Goal: Information Seeking & Learning: Learn about a topic

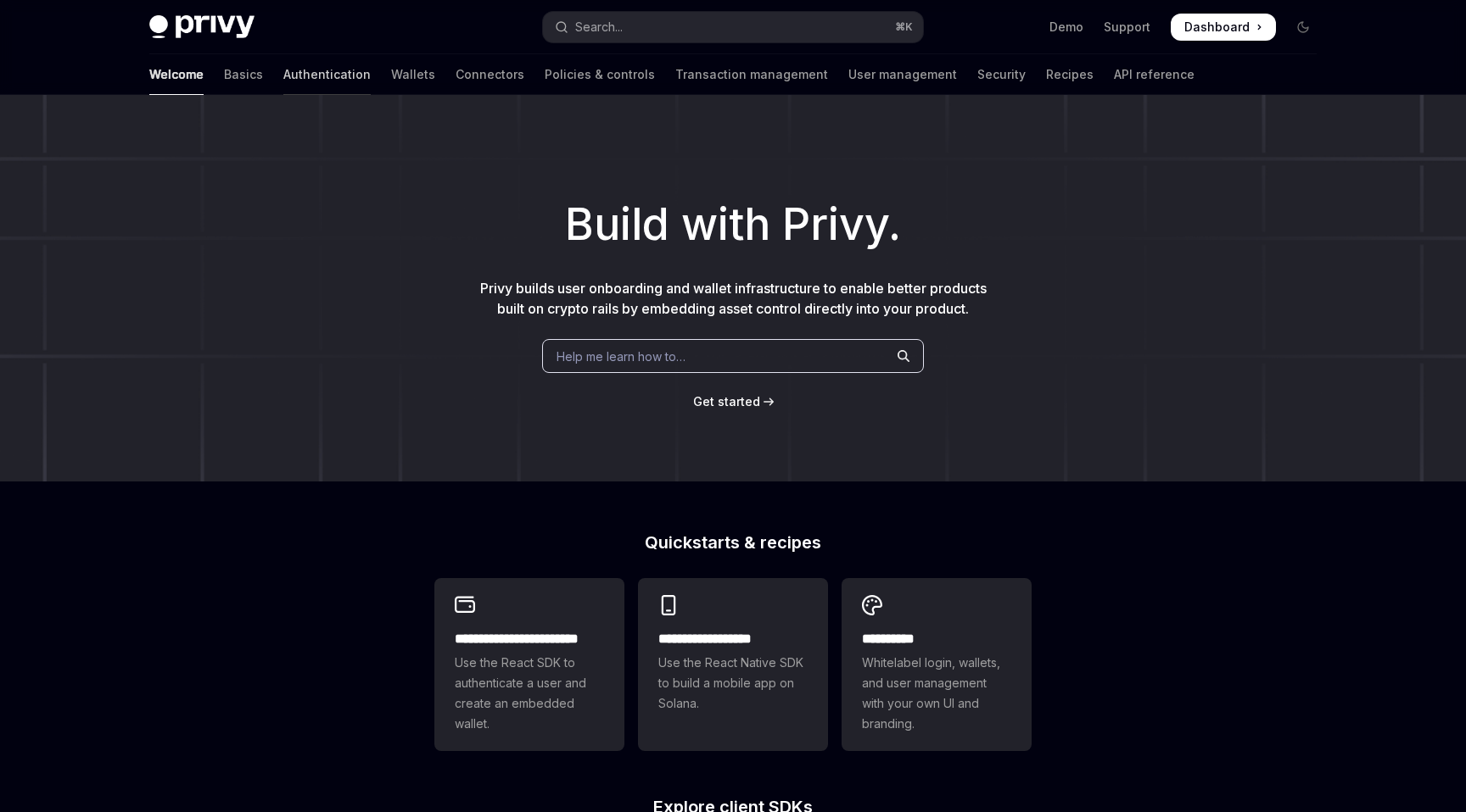
click at [284, 70] on link "Authentication" at bounding box center [327, 75] width 88 height 41
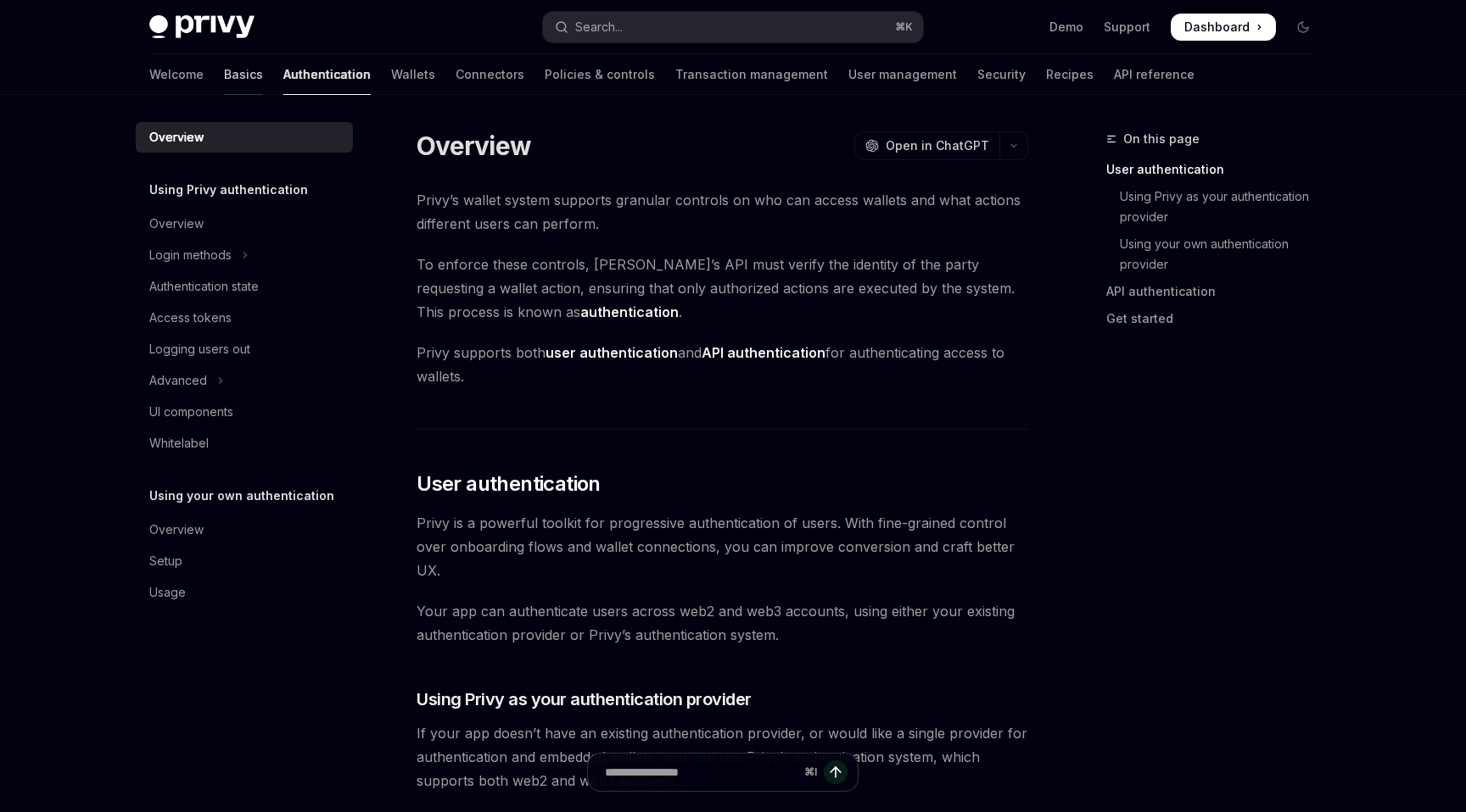
click at [224, 72] on link "Basics" at bounding box center [243, 75] width 39 height 41
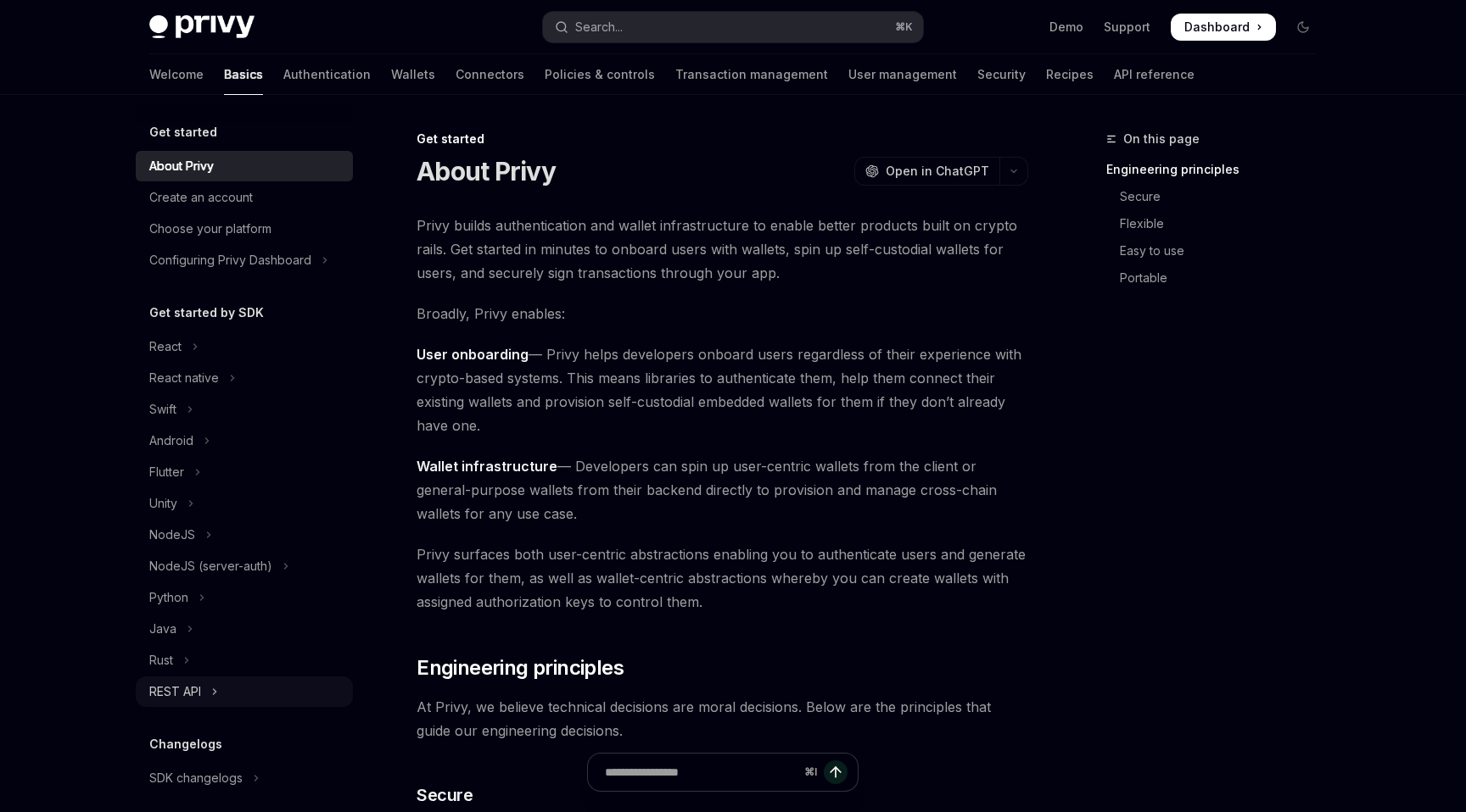
click at [212, 704] on button "REST API" at bounding box center [244, 692] width 217 height 31
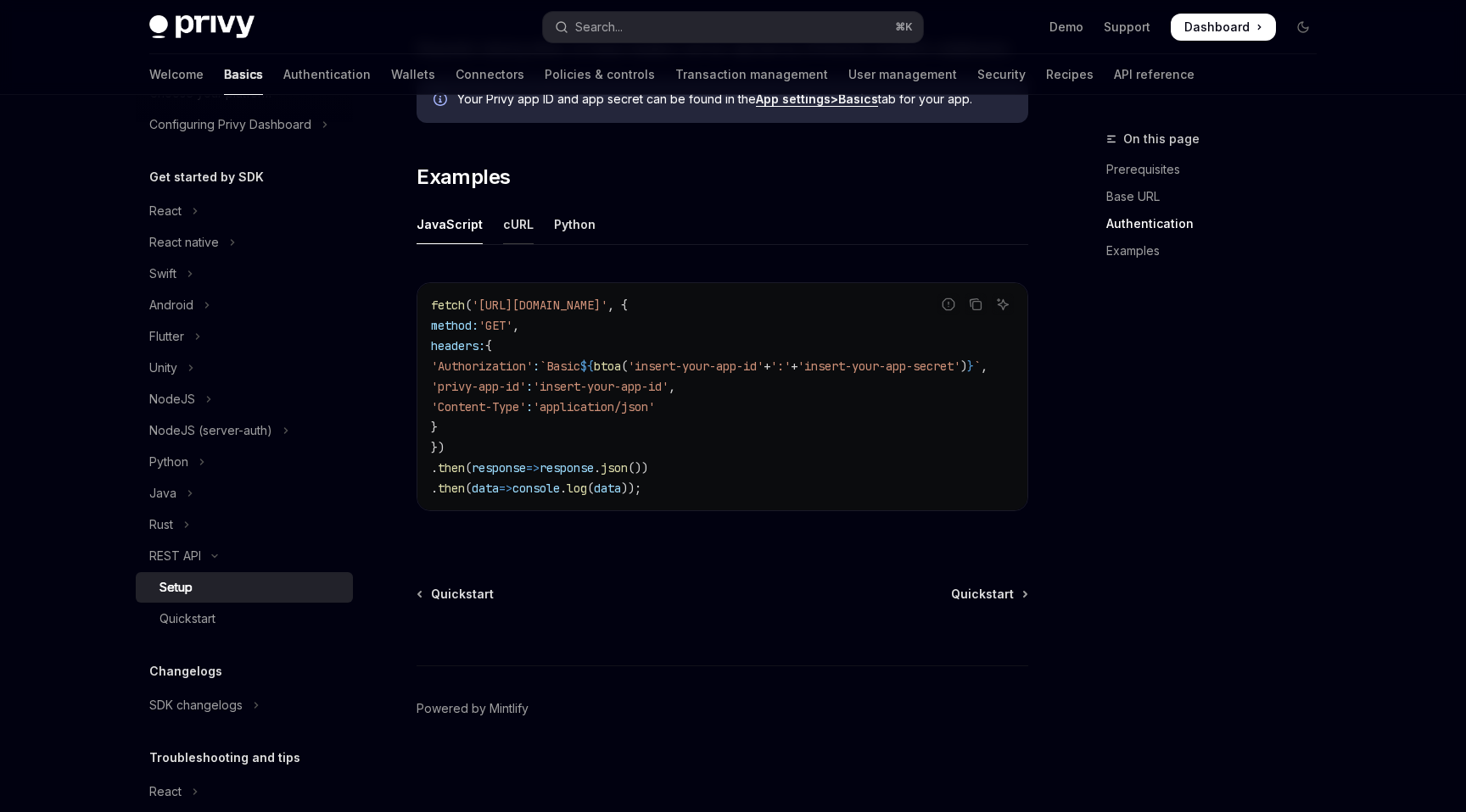
click at [517, 219] on div "cURL" at bounding box center [518, 224] width 31 height 40
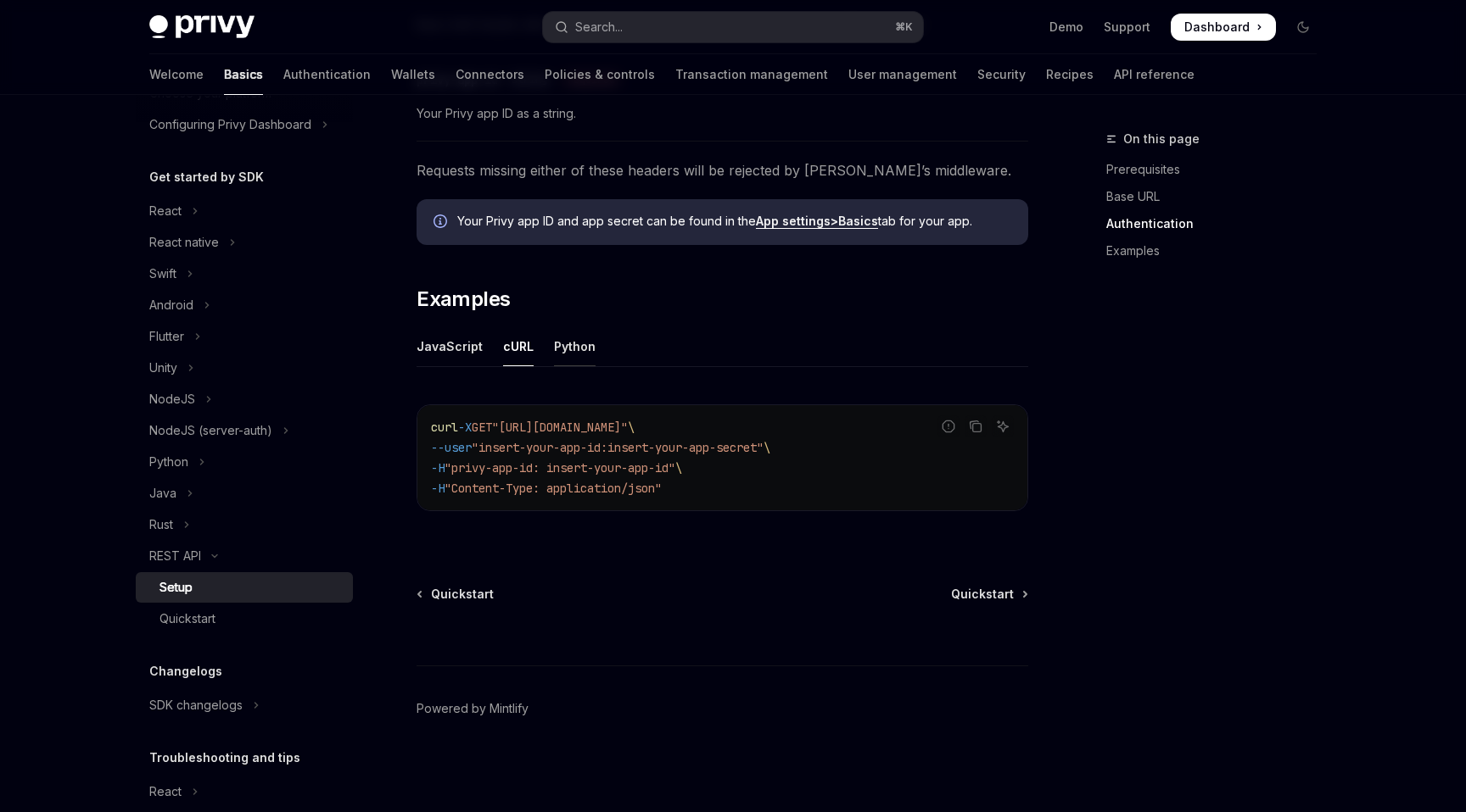
click at [558, 350] on div "Python" at bounding box center [574, 346] width 42 height 40
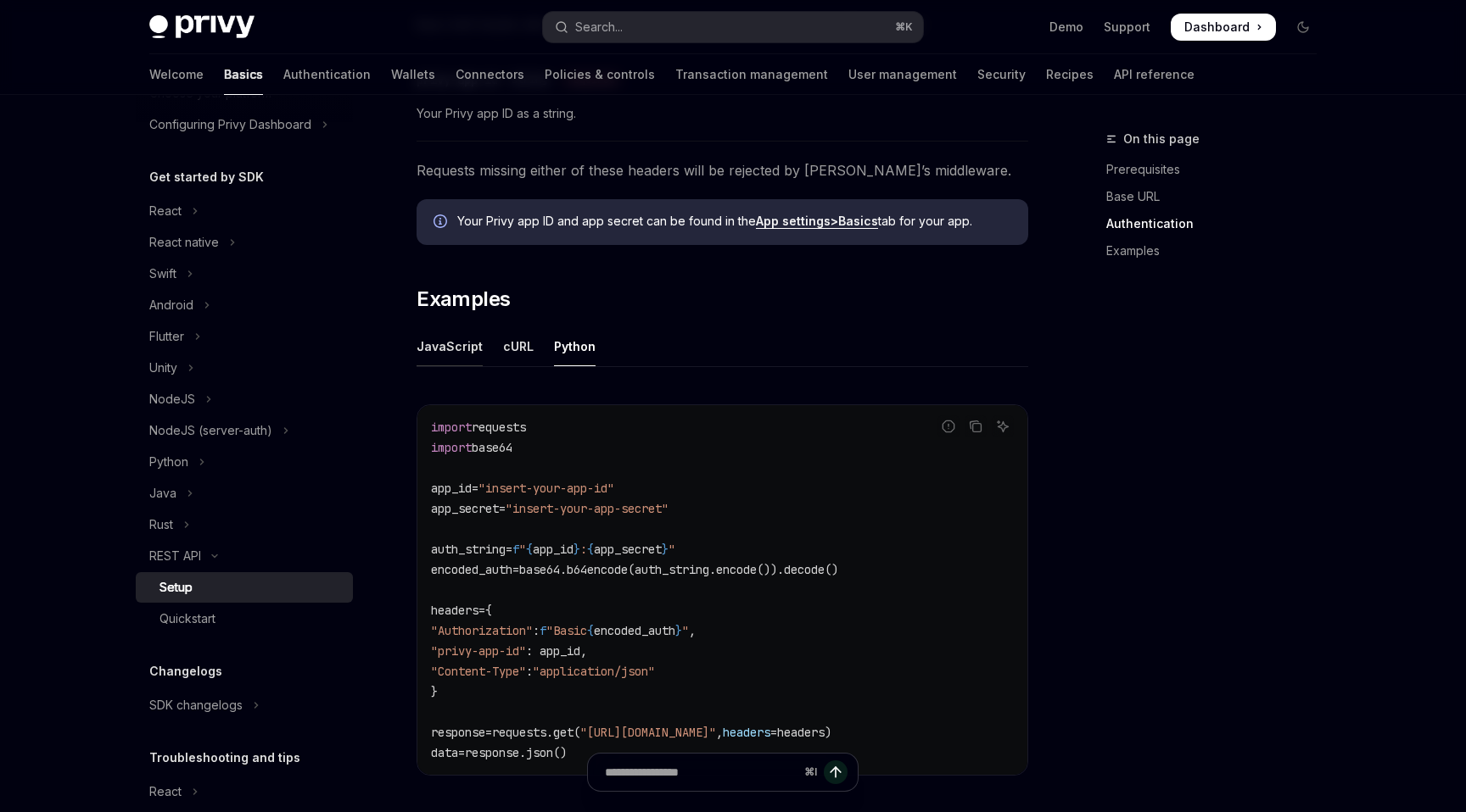
click at [438, 347] on div "JavaScript" at bounding box center [449, 346] width 66 height 40
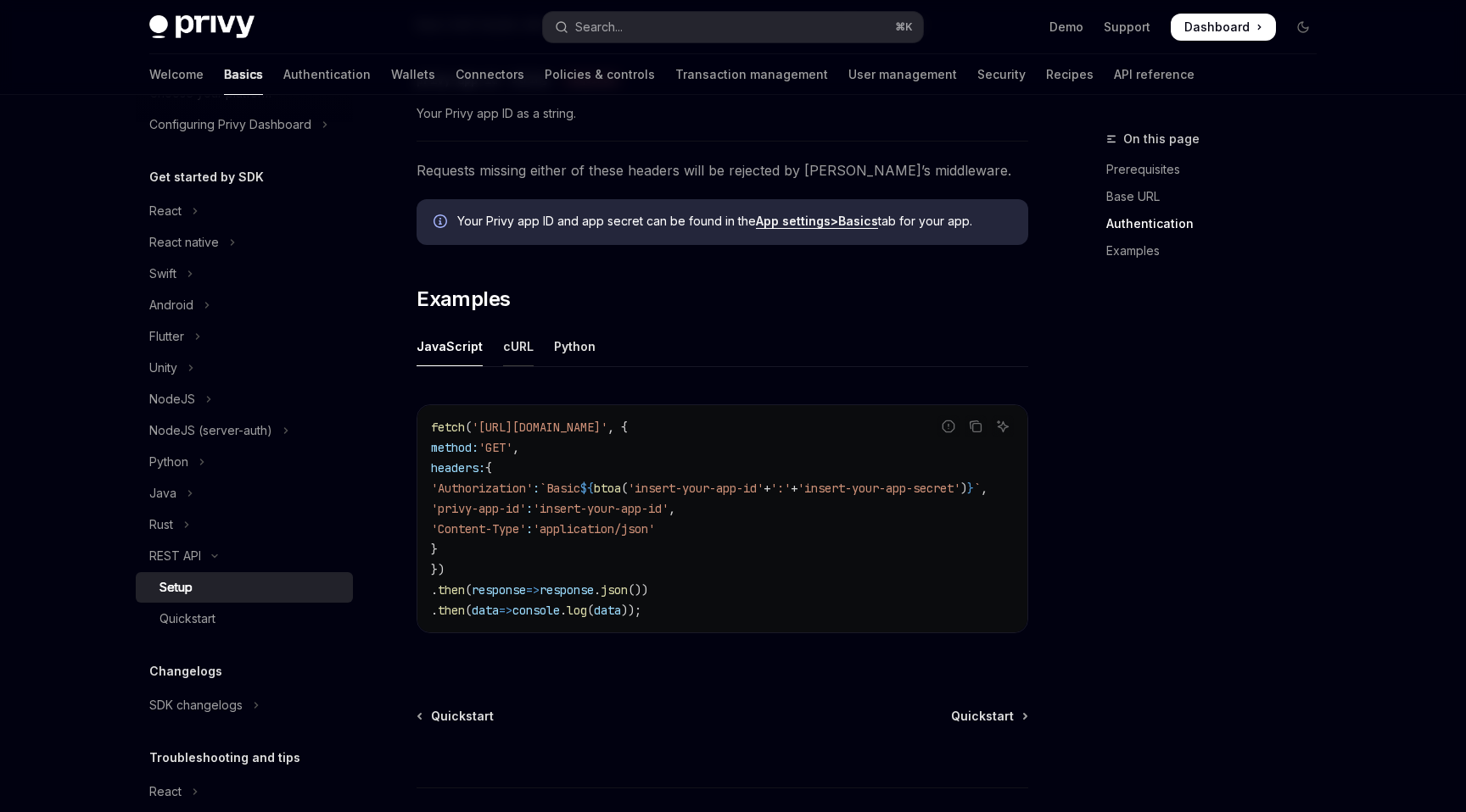
click at [508, 346] on div "cURL" at bounding box center [518, 346] width 31 height 40
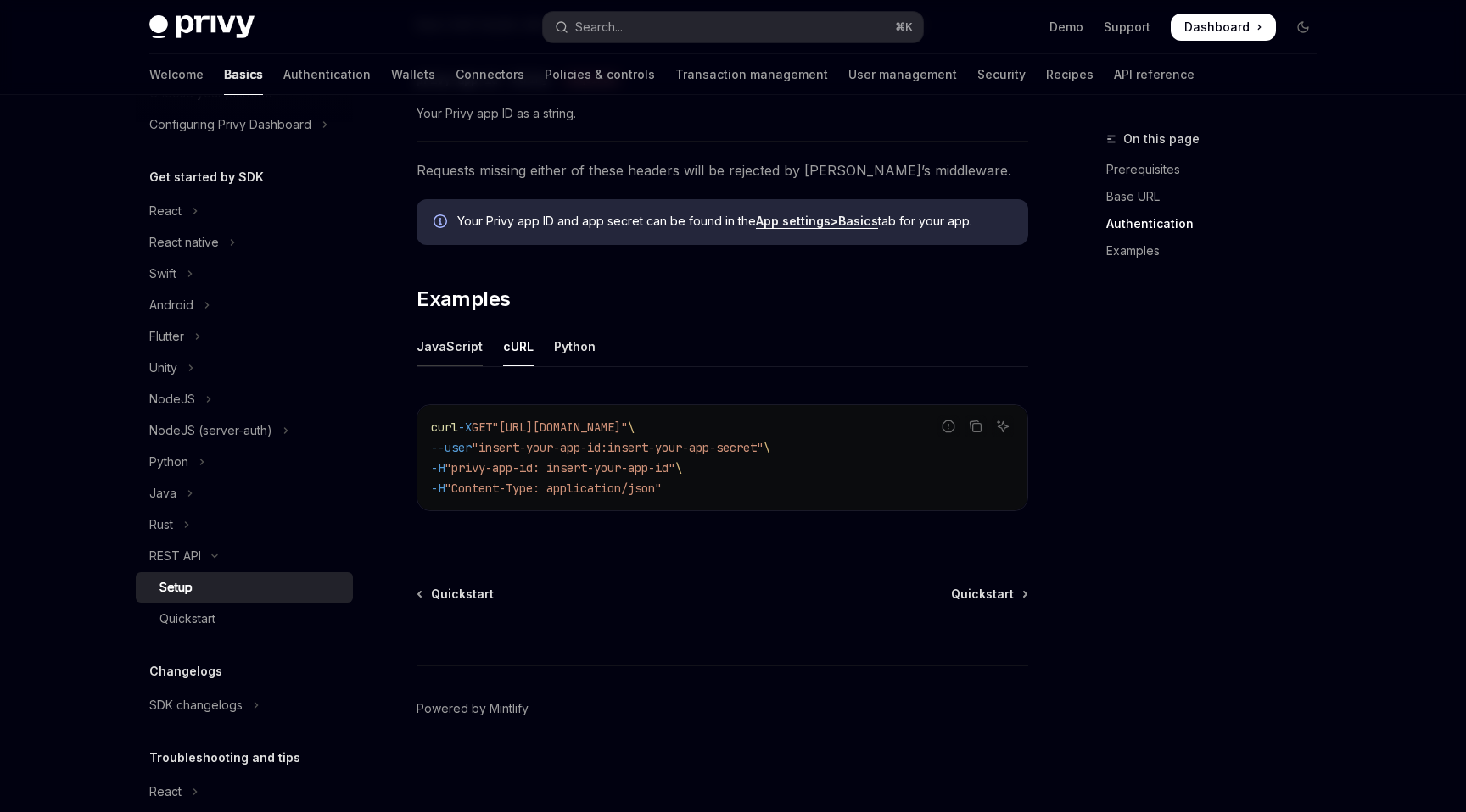
click at [447, 349] on div "JavaScript" at bounding box center [449, 346] width 66 height 40
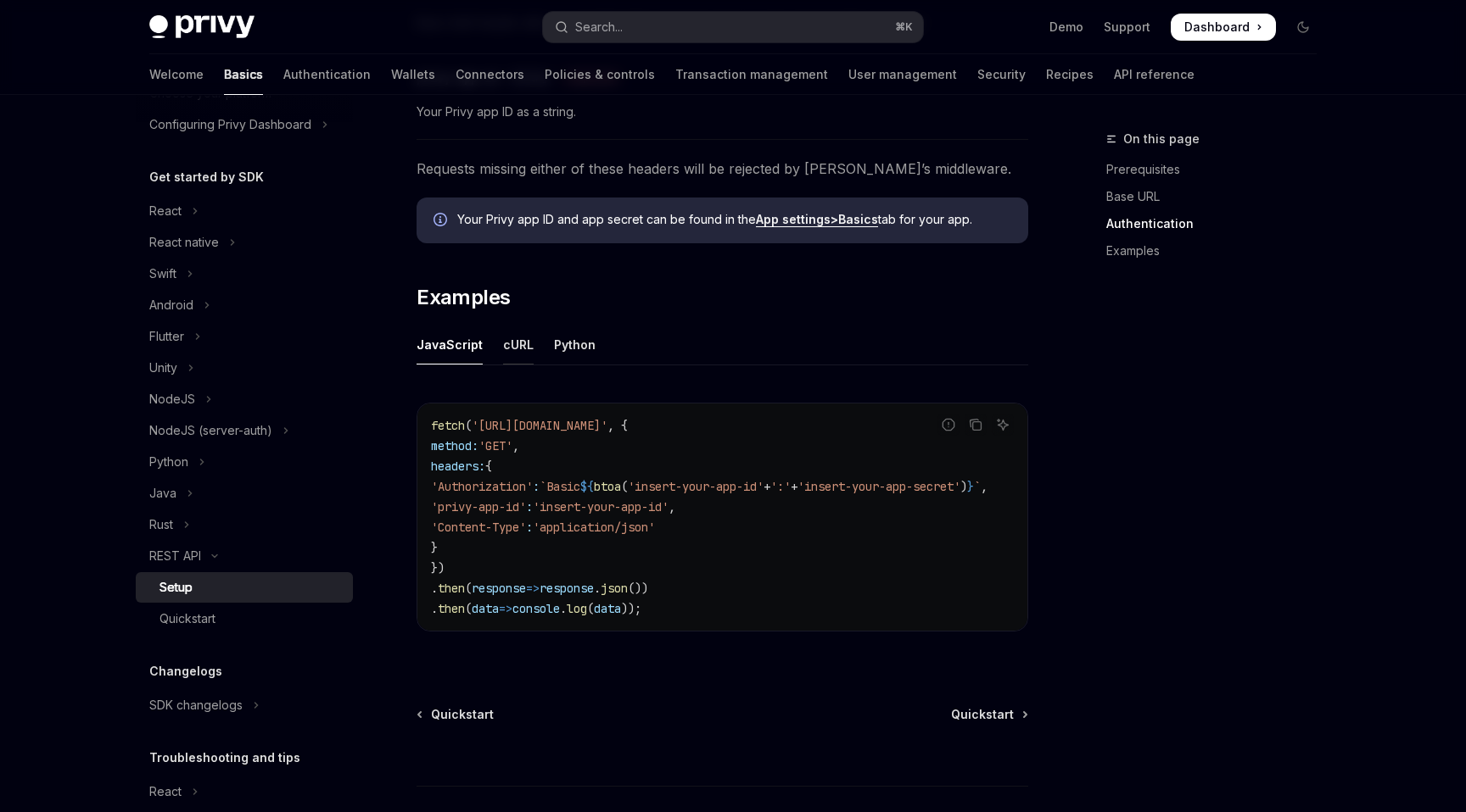
scroll to position [695, 0]
click at [509, 346] on div "cURL" at bounding box center [518, 346] width 31 height 40
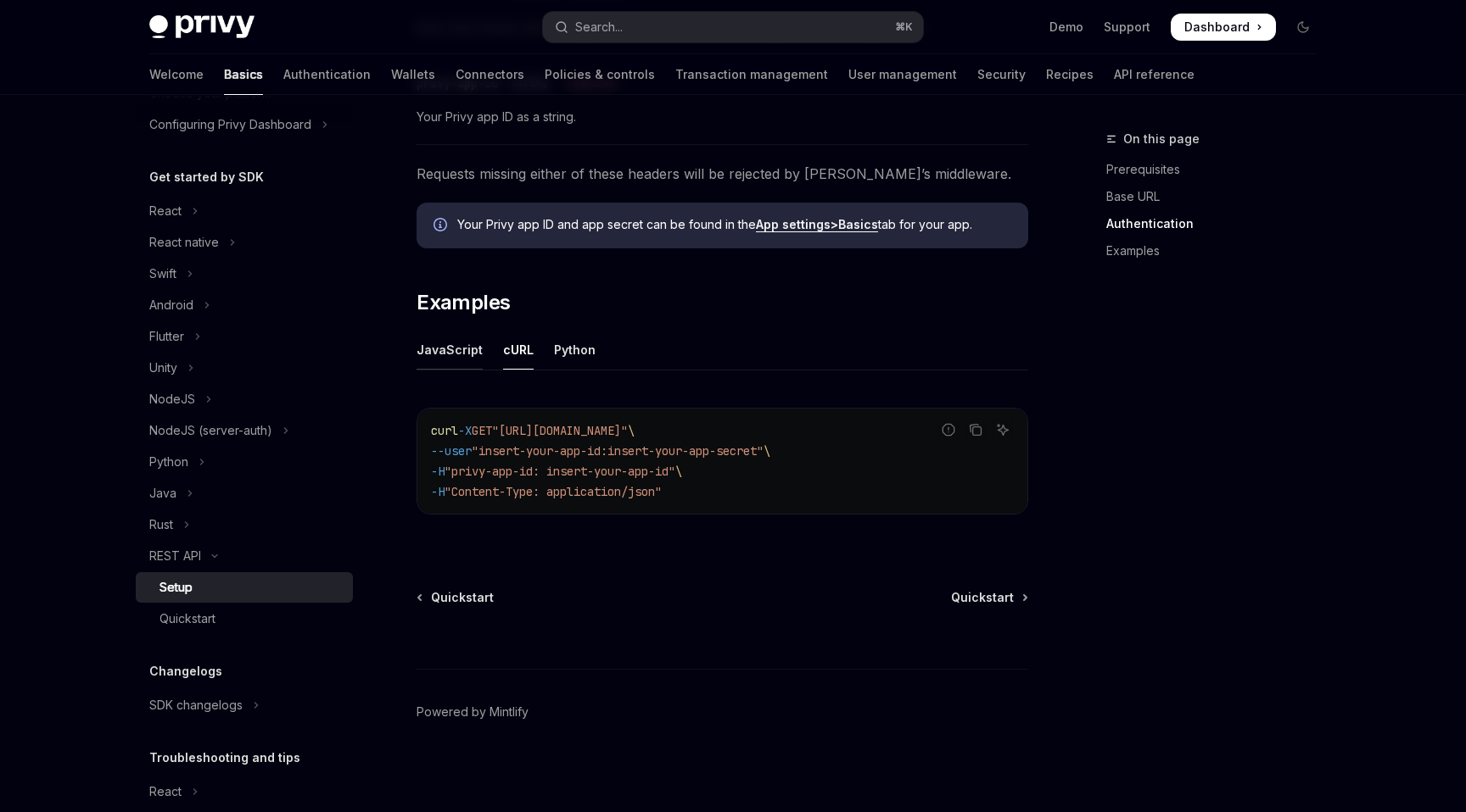
click at [455, 345] on div "JavaScript" at bounding box center [449, 350] width 66 height 40
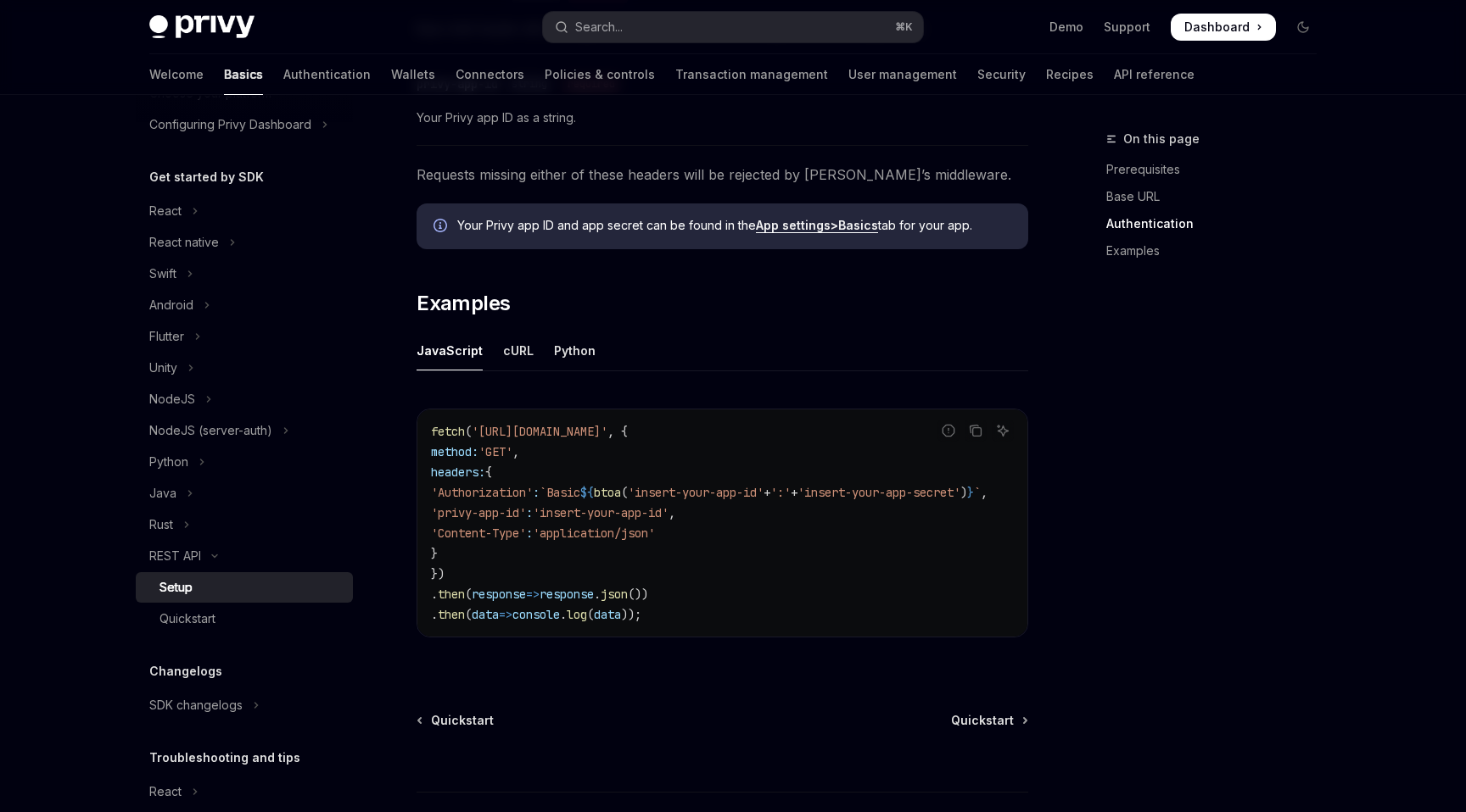
drag, startPoint x: 455, startPoint y: 345, endPoint x: 590, endPoint y: 351, distance: 135.1
click at [592, 351] on ul "JavaScript cURL Python" at bounding box center [723, 351] width 612 height 41
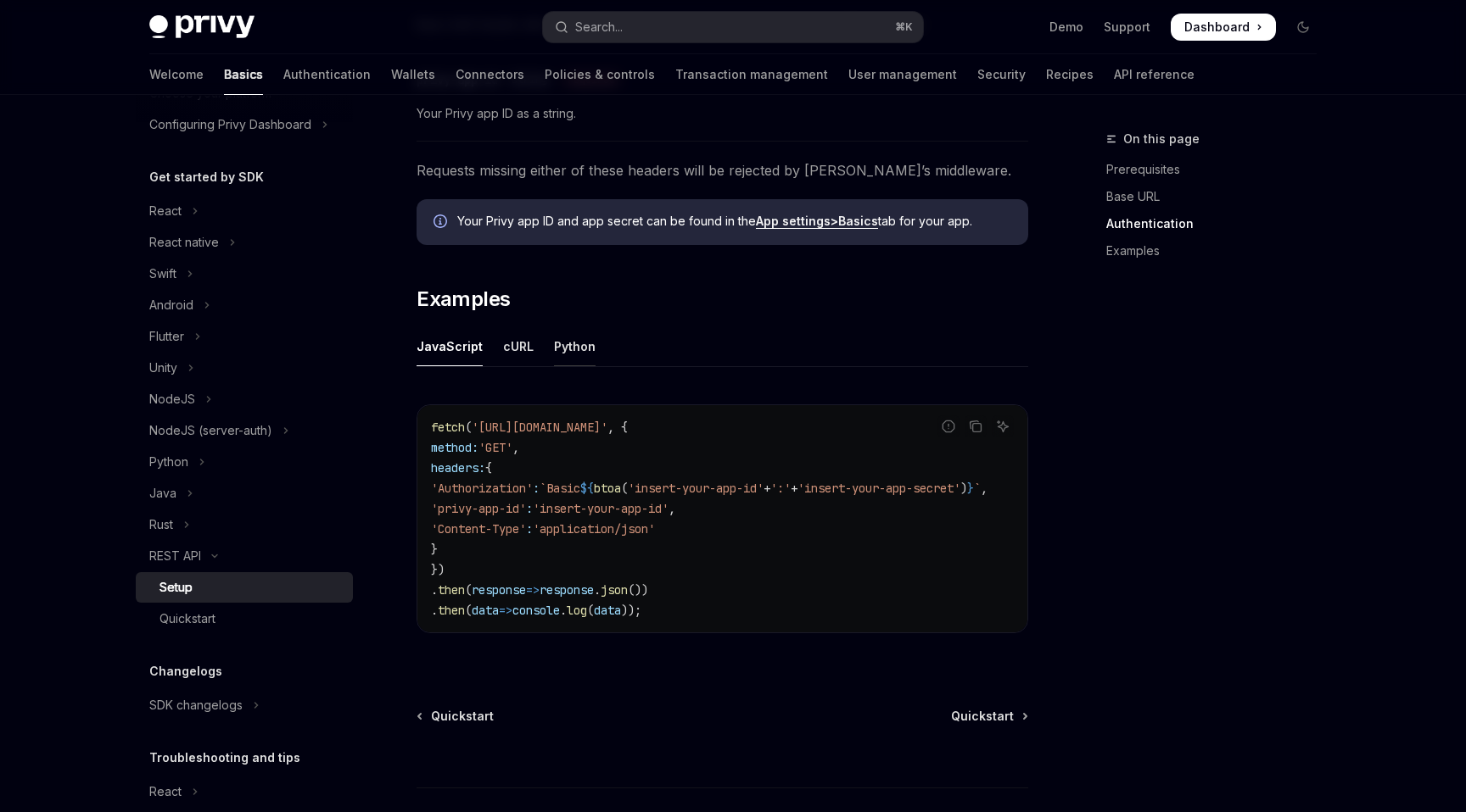
click at [572, 351] on div "Python" at bounding box center [574, 346] width 42 height 40
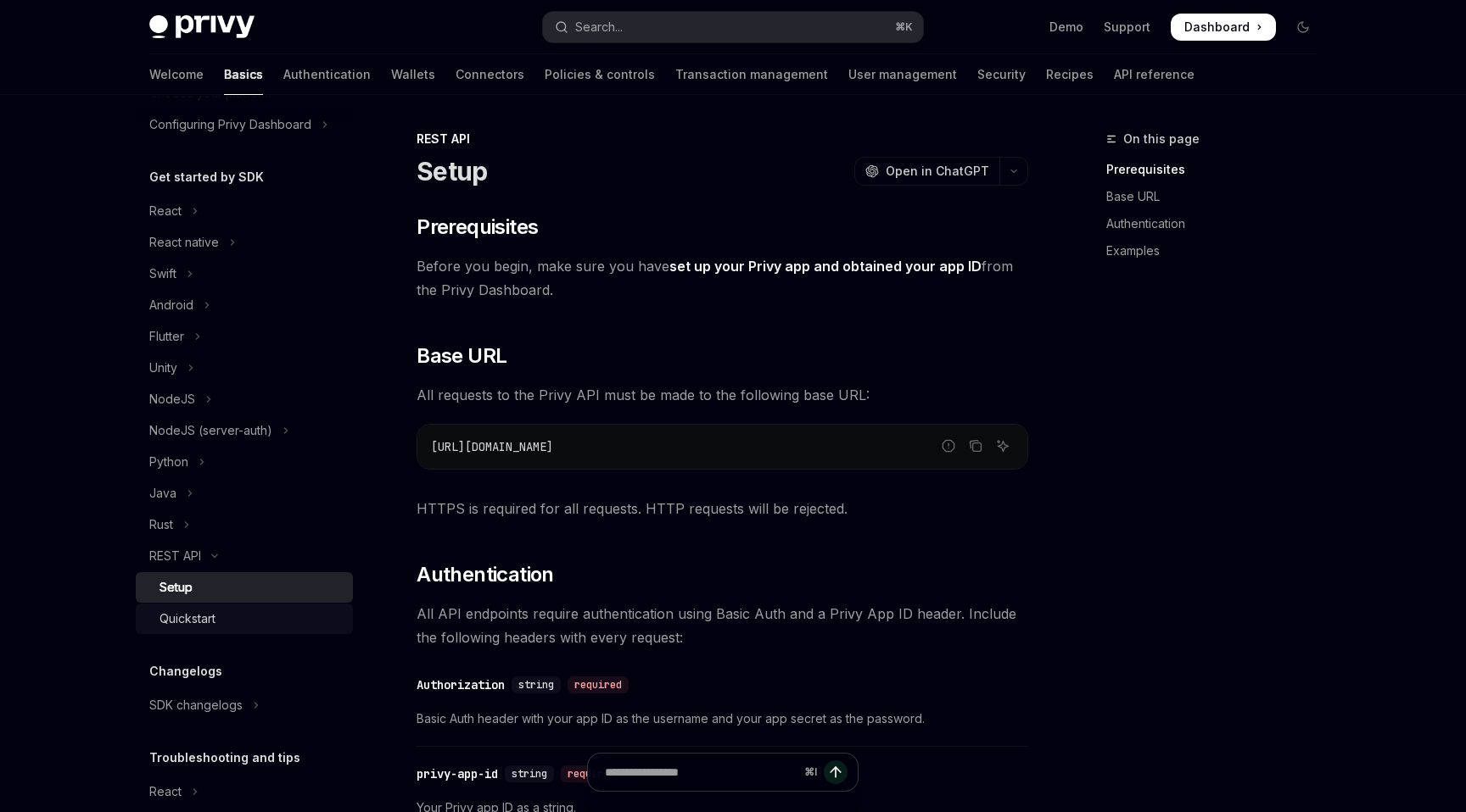
click at [225, 620] on div "Quickstart" at bounding box center [251, 619] width 183 height 21
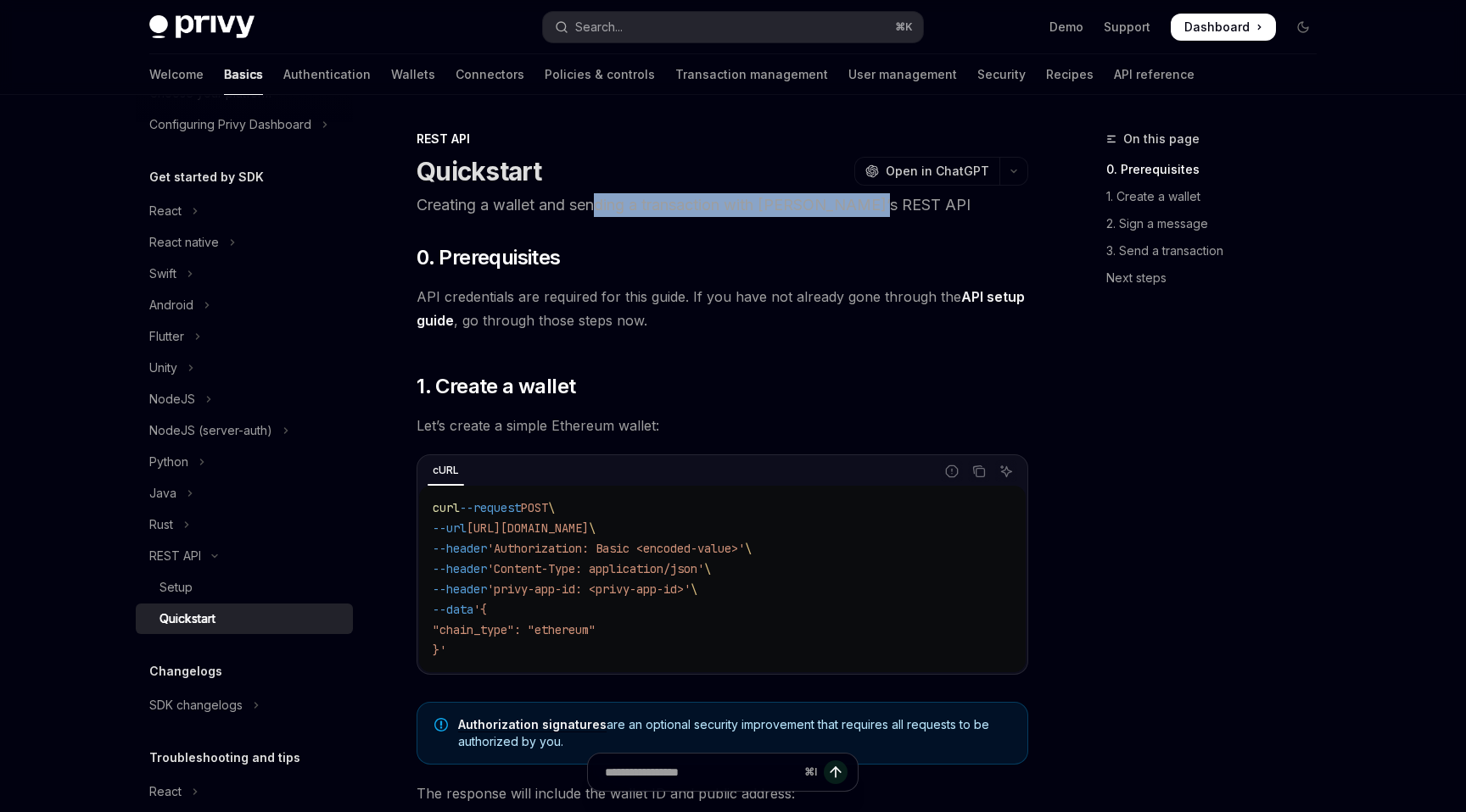
drag, startPoint x: 632, startPoint y: 203, endPoint x: 888, endPoint y: 211, distance: 256.1
click at [871, 207] on p "Creating a wallet and sending a transaction with [PERSON_NAME]’s REST API" at bounding box center [723, 204] width 612 height 23
drag, startPoint x: 894, startPoint y: 211, endPoint x: 819, endPoint y: 233, distance: 78.2
click at [892, 211] on p "Creating a wallet and sending a transaction with [PERSON_NAME]’s REST API" at bounding box center [723, 204] width 612 height 23
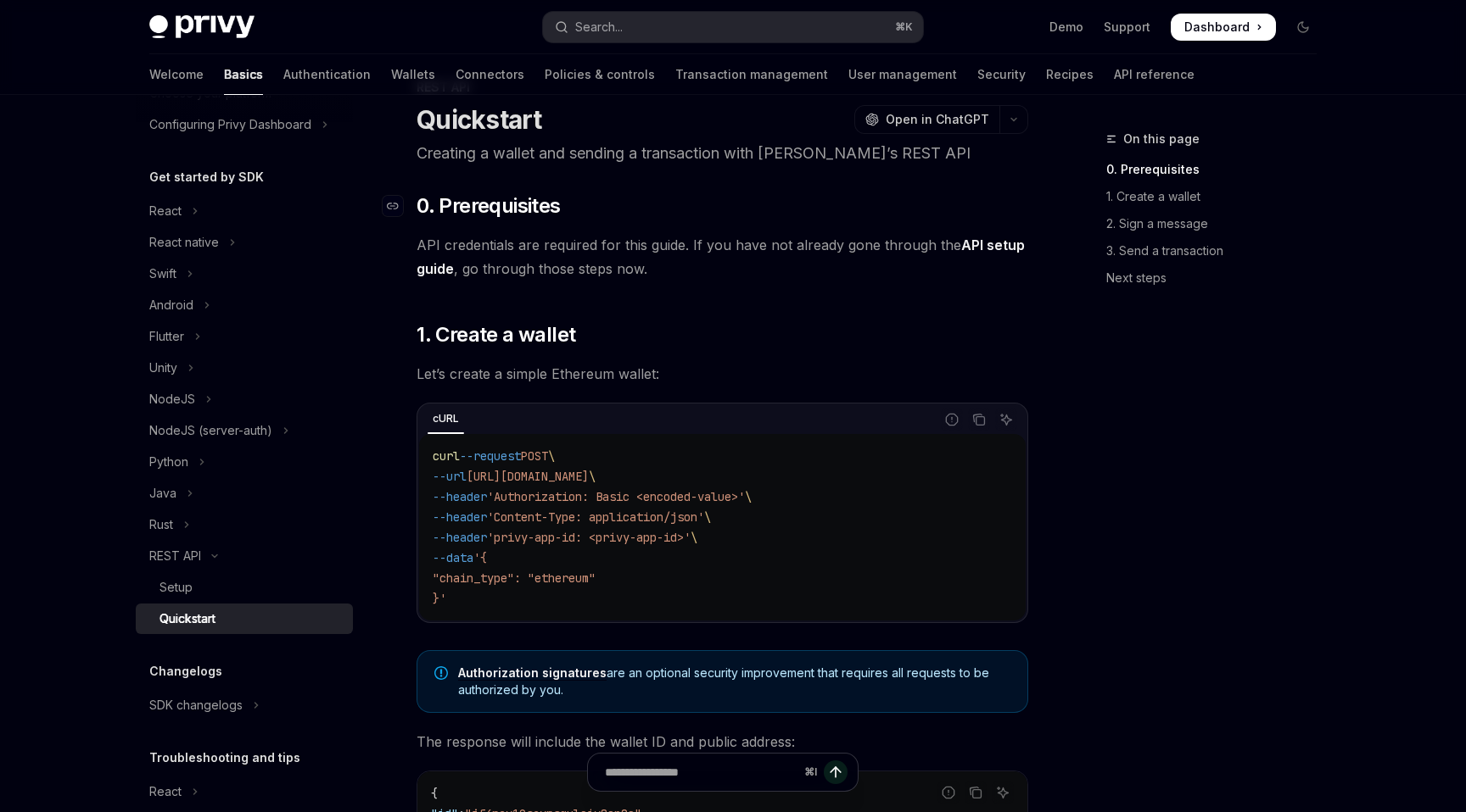
scroll to position [74, 0]
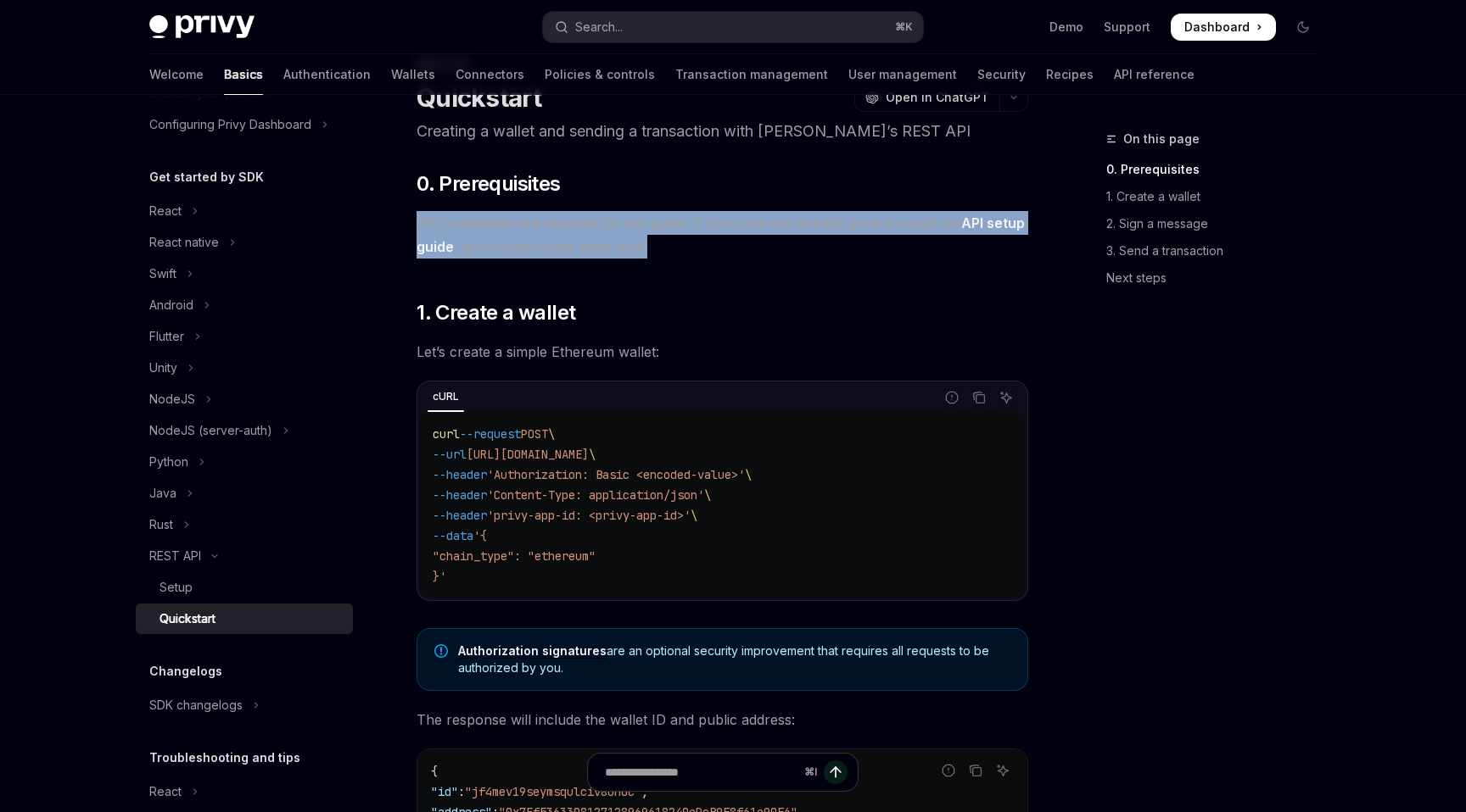
drag, startPoint x: 419, startPoint y: 225, endPoint x: 872, endPoint y: 240, distance: 453.2
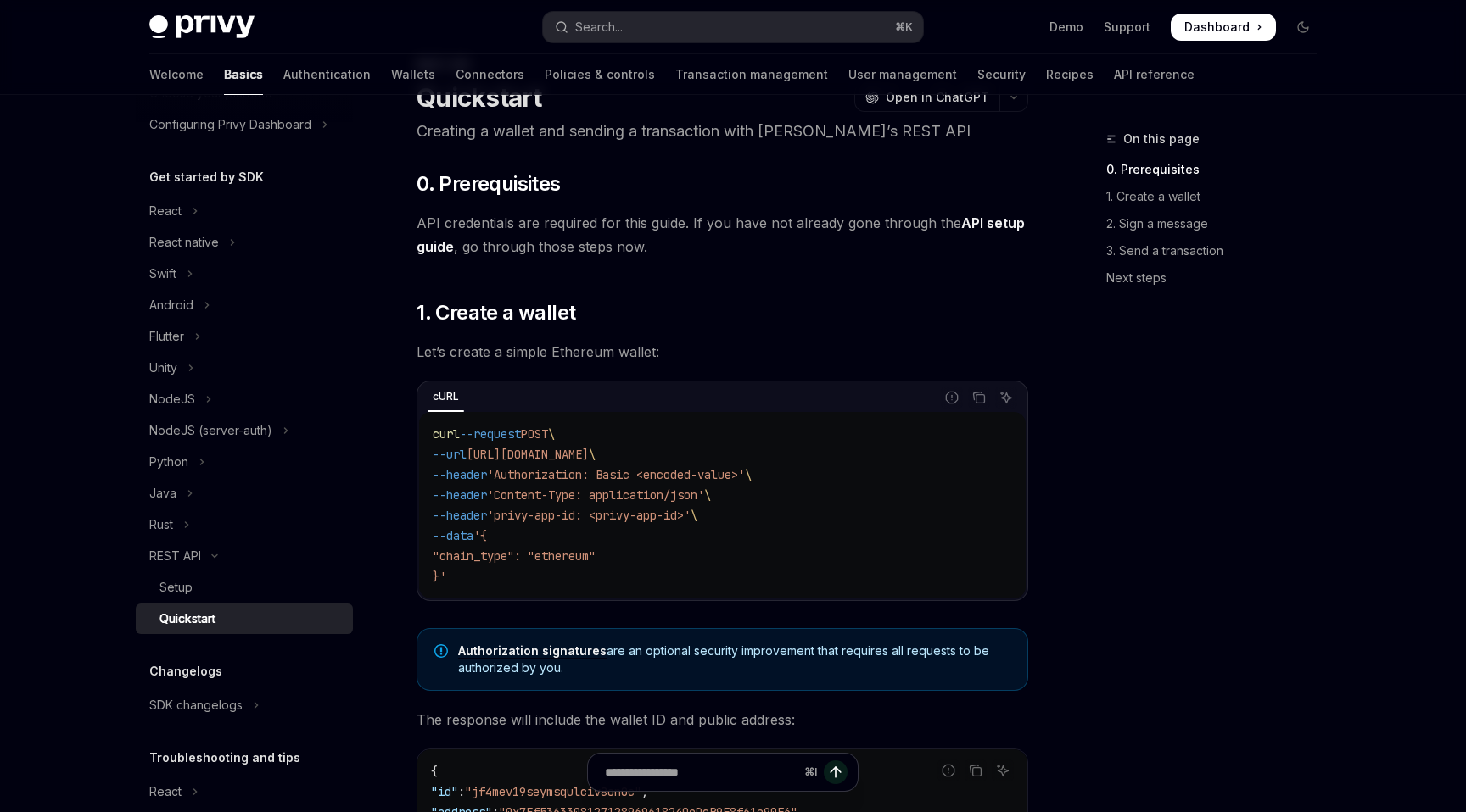
click at [868, 241] on span "API credentials are required for this guide. If you have not already gone throu…" at bounding box center [723, 234] width 612 height 48
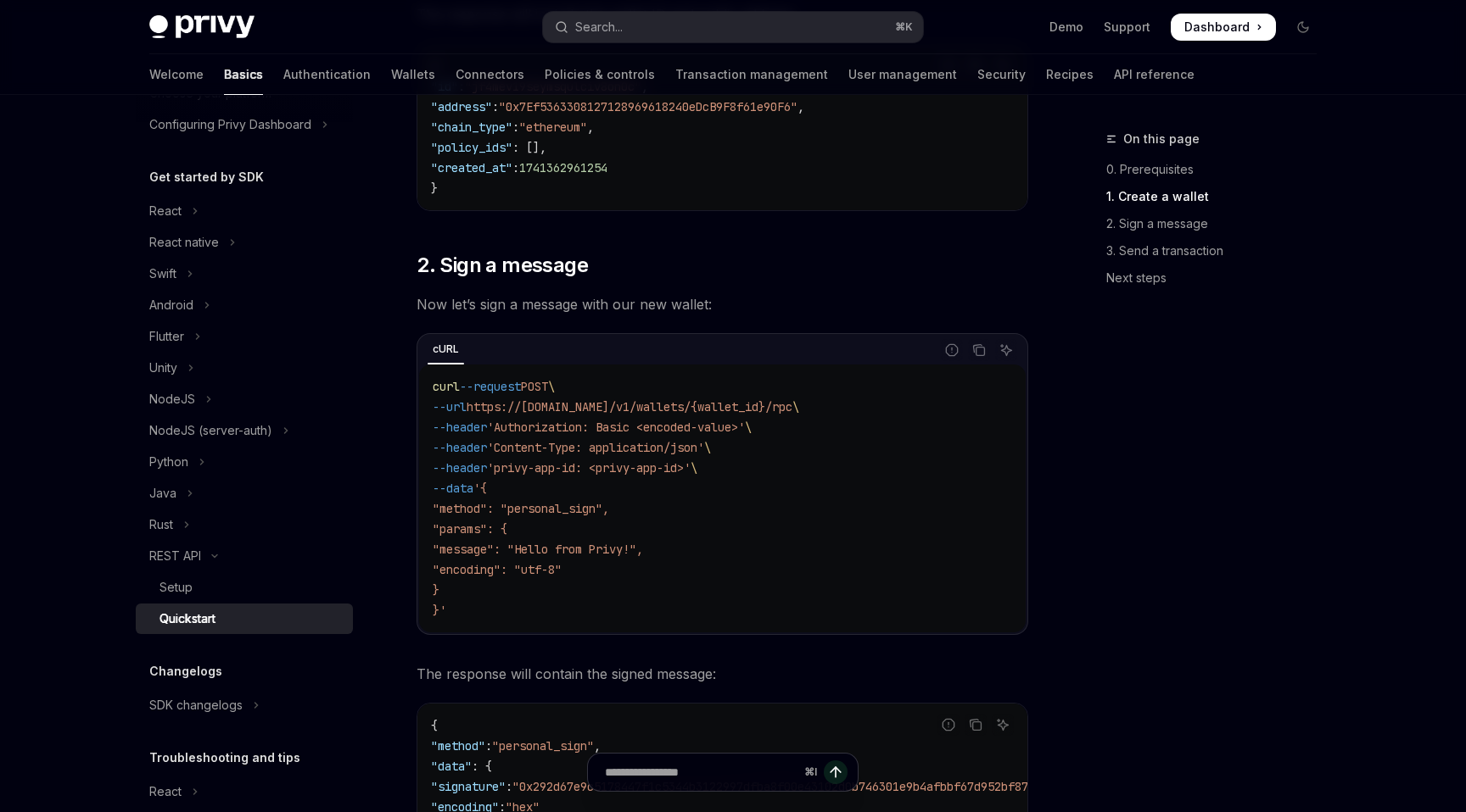
scroll to position [781, 0]
drag, startPoint x: 615, startPoint y: 301, endPoint x: 820, endPoint y: 306, distance: 205.1
click at [821, 306] on span "Now let’s sign a message with our new wallet:" at bounding box center [723, 302] width 612 height 23
click at [820, 306] on span "Now let’s sign a message with our new wallet:" at bounding box center [723, 302] width 612 height 23
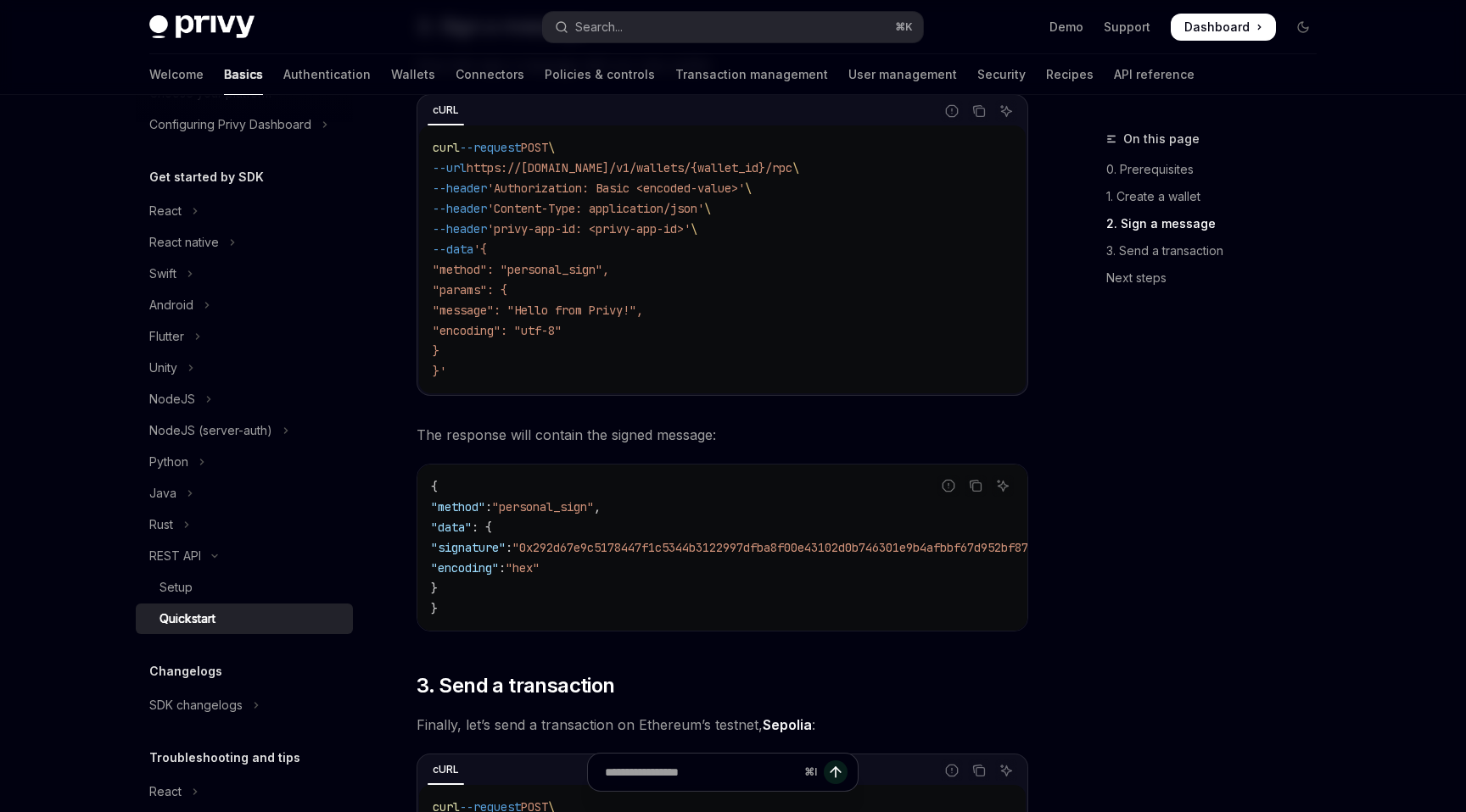
scroll to position [1027, 0]
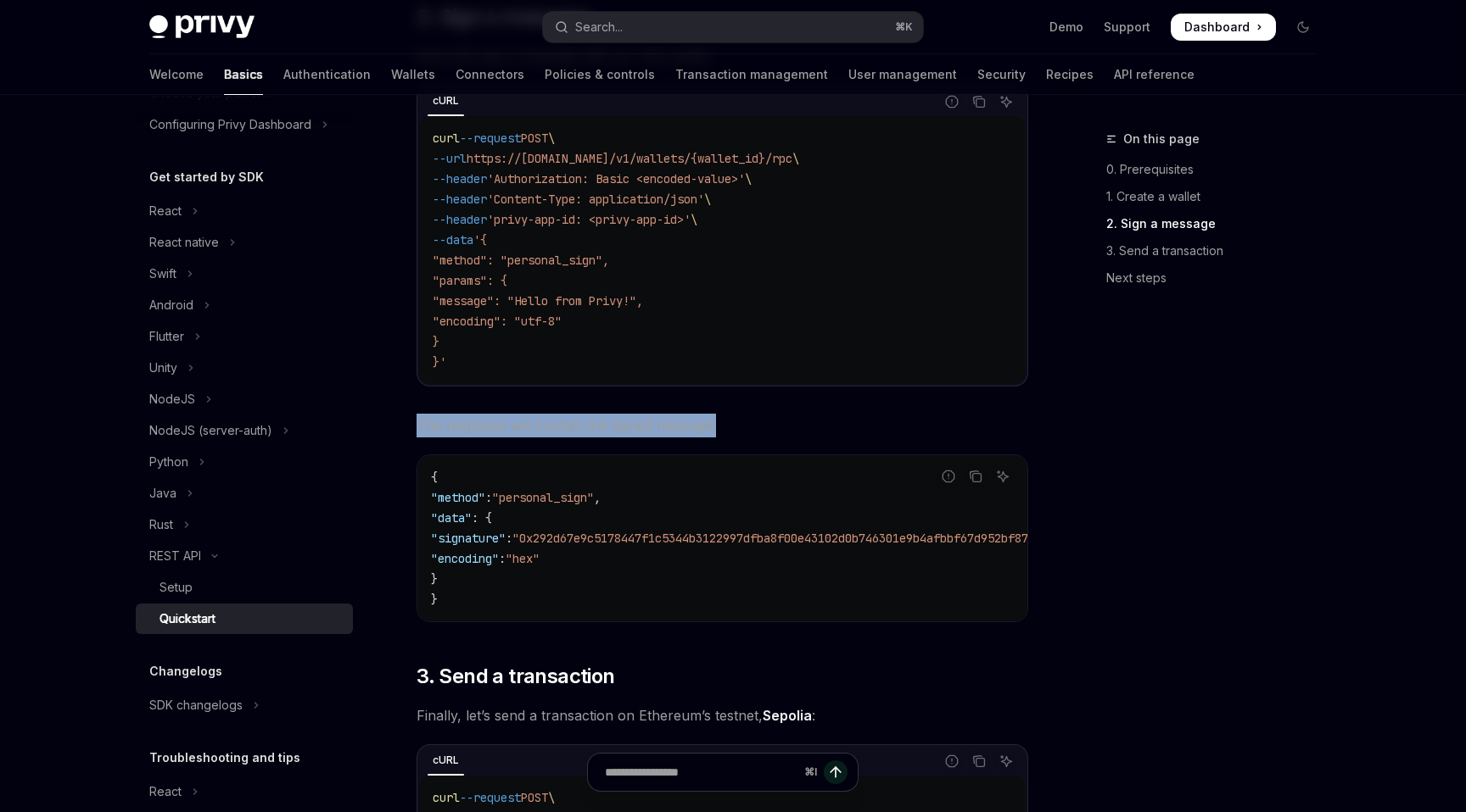
drag, startPoint x: 608, startPoint y: 423, endPoint x: 746, endPoint y: 425, distance: 138.0
click at [746, 425] on div "REST API Quickstart OpenAI Open in ChatGPT Creating a wallet and sending a tran…" at bounding box center [563, 537] width 936 height 2872
click at [746, 425] on span "The response will contain the signed message:" at bounding box center [723, 425] width 612 height 23
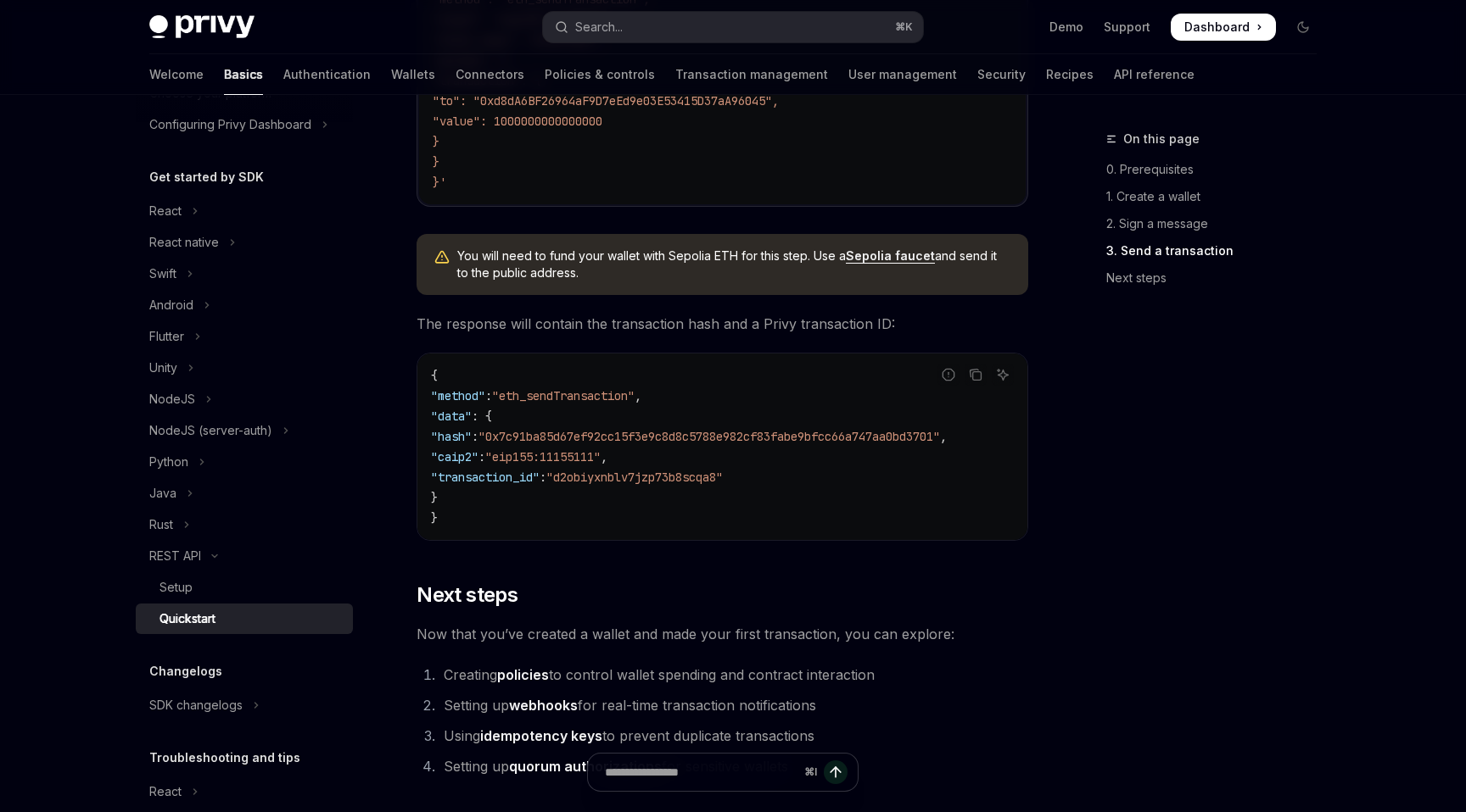
scroll to position [2047, 0]
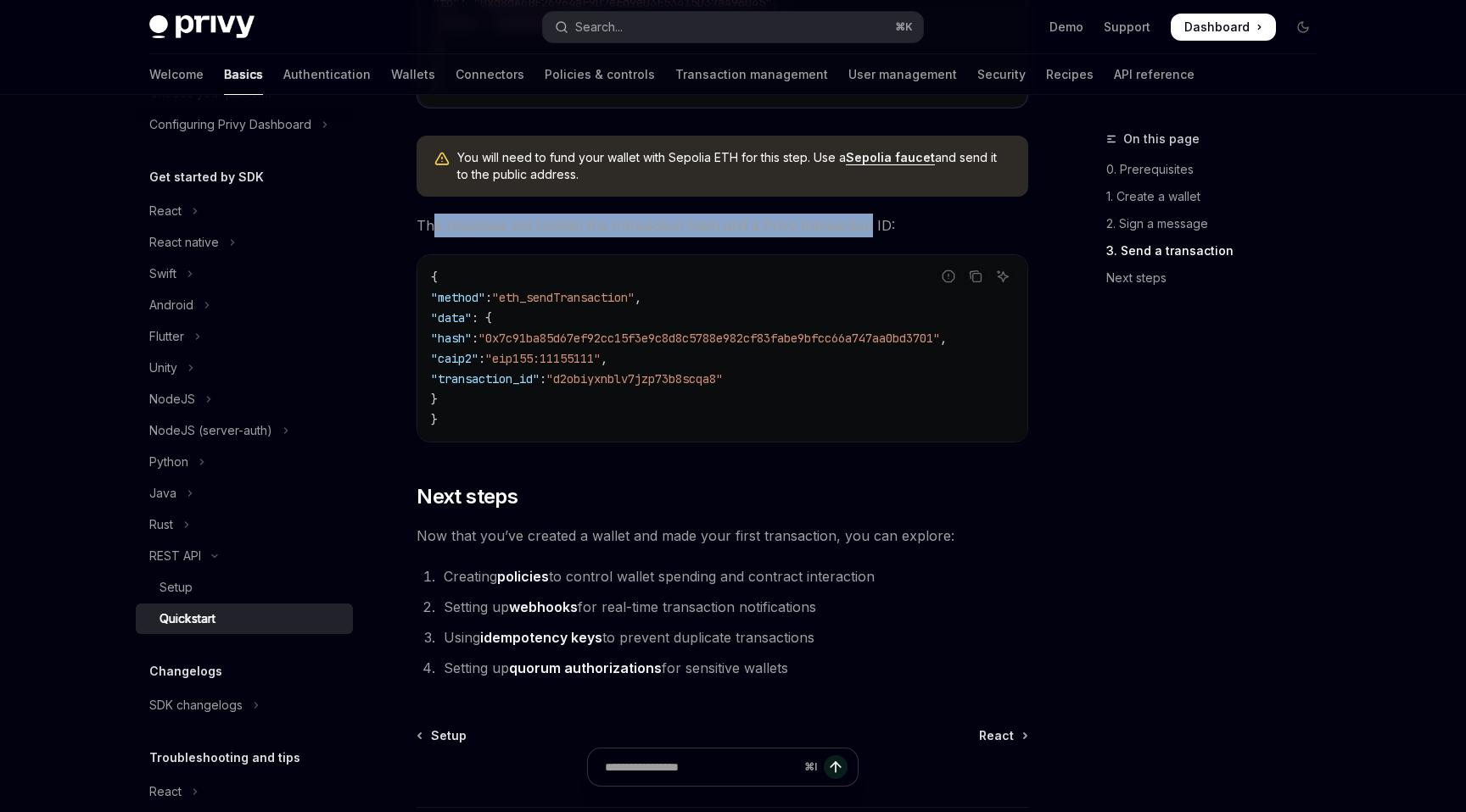
drag, startPoint x: 600, startPoint y: 220, endPoint x: 874, endPoint y: 221, distance: 274.0
click at [864, 220] on span "The response will contain the transaction hash and a Privy transaction ID:" at bounding box center [723, 225] width 612 height 23
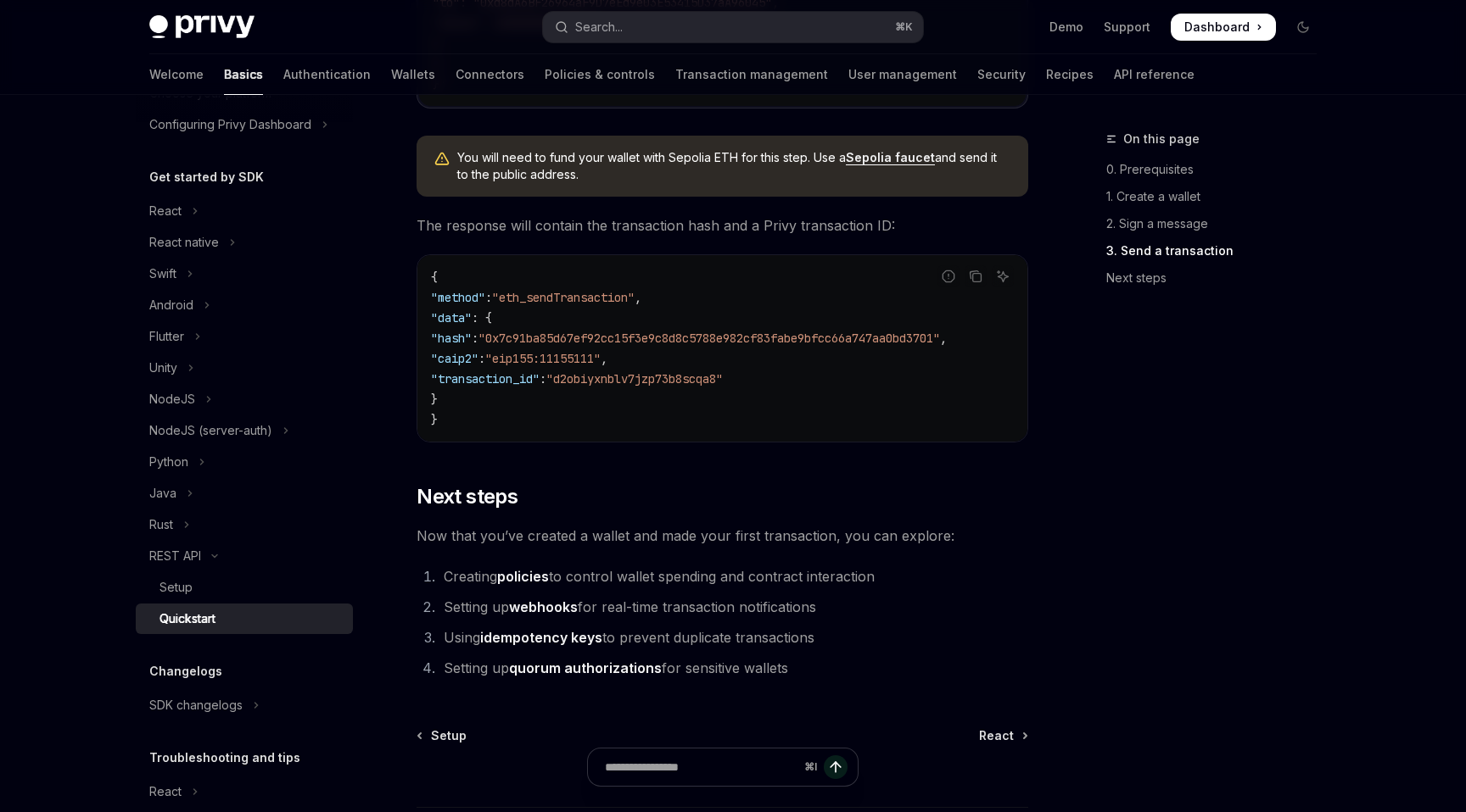
click at [895, 220] on span "The response will contain the transaction hash and a Privy transaction ID:" at bounding box center [723, 225] width 612 height 23
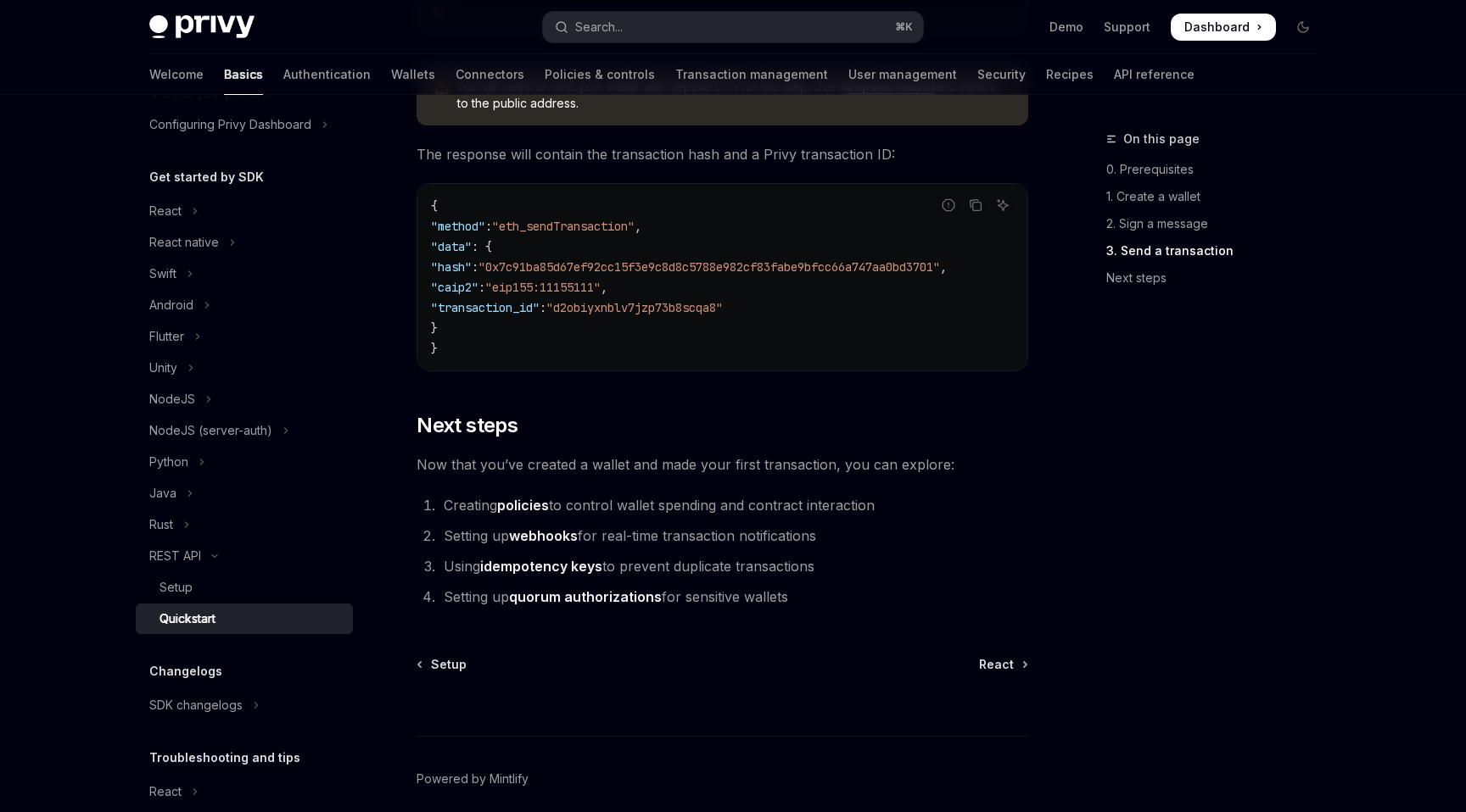
scroll to position [2115, 0]
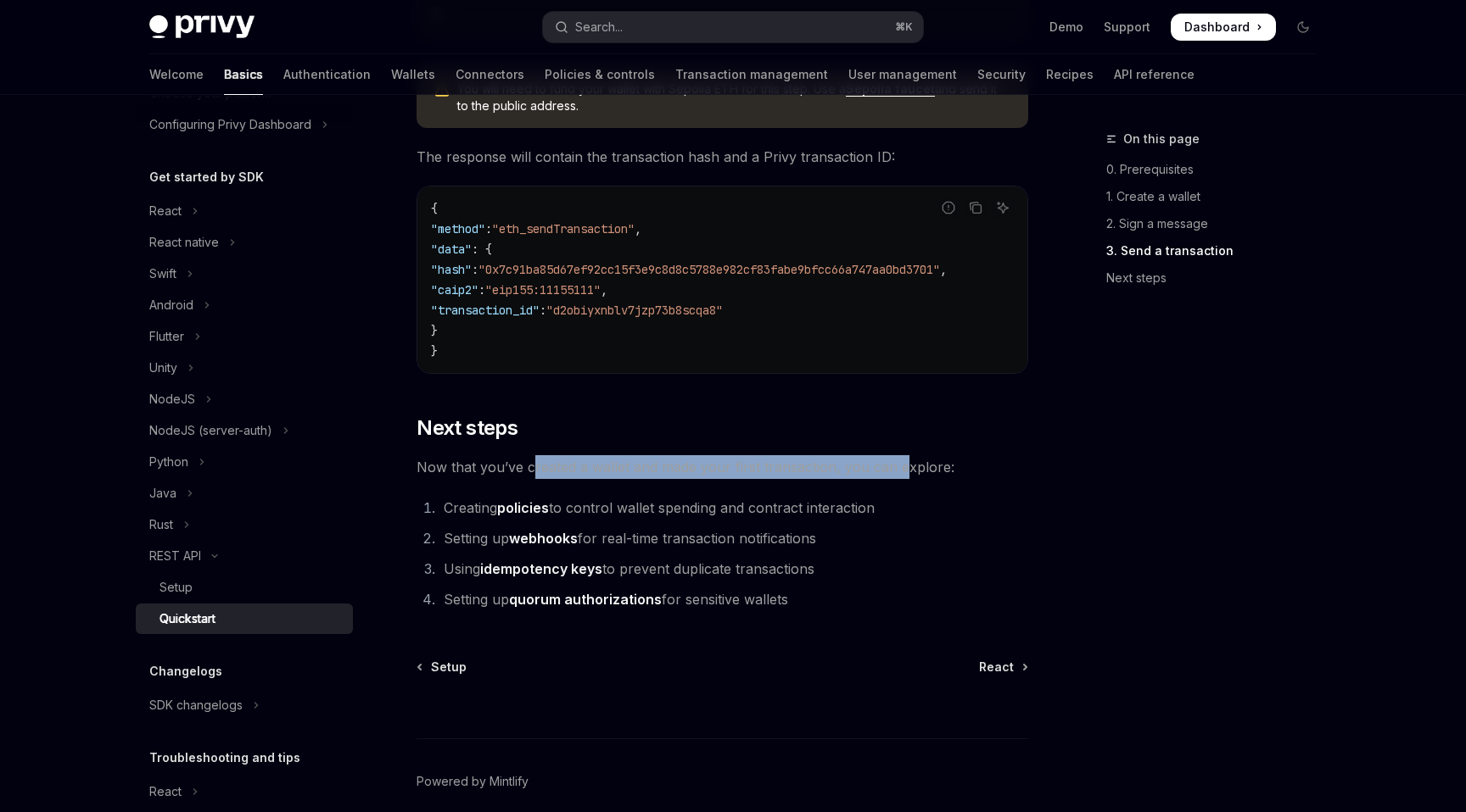
drag, startPoint x: 629, startPoint y: 482, endPoint x: 928, endPoint y: 484, distance: 299.0
click at [904, 479] on span "Now that you’ve created a wallet and made your first transaction, you can explo…" at bounding box center [723, 466] width 612 height 23
drag, startPoint x: 947, startPoint y: 485, endPoint x: 924, endPoint y: 484, distance: 23.0
click at [939, 479] on span "Now that you’ve created a wallet and made your first transaction, you can explo…" at bounding box center [723, 466] width 612 height 23
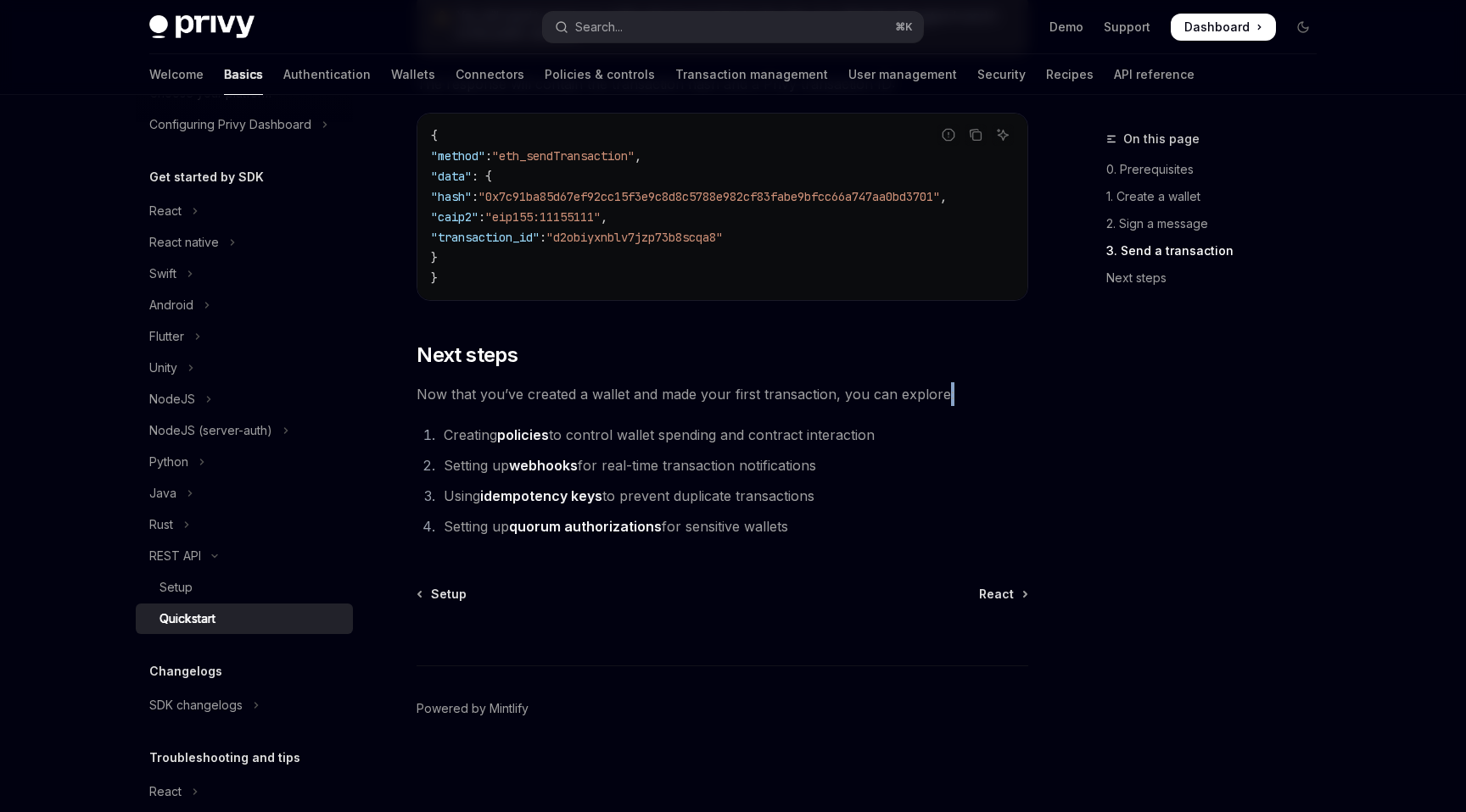
scroll to position [227, 0]
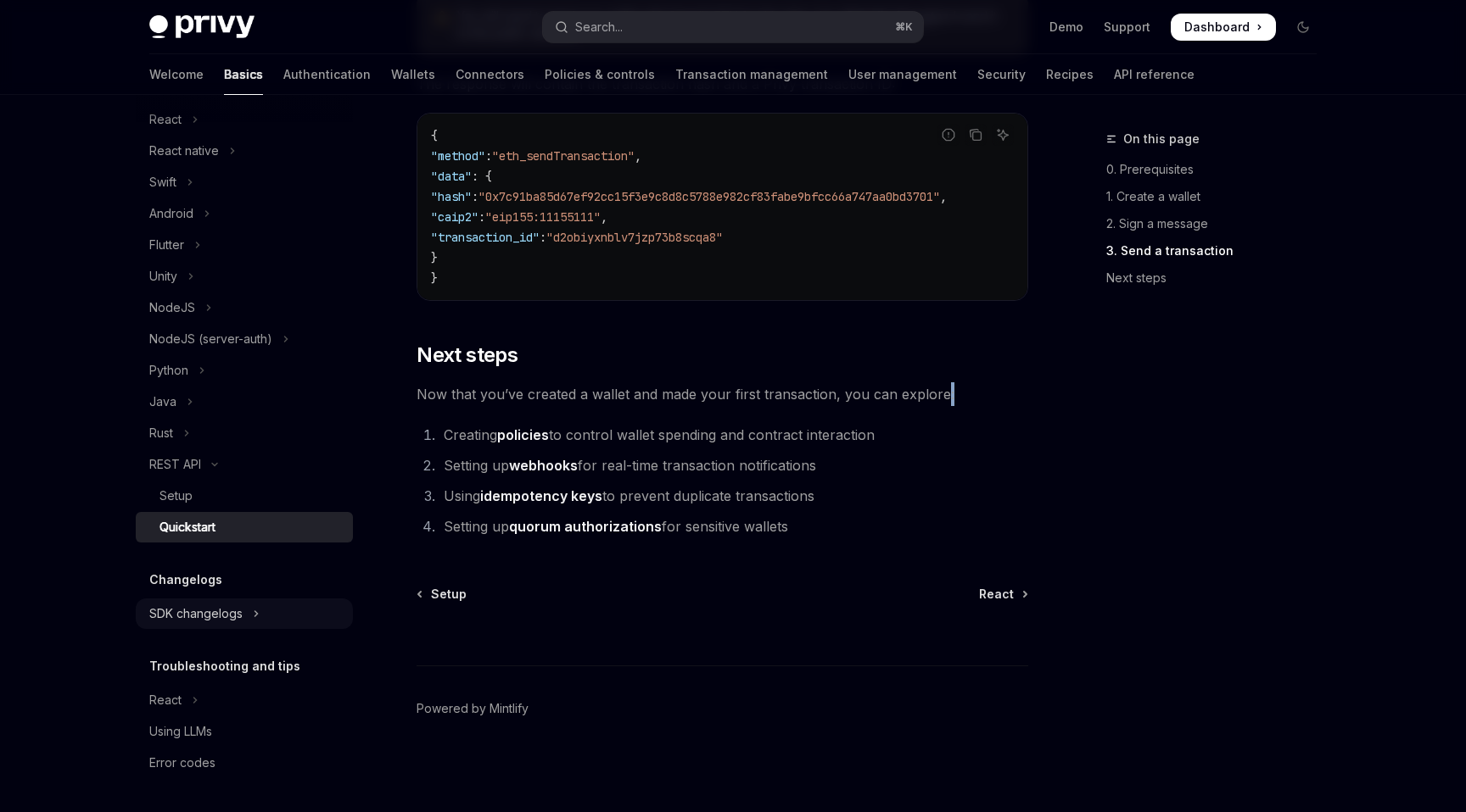
click at [251, 620] on button "SDK changelogs" at bounding box center [244, 613] width 217 height 31
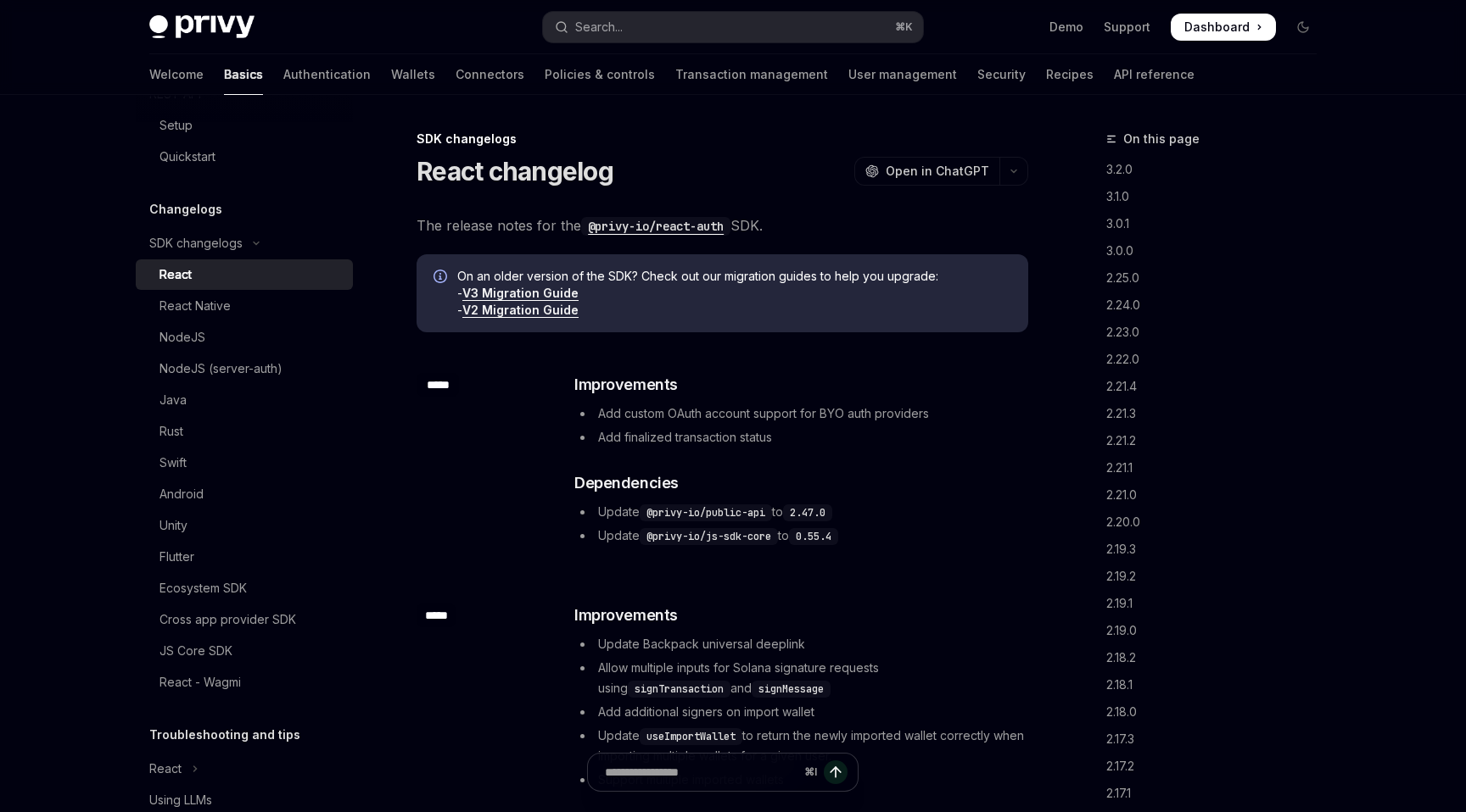
scroll to position [591, 0]
click at [258, 249] on icon "Toggle SDK changelogs section" at bounding box center [256, 250] width 5 height 3
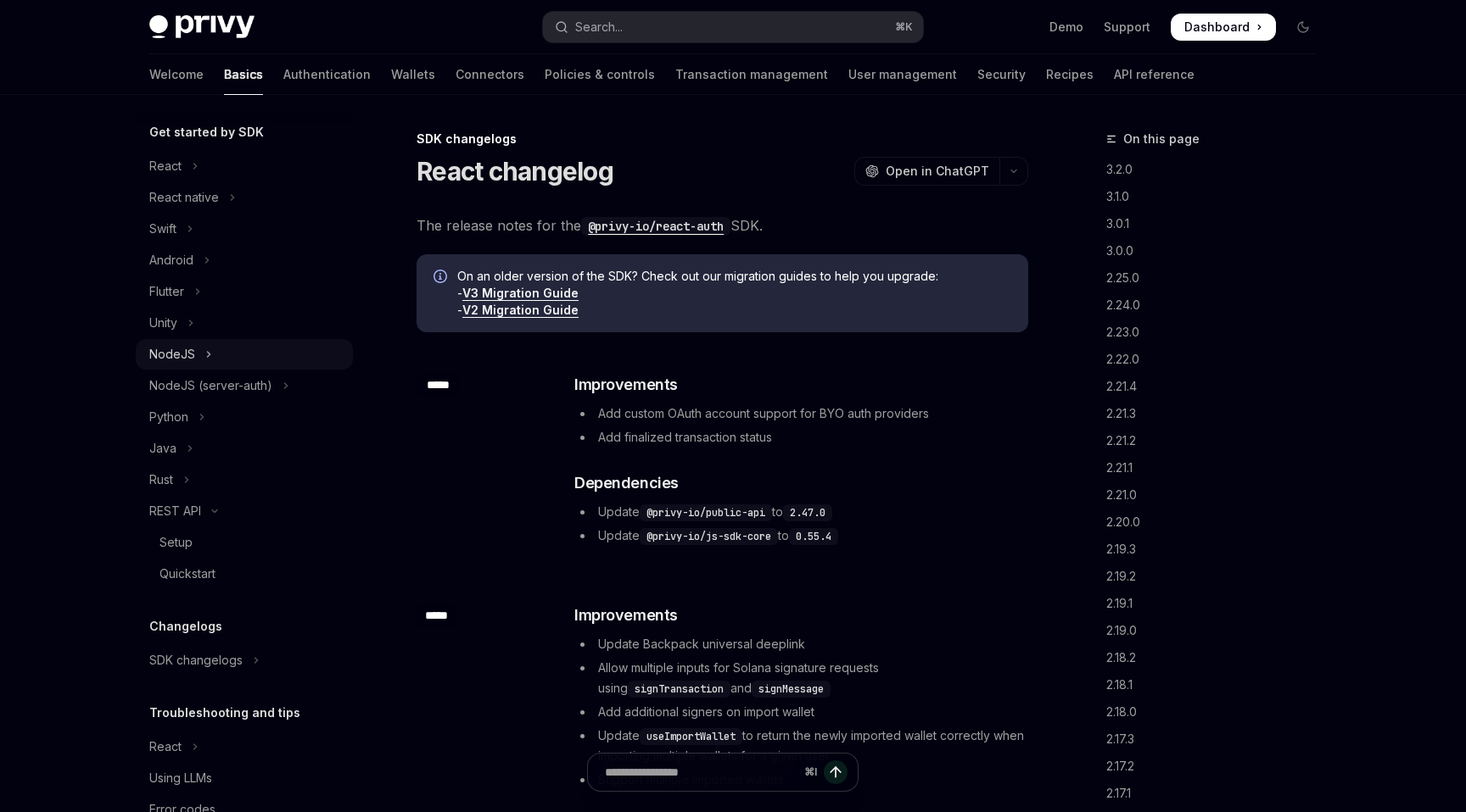
scroll to position [2, 0]
click at [214, 355] on button "NodeJS" at bounding box center [244, 354] width 217 height 31
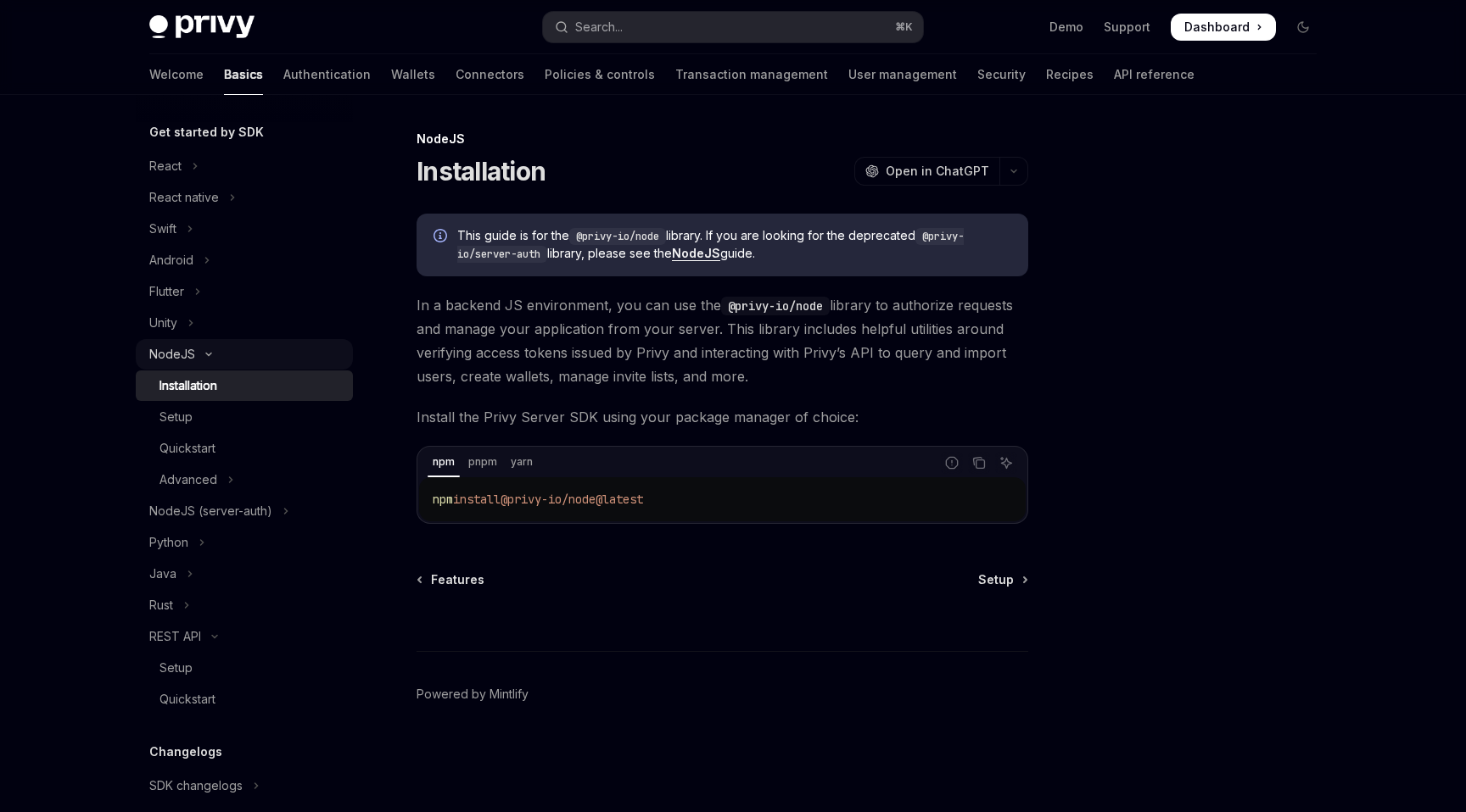
click at [210, 354] on icon "Toggle NodeJS section" at bounding box center [209, 354] width 21 height 7
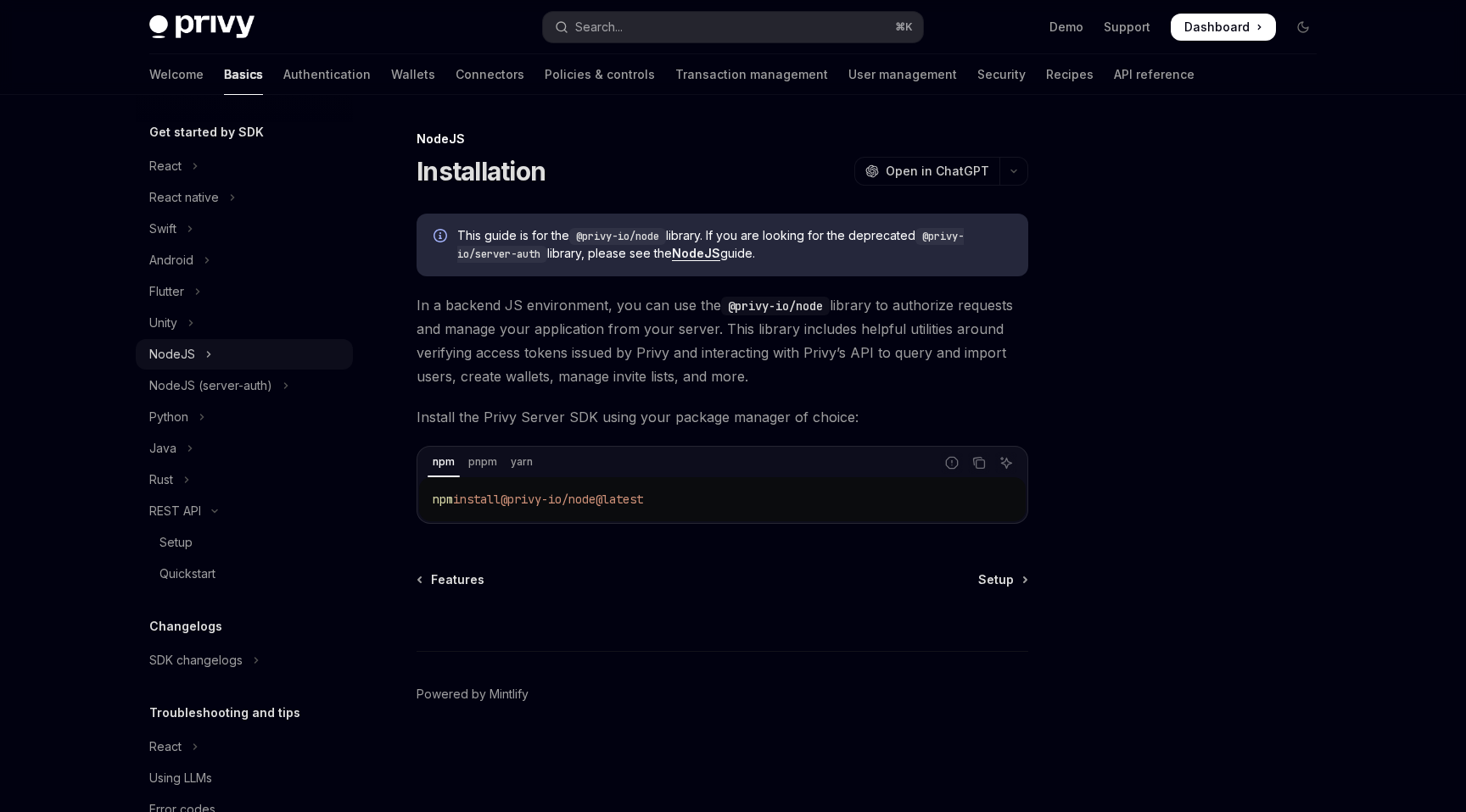
click at [211, 353] on button "NodeJS" at bounding box center [244, 354] width 217 height 31
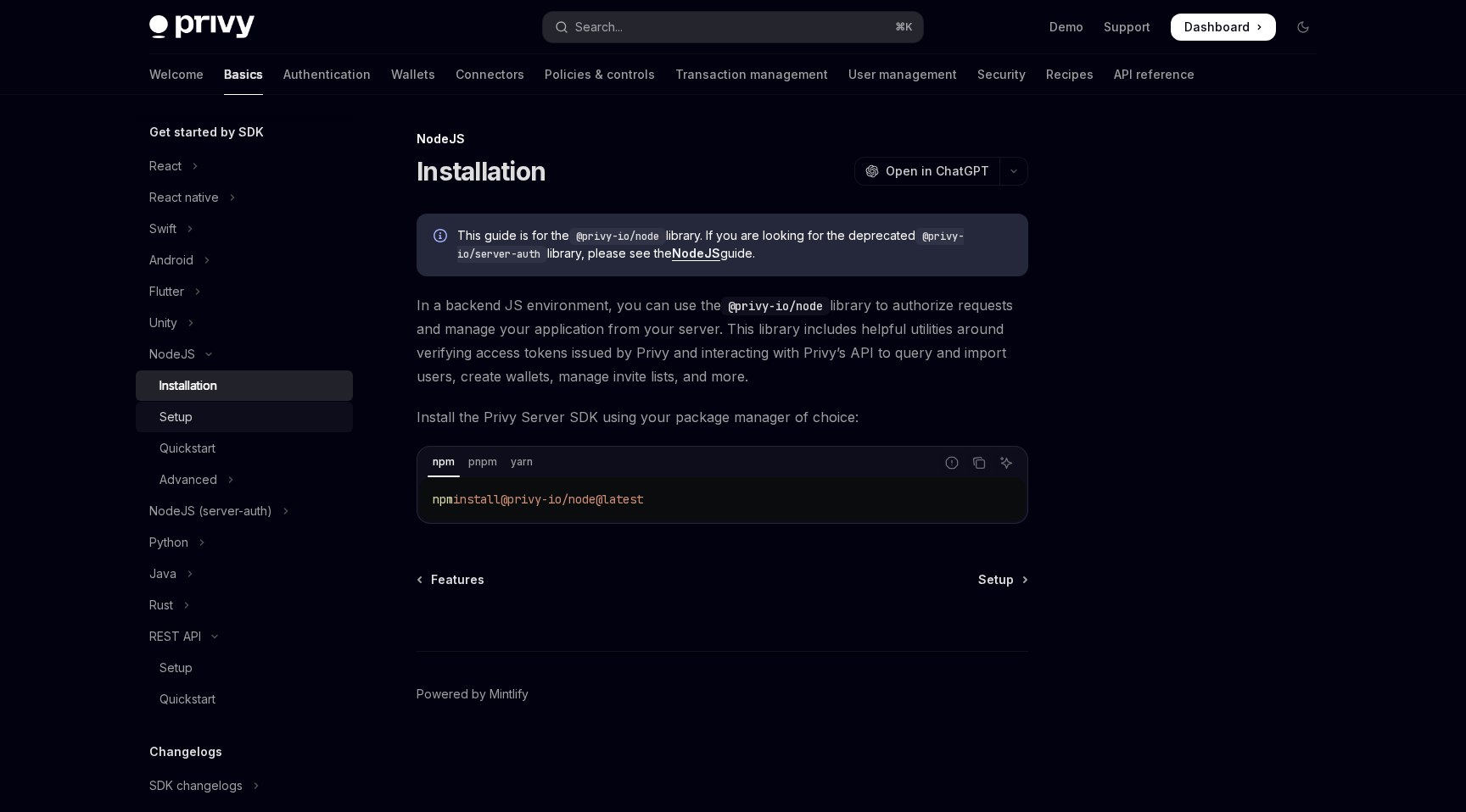
click at [199, 413] on div "Setup" at bounding box center [251, 418] width 183 height 21
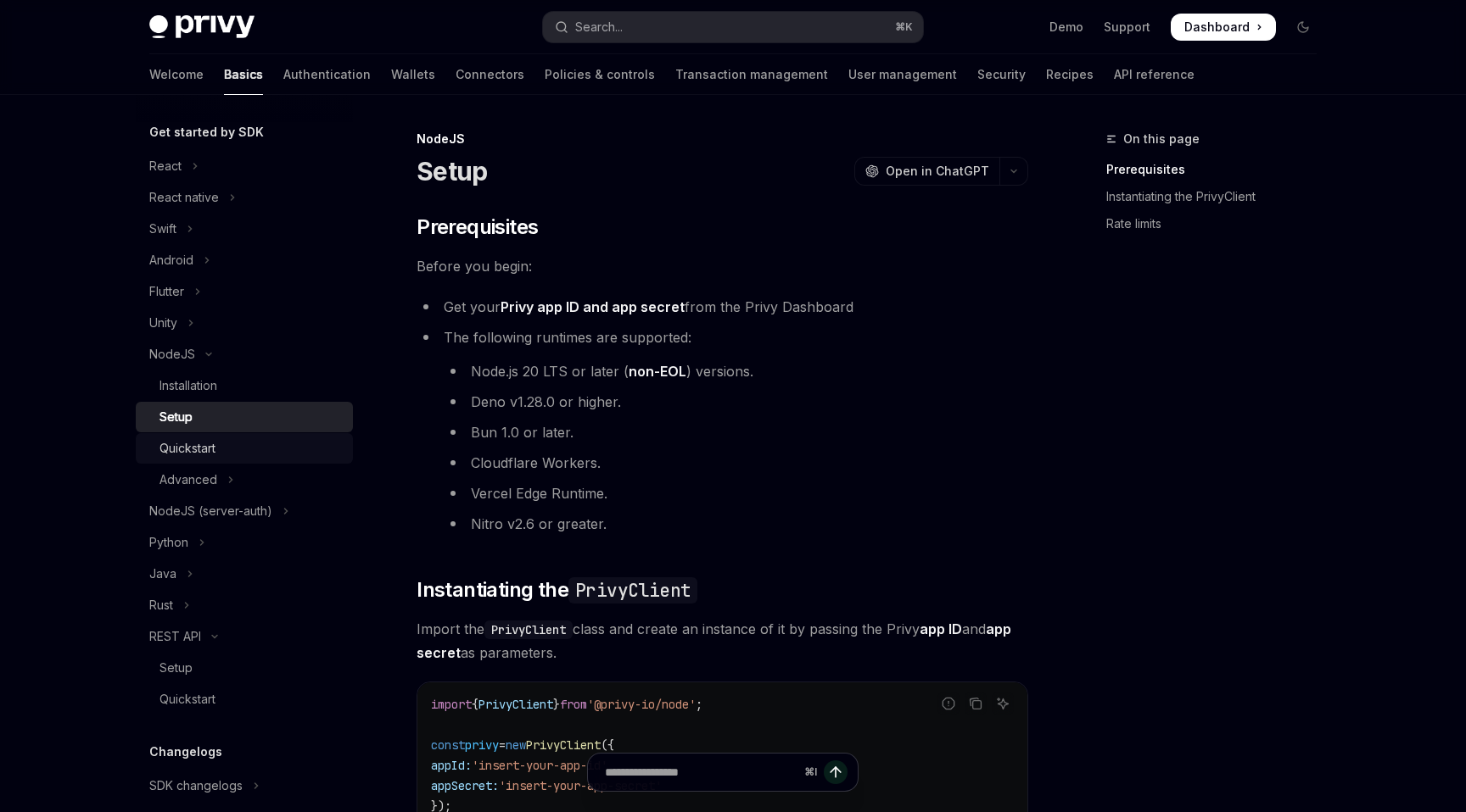
click at [222, 446] on div "Quickstart" at bounding box center [251, 448] width 183 height 21
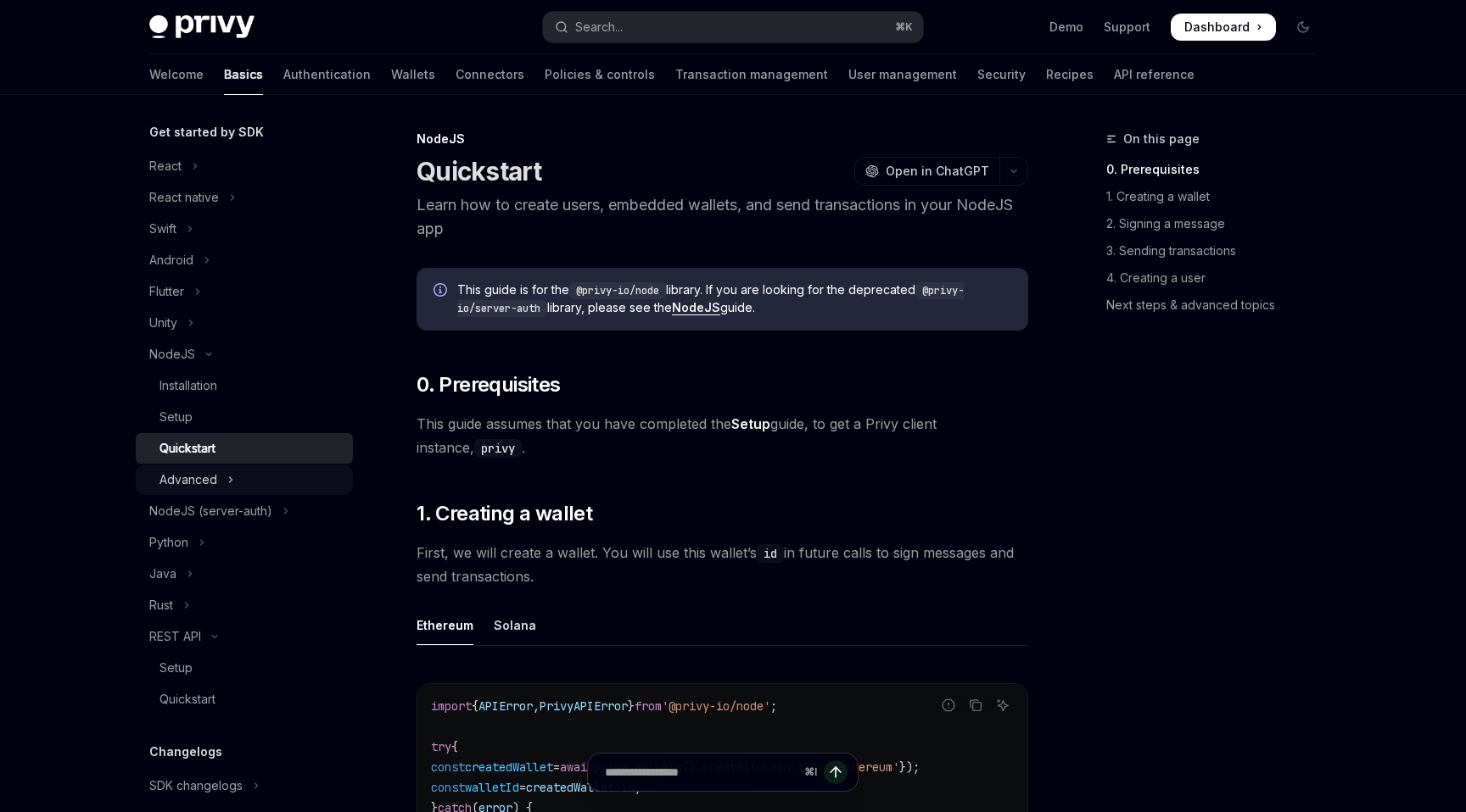
click at [239, 475] on button "Advanced" at bounding box center [244, 479] width 217 height 31
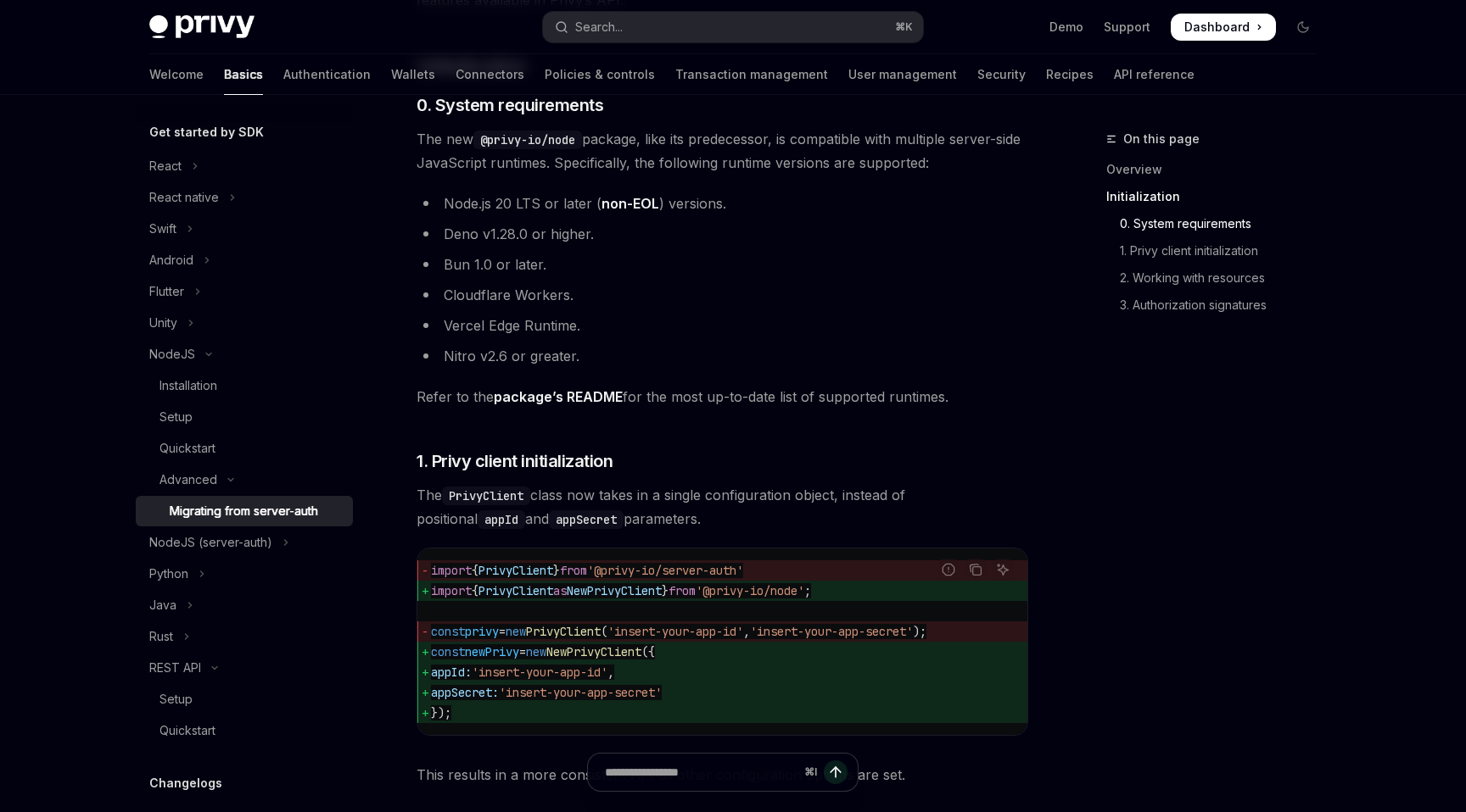
scroll to position [380, 0]
click at [201, 384] on div "Installation" at bounding box center [188, 386] width 58 height 21
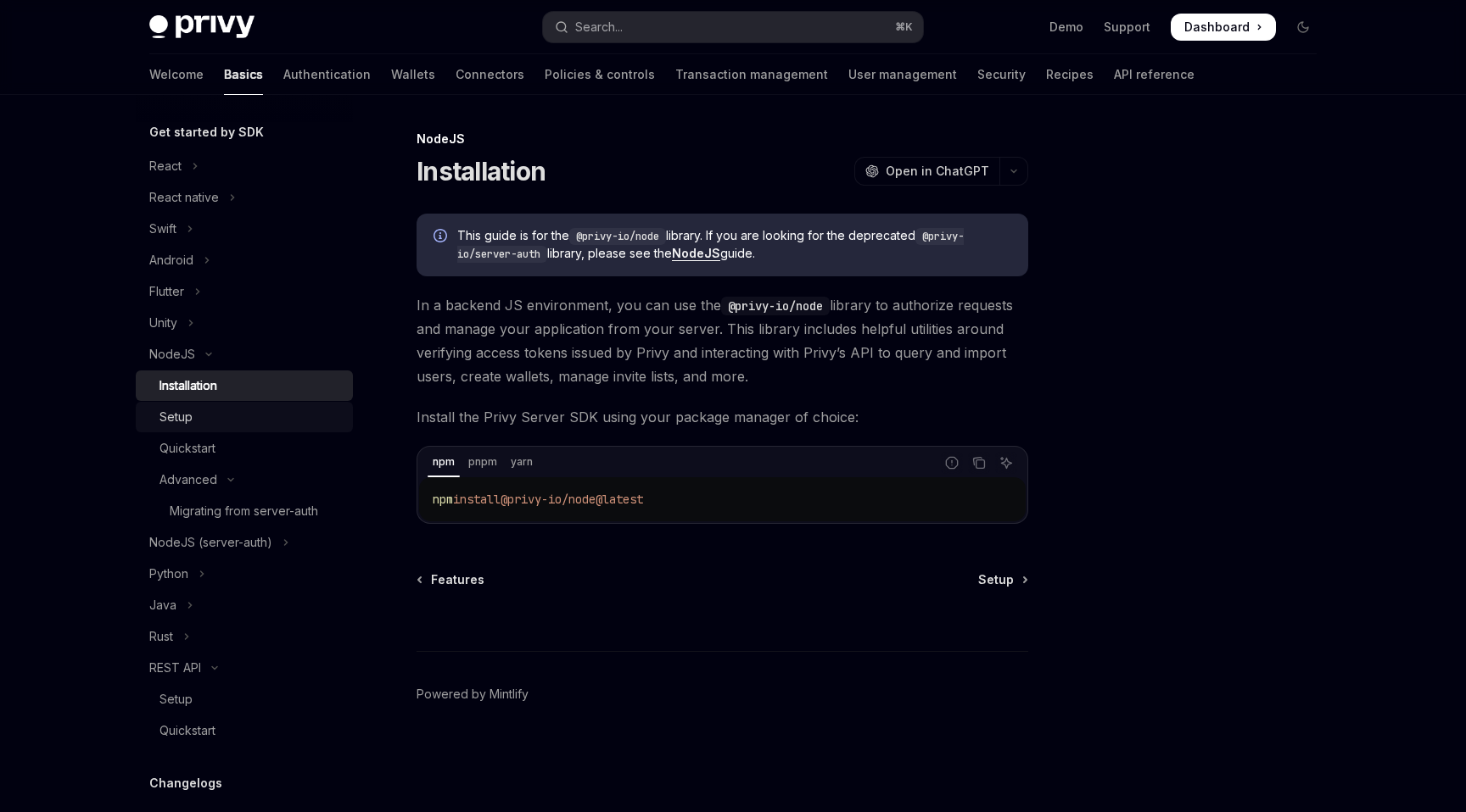
click at [206, 420] on div "Setup" at bounding box center [251, 418] width 183 height 21
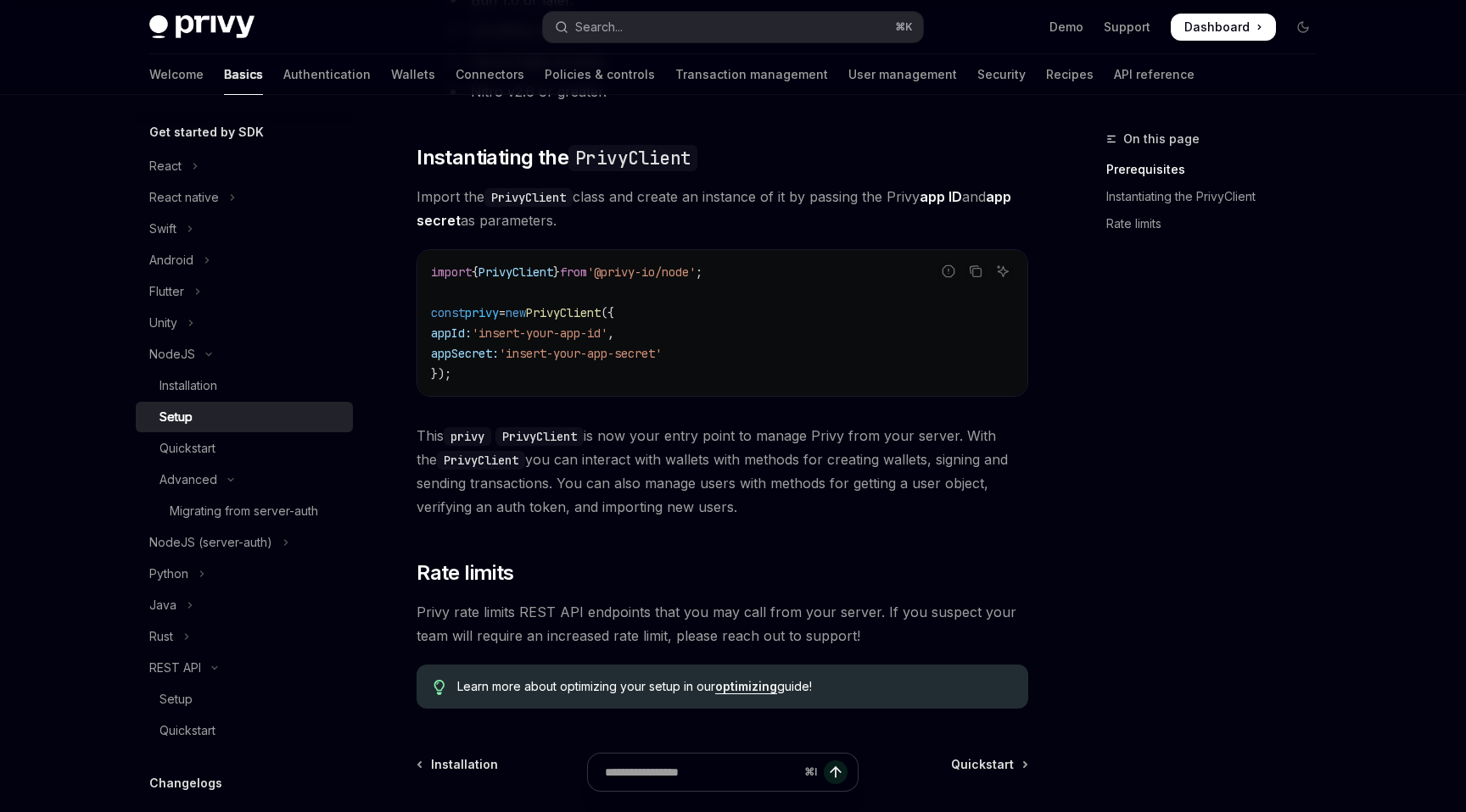
scroll to position [440, 0]
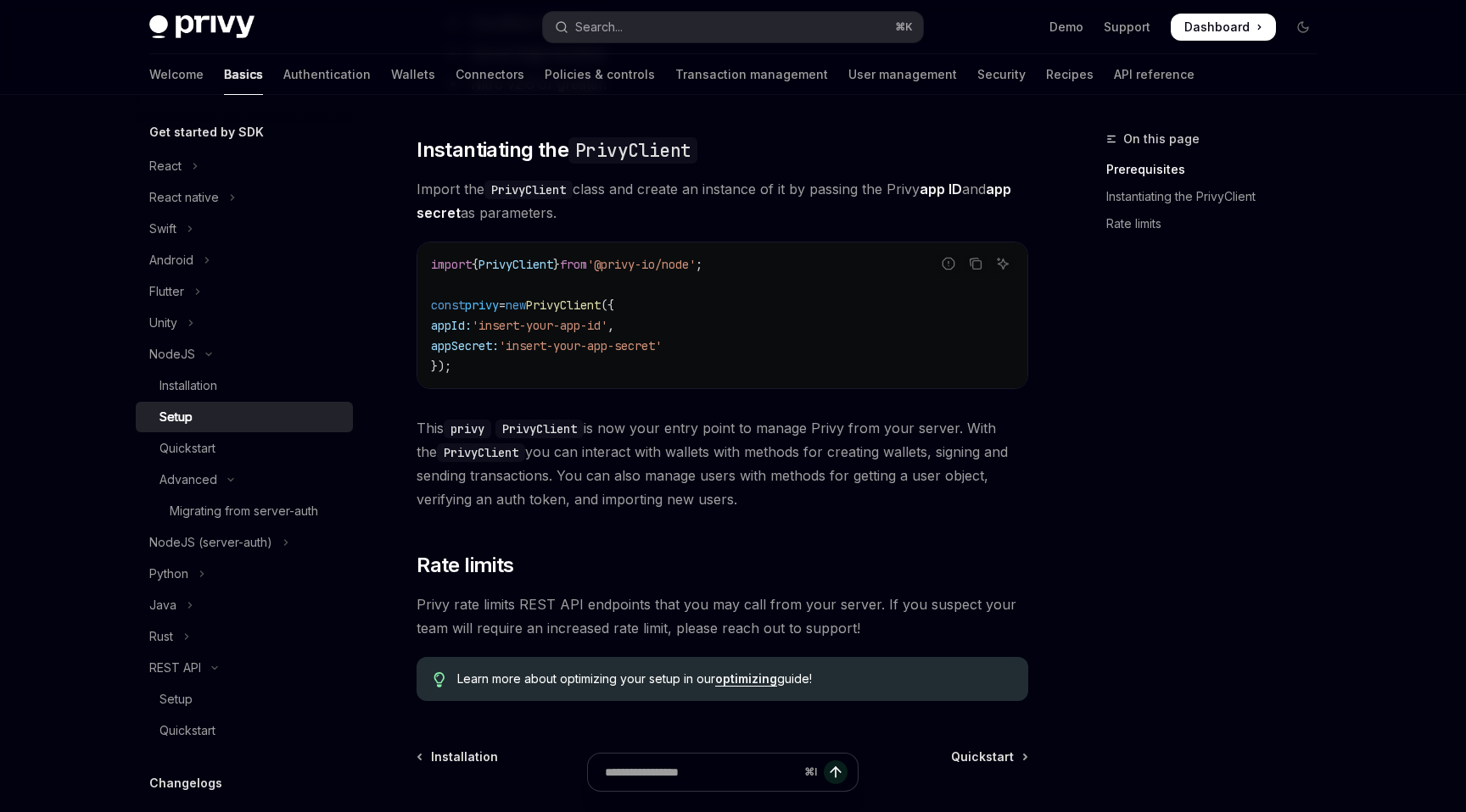
drag, startPoint x: 631, startPoint y: 434, endPoint x: 1027, endPoint y: 434, distance: 396.0
click at [1027, 434] on span "This privy PrivyClient is now your entry point to manage Privy from your server…" at bounding box center [723, 464] width 612 height 95
drag, startPoint x: 1027, startPoint y: 434, endPoint x: 1007, endPoint y: 435, distance: 20.0
click at [1017, 434] on span "This privy PrivyClient is now your entry point to manage Privy from your server…" at bounding box center [723, 464] width 612 height 95
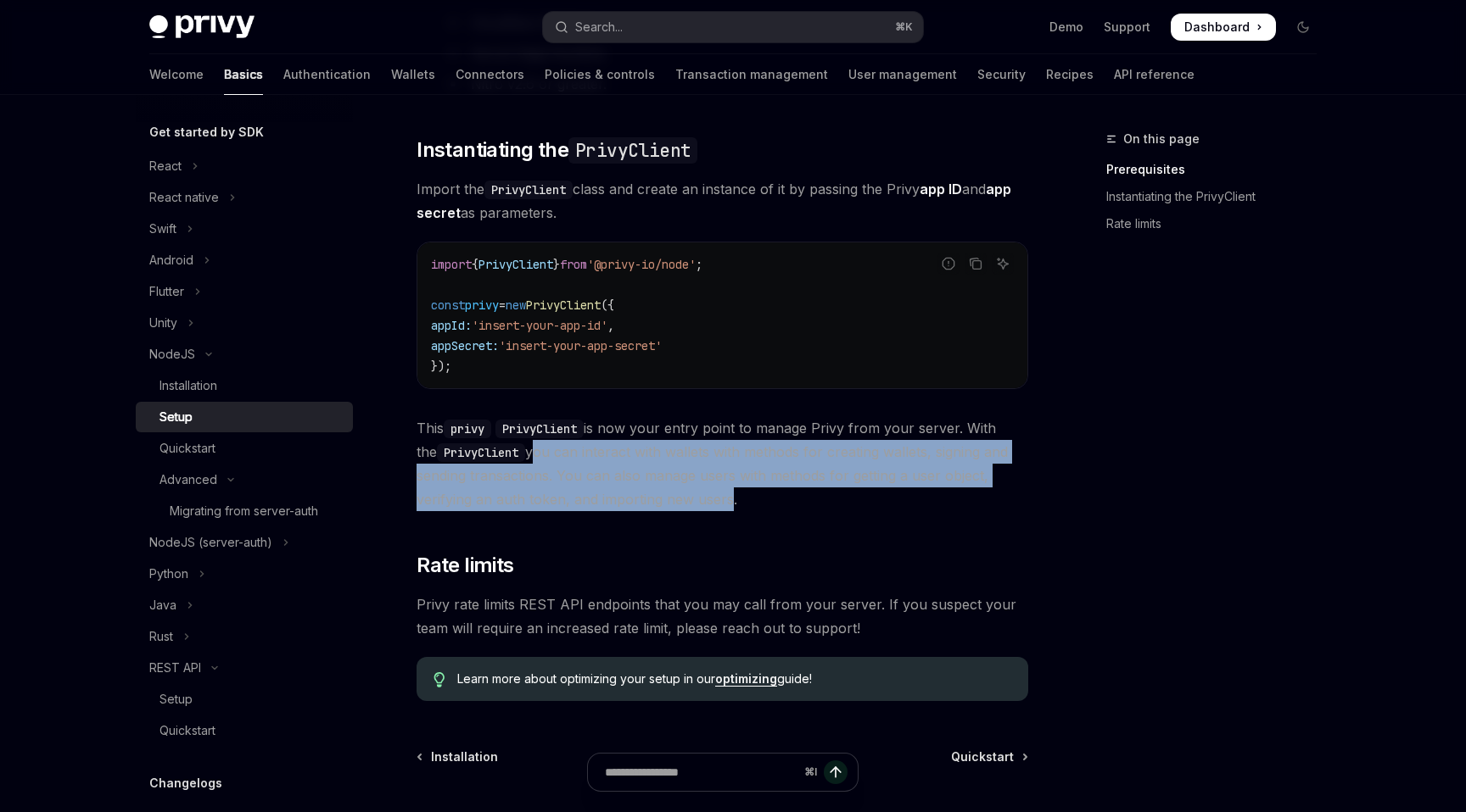
drag, startPoint x: 519, startPoint y: 455, endPoint x: 725, endPoint y: 494, distance: 209.7
click at [725, 494] on span "This privy PrivyClient is now your entry point to manage Privy from your server…" at bounding box center [723, 464] width 612 height 95
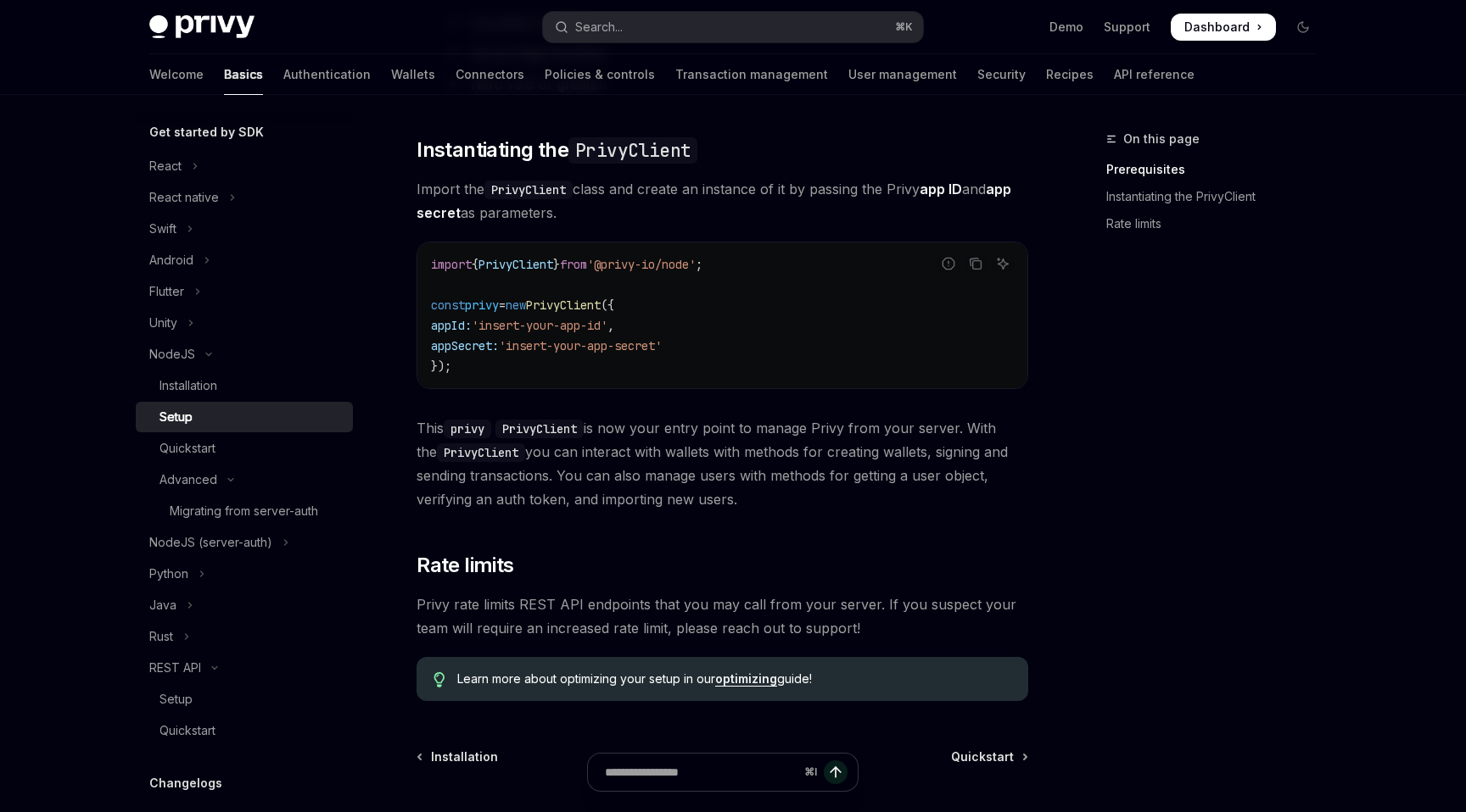
click at [734, 500] on span "This privy PrivyClient is now your entry point to manage Privy from your server…" at bounding box center [723, 464] width 612 height 95
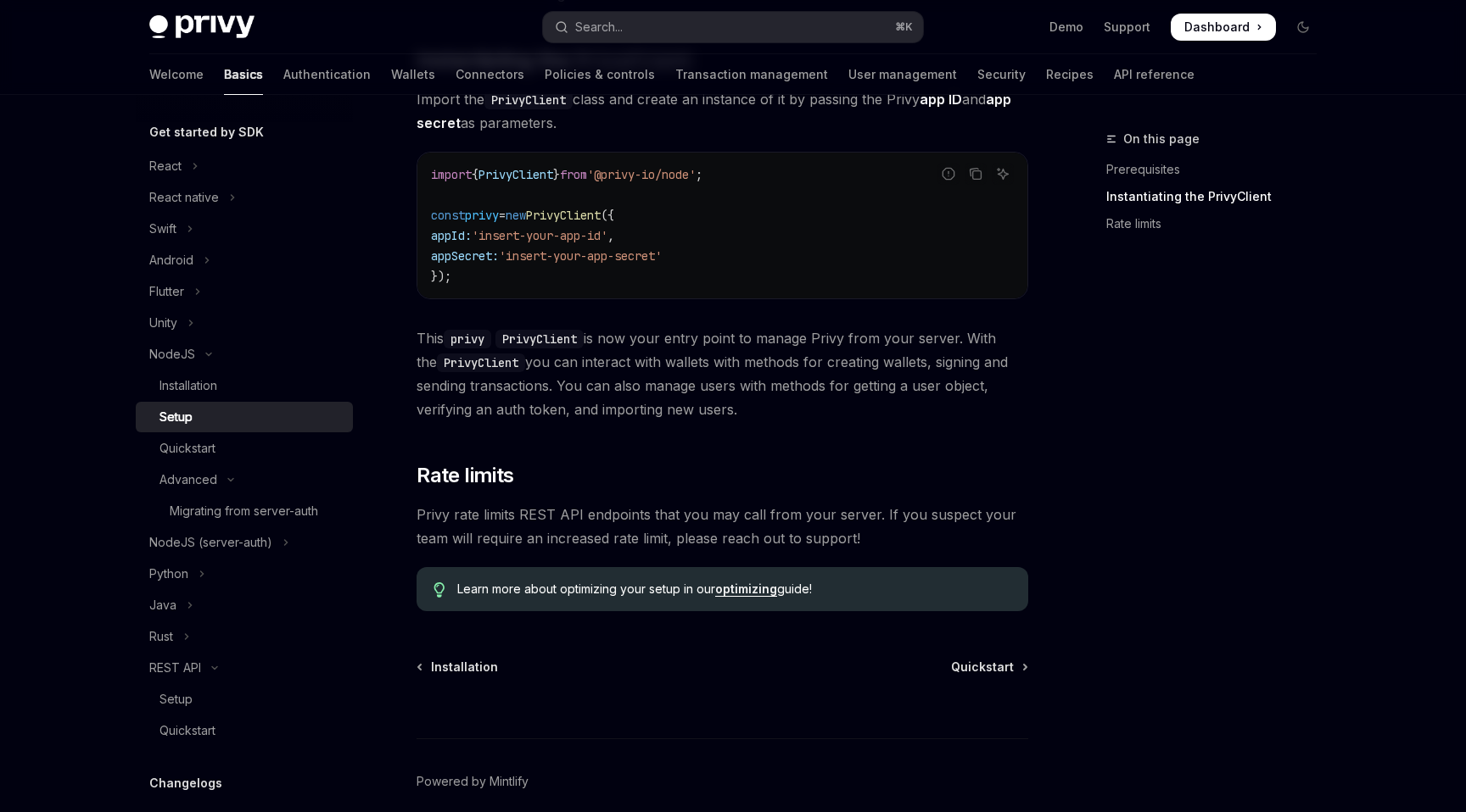
scroll to position [603, 0]
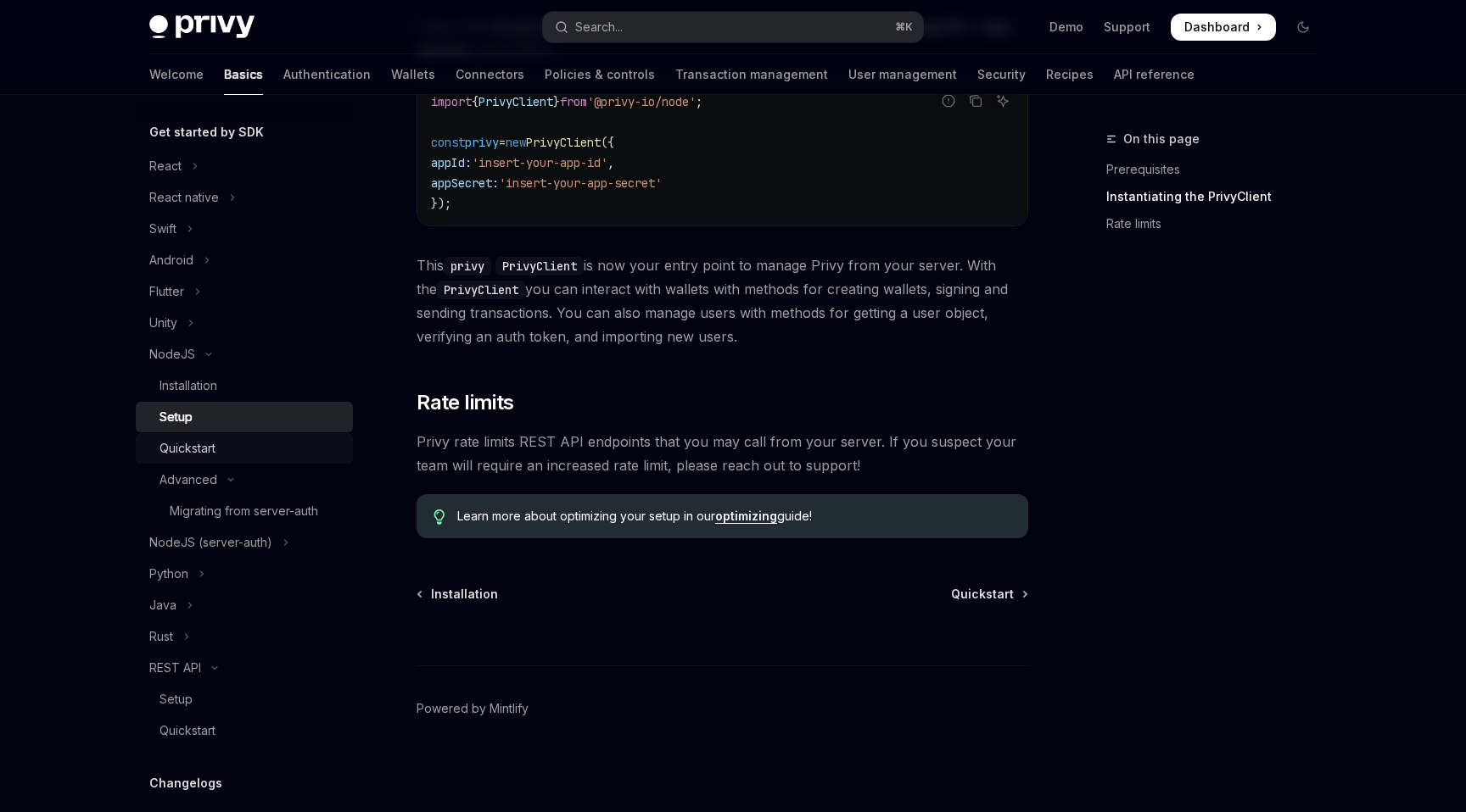
click at [185, 442] on div "Quickstart" at bounding box center [187, 448] width 56 height 21
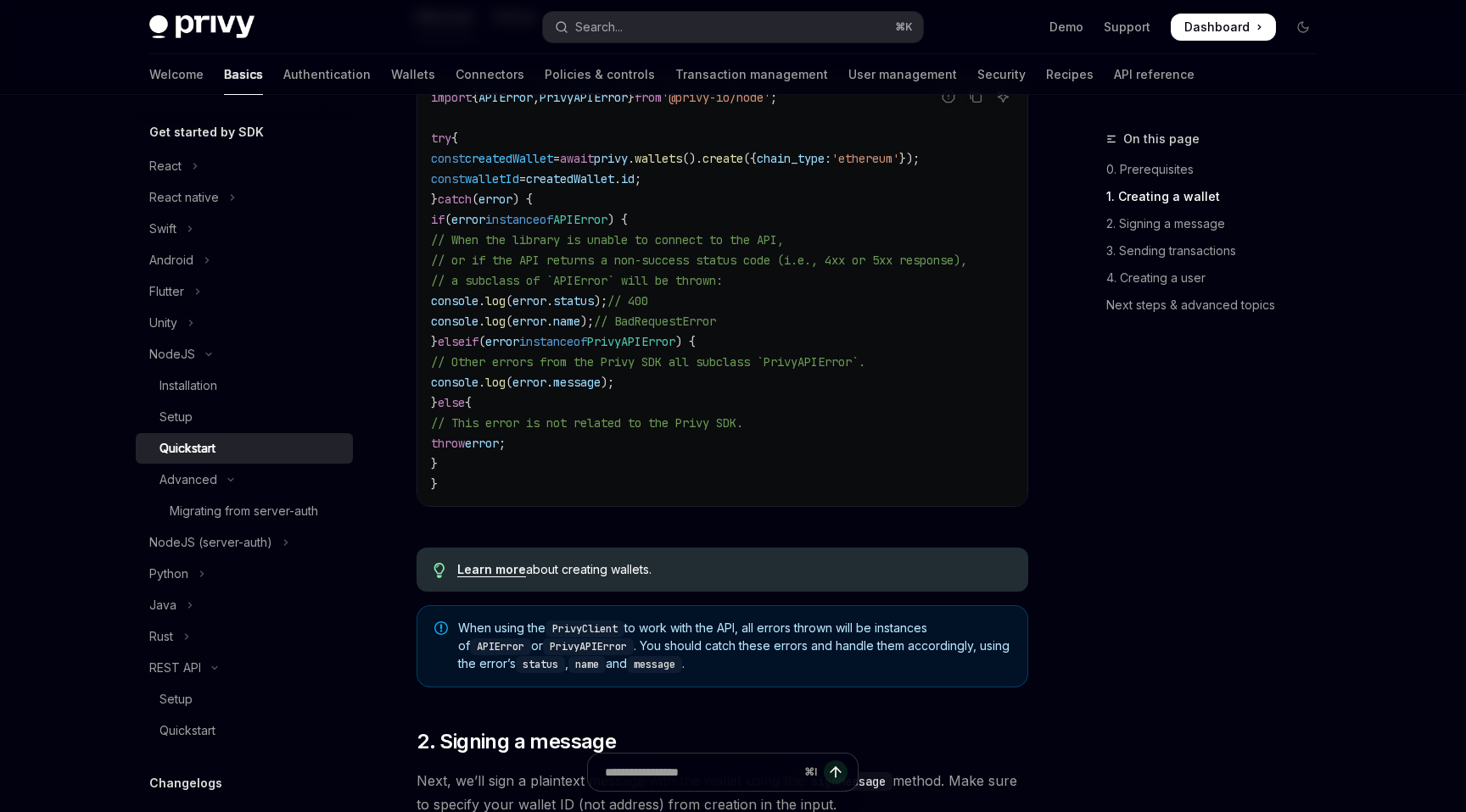
scroll to position [611, 0]
drag, startPoint x: 574, startPoint y: 244, endPoint x: 934, endPoint y: 365, distance: 379.8
click at [934, 365] on code "import { APIError , PrivyAPIError } from '@privy-io/node' ; try { const created…" at bounding box center [722, 289] width 583 height 407
click at [933, 365] on code "import { APIError , PrivyAPIError } from '@privy-io/node' ; try { const created…" at bounding box center [722, 289] width 583 height 407
drag, startPoint x: 471, startPoint y: 423, endPoint x: 787, endPoint y: 427, distance: 316.0
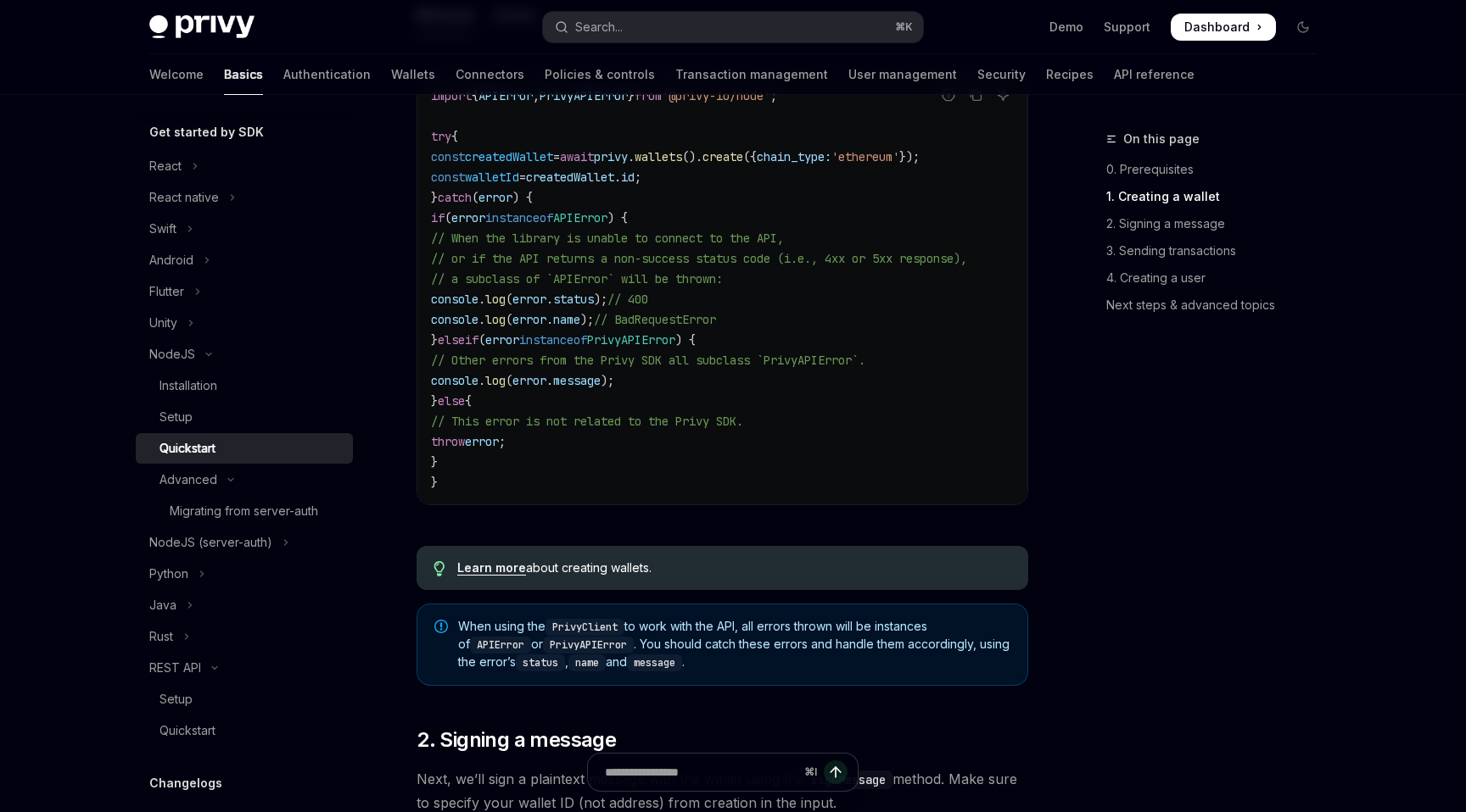
click at [787, 427] on code "import { APIError , PrivyAPIError } from '@privy-io/node' ; try { const created…" at bounding box center [722, 289] width 583 height 407
click at [791, 427] on code "import { APIError , PrivyAPIError } from '@privy-io/node' ; try { const created…" at bounding box center [722, 289] width 583 height 407
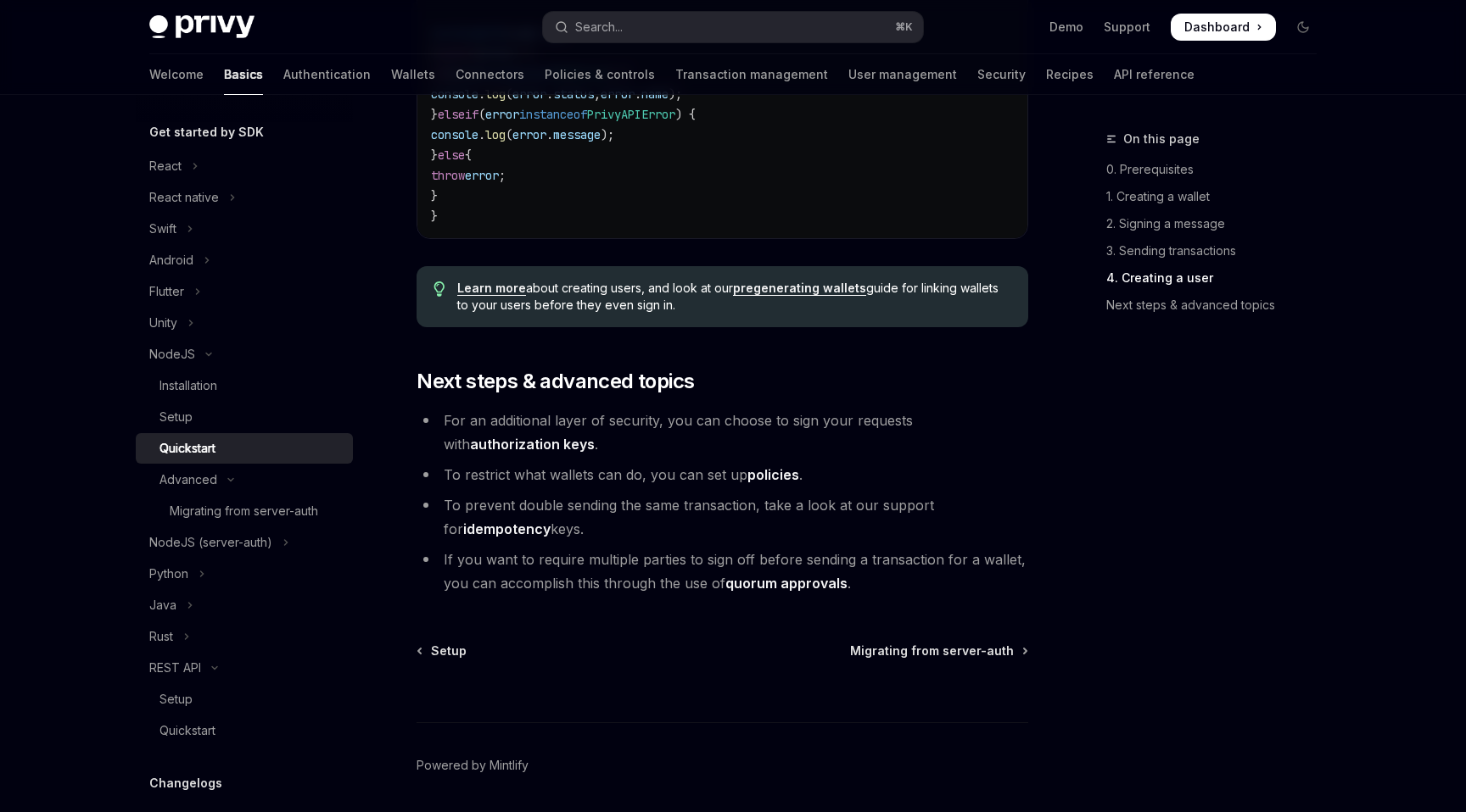
scroll to position [3454, 0]
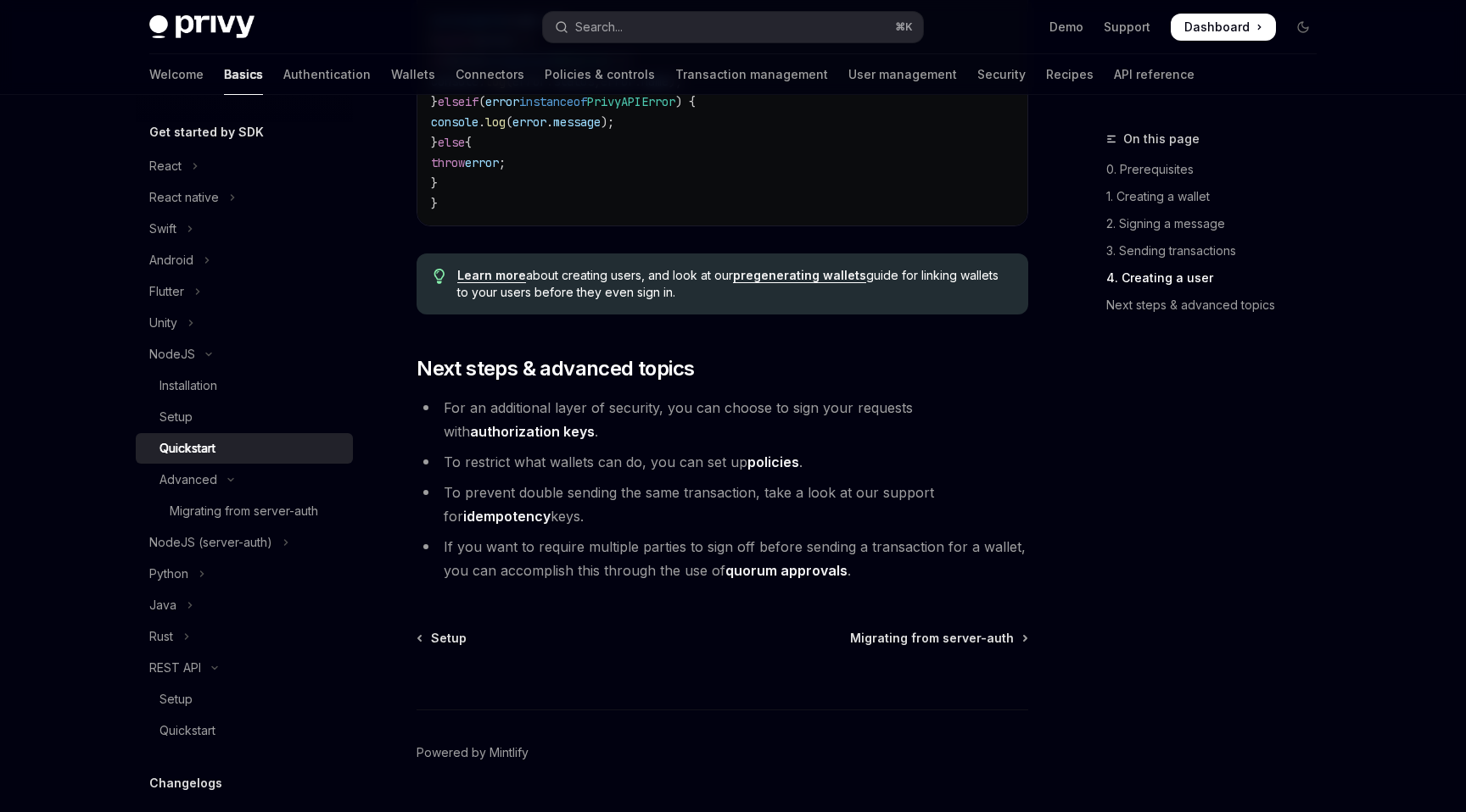
click at [805, 283] on link "pregenerating wallets" at bounding box center [799, 275] width 133 height 15
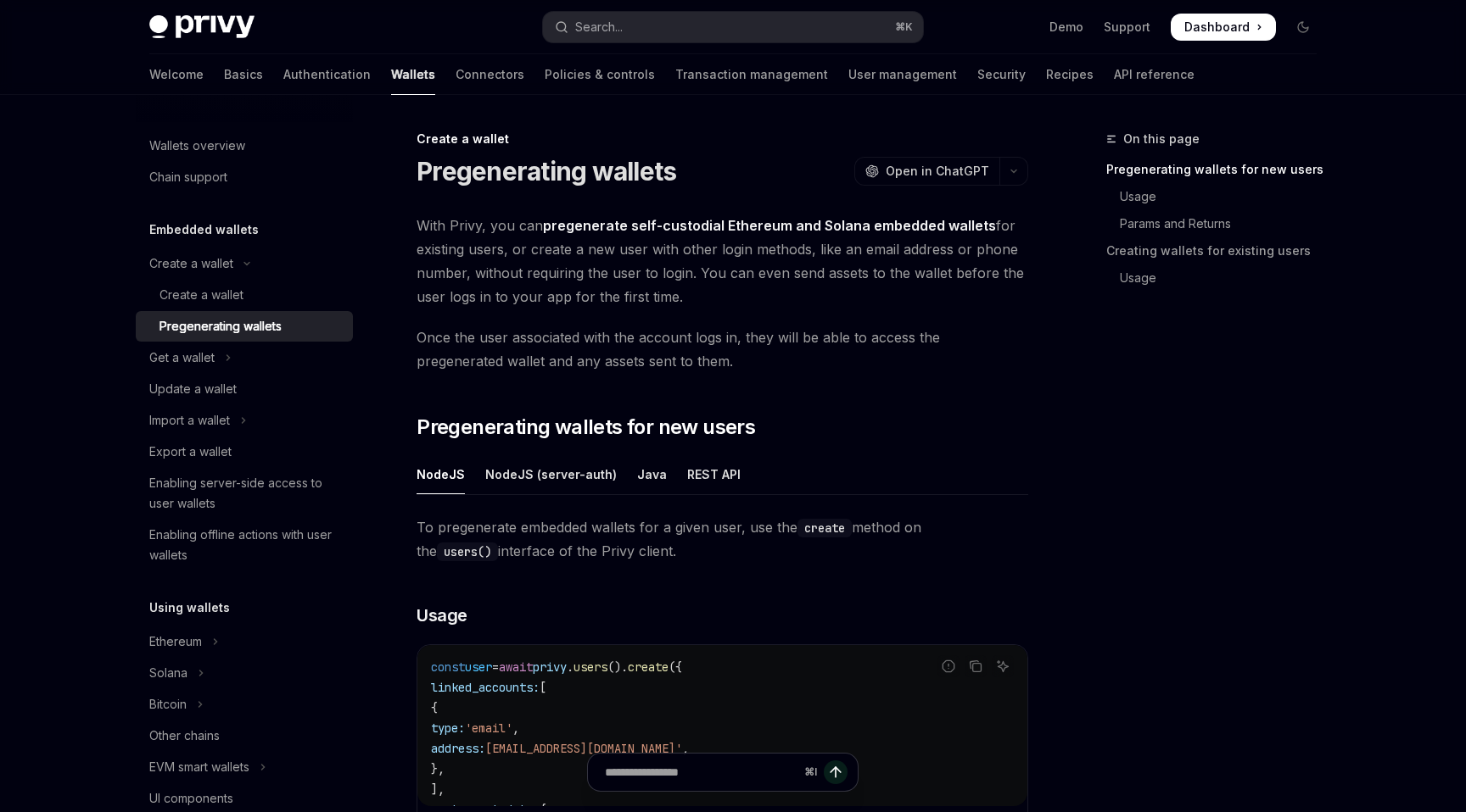
drag, startPoint x: 516, startPoint y: 250, endPoint x: 856, endPoint y: 289, distance: 342.2
click at [857, 289] on span "With Privy, you can pregenerate self-custodial Ethereum and Solana embedded wal…" at bounding box center [723, 261] width 612 height 95
click at [848, 292] on span "With Privy, you can pregenerate self-custodial Ethereum and Solana embedded wal…" at bounding box center [723, 261] width 612 height 95
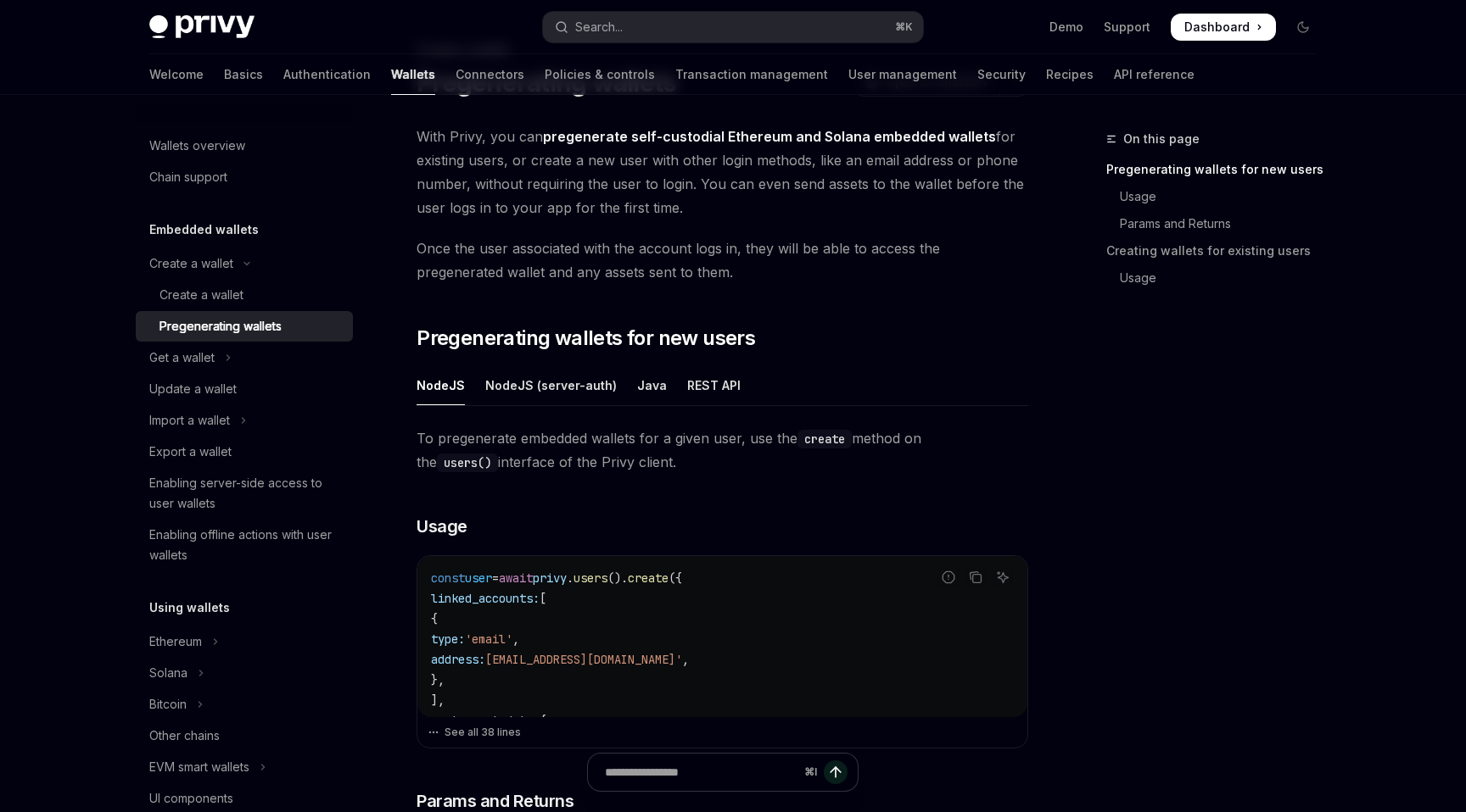
scroll to position [97, 0]
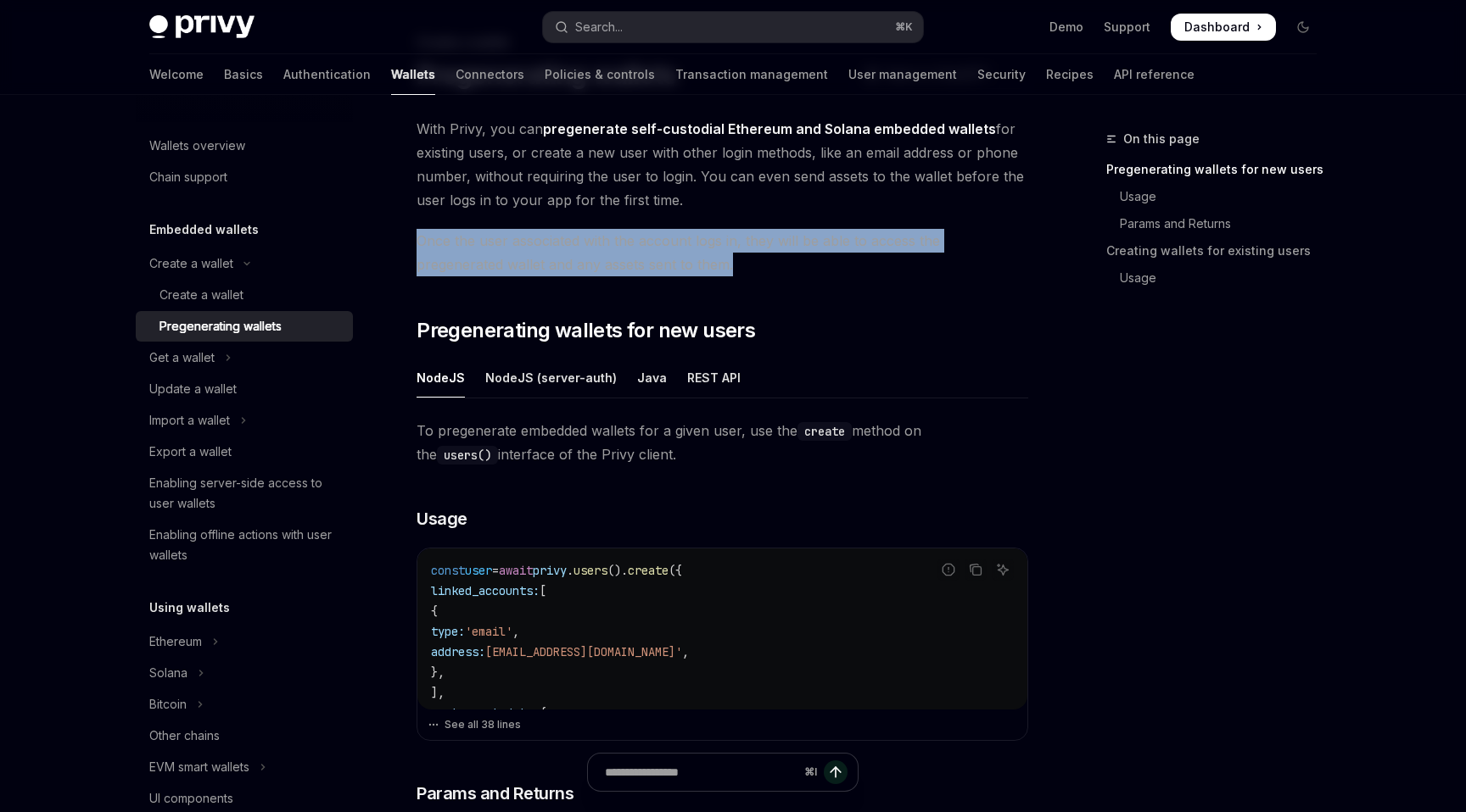
drag, startPoint x: 418, startPoint y: 239, endPoint x: 828, endPoint y: 258, distance: 410.4
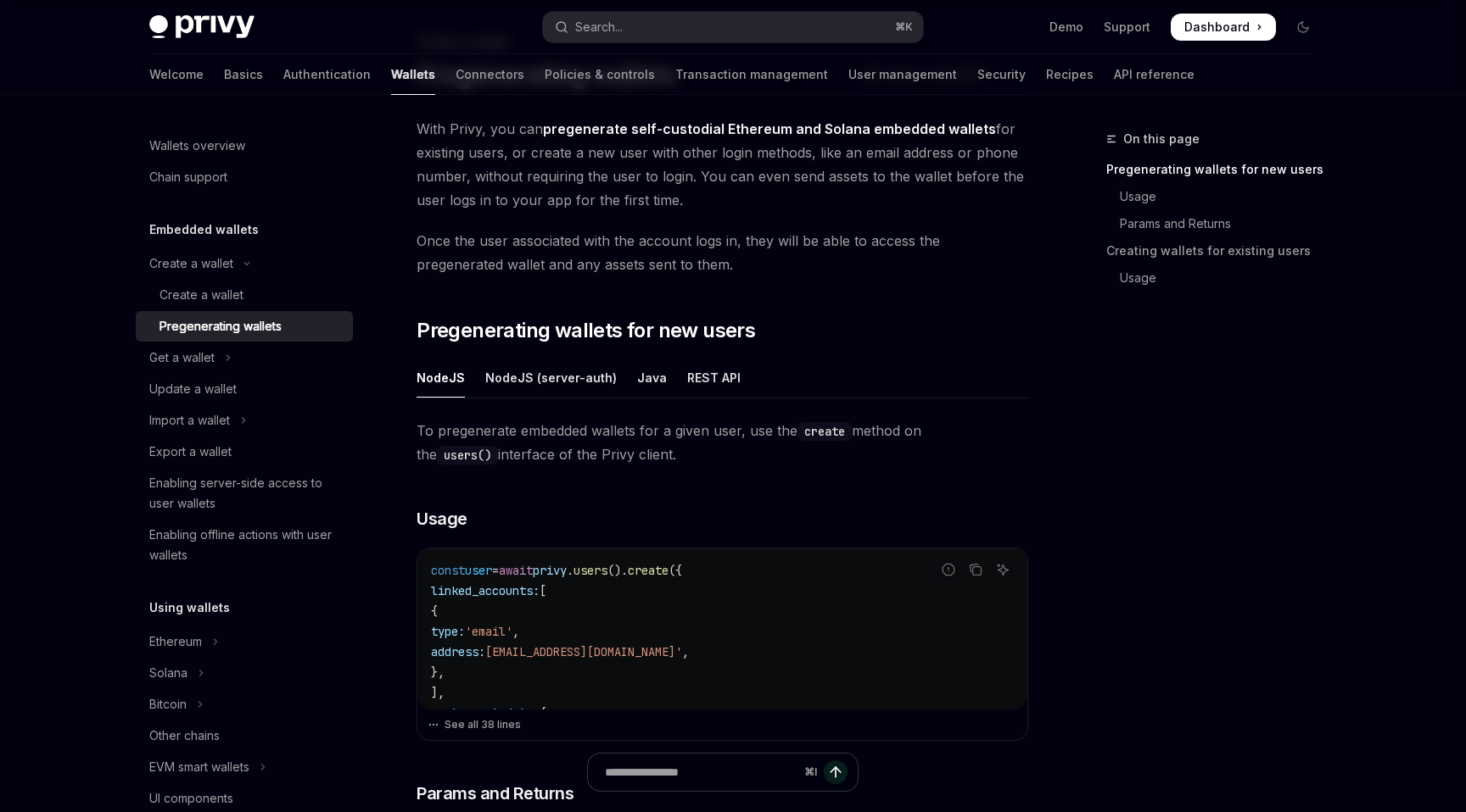
drag, startPoint x: 827, startPoint y: 258, endPoint x: 795, endPoint y: 264, distance: 32.6
click at [827, 258] on span "Once the user associated with the account logs in, they will be able to access …" at bounding box center [723, 253] width 612 height 48
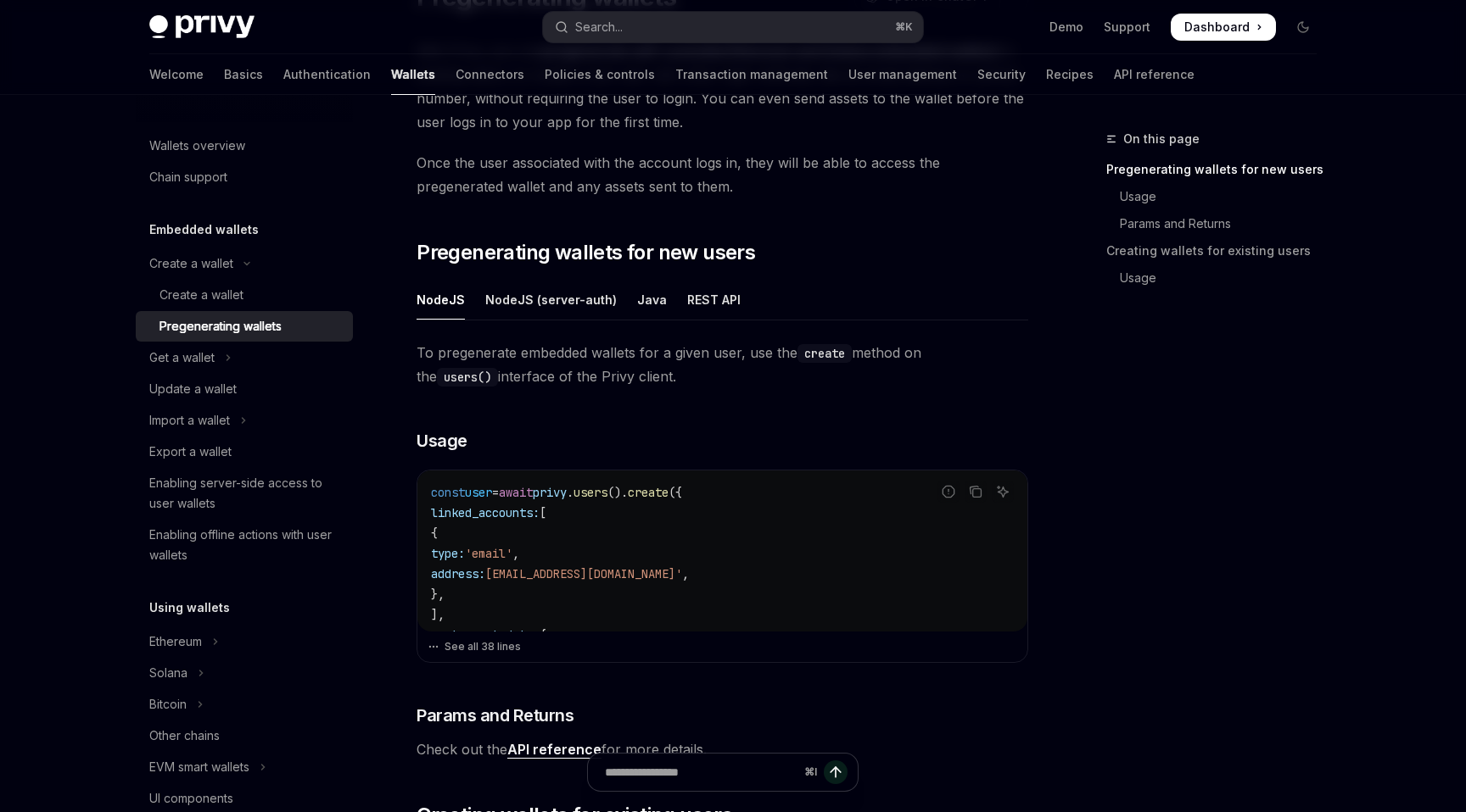
scroll to position [175, 0]
click at [707, 302] on div "REST API" at bounding box center [713, 298] width 53 height 40
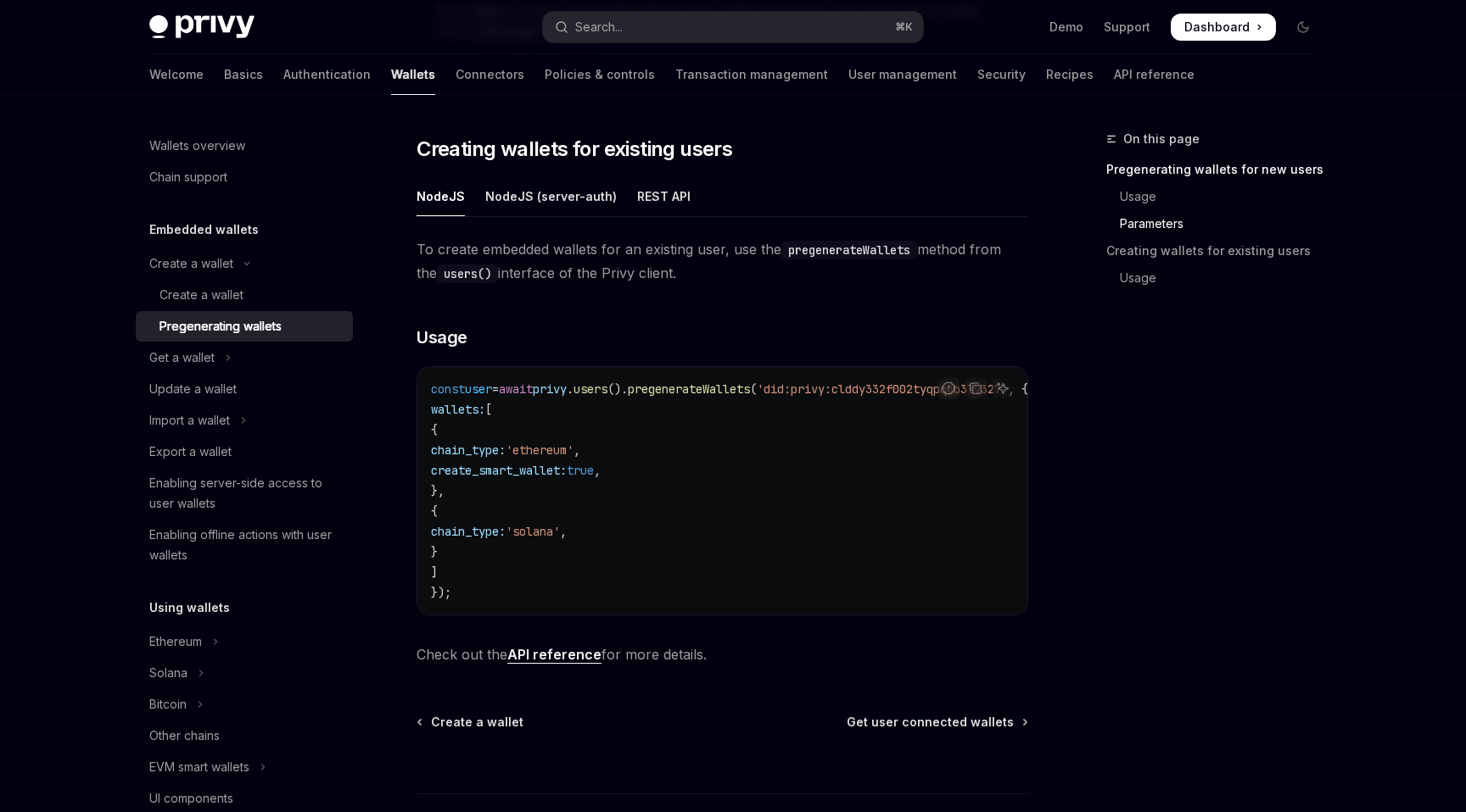
scroll to position [2647, 0]
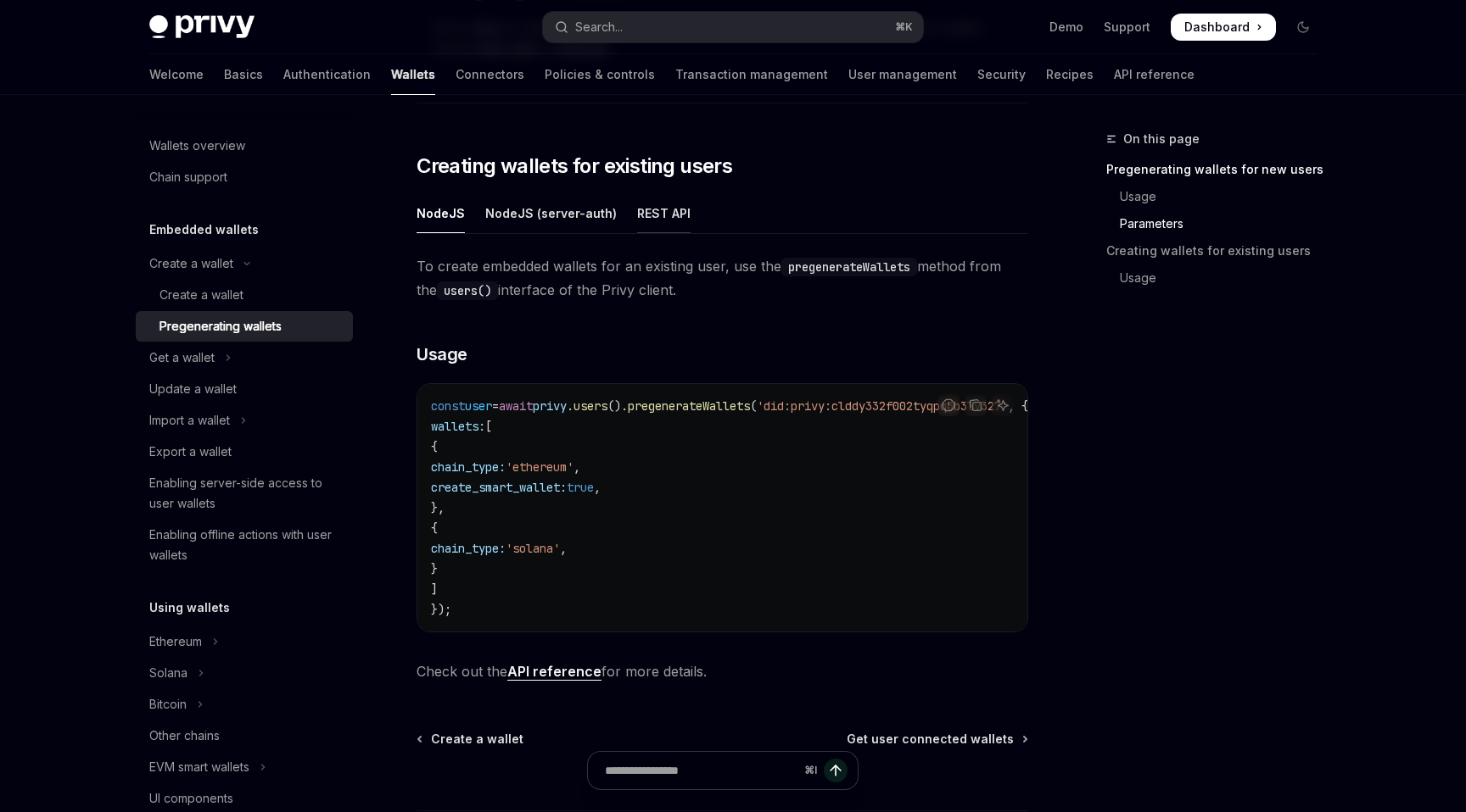
click at [643, 220] on div "REST API" at bounding box center [663, 213] width 53 height 40
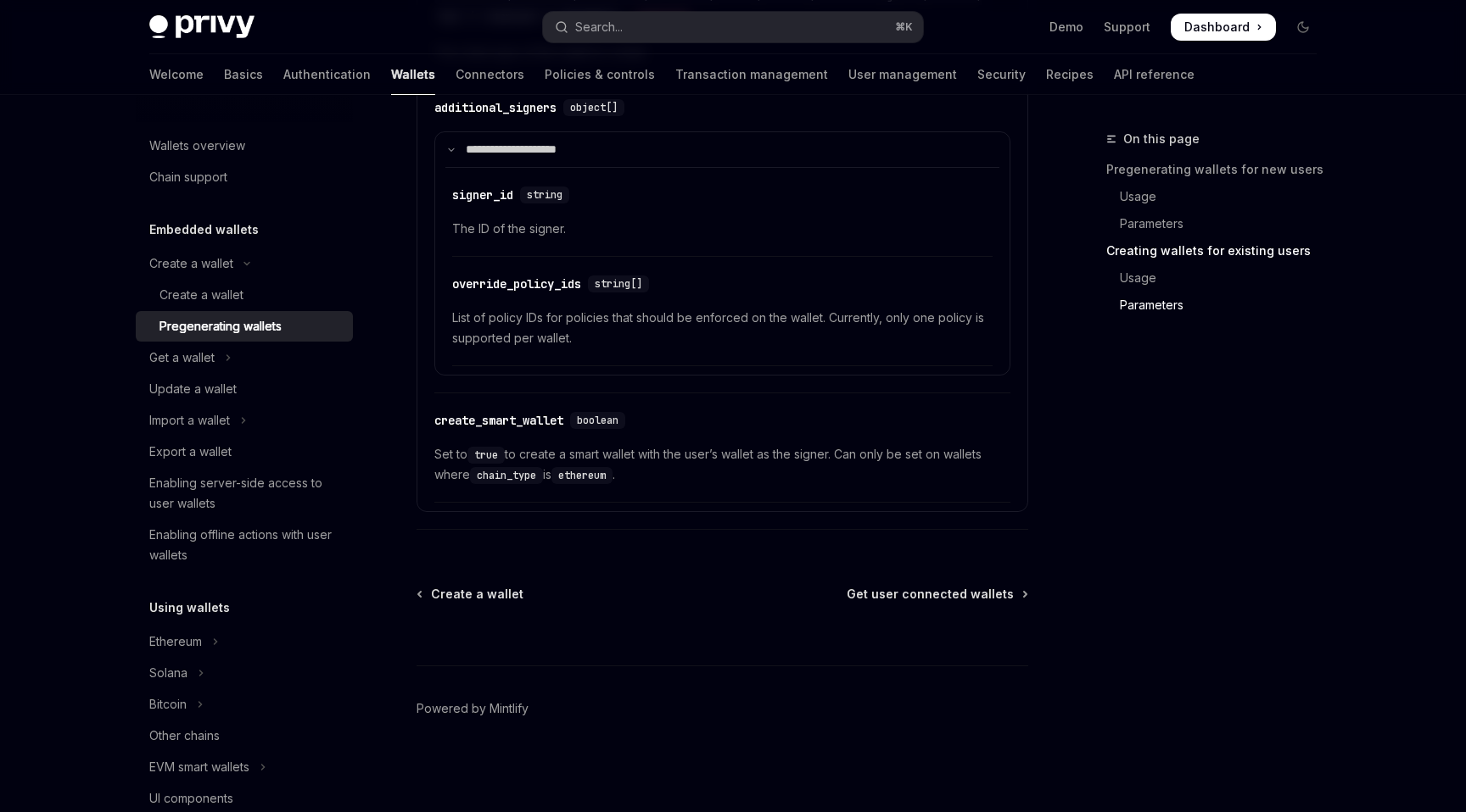
scroll to position [4259, 0]
click at [233, 484] on div "Enabling server-side access to user wallets" at bounding box center [245, 494] width 193 height 41
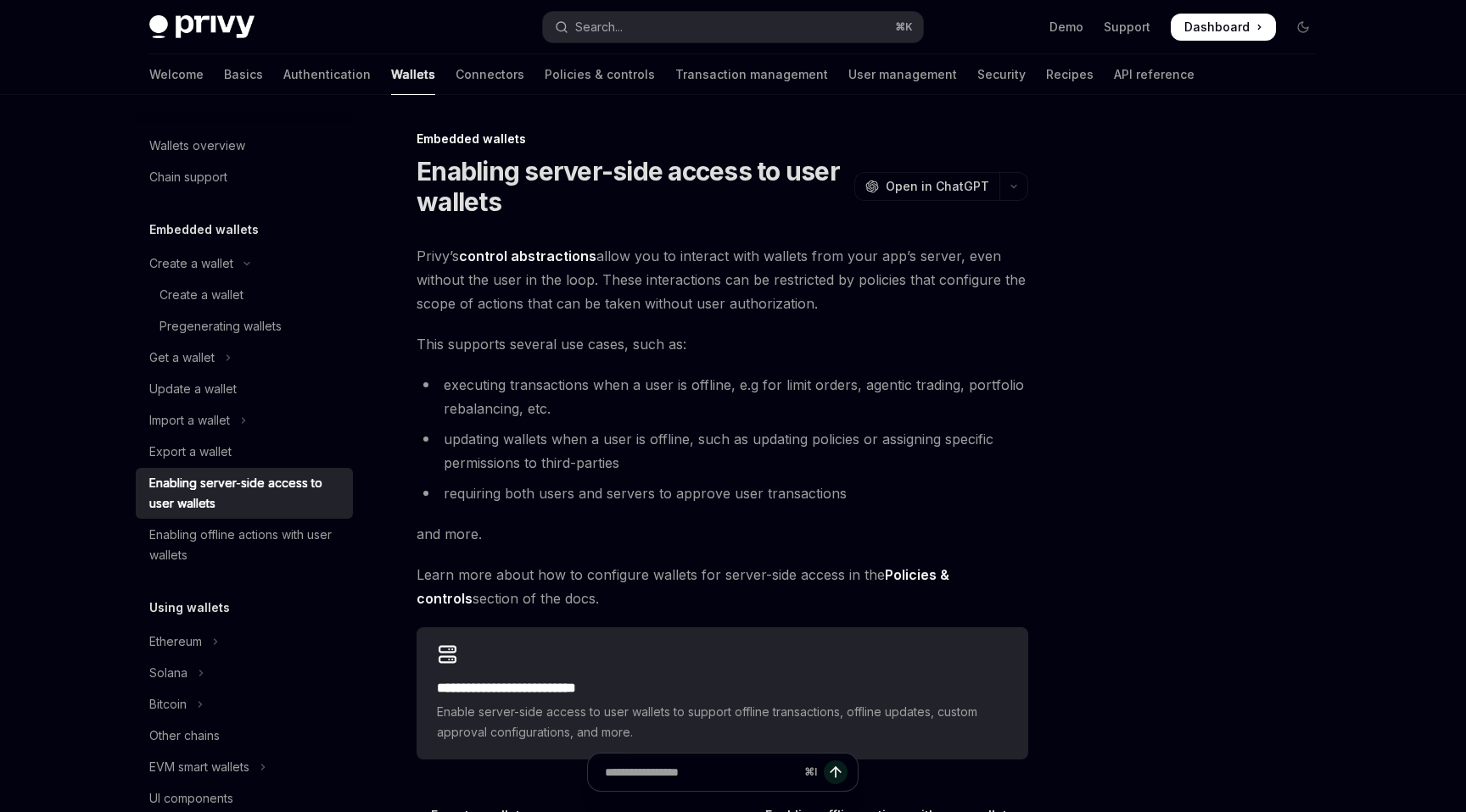
drag, startPoint x: 605, startPoint y: 254, endPoint x: 877, endPoint y: 299, distance: 275.7
click at [877, 299] on span "Privy’s control abstractions allow you to interact with wallets from your app’s…" at bounding box center [723, 280] width 612 height 71
click at [872, 299] on span "Privy’s control abstractions allow you to interact with wallets from your app’s…" at bounding box center [723, 280] width 612 height 71
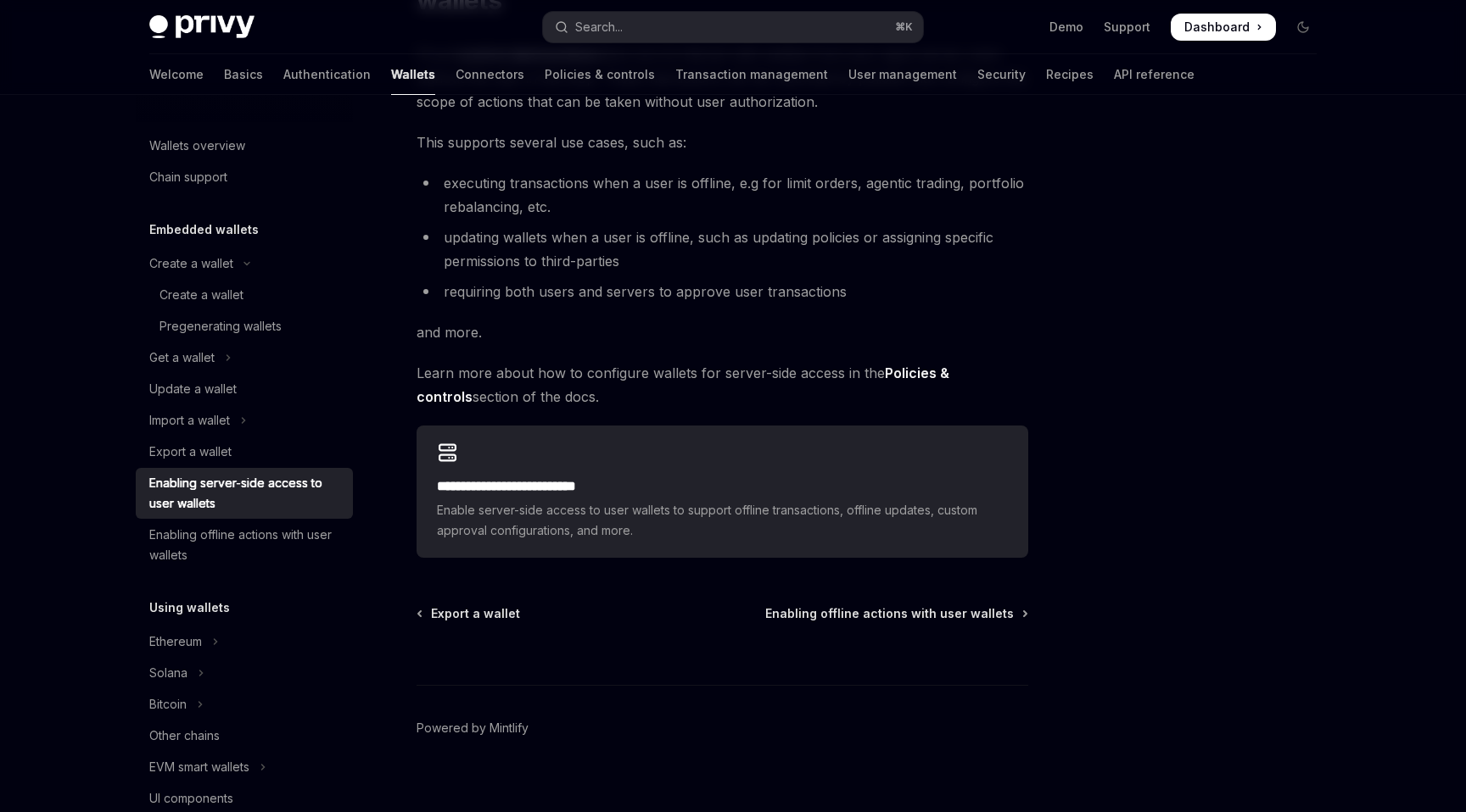
scroll to position [221, 0]
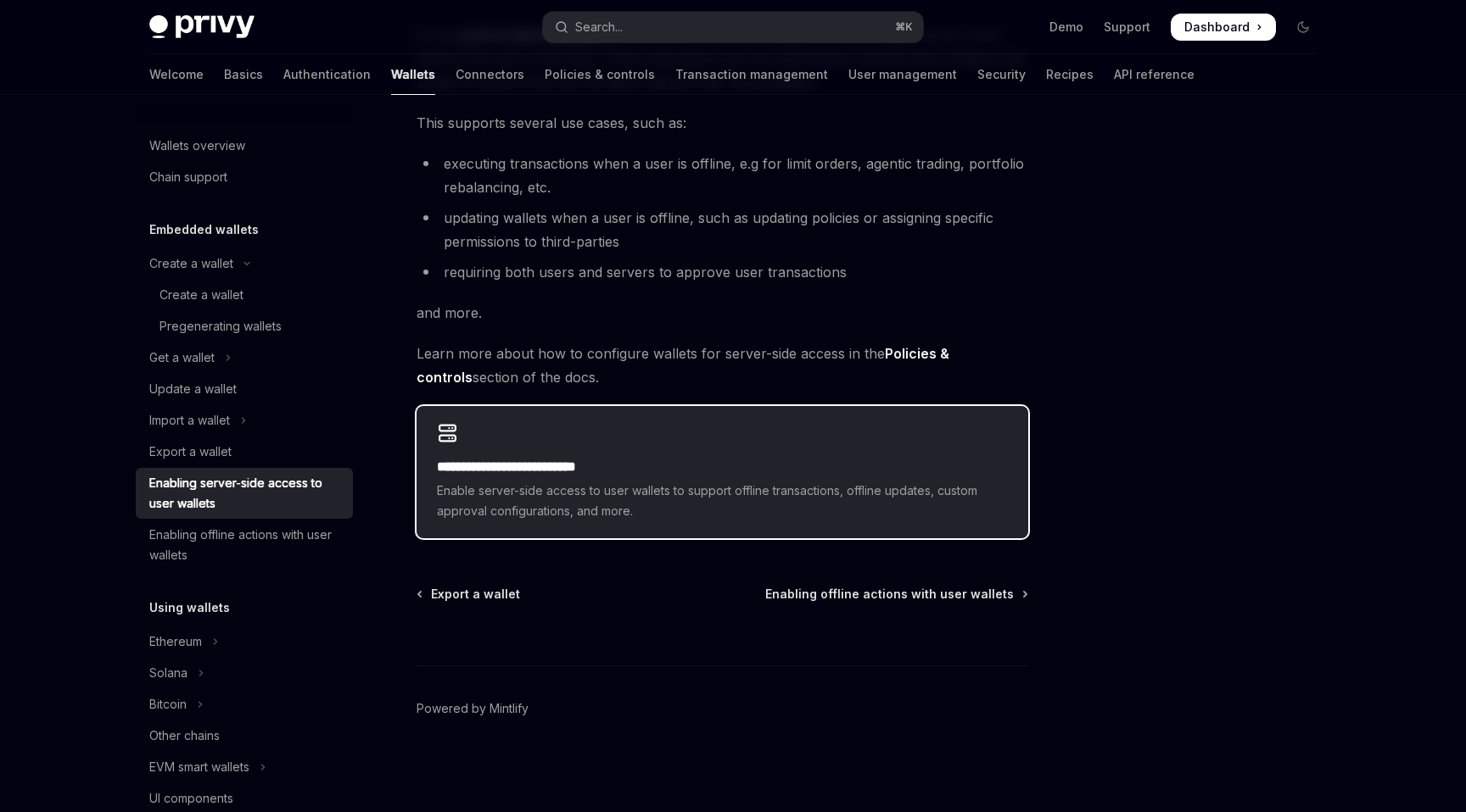
click at [580, 448] on div "**********" at bounding box center [723, 473] width 612 height 132
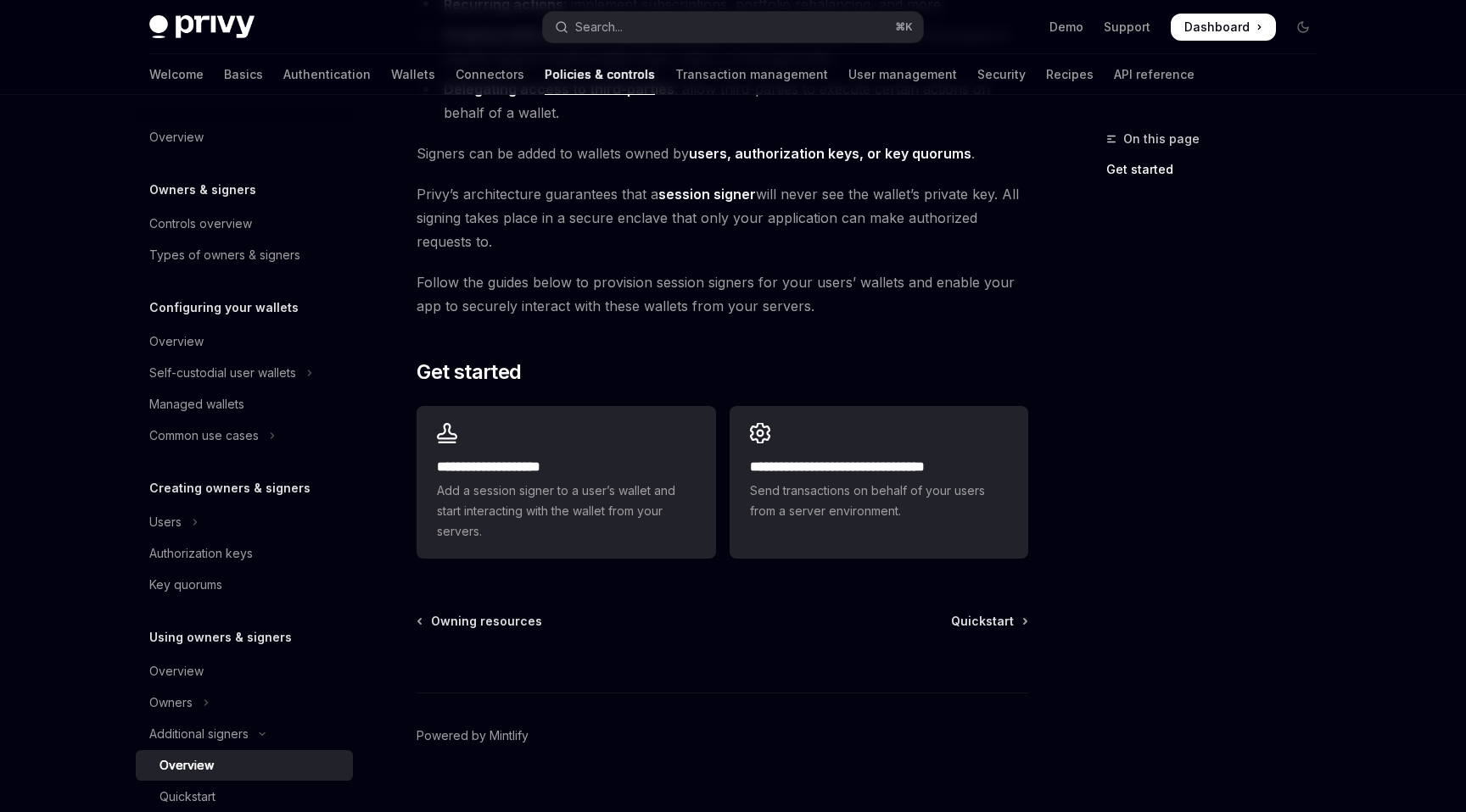
scroll to position [342, 0]
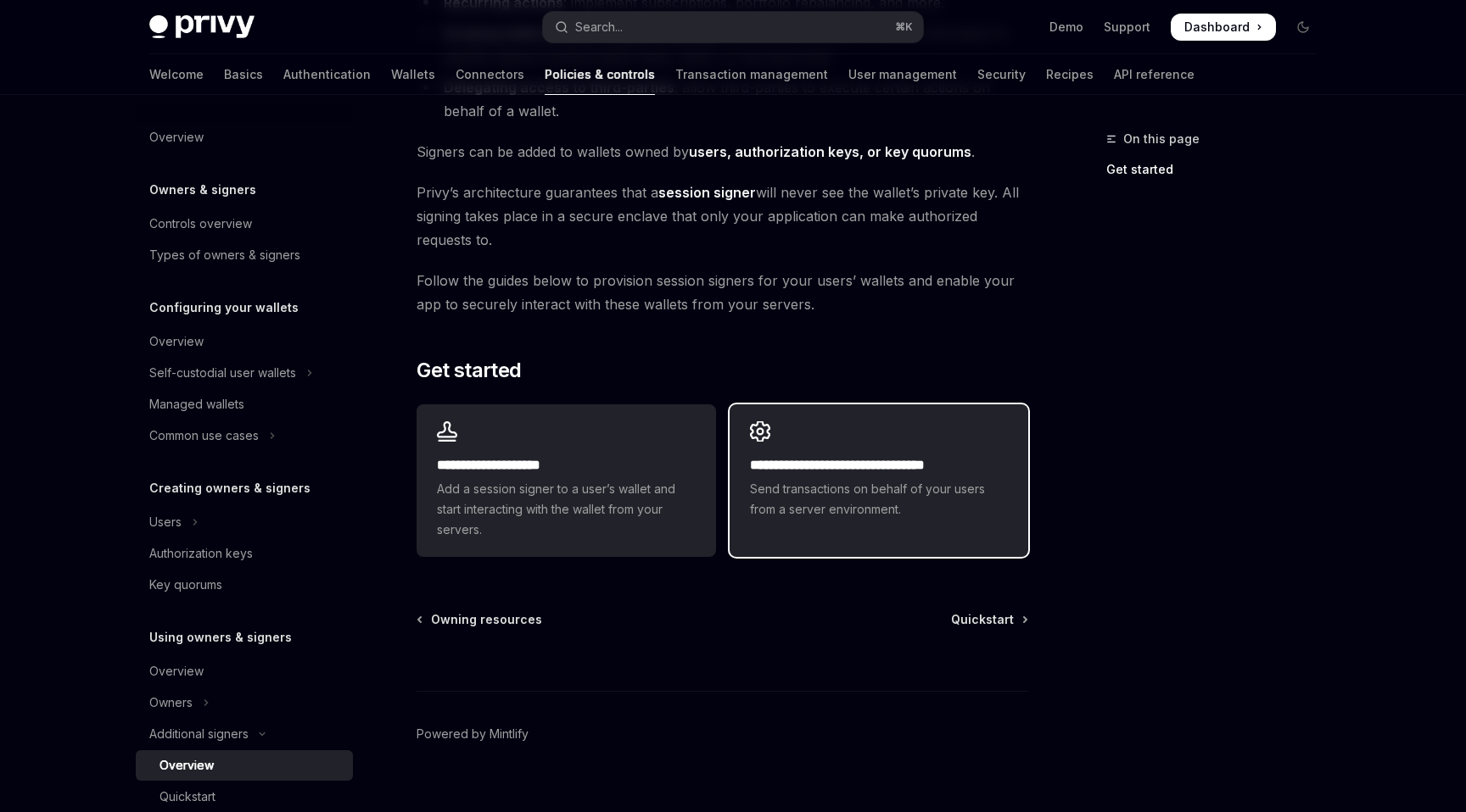
click at [936, 481] on span "Send transactions on behalf of your users from a server environment." at bounding box center [878, 500] width 258 height 41
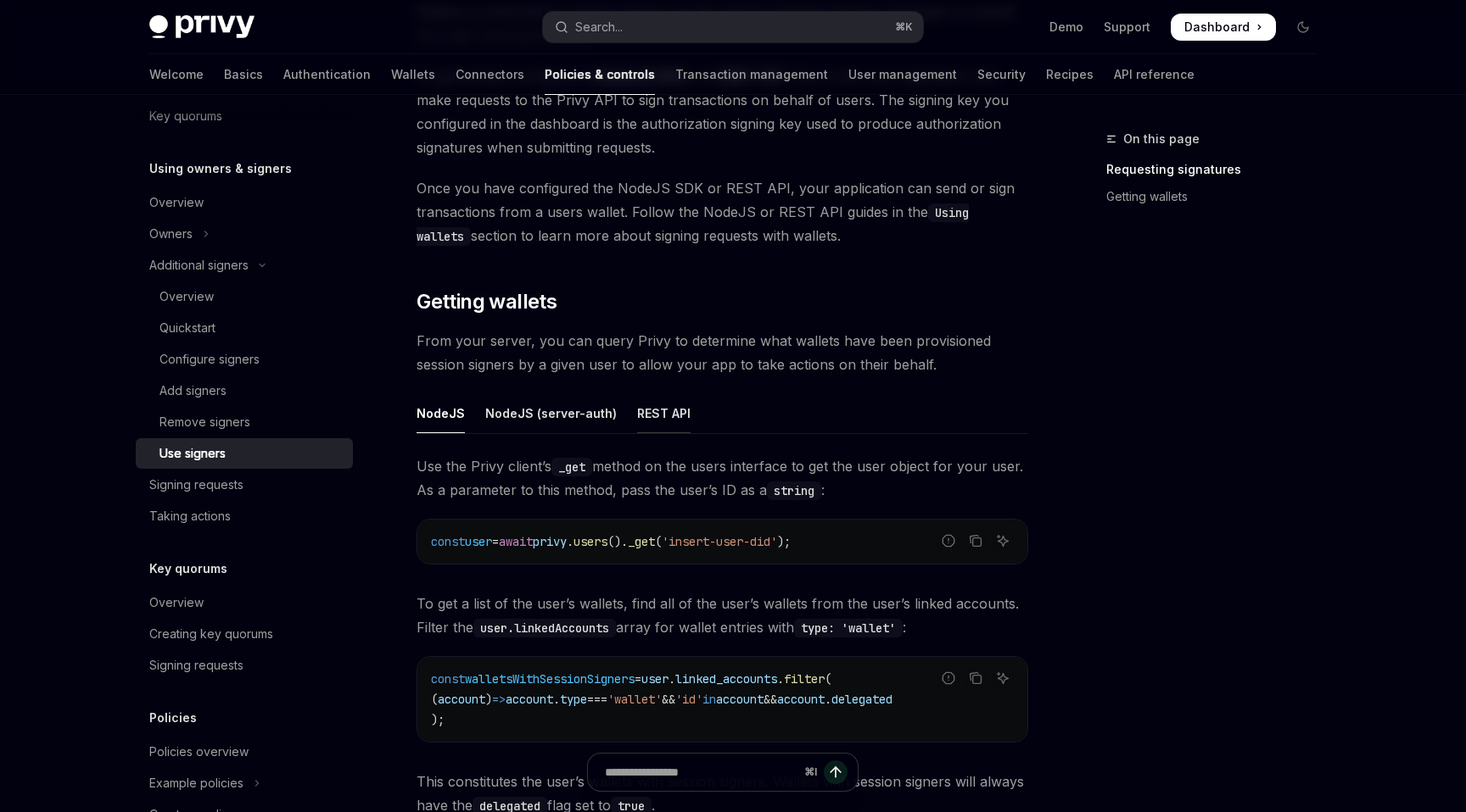
scroll to position [369, 0]
click at [652, 399] on div "REST API" at bounding box center [663, 410] width 53 height 40
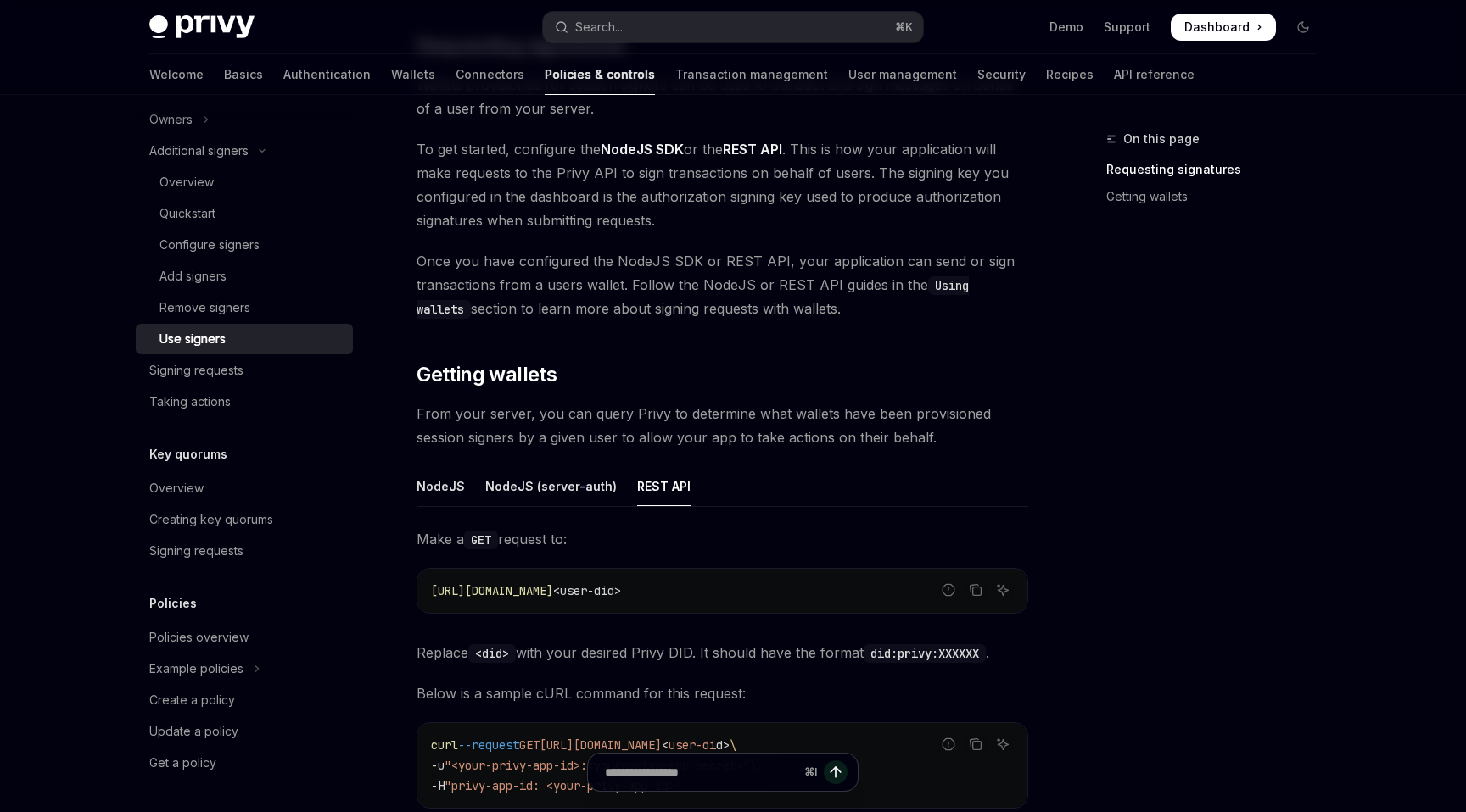
scroll to position [297, 0]
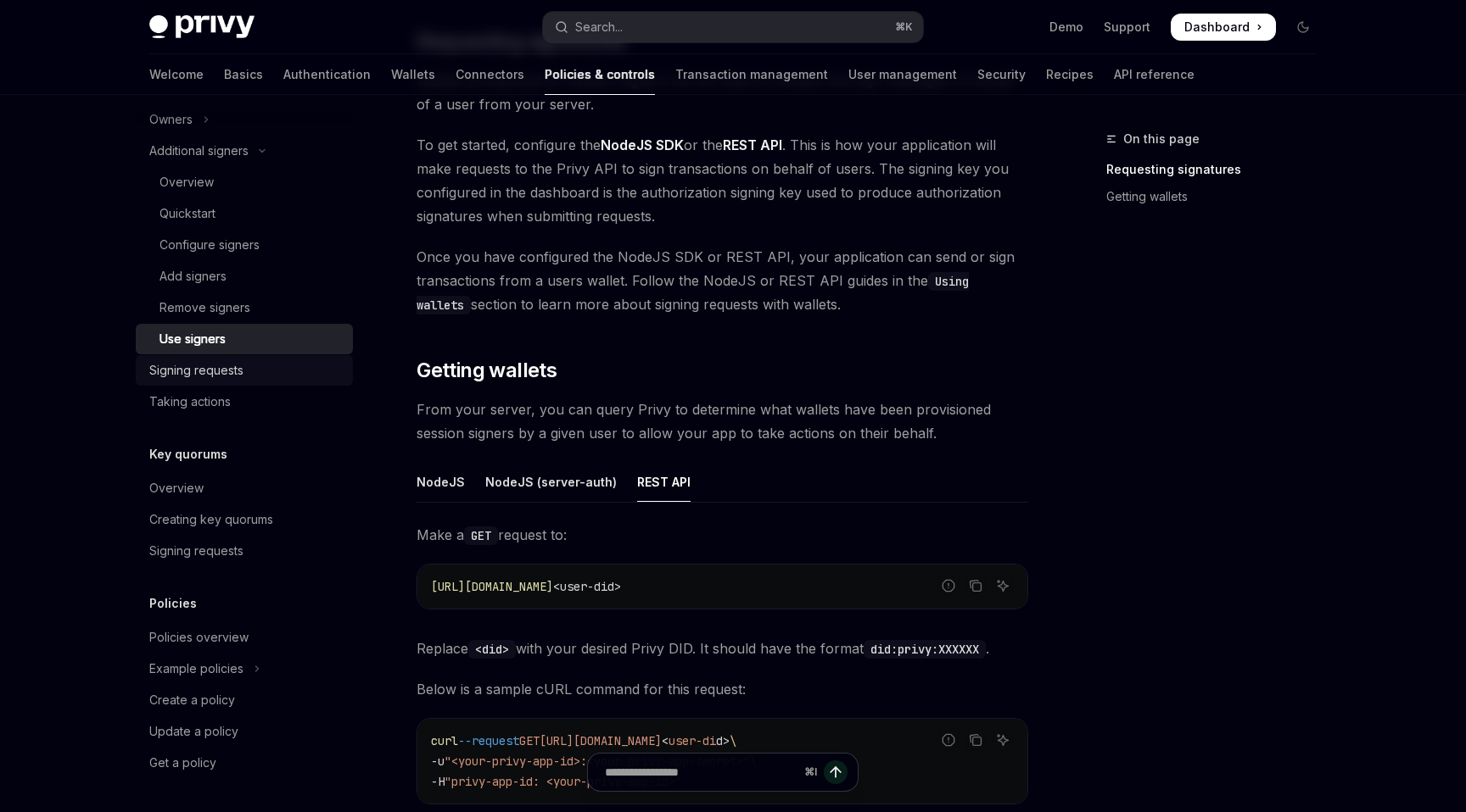
click at [211, 364] on div "Signing requests" at bounding box center [196, 371] width 94 height 21
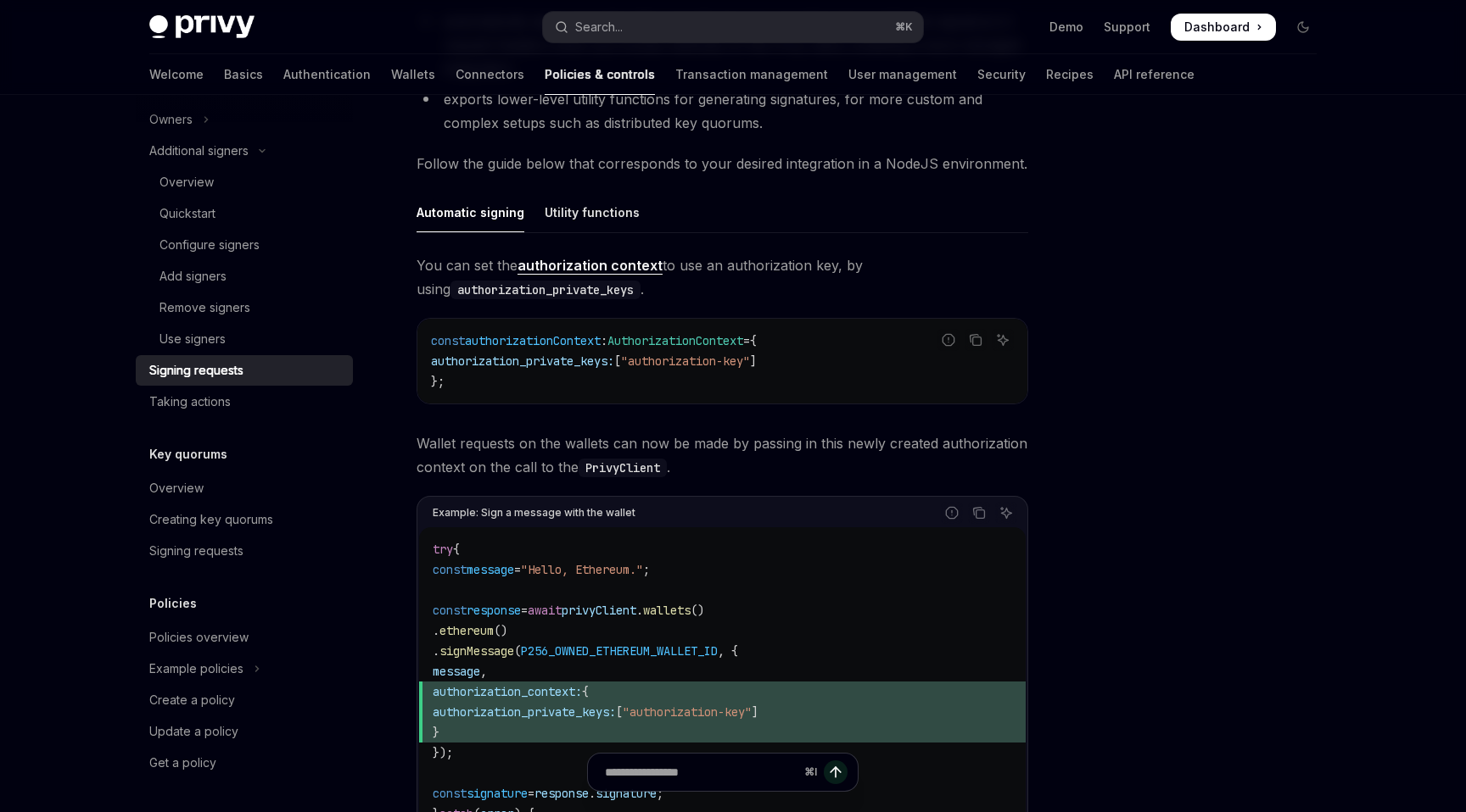
scroll to position [456, 0]
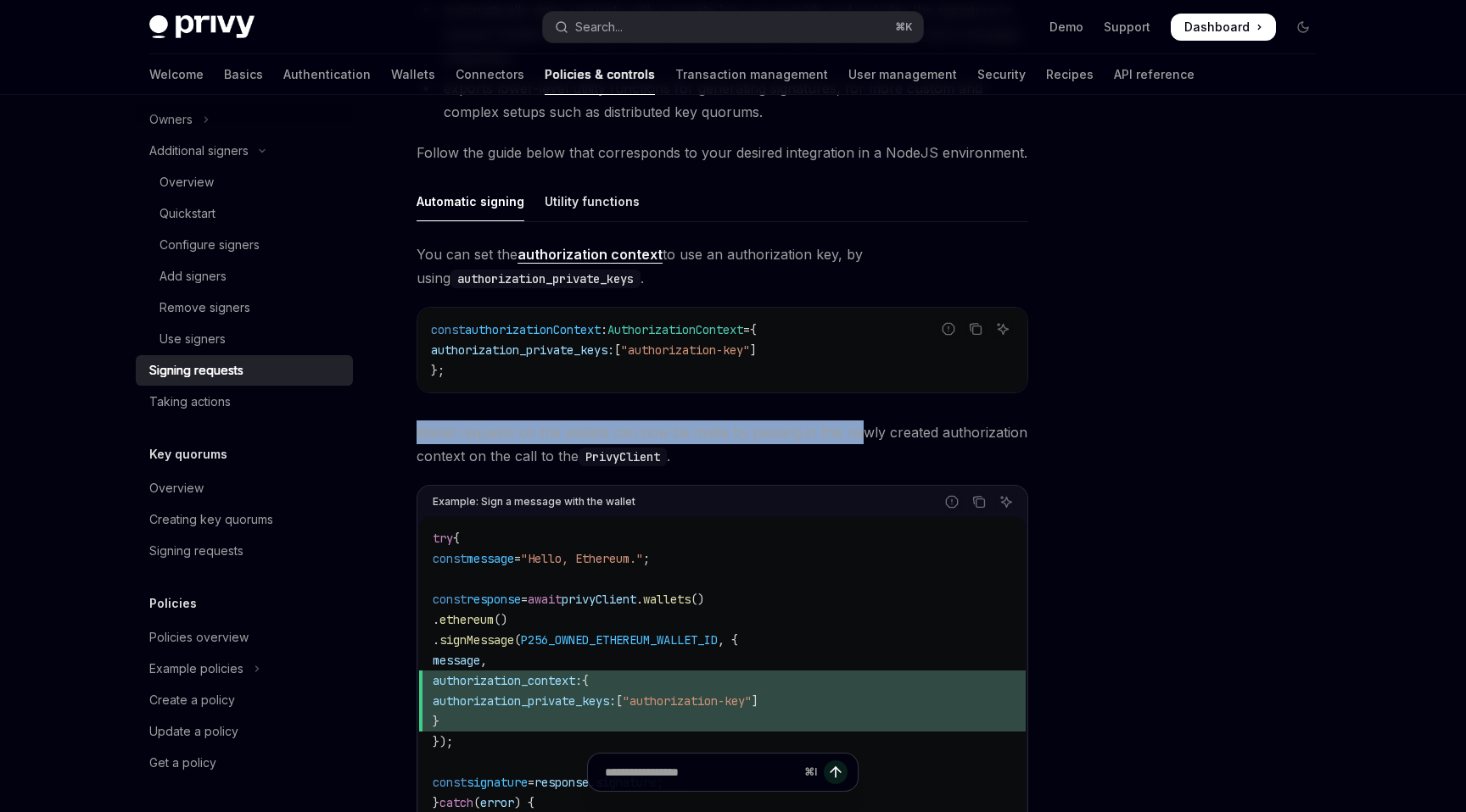
drag, startPoint x: 417, startPoint y: 432, endPoint x: 864, endPoint y: 434, distance: 447.0
click at [864, 434] on div "Using owners & signers Signing requests OpenAI Open in ChatGPT OpenAI Open in C…" at bounding box center [563, 420] width 936 height 1496
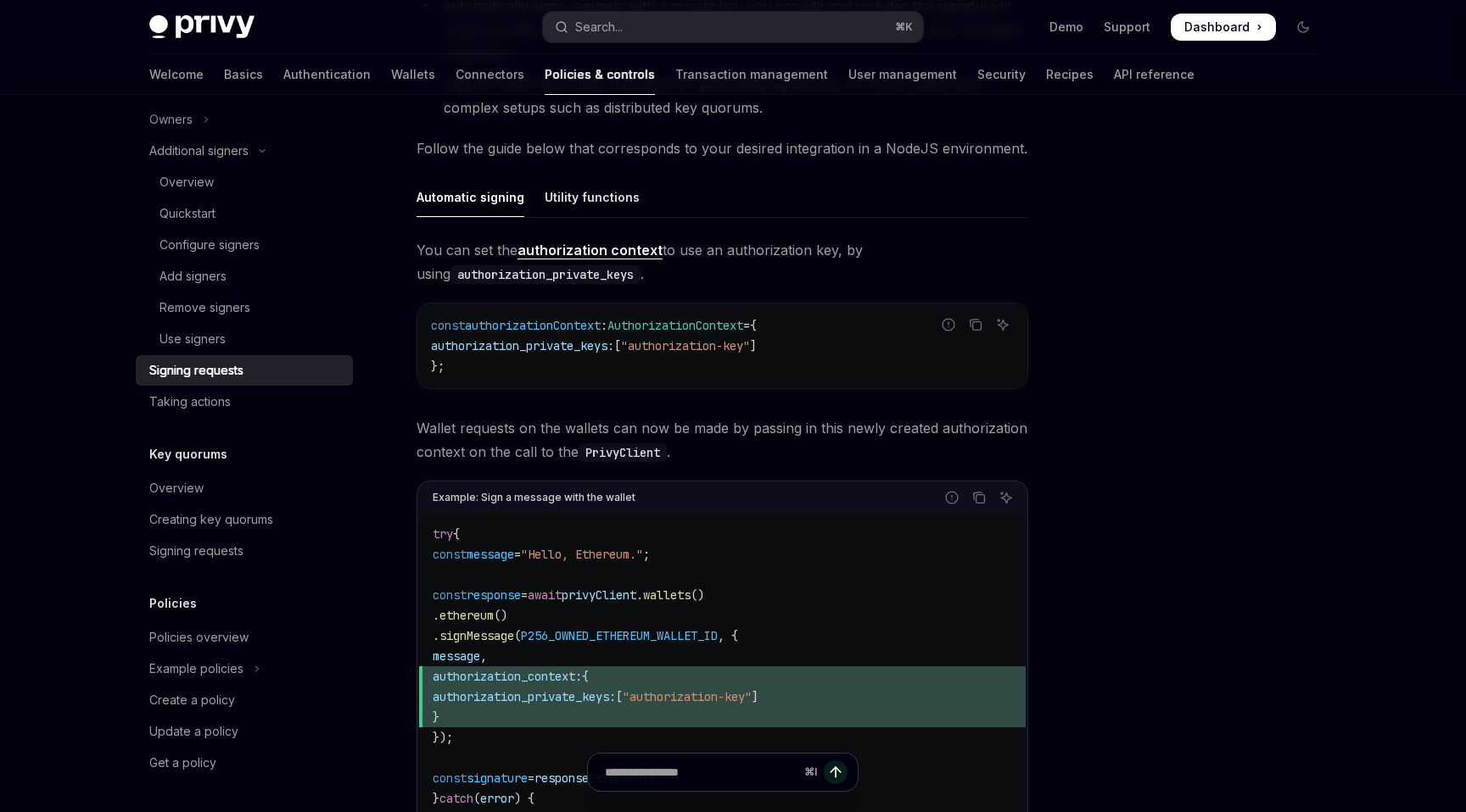
click at [815, 452] on span "Wallet requests on the wallets can now be made by passing in this newly created…" at bounding box center [723, 440] width 612 height 48
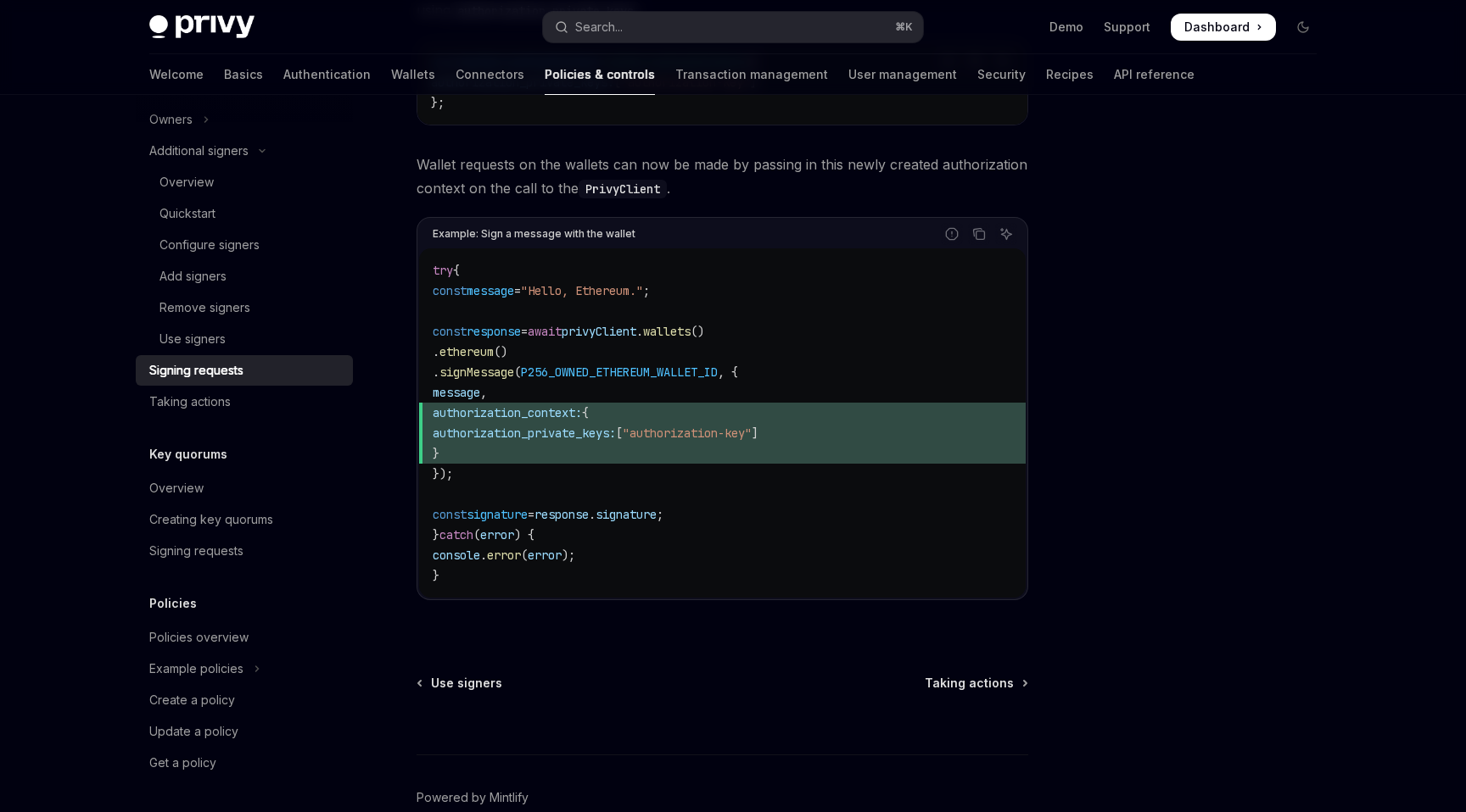
scroll to position [813, 0]
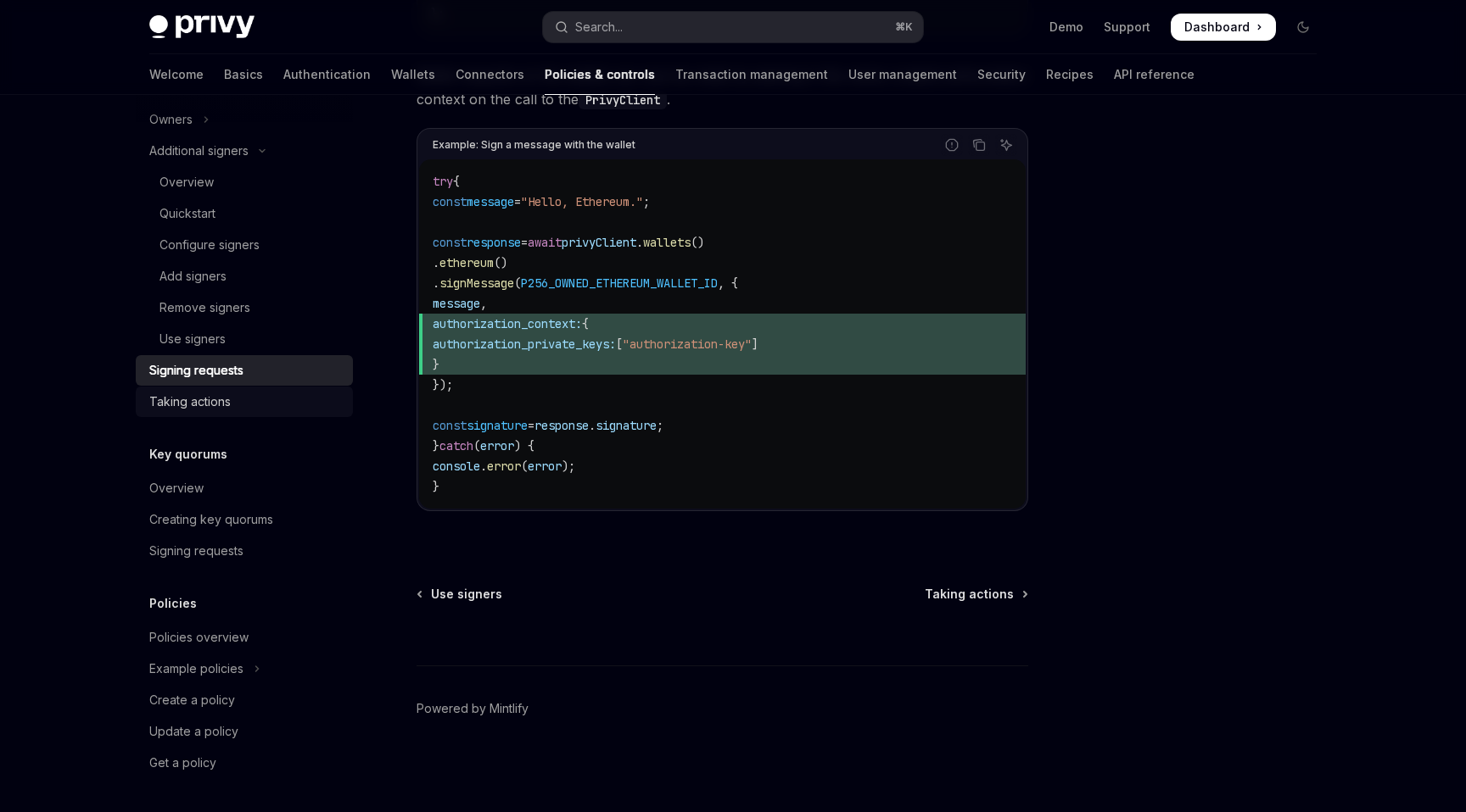
click at [214, 396] on div "Taking actions" at bounding box center [189, 402] width 81 height 21
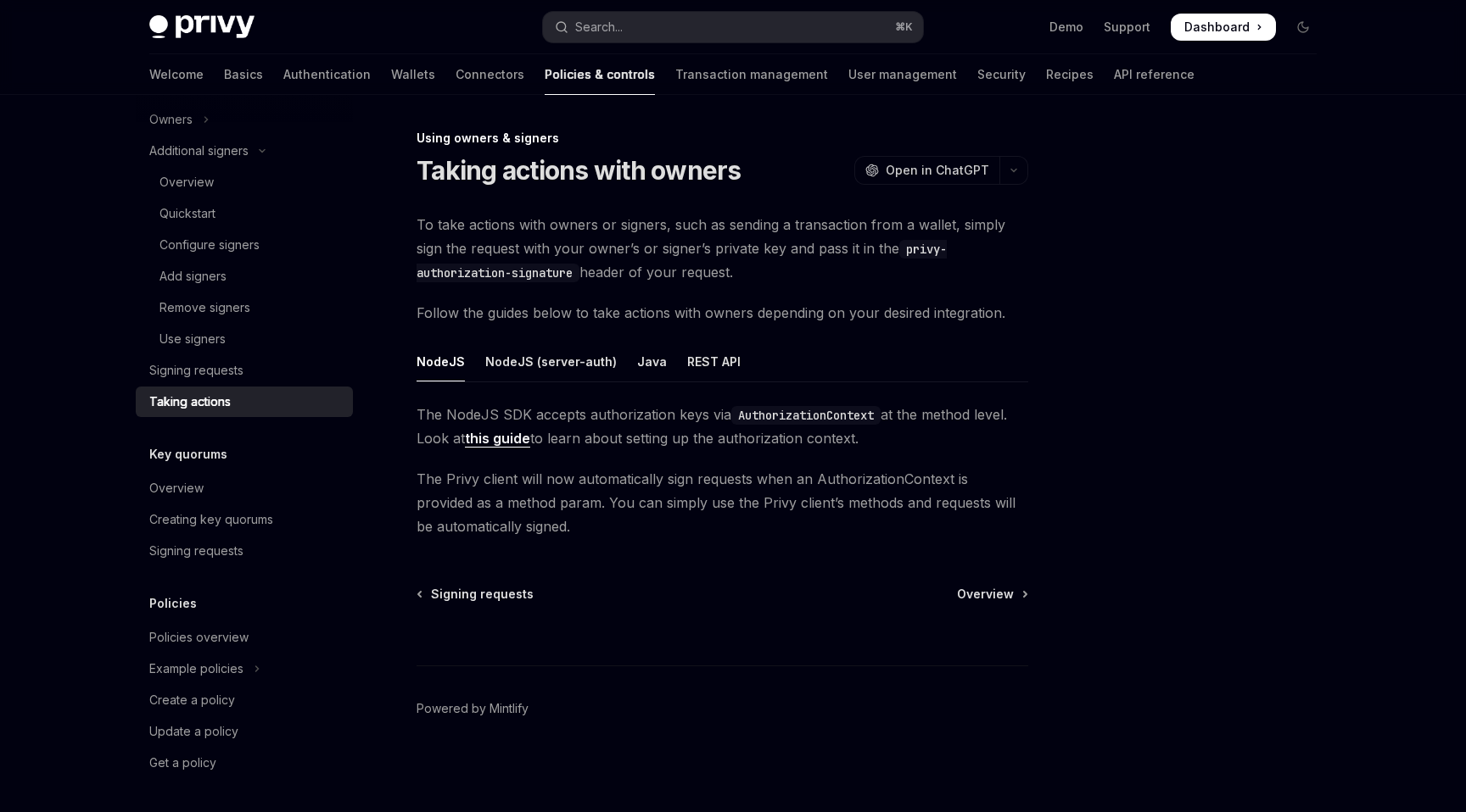
scroll to position [1, 0]
click at [708, 353] on div "REST API" at bounding box center [713, 362] width 53 height 40
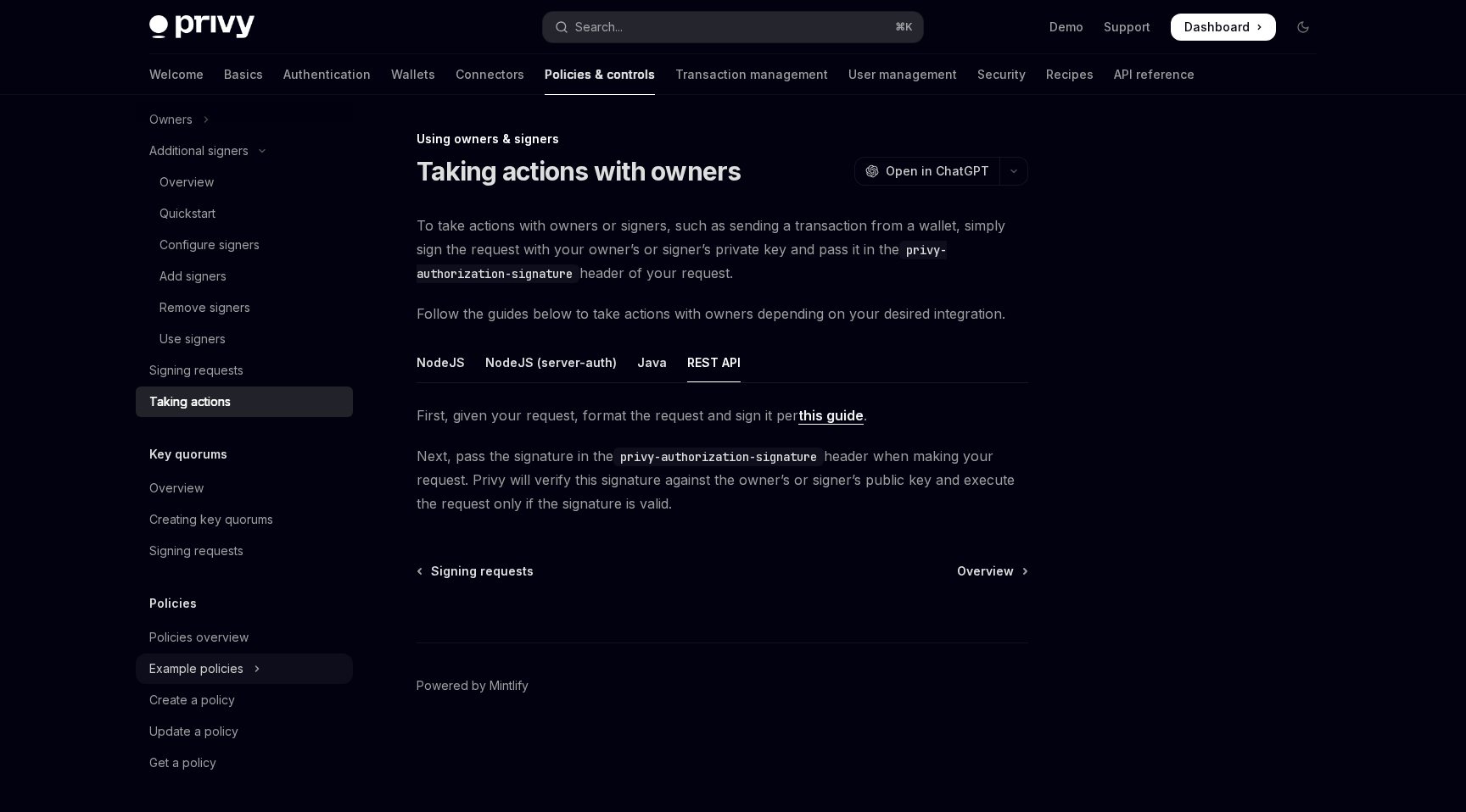
click at [256, 665] on icon "Toggle Example policies section" at bounding box center [256, 669] width 7 height 21
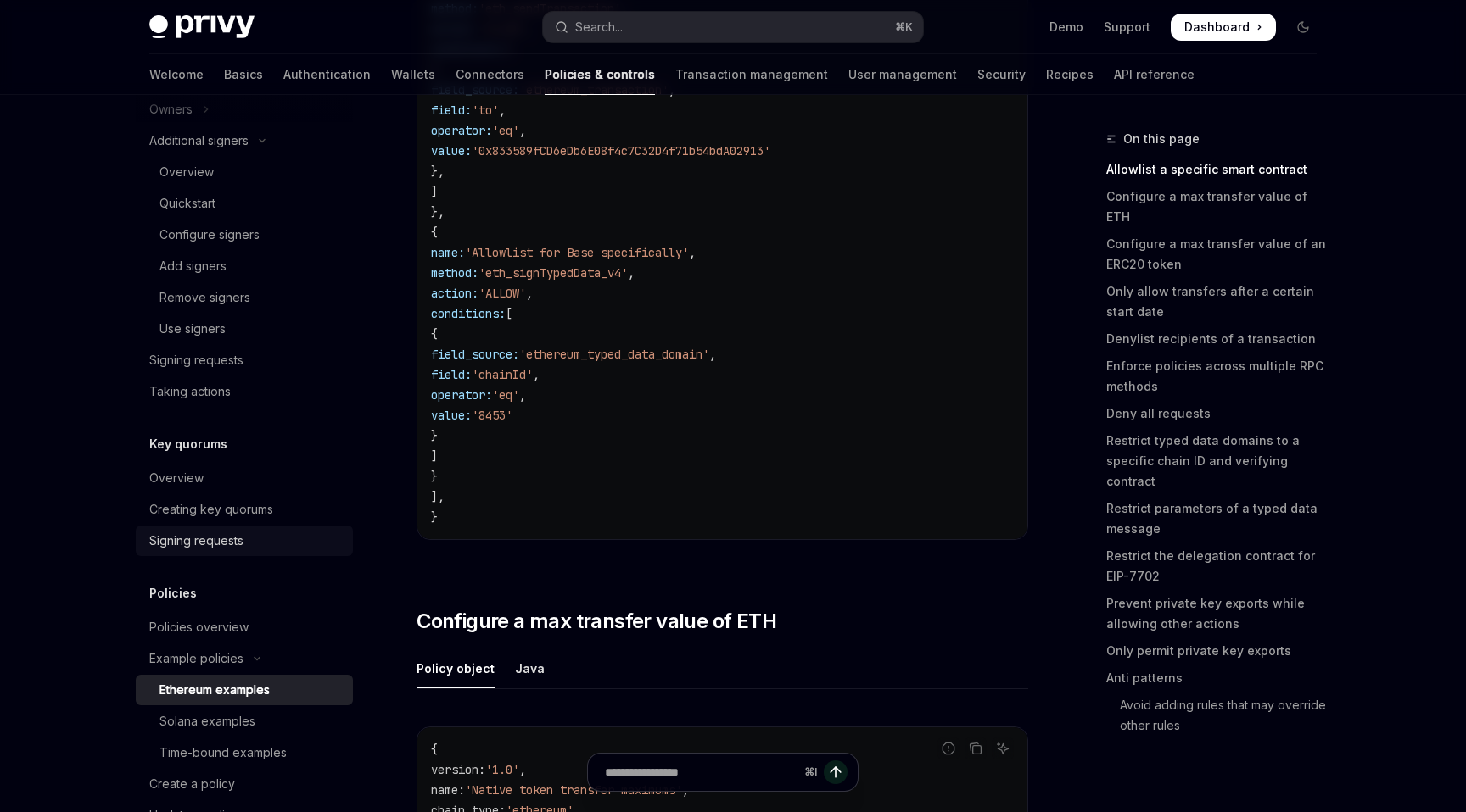
scroll to position [580, 0]
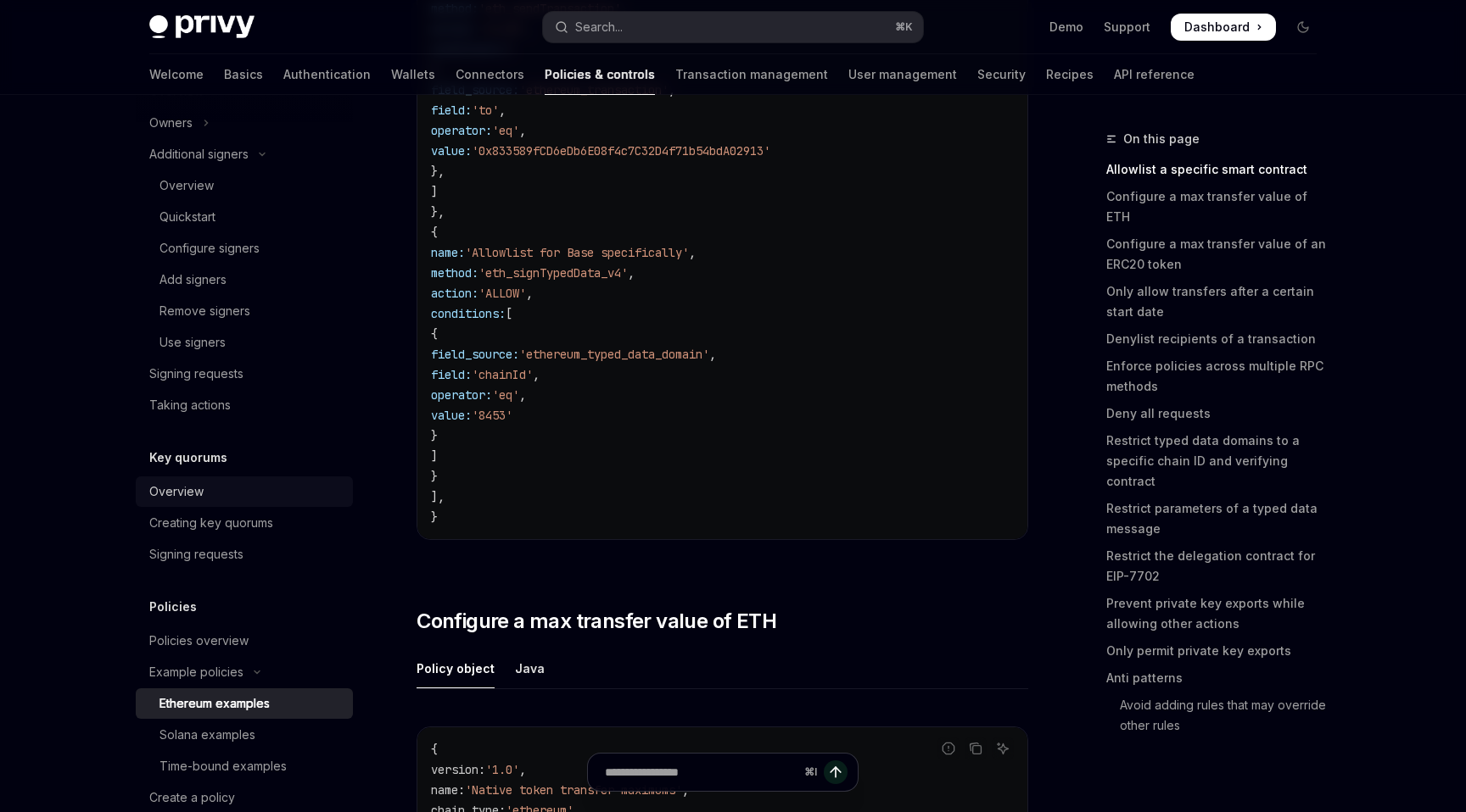
click at [225, 501] on div "Overview" at bounding box center [245, 492] width 193 height 21
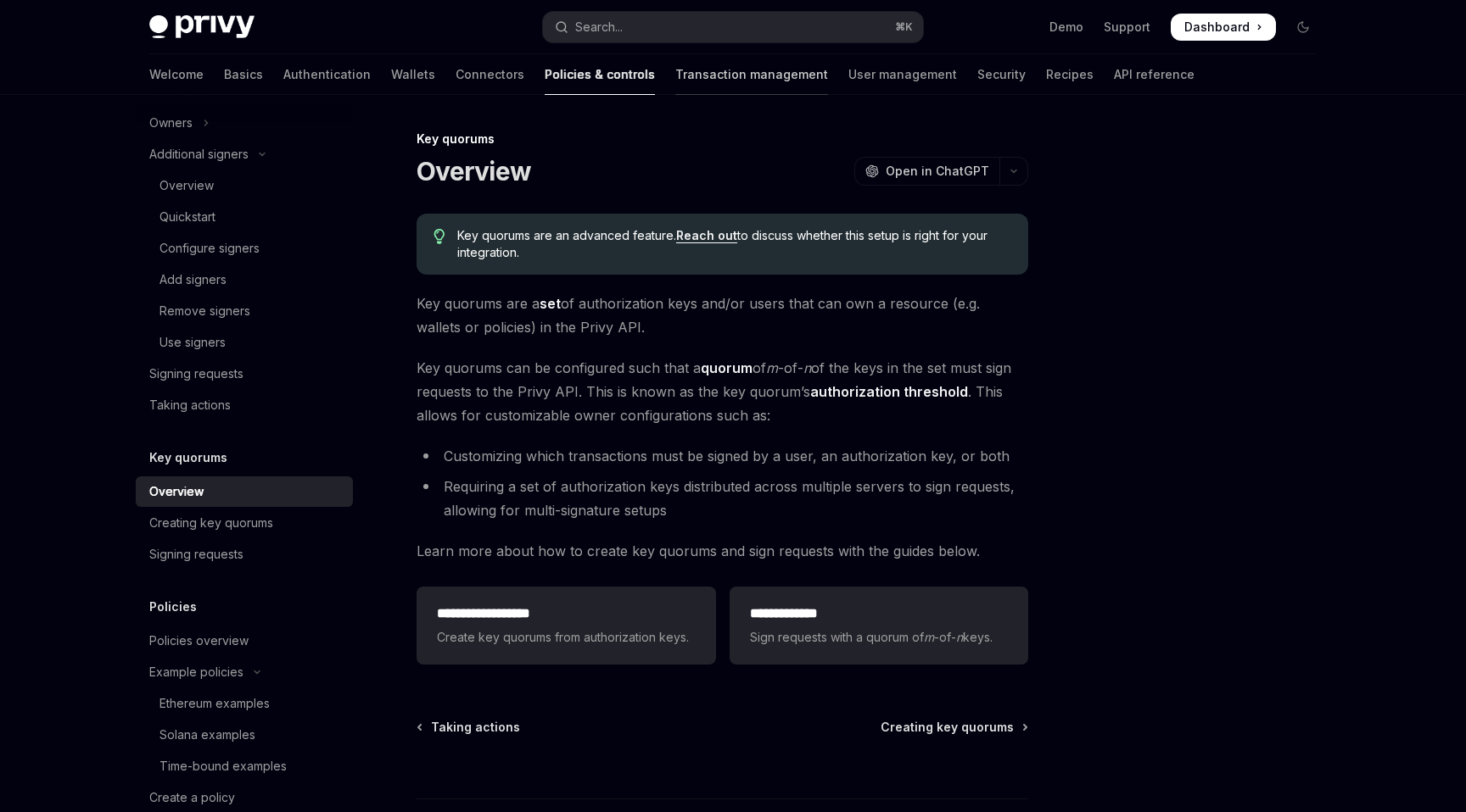
click at [675, 75] on link "Transaction management" at bounding box center [752, 75] width 153 height 41
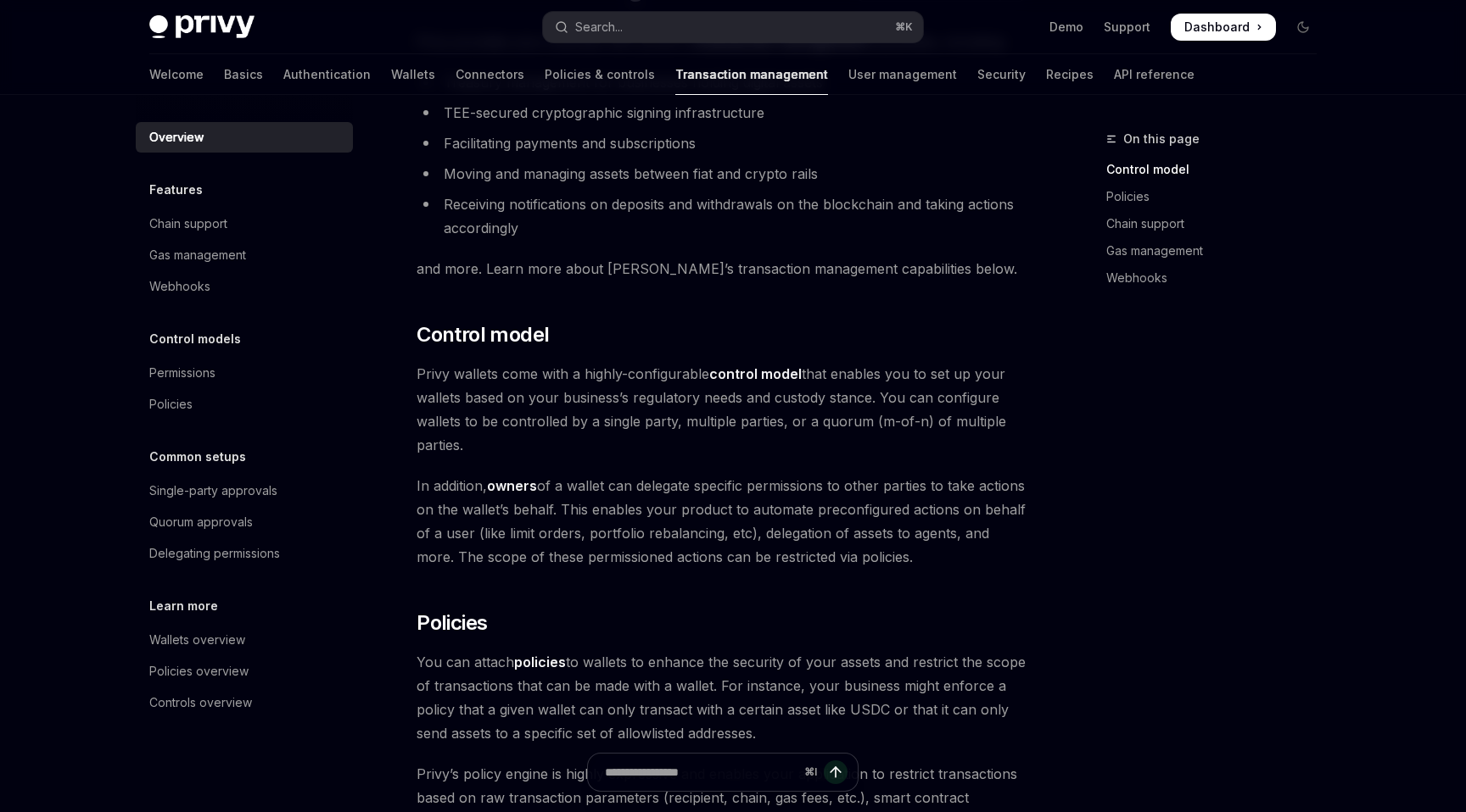
scroll to position [175, 0]
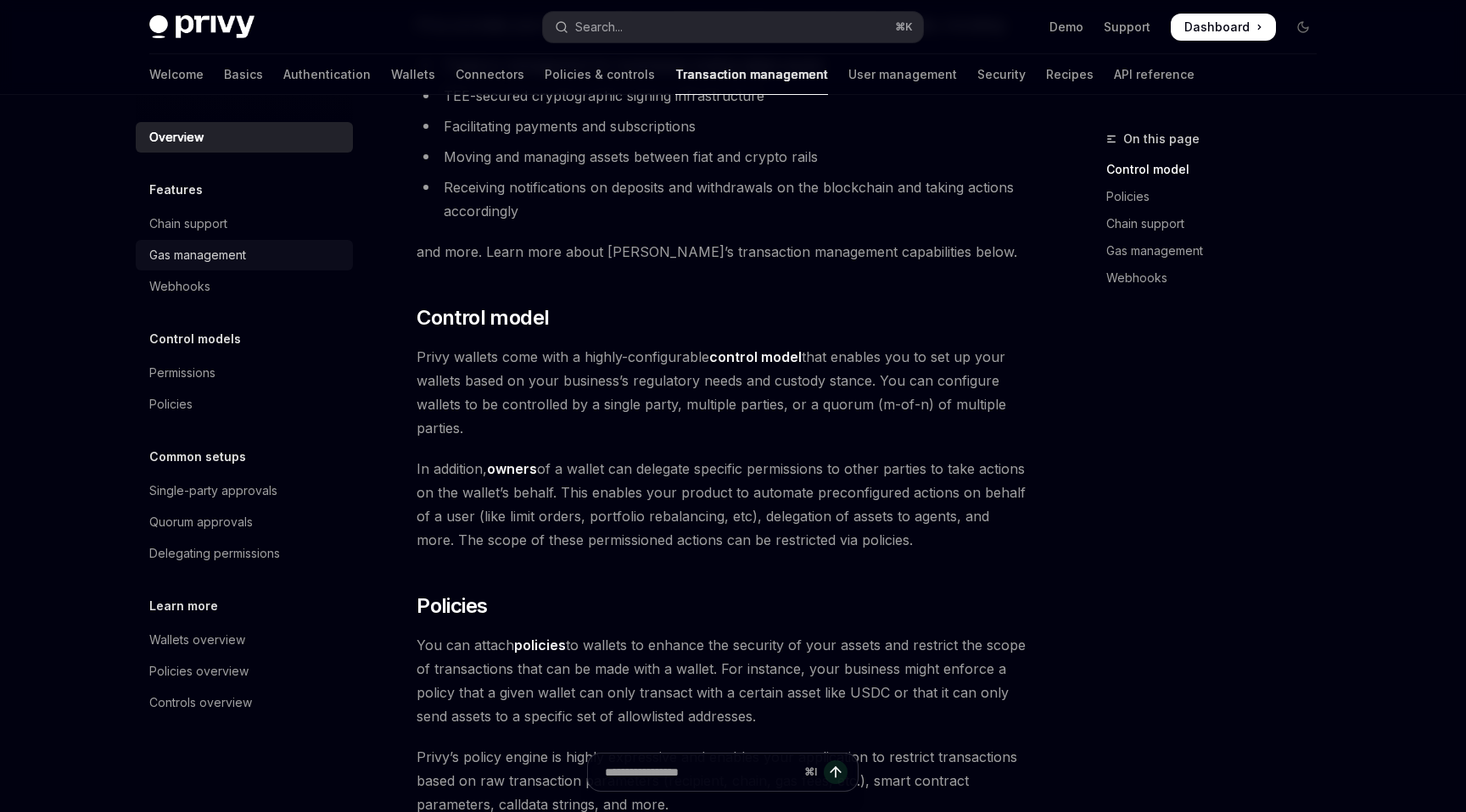
click at [207, 257] on div "Gas management" at bounding box center [198, 255] width 97 height 21
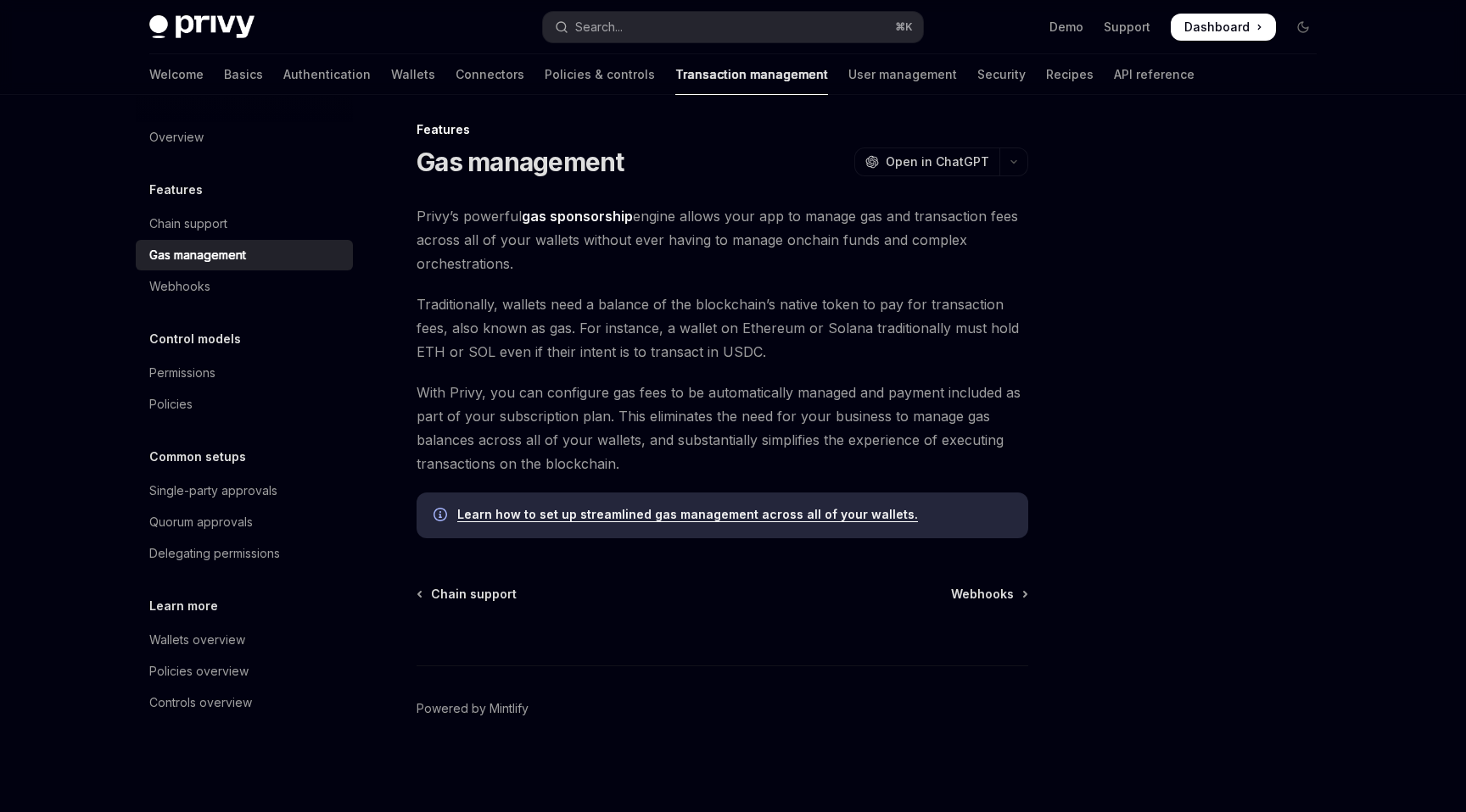
scroll to position [9, 0]
drag, startPoint x: 737, startPoint y: 222, endPoint x: 1017, endPoint y: 222, distance: 280.0
click at [1017, 222] on span "Privy’s powerful gas sponsorship engine allows your app to manage gas and trans…" at bounding box center [723, 240] width 612 height 71
drag, startPoint x: 998, startPoint y: 226, endPoint x: 952, endPoint y: 233, distance: 46.5
click at [998, 227] on span "Privy’s powerful gas sponsorship engine allows your app to manage gas and trans…" at bounding box center [723, 240] width 612 height 71
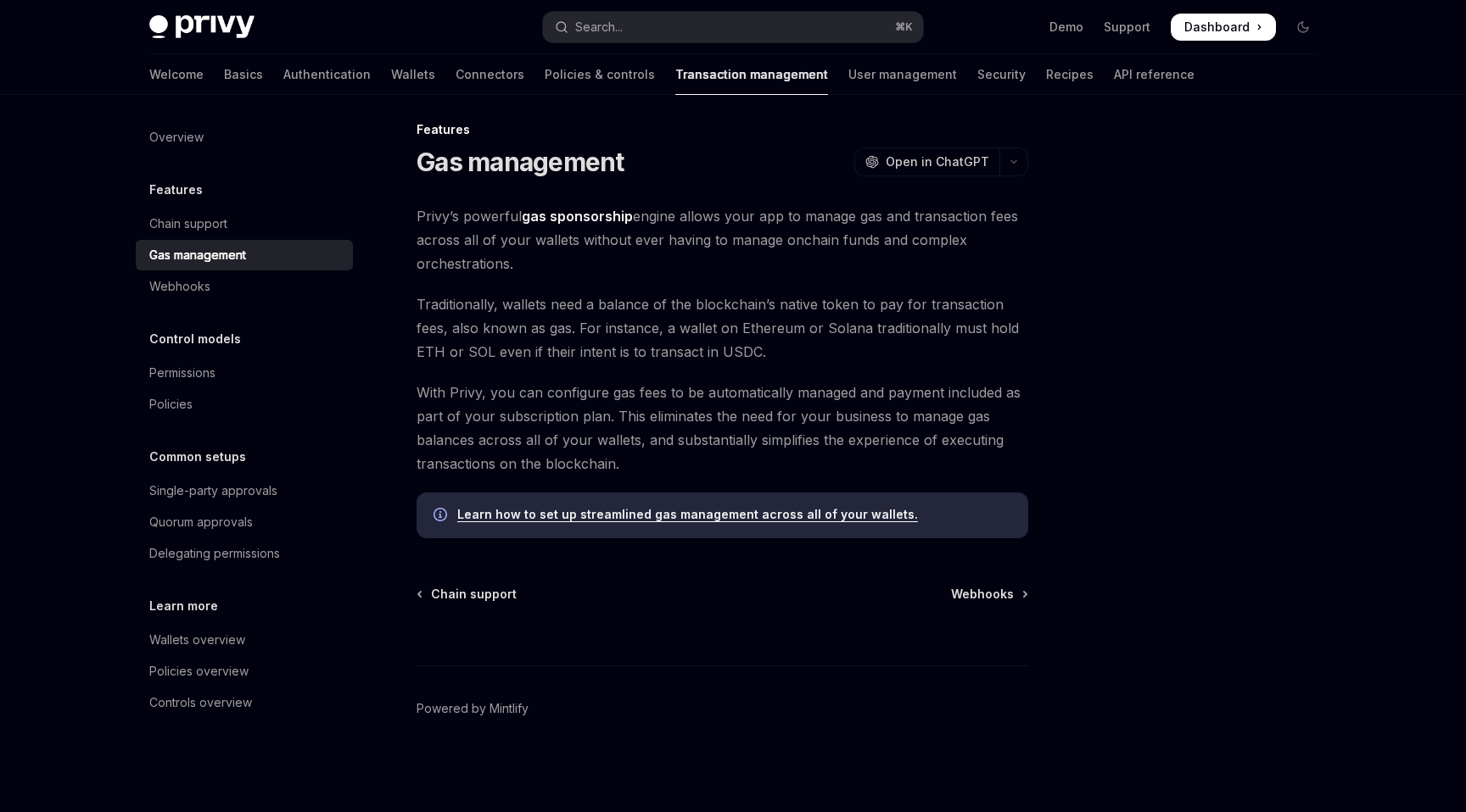
drag, startPoint x: 436, startPoint y: 243, endPoint x: 861, endPoint y: 254, distance: 425.1
click at [861, 254] on span "Privy’s powerful gas sponsorship engine allows your app to manage gas and trans…" at bounding box center [723, 240] width 612 height 71
click at [757, 260] on span "Privy’s powerful gas sponsorship engine allows your app to manage gas and trans…" at bounding box center [723, 240] width 612 height 71
drag, startPoint x: 519, startPoint y: 256, endPoint x: 416, endPoint y: 268, distance: 103.7
click at [411, 220] on div "Features Gas management OpenAI Open in ChatGPT OpenAI Open in ChatGPT [PERSON_N…" at bounding box center [563, 465] width 936 height 693
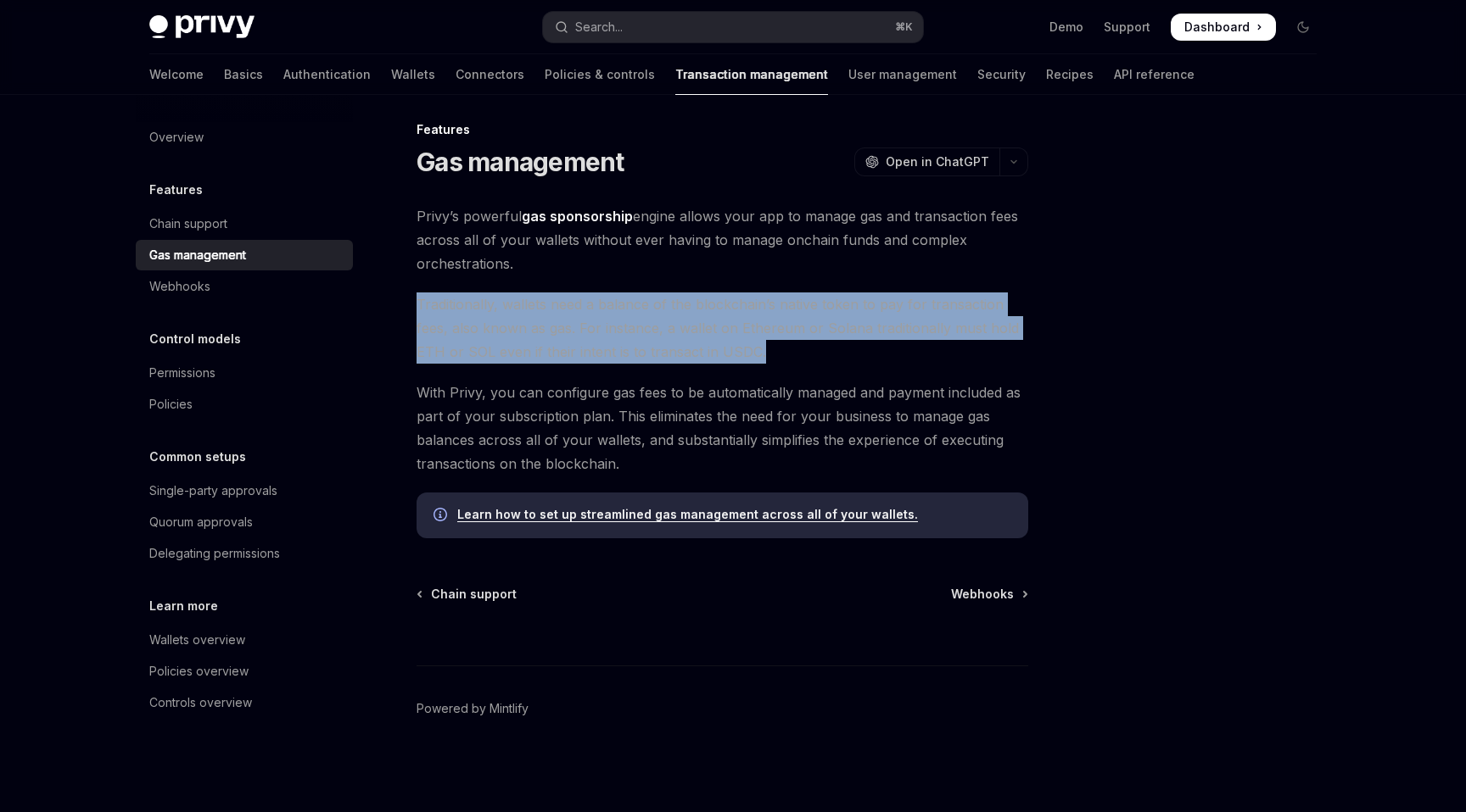
drag, startPoint x: 539, startPoint y: 299, endPoint x: 855, endPoint y: 349, distance: 319.9
click at [855, 349] on div "Features Gas management OpenAI Open in ChatGPT OpenAI Open in ChatGPT [PERSON_N…" at bounding box center [563, 465] width 936 height 693
click at [837, 351] on span "Traditionally, wallets need a balance of the blockchain’s native token to pay f…" at bounding box center [723, 328] width 612 height 71
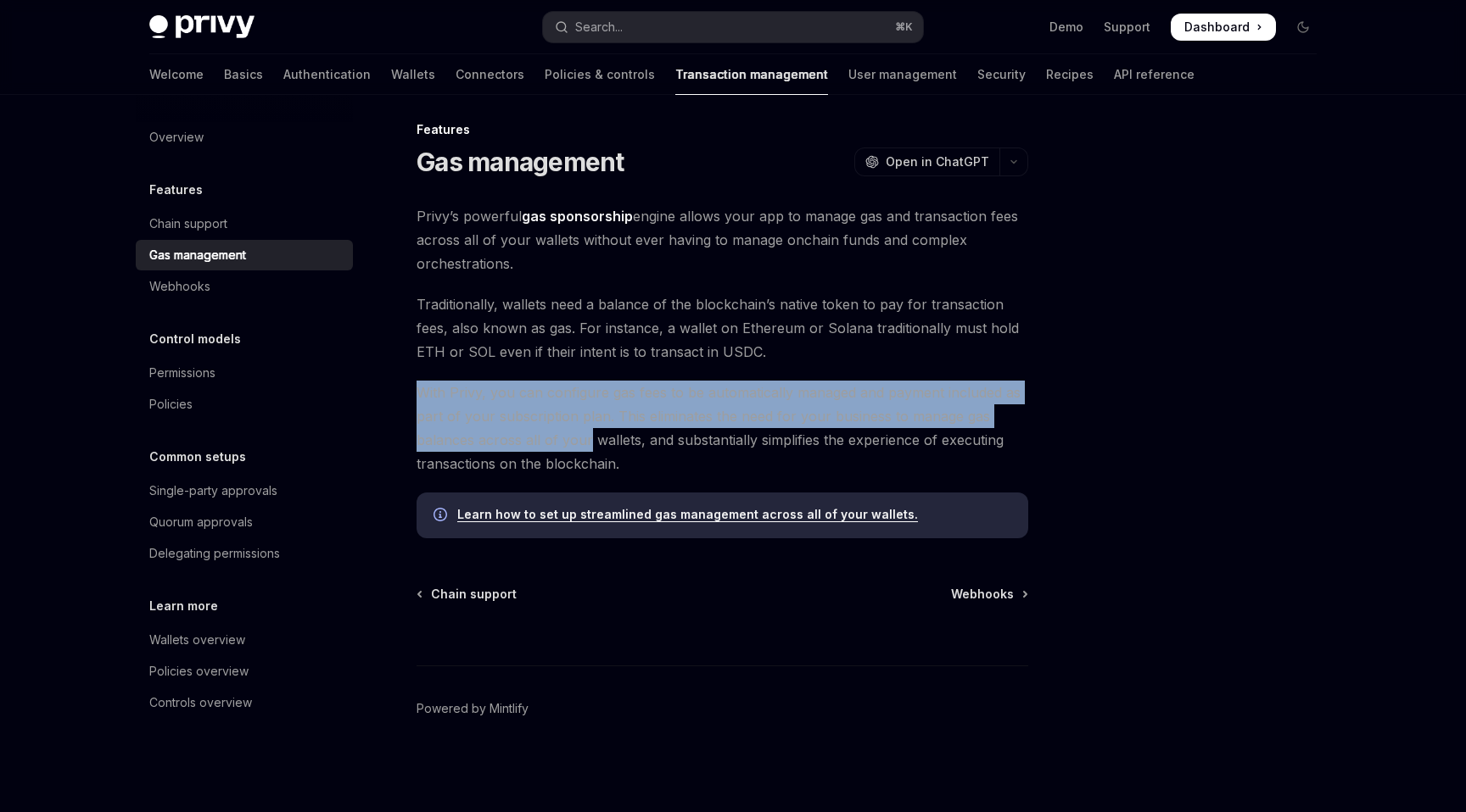
drag, startPoint x: 419, startPoint y: 387, endPoint x: 602, endPoint y: 437, distance: 189.7
click at [590, 436] on span "With Privy, you can configure gas fees to be automatically managed and payment …" at bounding box center [723, 428] width 612 height 95
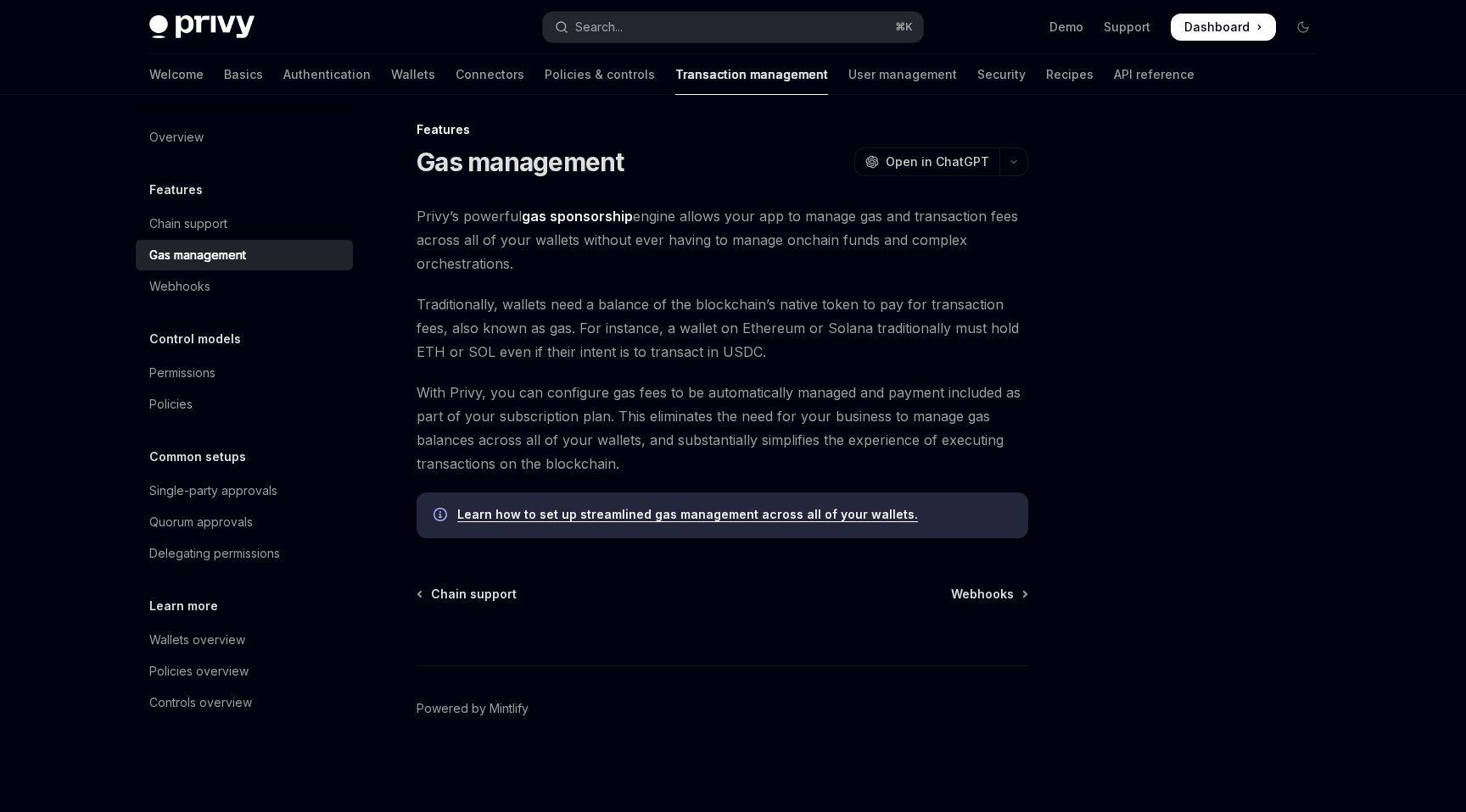
click at [671, 438] on span "With Privy, you can configure gas fees to be automatically managed and payment …" at bounding box center [723, 428] width 612 height 95
click at [717, 517] on link "Learn how to set up streamlined gas management across all of your wallets." at bounding box center [687, 515] width 461 height 15
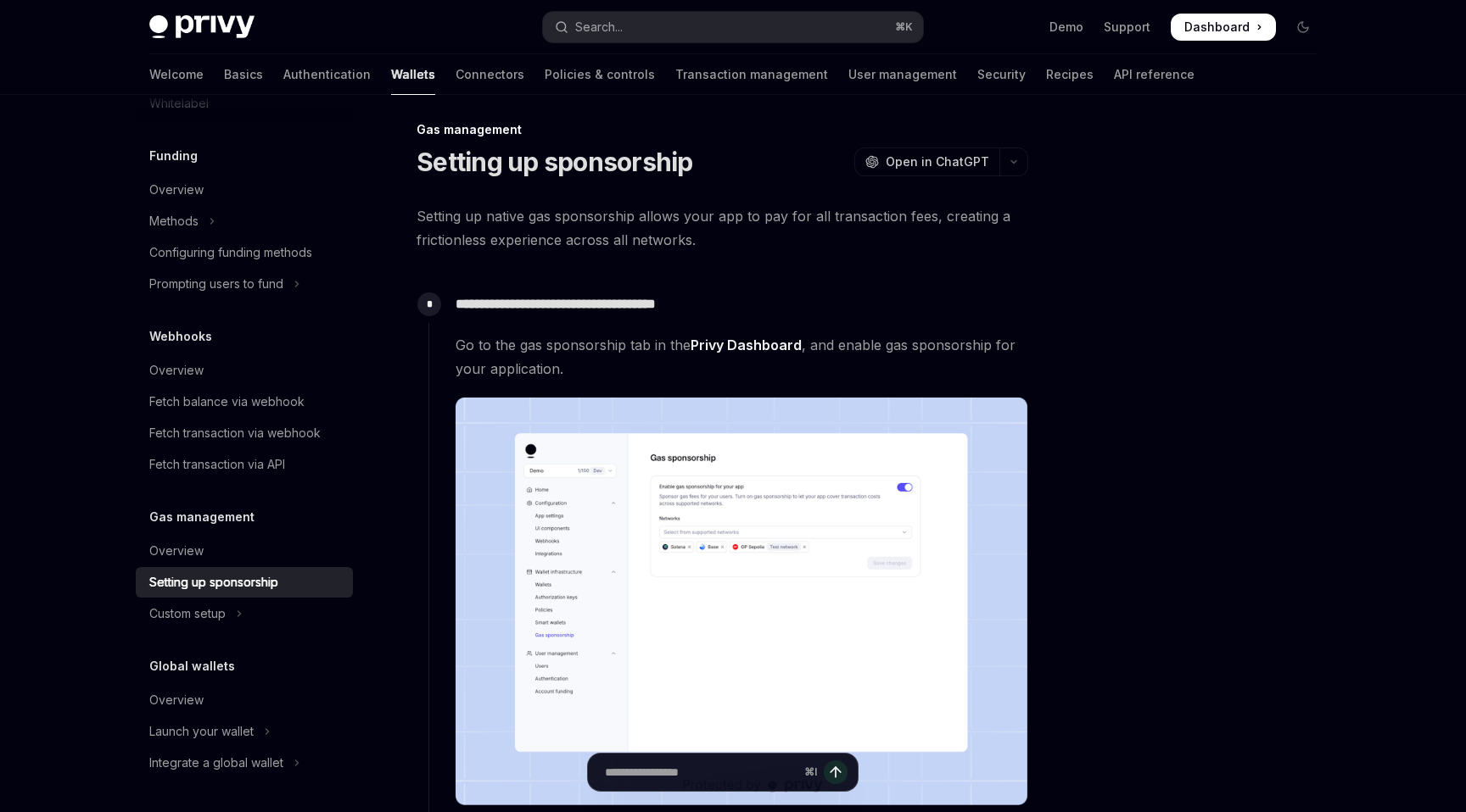
scroll to position [23, 0]
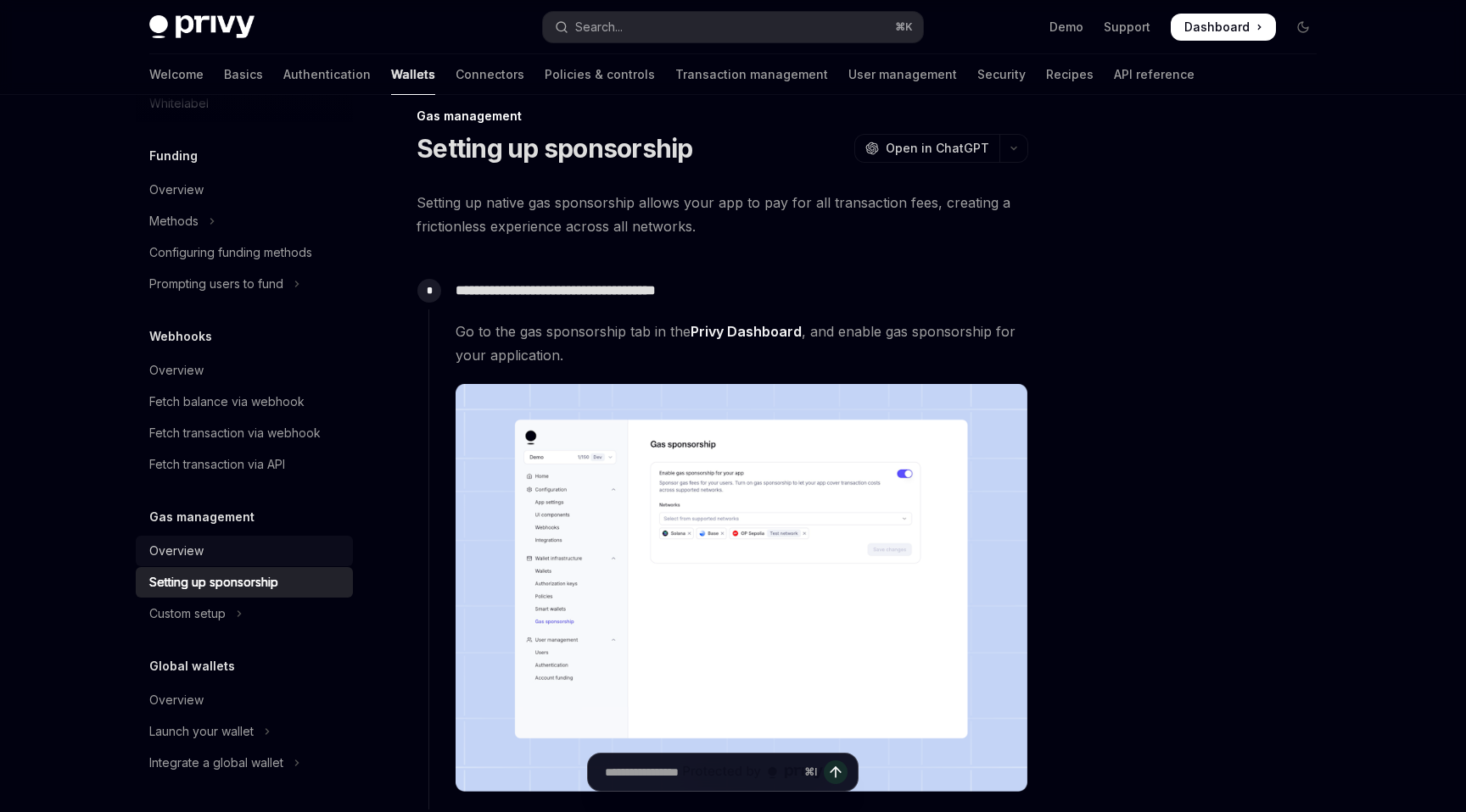
click at [187, 551] on div "Overview" at bounding box center [176, 551] width 54 height 21
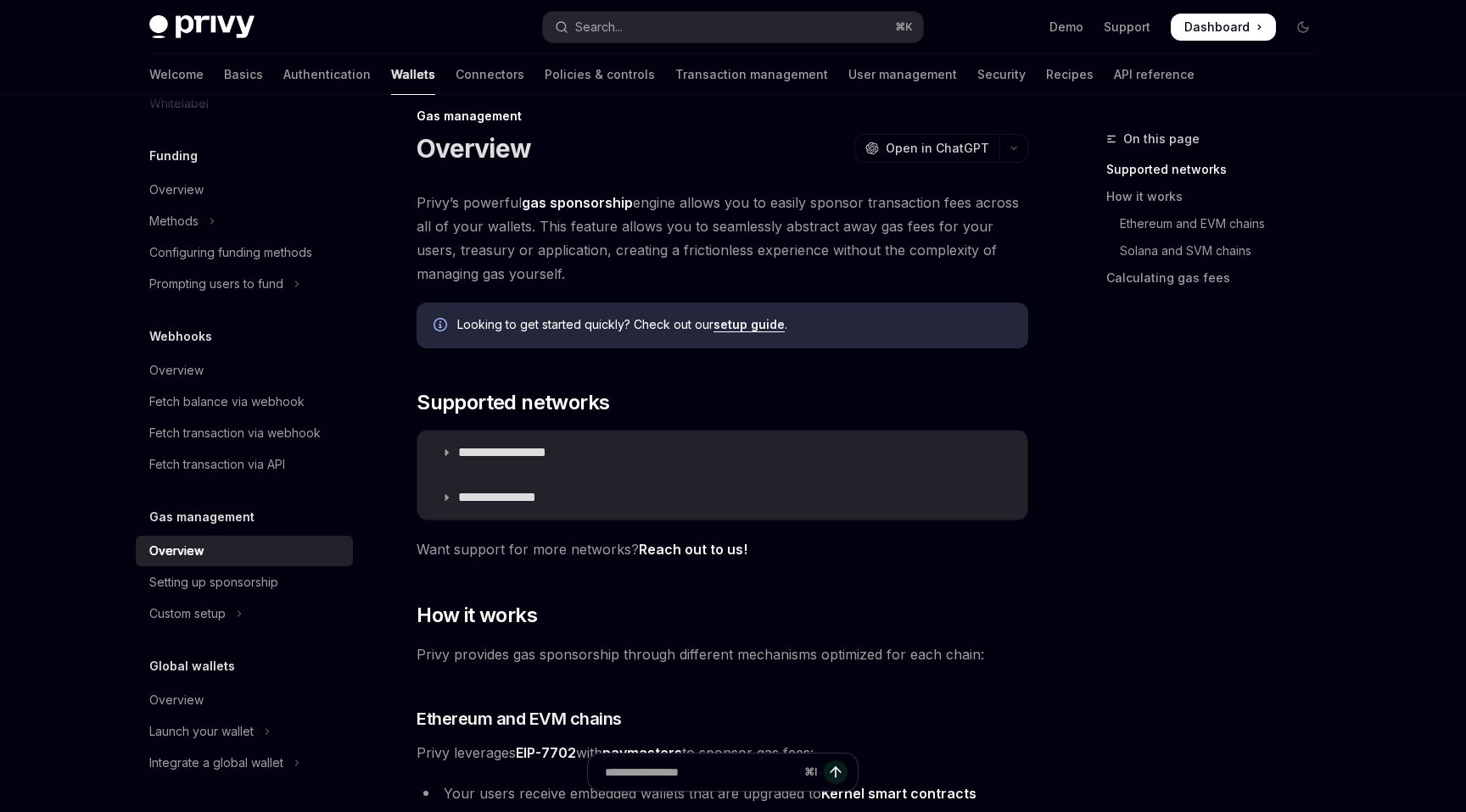
scroll to position [19, 0]
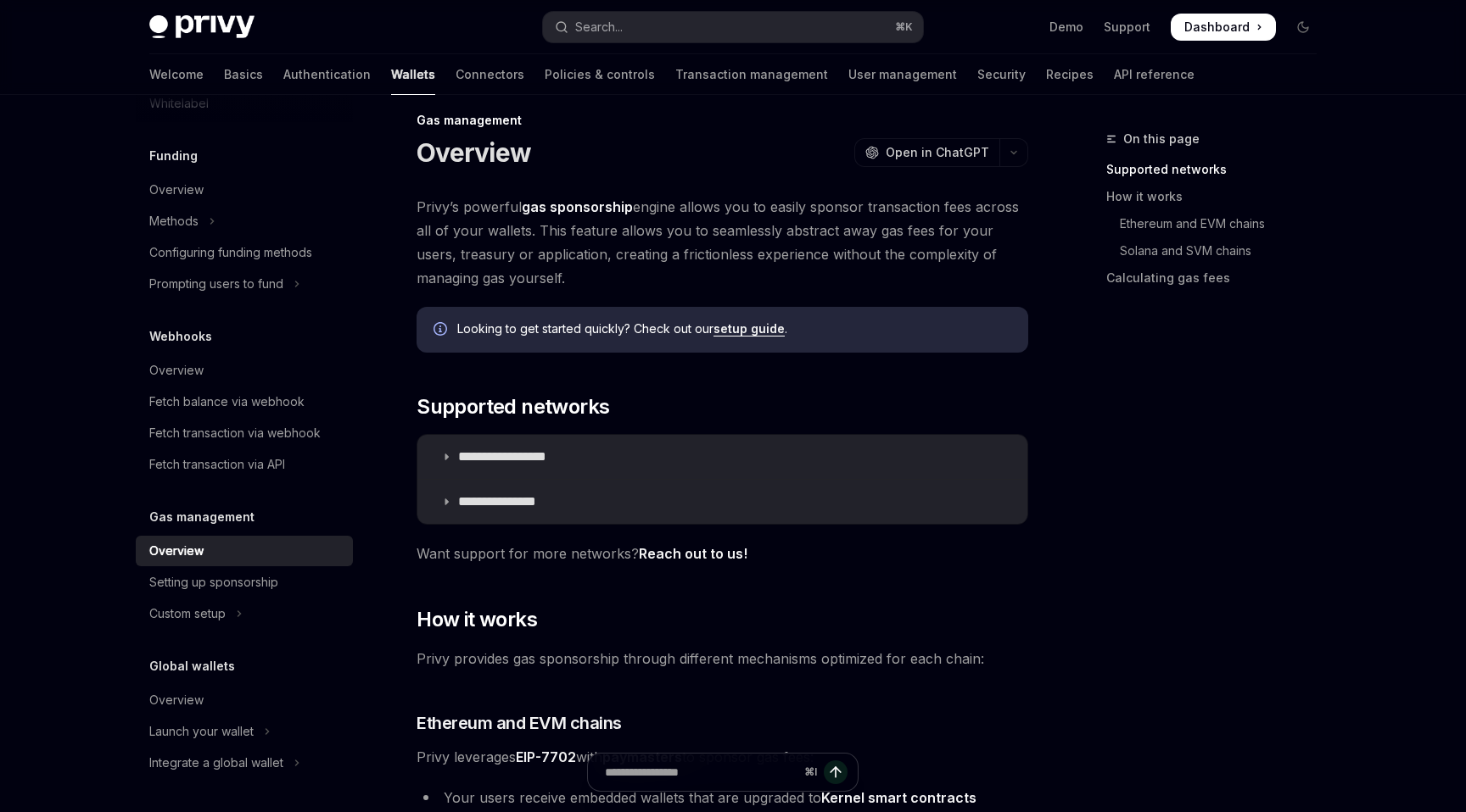
drag, startPoint x: 671, startPoint y: 230, endPoint x: 537, endPoint y: 270, distance: 139.8
click at [537, 270] on span "Privy’s powerful gas sponsorship engine allows you to easily sponsor transactio…" at bounding box center [723, 242] width 612 height 95
click at [542, 270] on span "Privy’s powerful gas sponsorship engine allows you to easily sponsor transactio…" at bounding box center [723, 242] width 612 height 95
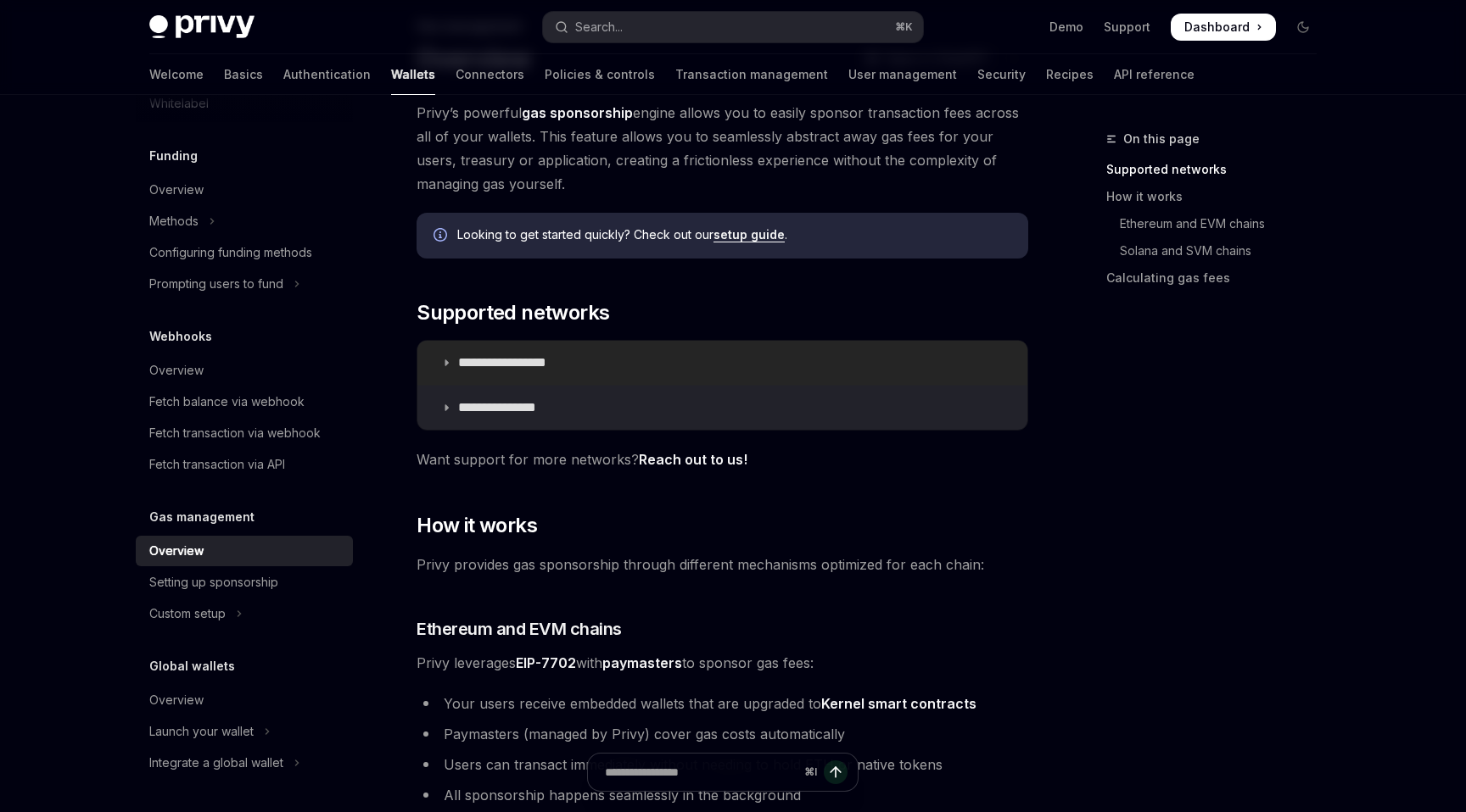
click at [520, 355] on p "**********" at bounding box center [521, 363] width 127 height 17
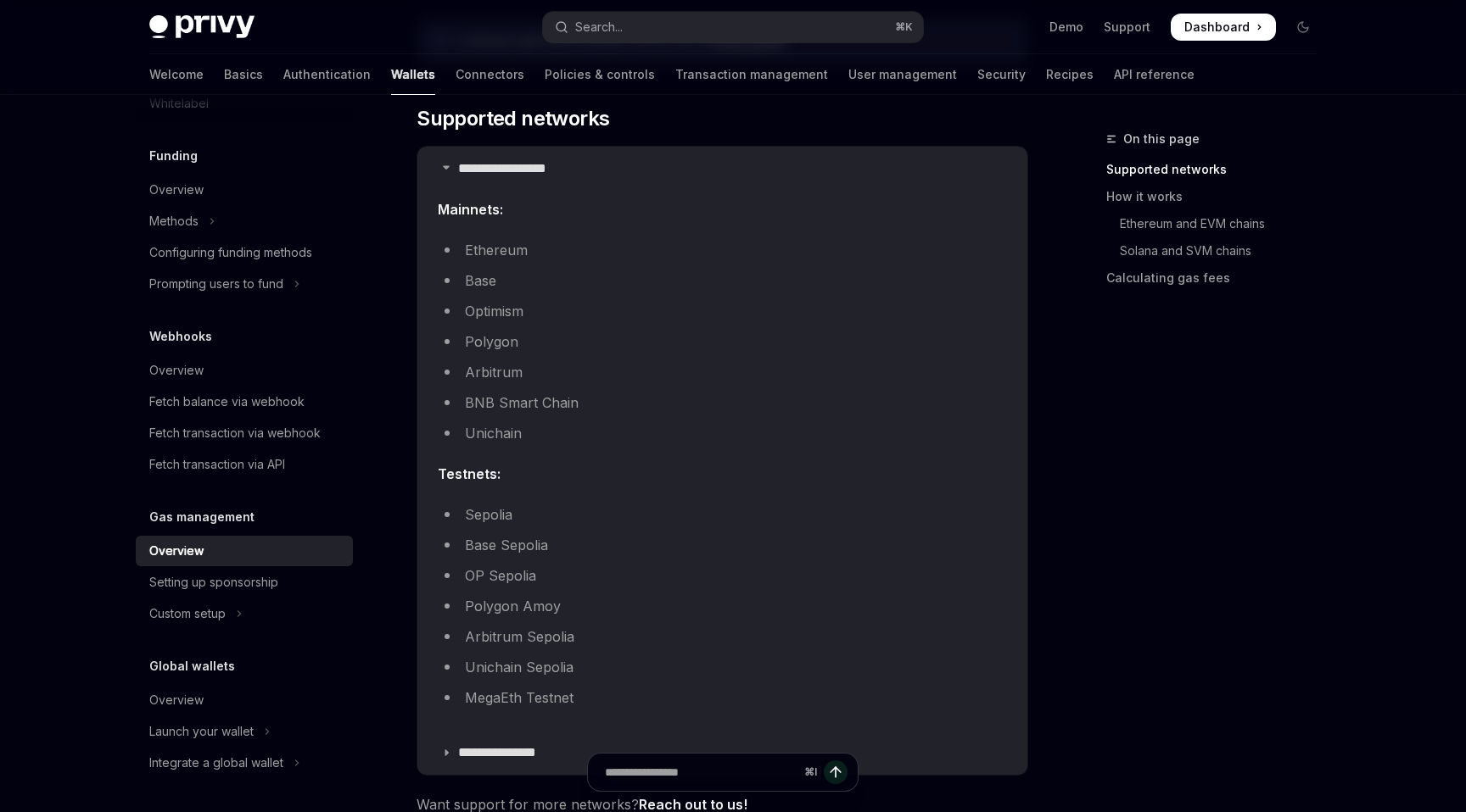
scroll to position [305, 0]
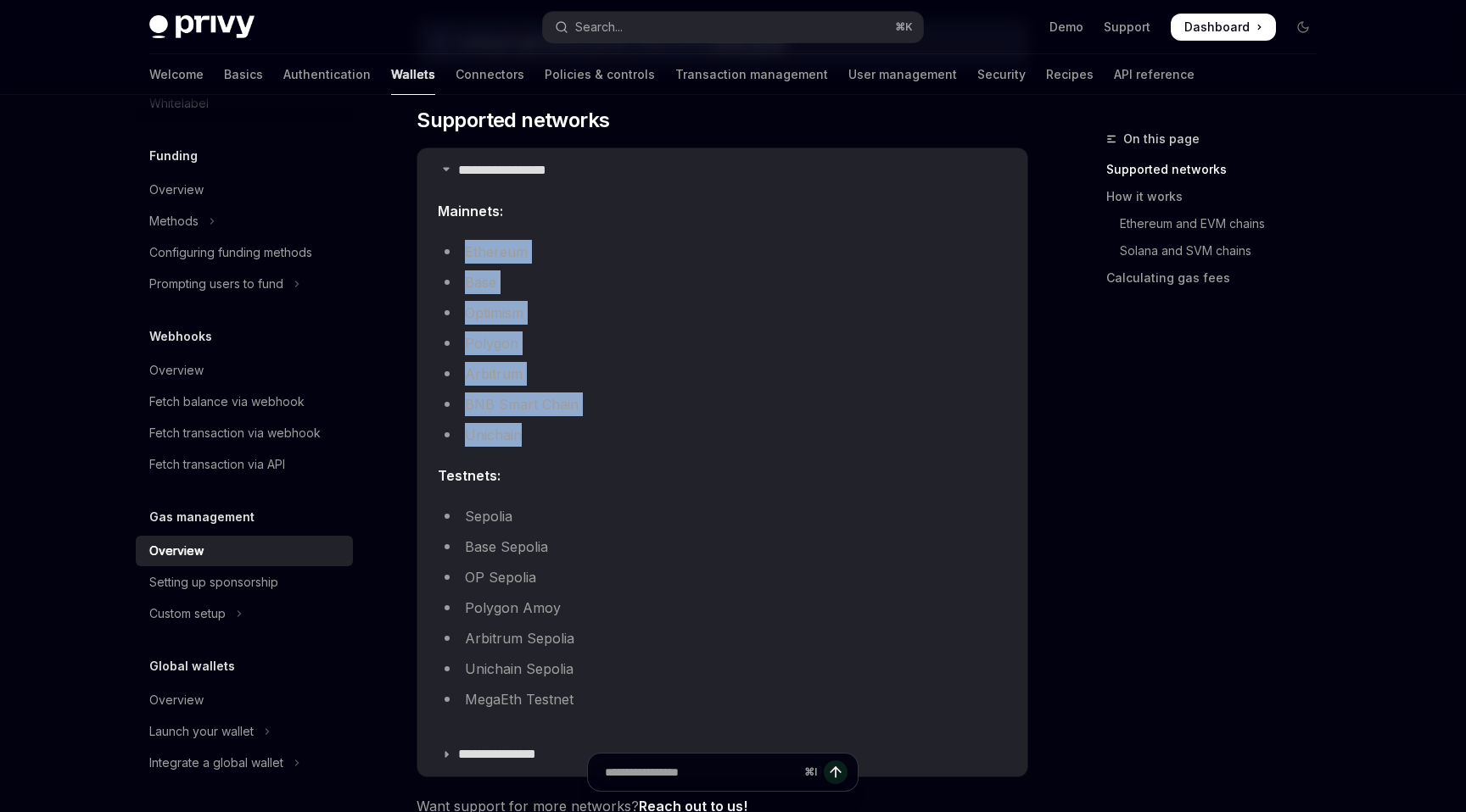
drag, startPoint x: 523, startPoint y: 434, endPoint x: 461, endPoint y: 253, distance: 191.3
click at [461, 253] on ul "Ethereum Base Optimism Polygon Arbitrum BNB Smart Chain Unichain" at bounding box center [722, 343] width 569 height 207
click at [575, 437] on li "Unichain" at bounding box center [722, 434] width 569 height 23
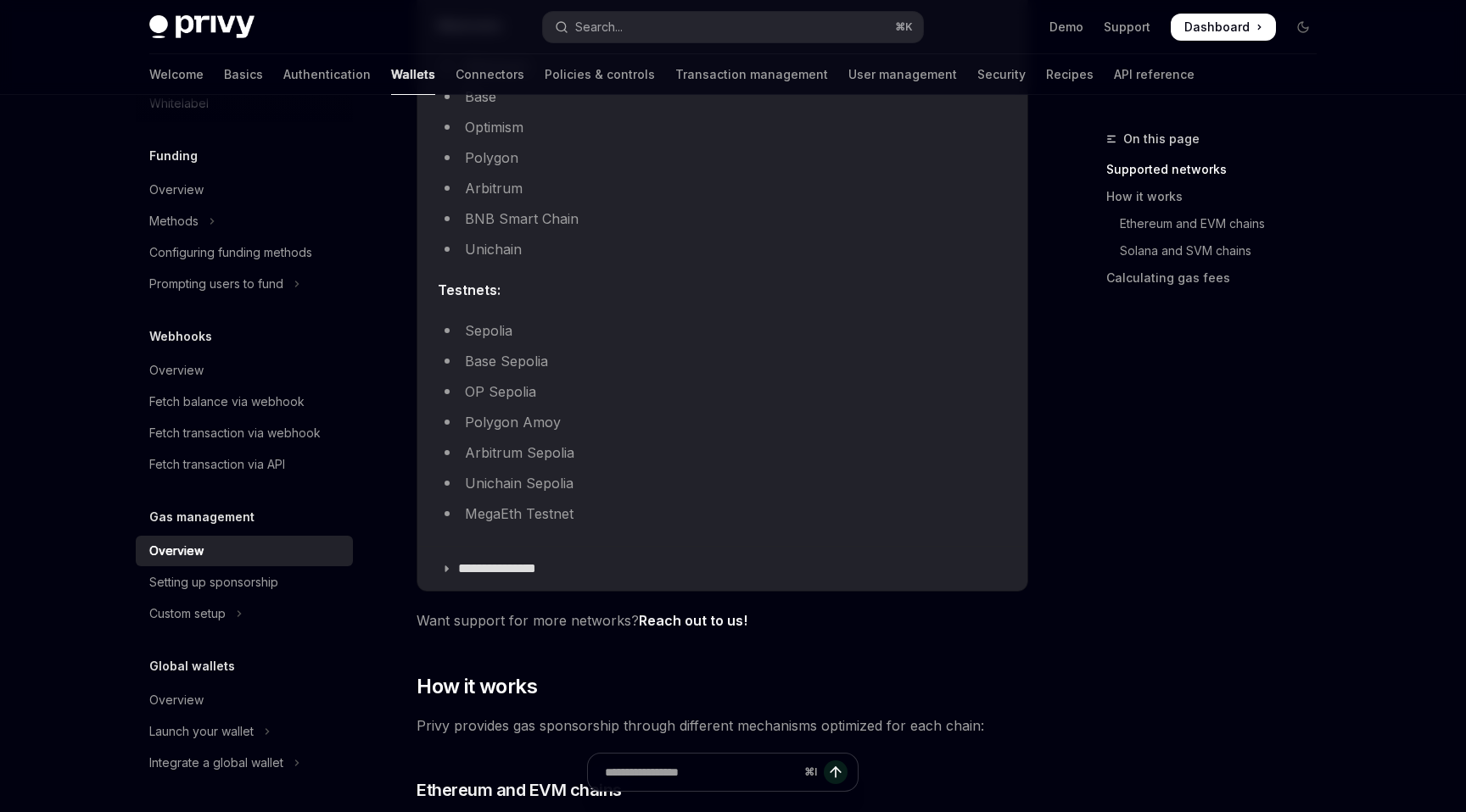
scroll to position [493, 0]
click at [501, 557] on p "**********" at bounding box center [512, 566] width 108 height 17
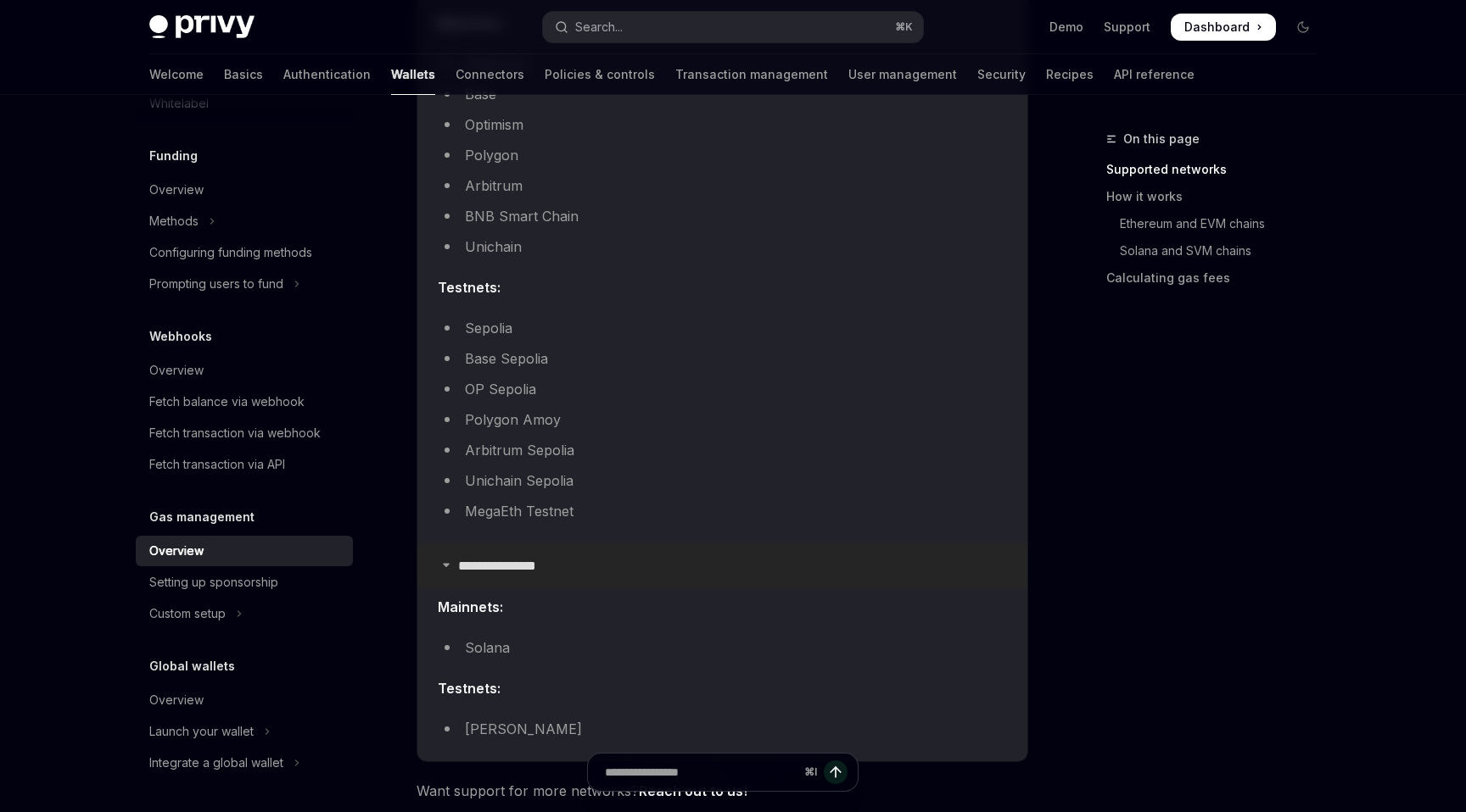
click at [501, 557] on p "**********" at bounding box center [512, 566] width 108 height 17
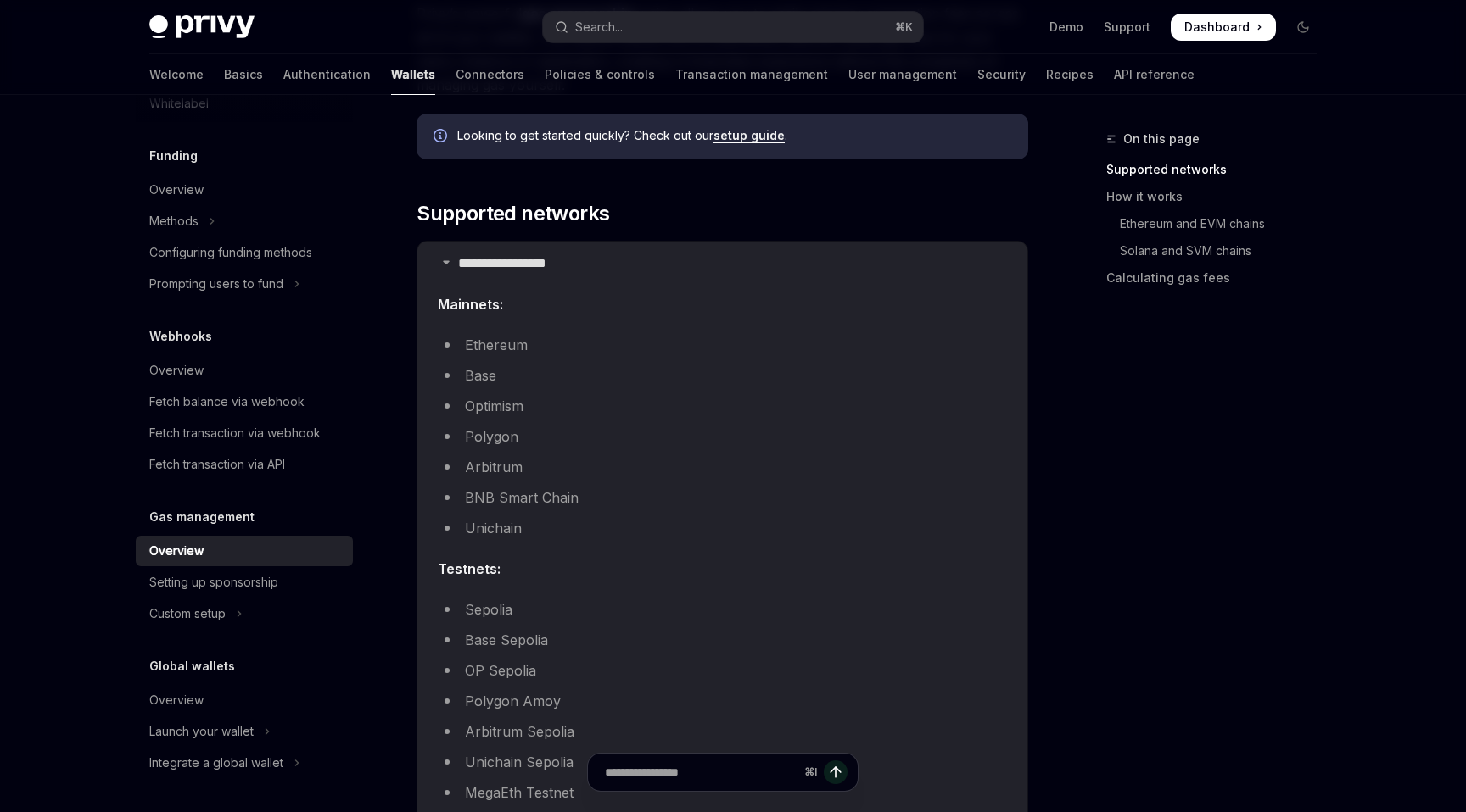
scroll to position [211, 0]
click at [505, 267] on p "**********" at bounding box center [521, 266] width 127 height 17
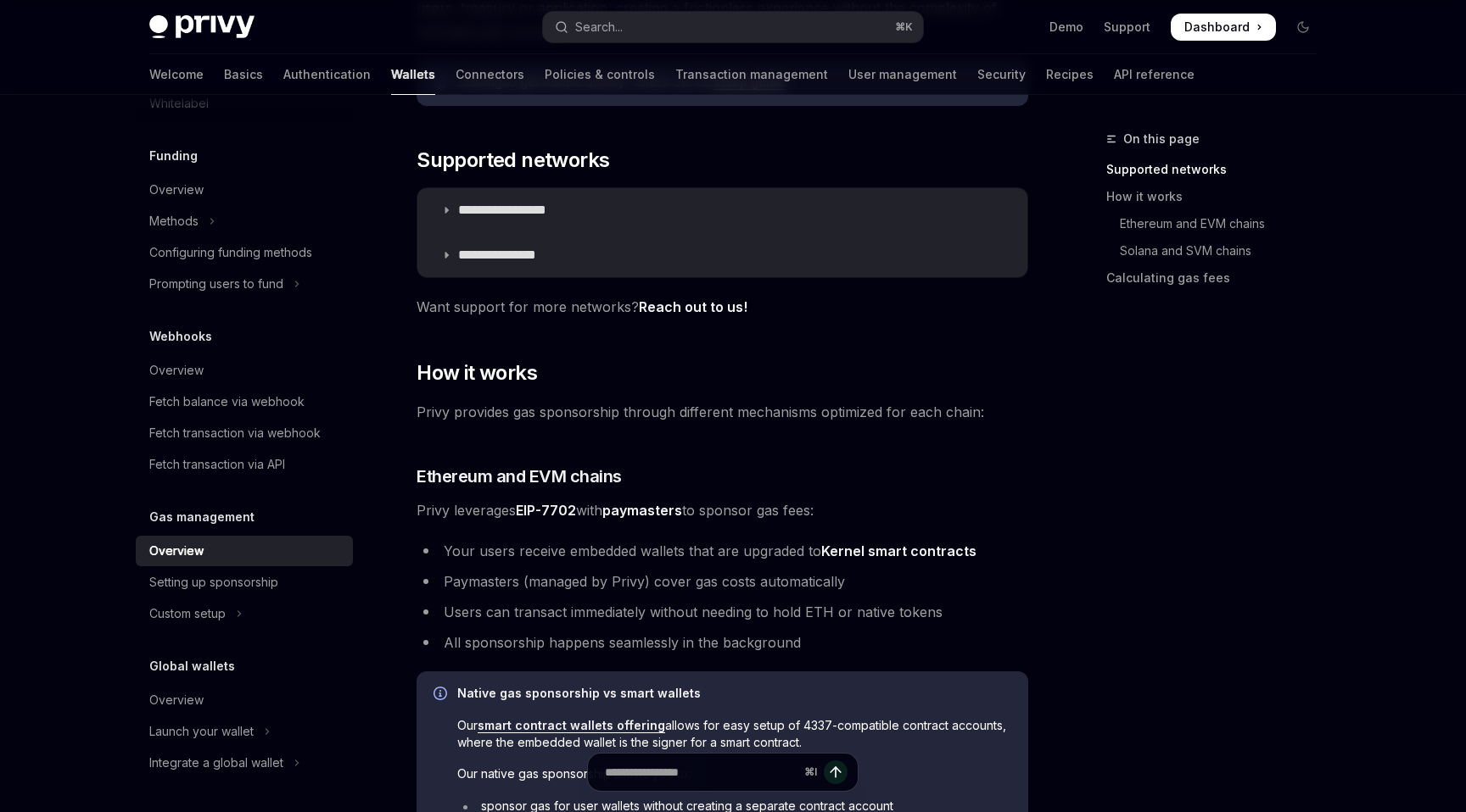
scroll to position [341, 0]
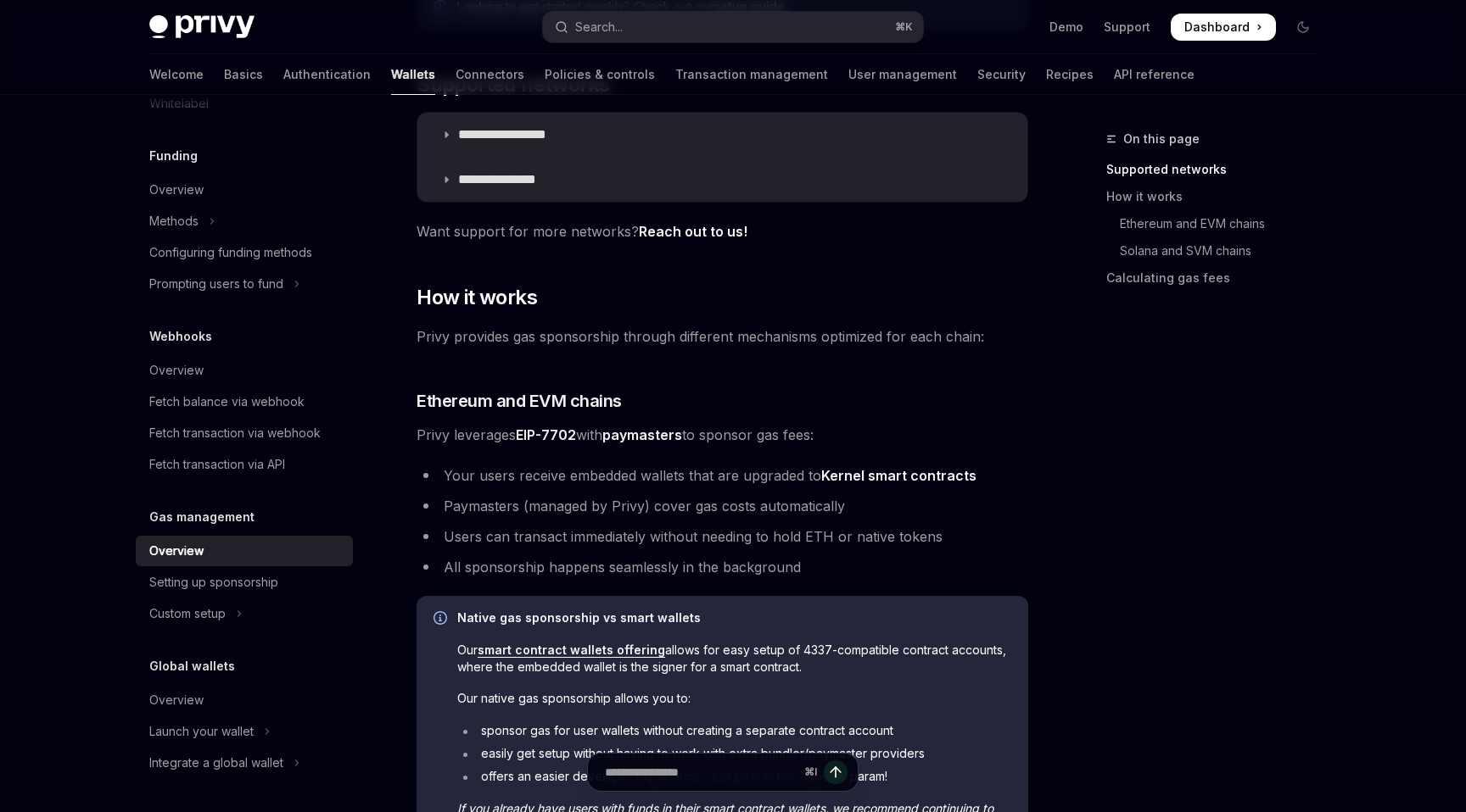
drag, startPoint x: 849, startPoint y: 333, endPoint x: 913, endPoint y: 327, distance: 64.3
click at [913, 327] on span "Privy provides gas sponsorship through different mechanisms optimized for each …" at bounding box center [723, 336] width 612 height 23
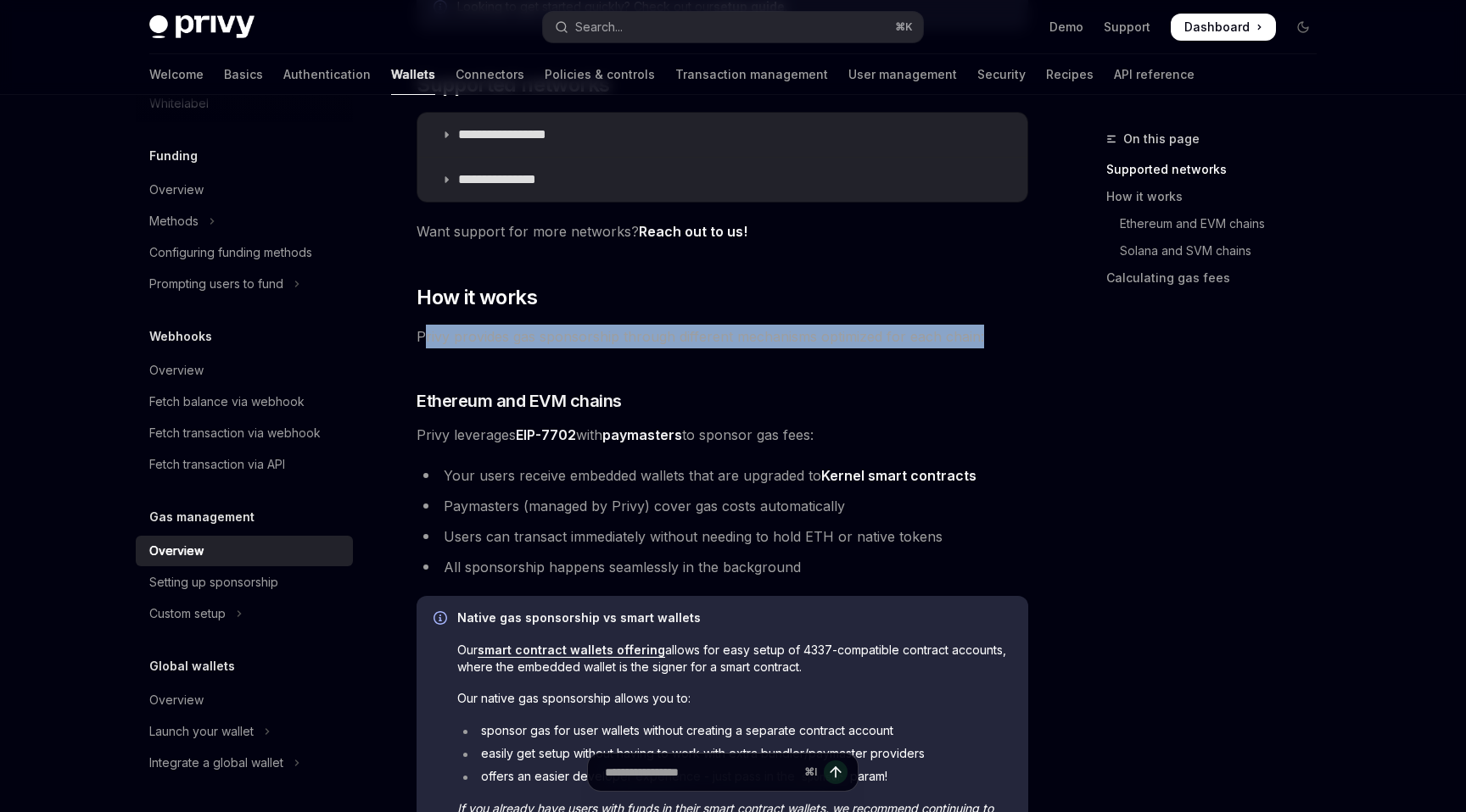
drag, startPoint x: 981, startPoint y: 333, endPoint x: 546, endPoint y: 365, distance: 436.2
click at [426, 333] on span "Privy provides gas sponsorship through different mechanisms optimized for each …" at bounding box center [723, 336] width 612 height 23
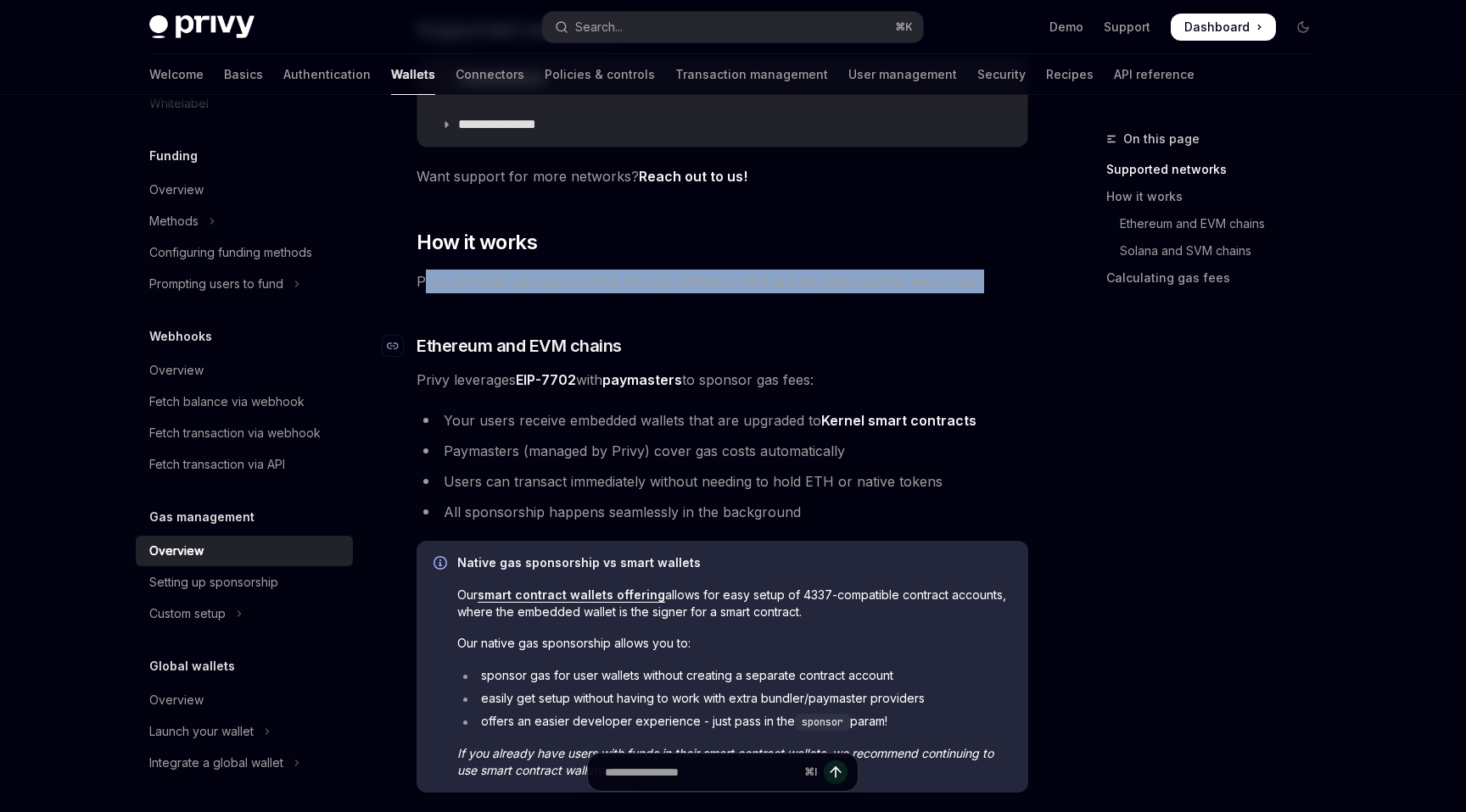
scroll to position [415, 0]
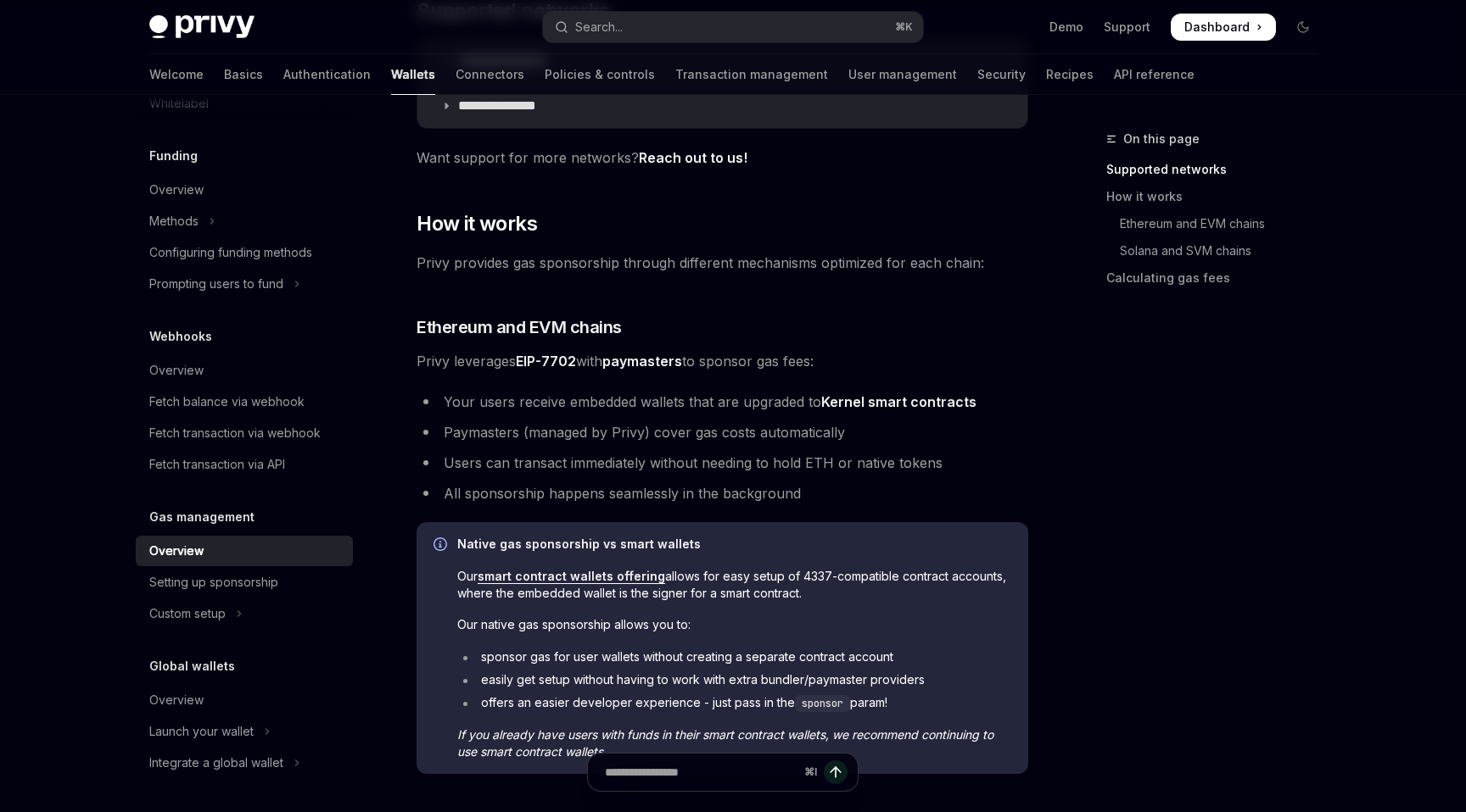
click at [508, 389] on div "**********" at bounding box center [723, 560] width 612 height 1524
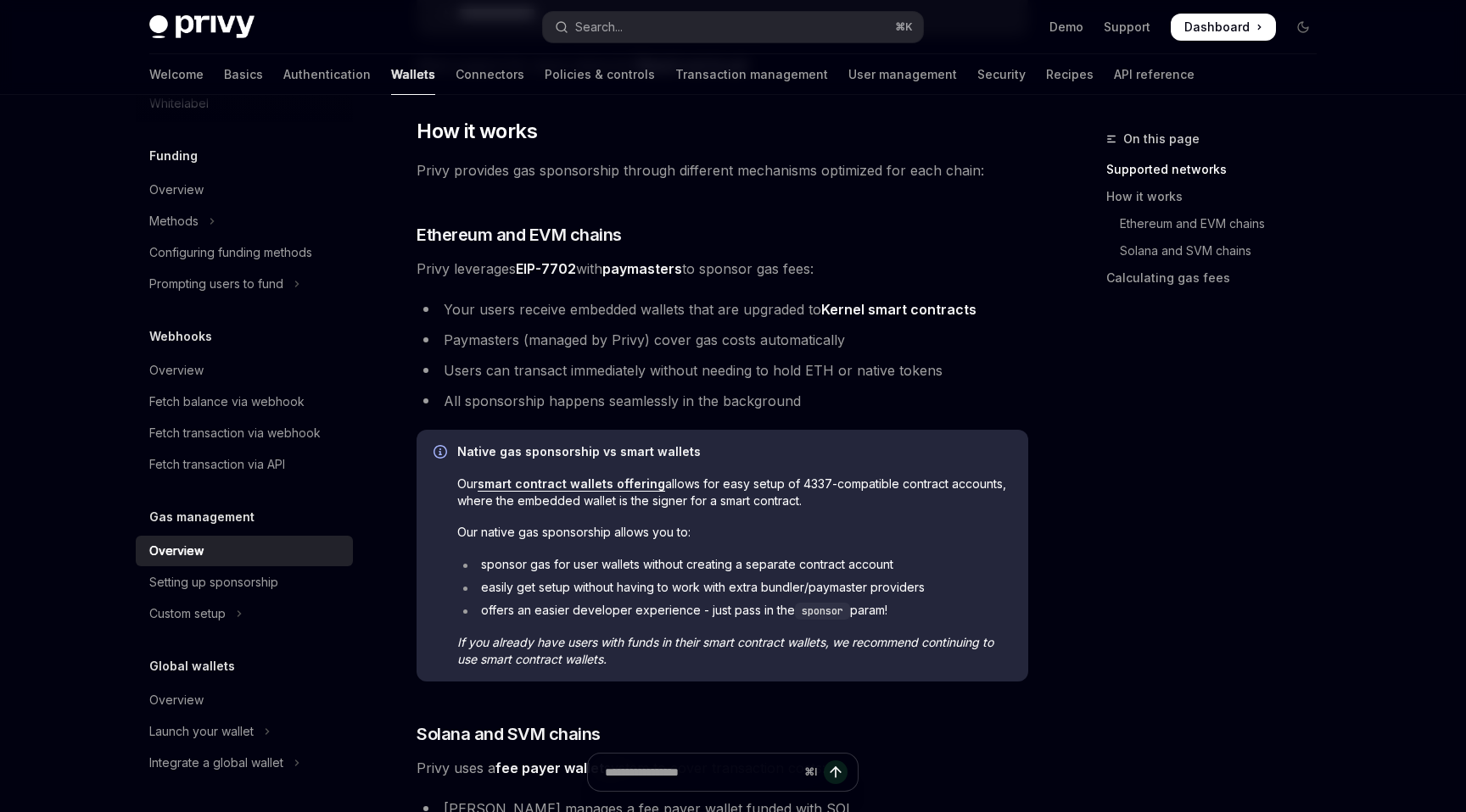
scroll to position [511, 0]
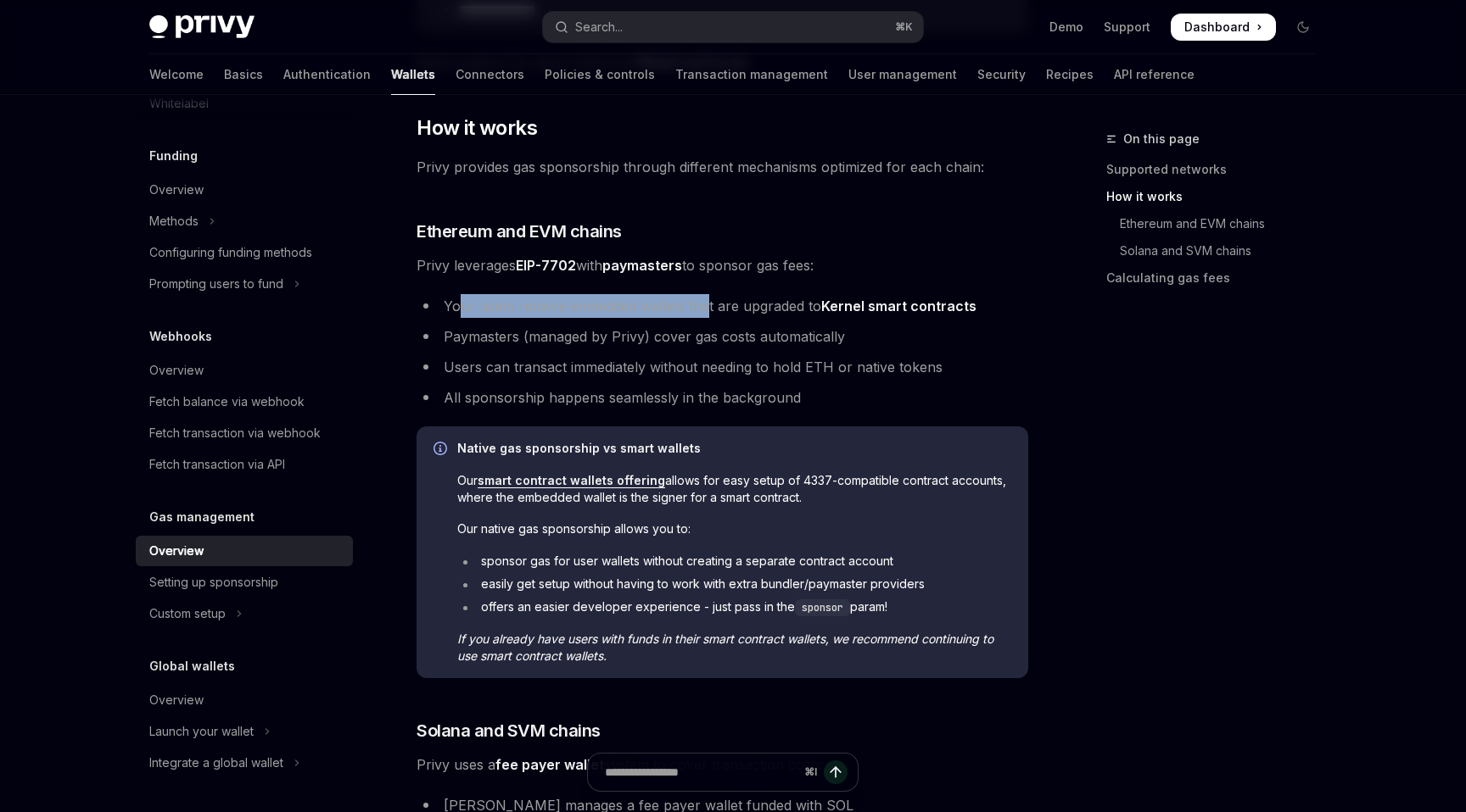
drag, startPoint x: 555, startPoint y: 306, endPoint x: 709, endPoint y: 306, distance: 154.0
click at [709, 306] on li "Your users receive embedded wallets that are upgraded to Kernel smart contracts" at bounding box center [723, 306] width 612 height 23
drag, startPoint x: 708, startPoint y: 307, endPoint x: 638, endPoint y: 303, distance: 70.1
click at [708, 307] on li "Your users receive embedded wallets that are upgraded to Kernel smart contracts" at bounding box center [723, 306] width 612 height 23
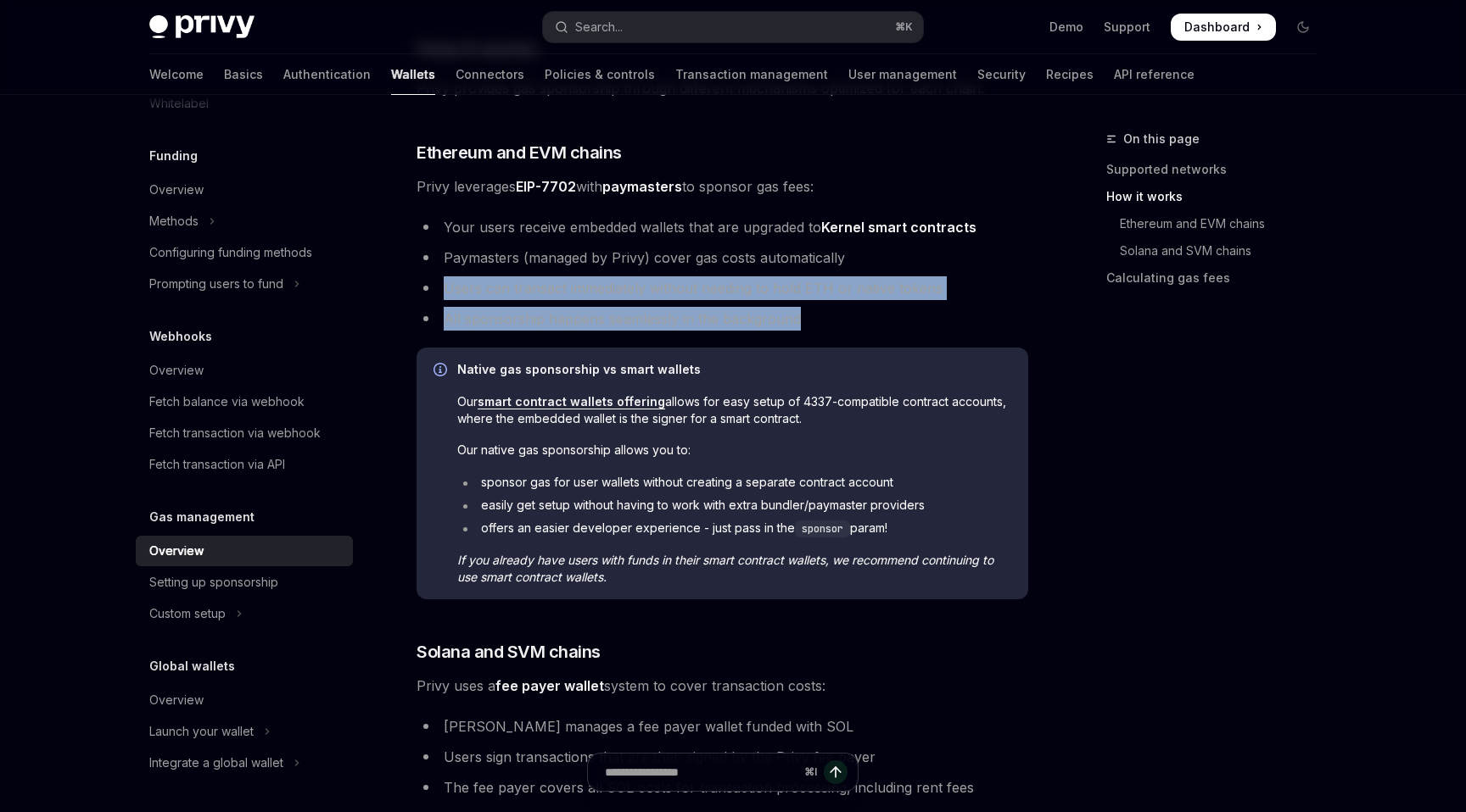
drag, startPoint x: 445, startPoint y: 286, endPoint x: 855, endPoint y: 326, distance: 411.9
click at [892, 317] on ul "Your users receive embedded wallets that are upgraded to Kernel smart contracts…" at bounding box center [723, 273] width 612 height 116
click at [838, 328] on li "All sponsorship happens seamlessly in the background" at bounding box center [723, 318] width 612 height 23
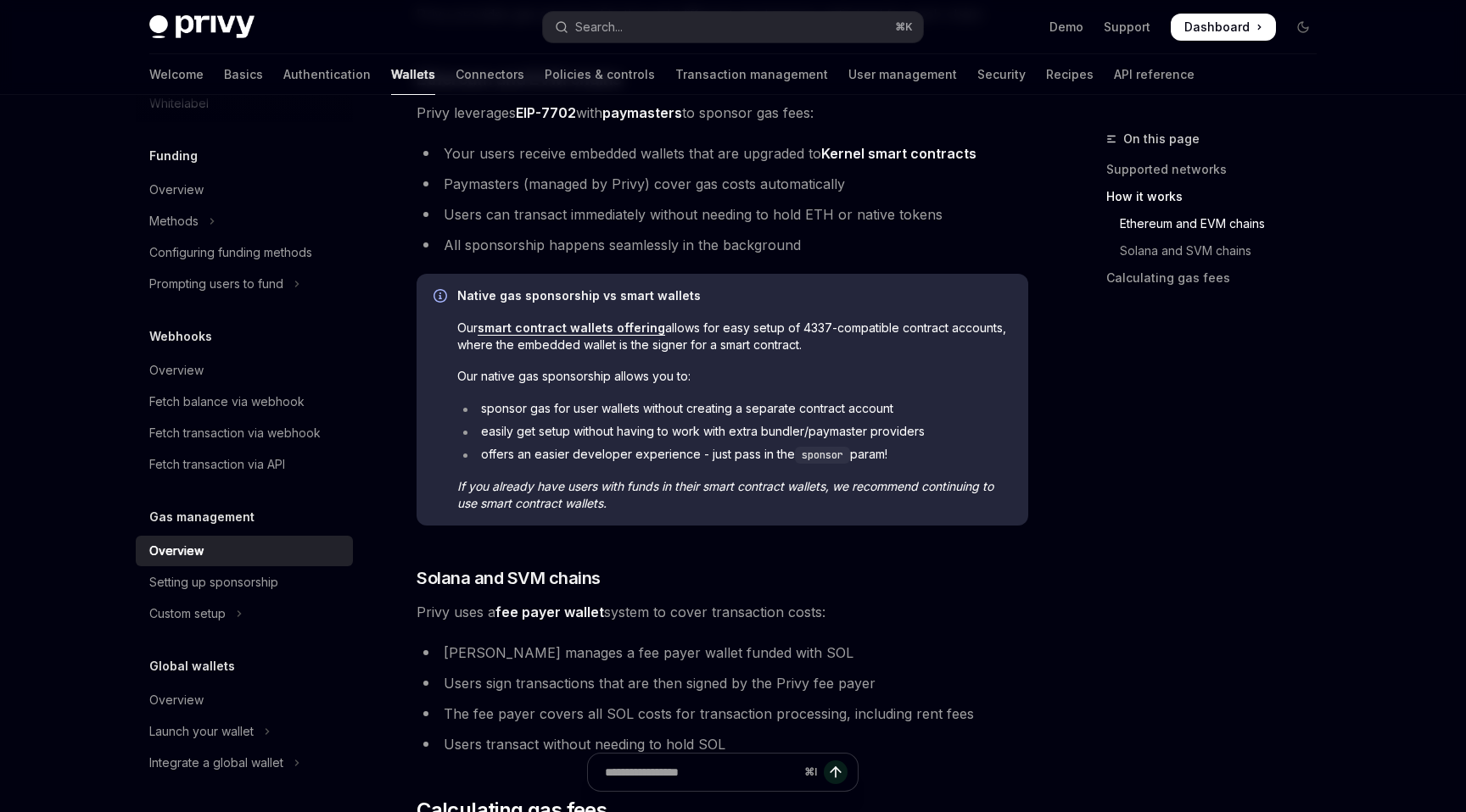
scroll to position [666, 0]
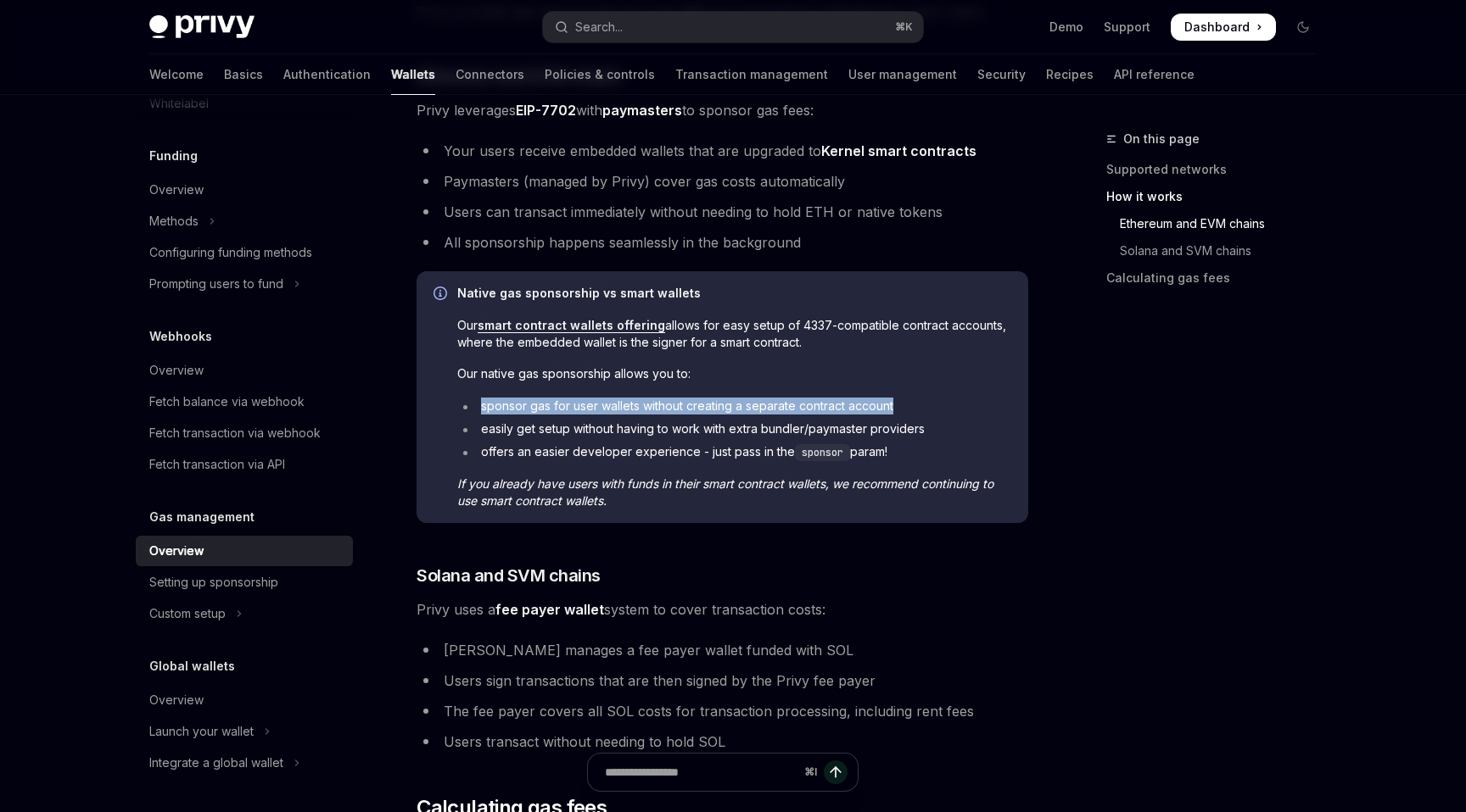
drag, startPoint x: 479, startPoint y: 406, endPoint x: 896, endPoint y: 407, distance: 417.0
click at [896, 407] on li "sponsor gas for user wallets without creating a separate contract account" at bounding box center [734, 406] width 554 height 17
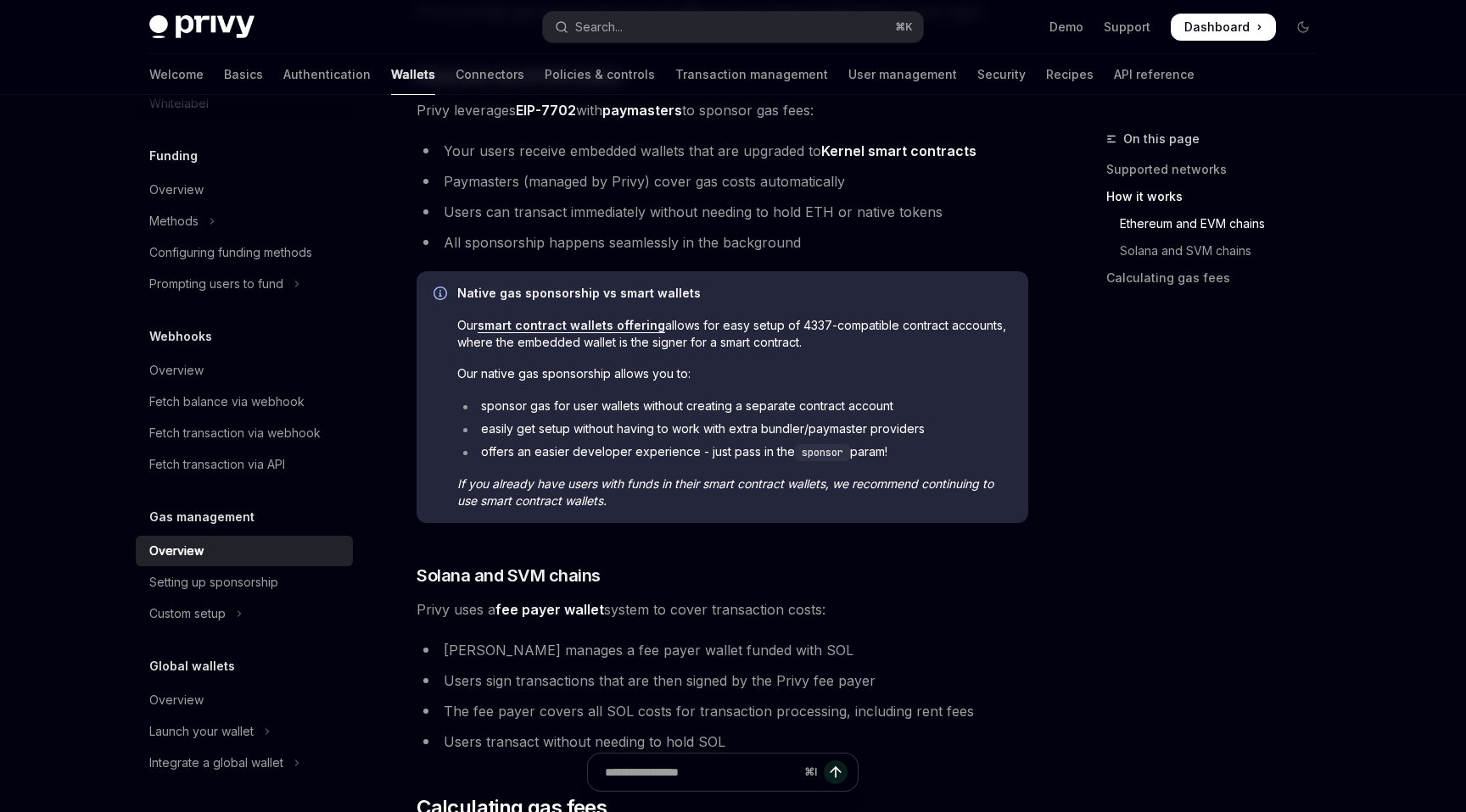
click at [897, 407] on li "sponsor gas for user wallets without creating a separate contract account" at bounding box center [734, 406] width 554 height 17
drag, startPoint x: 549, startPoint y: 428, endPoint x: 924, endPoint y: 448, distance: 375.5
click at [924, 448] on ul "sponsor gas for user wallets without creating a separate contract account easil…" at bounding box center [734, 430] width 554 height 63
click at [924, 448] on li "offers an easier developer experience - just pass in the sponsor param!" at bounding box center [734, 452] width 554 height 18
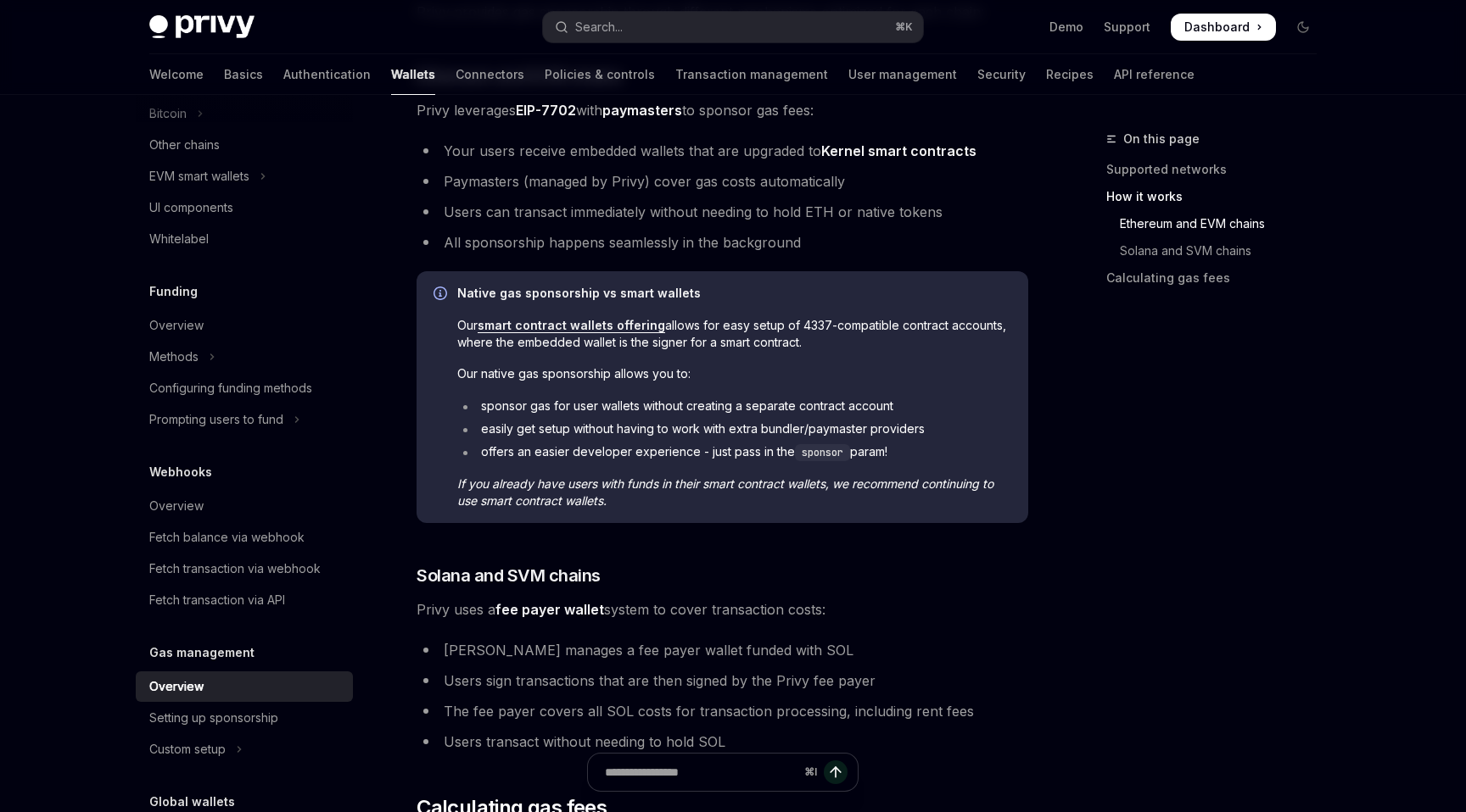
scroll to position [523, 0]
click at [296, 432] on icon "Toggle Prompting users to fund section" at bounding box center [297, 425] width 7 height 21
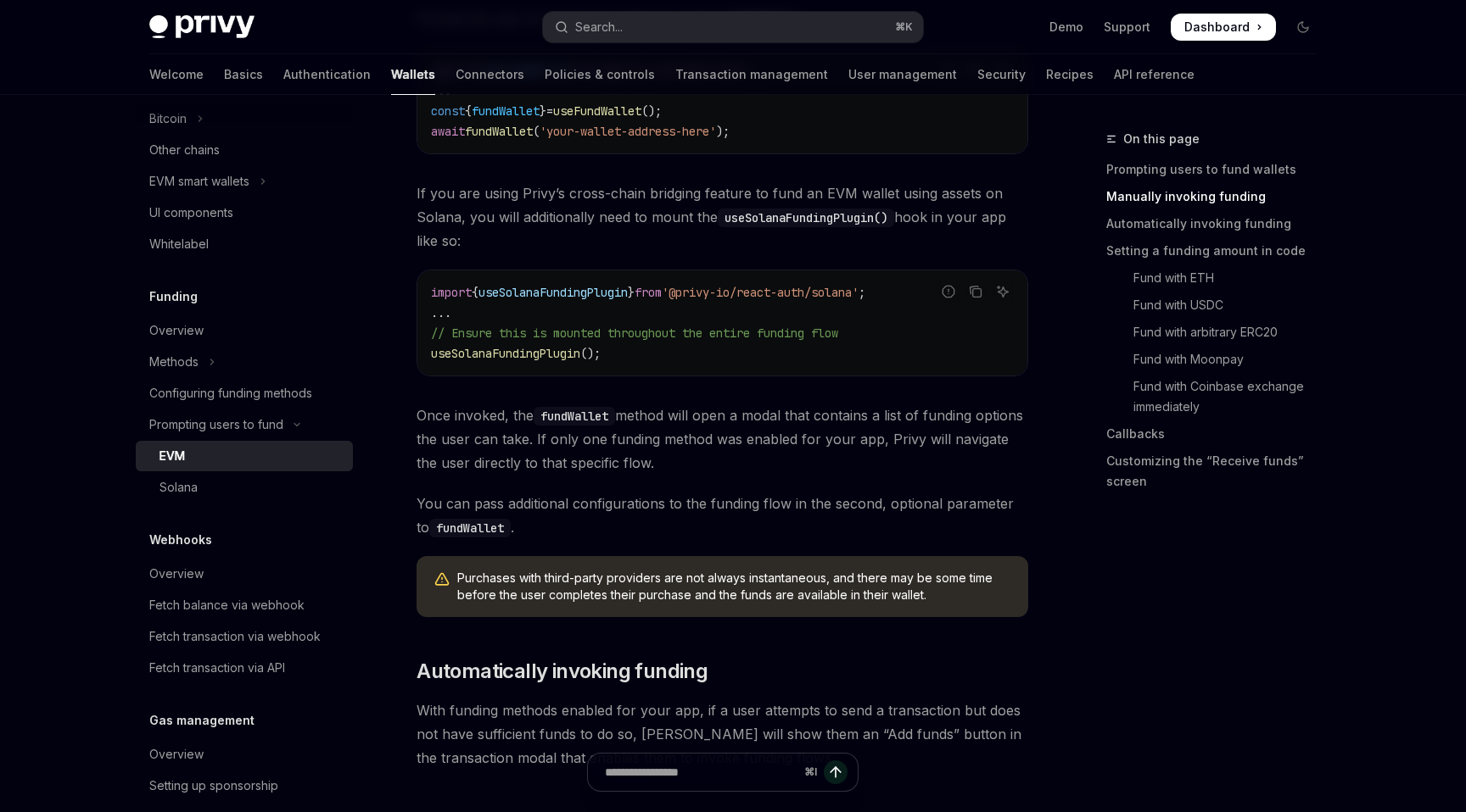
scroll to position [745, 0]
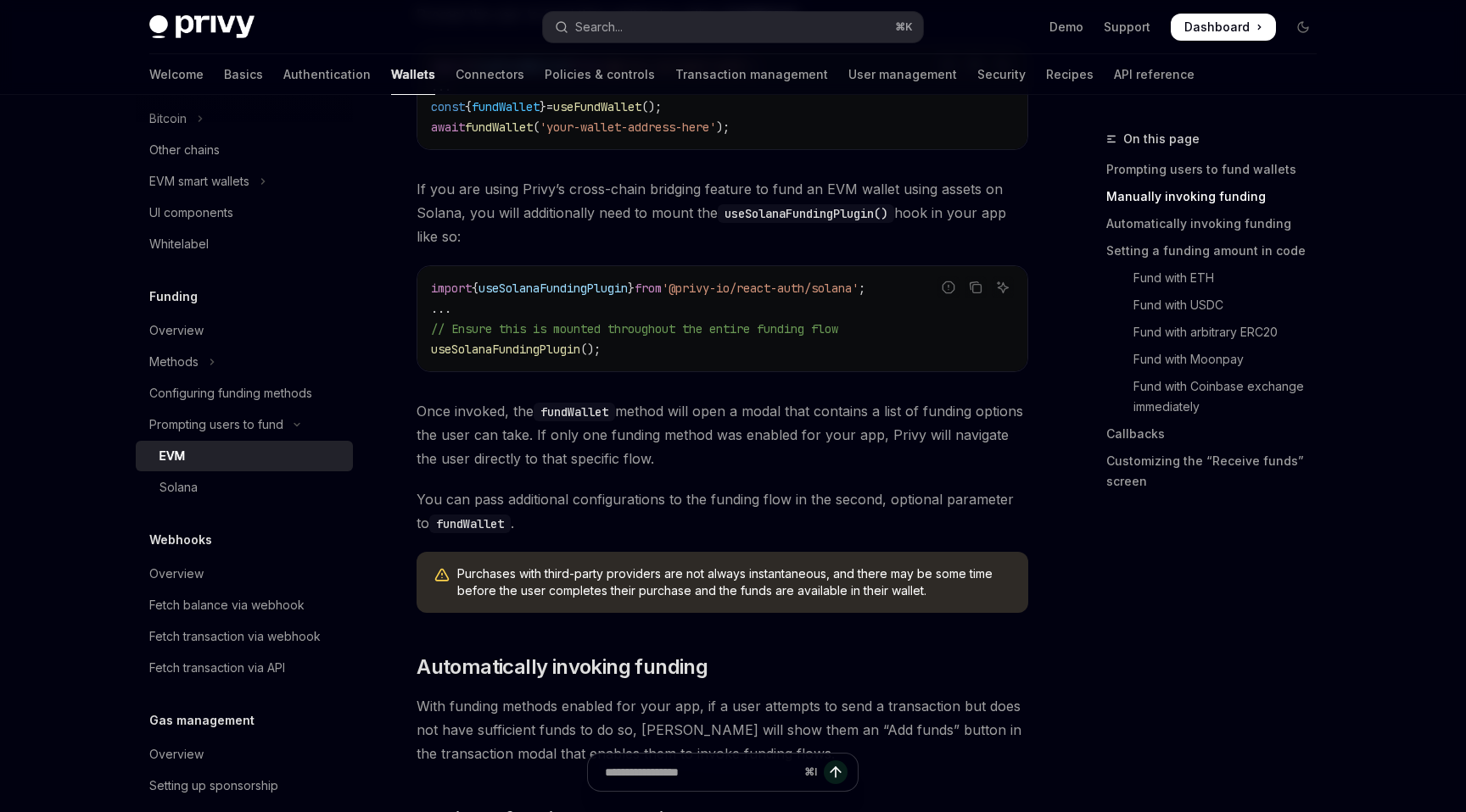
drag, startPoint x: 629, startPoint y: 411, endPoint x: 720, endPoint y: 464, distance: 105.3
click at [720, 464] on span "Once invoked, the fundWallet method will open a modal that contains a list of f…" at bounding box center [723, 434] width 612 height 71
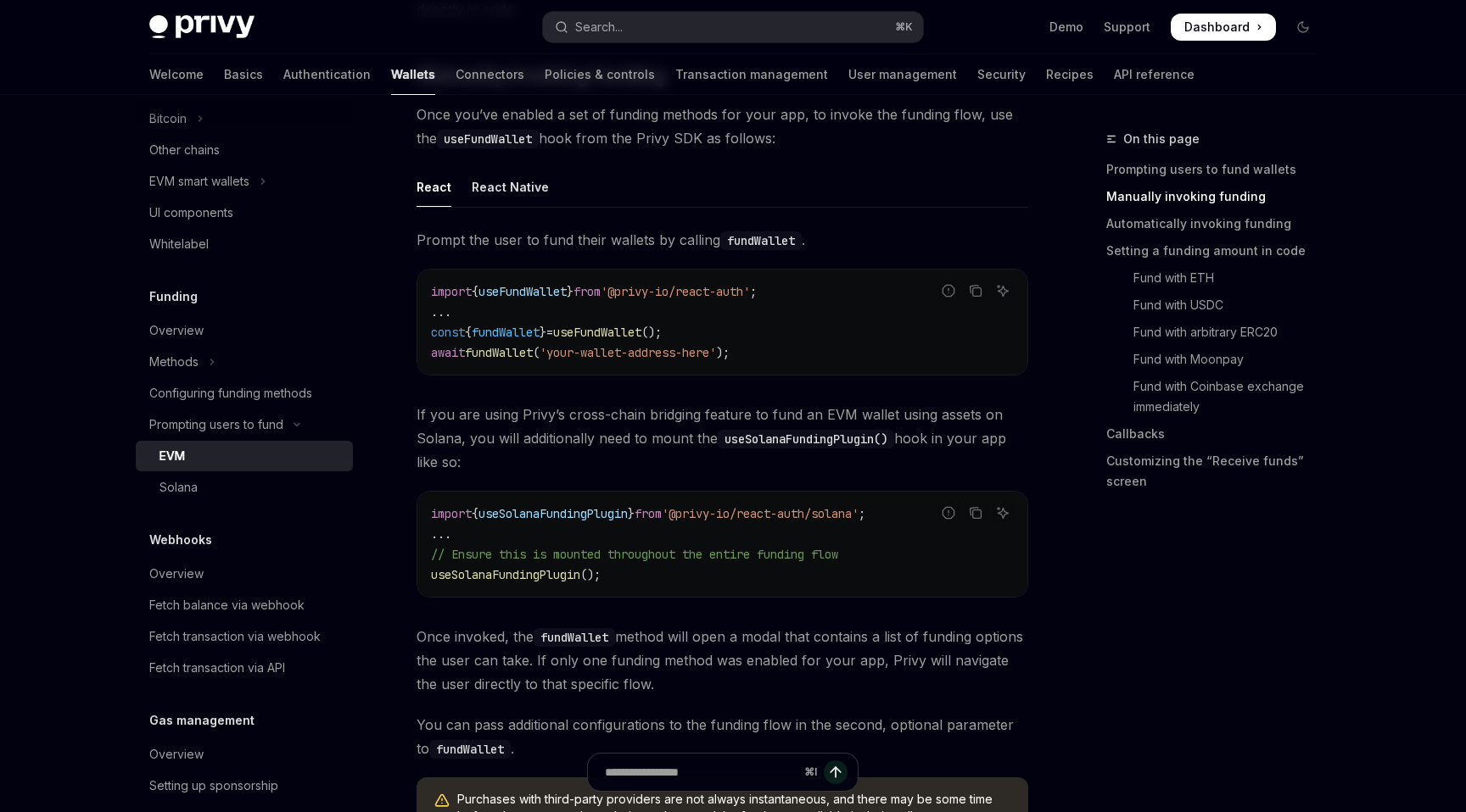
scroll to position [478, 0]
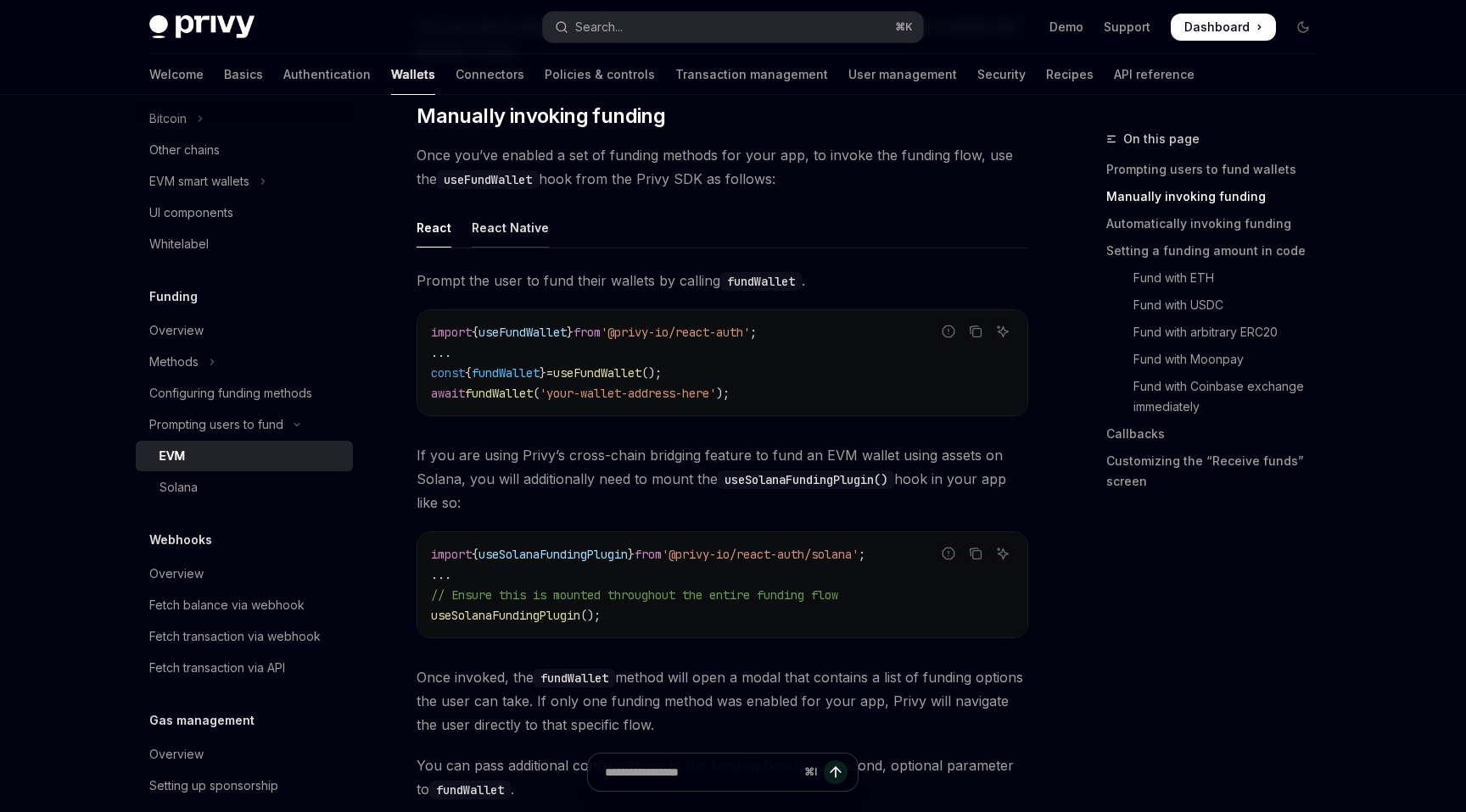
click at [499, 221] on div "React Native" at bounding box center [510, 227] width 77 height 40
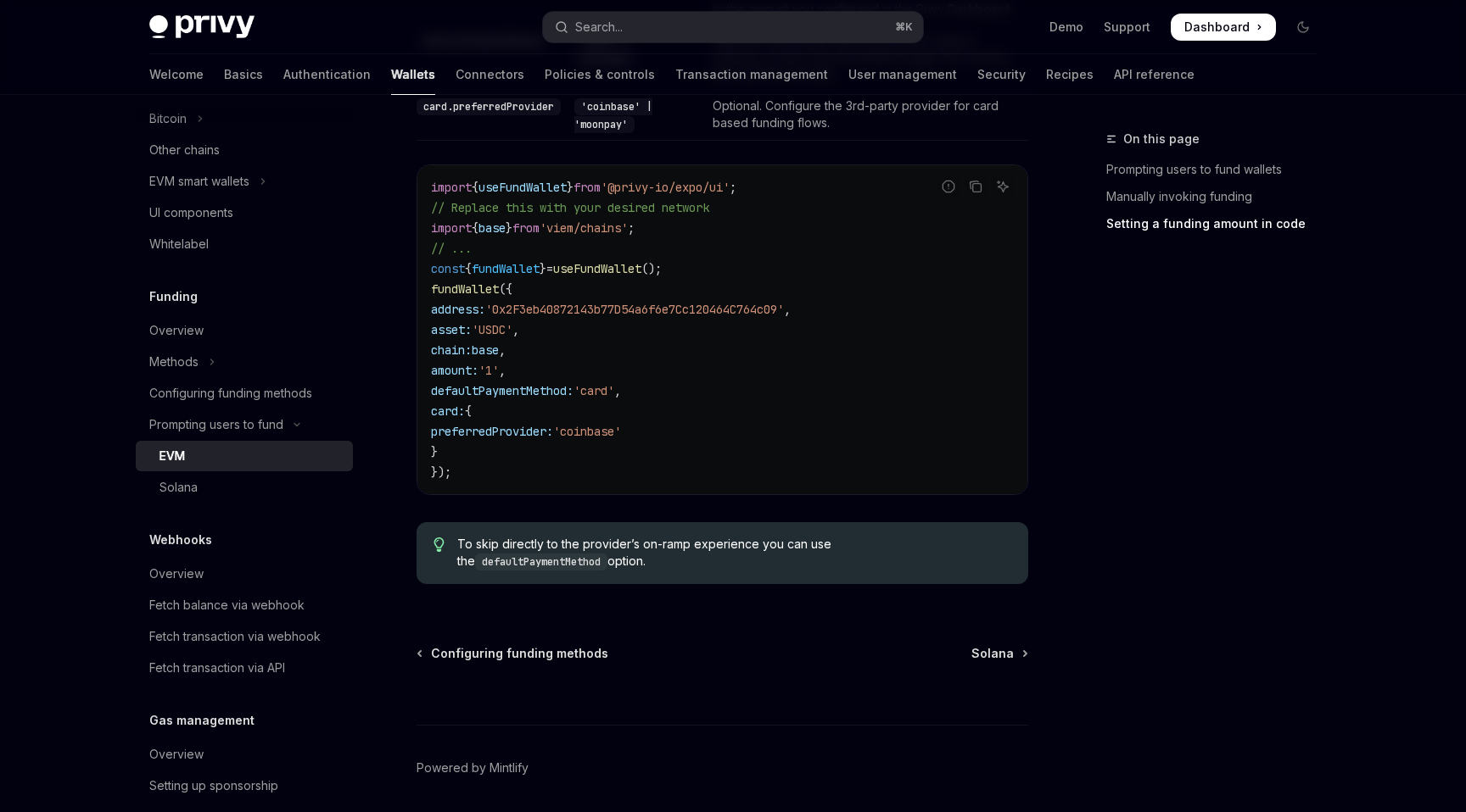
scroll to position [1672, 0]
click at [244, 418] on div "Prompting users to fund" at bounding box center [216, 425] width 134 height 21
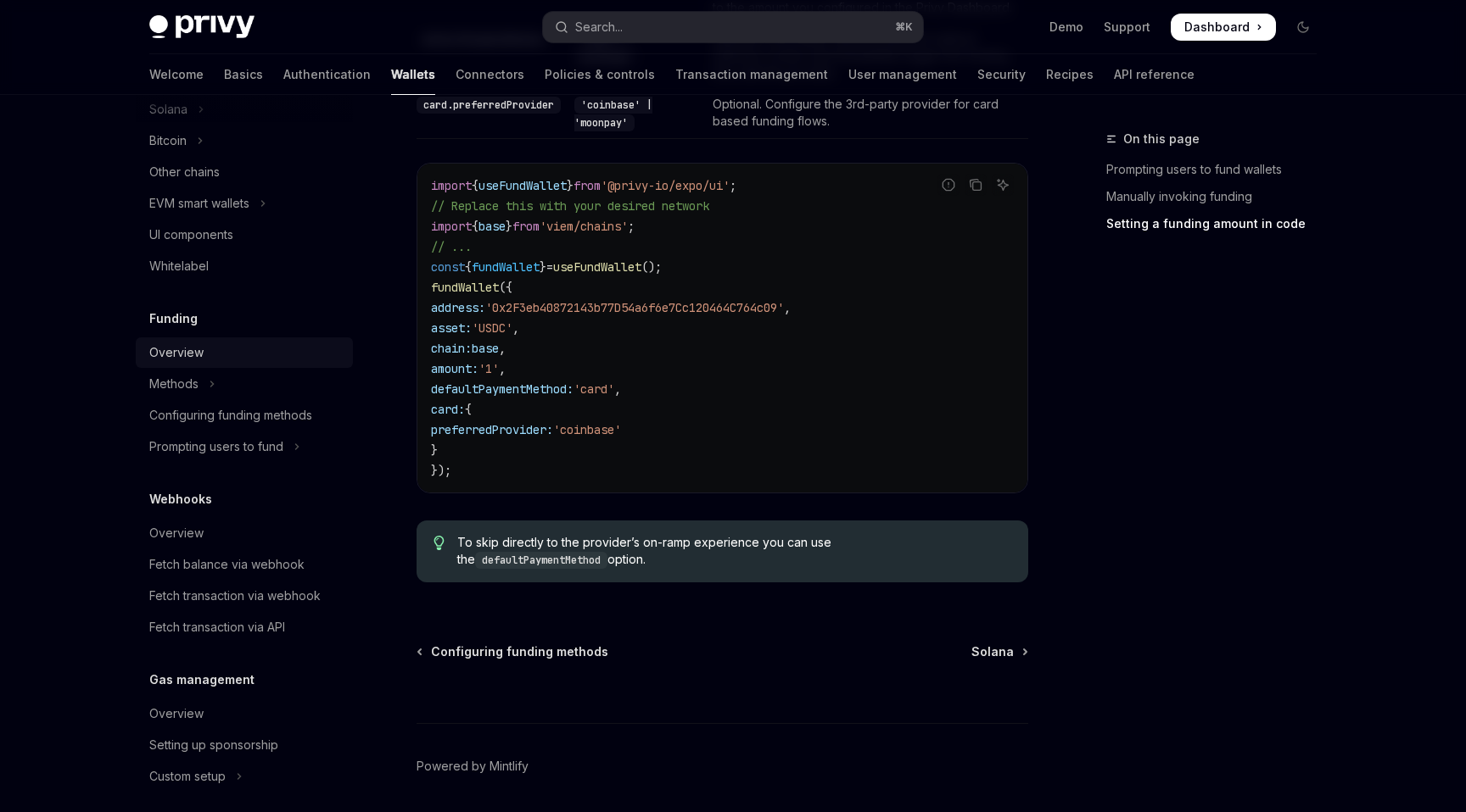
scroll to position [494, 0]
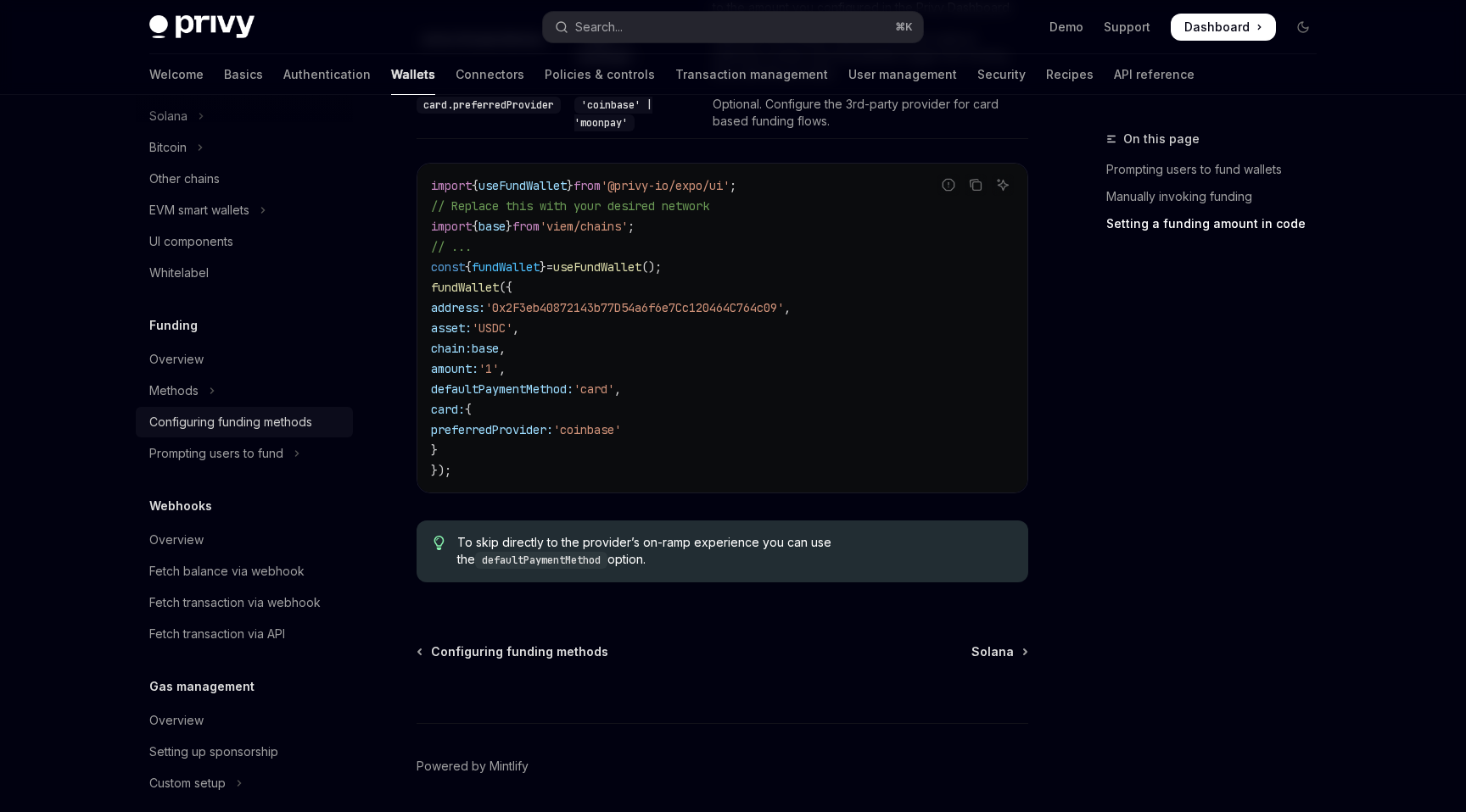
click at [201, 416] on div "Configuring funding methods" at bounding box center [230, 422] width 163 height 21
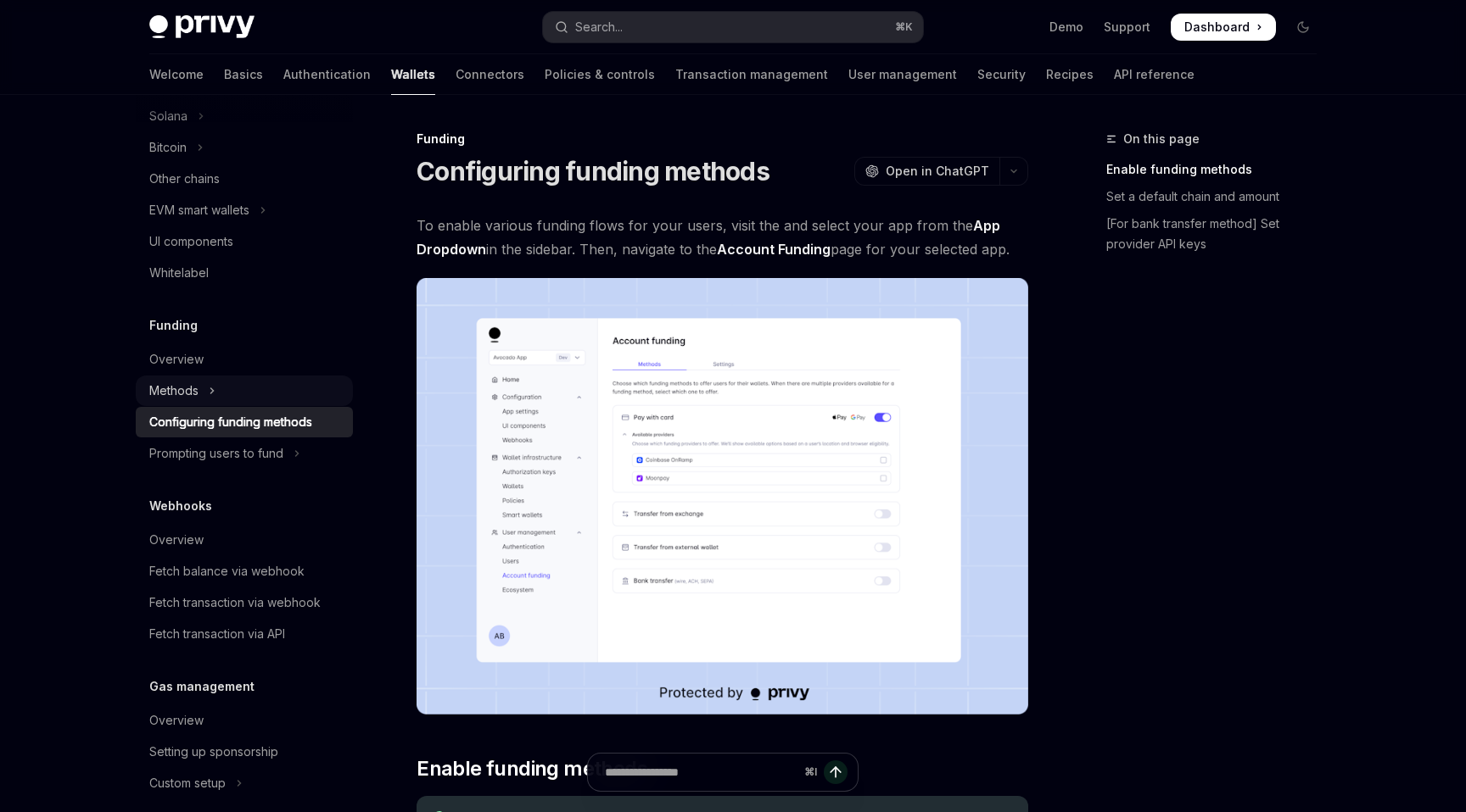
click at [219, 389] on button "Methods" at bounding box center [244, 391] width 217 height 31
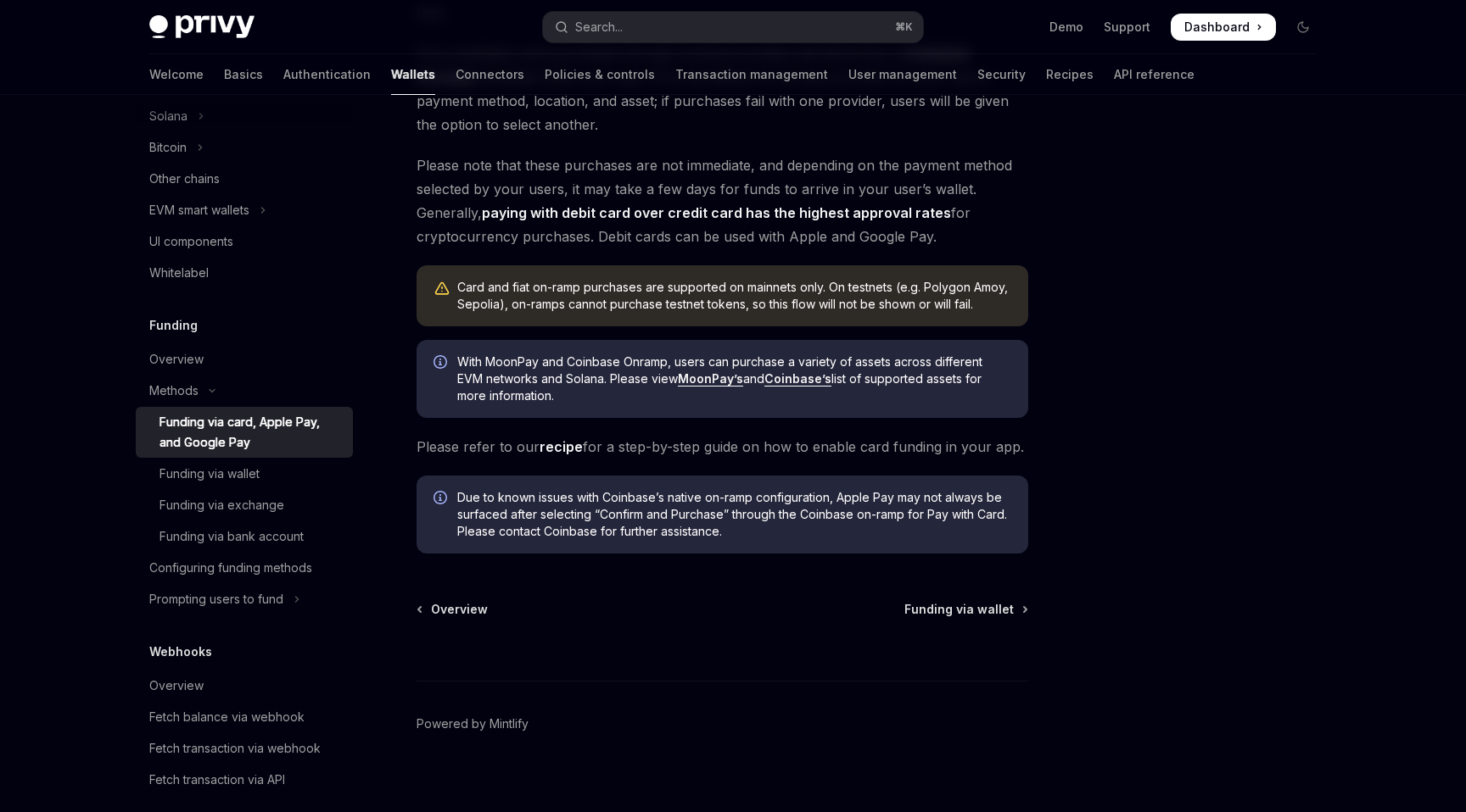
scroll to position [409, 0]
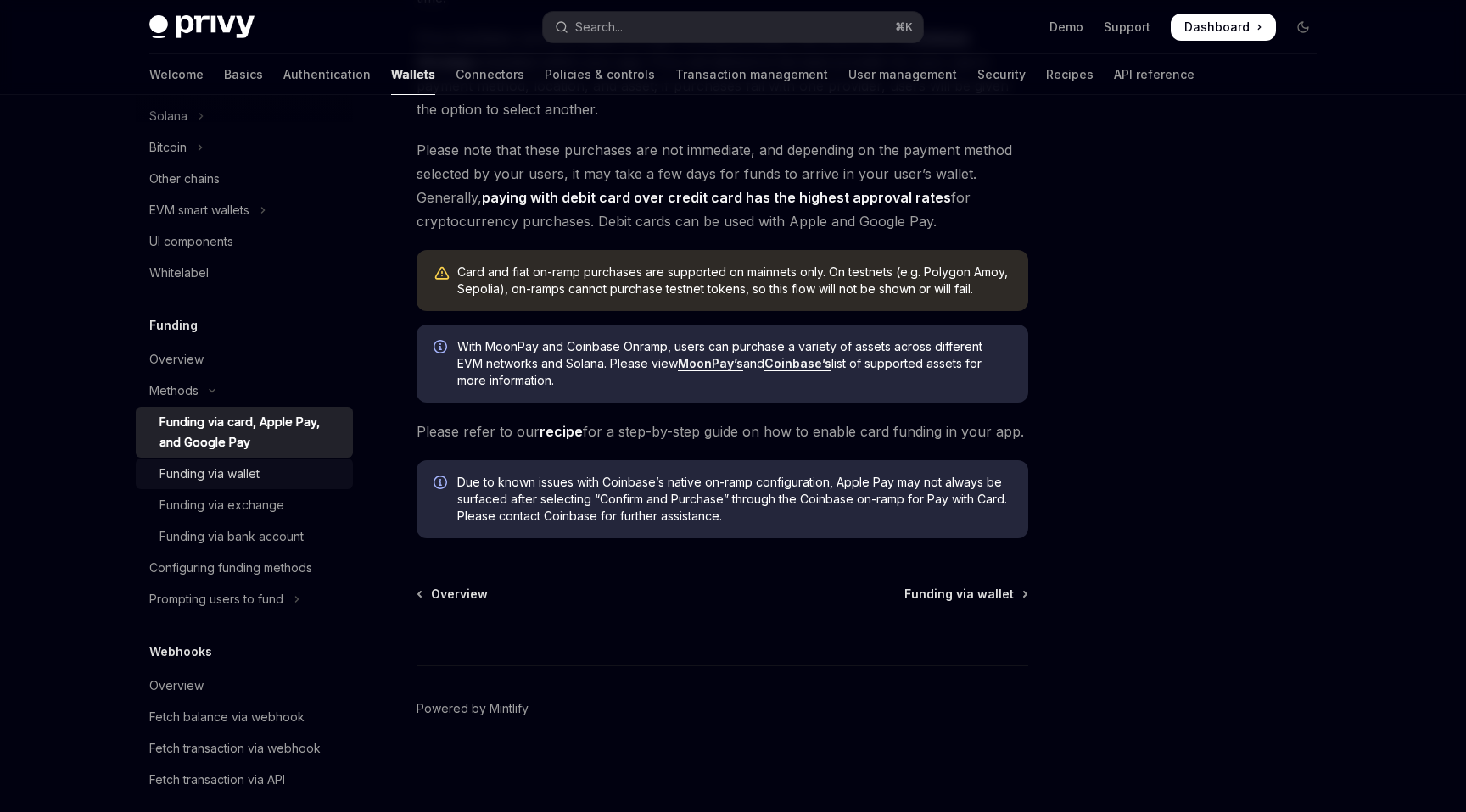
click at [236, 480] on div "Funding via wallet" at bounding box center [209, 475] width 100 height 21
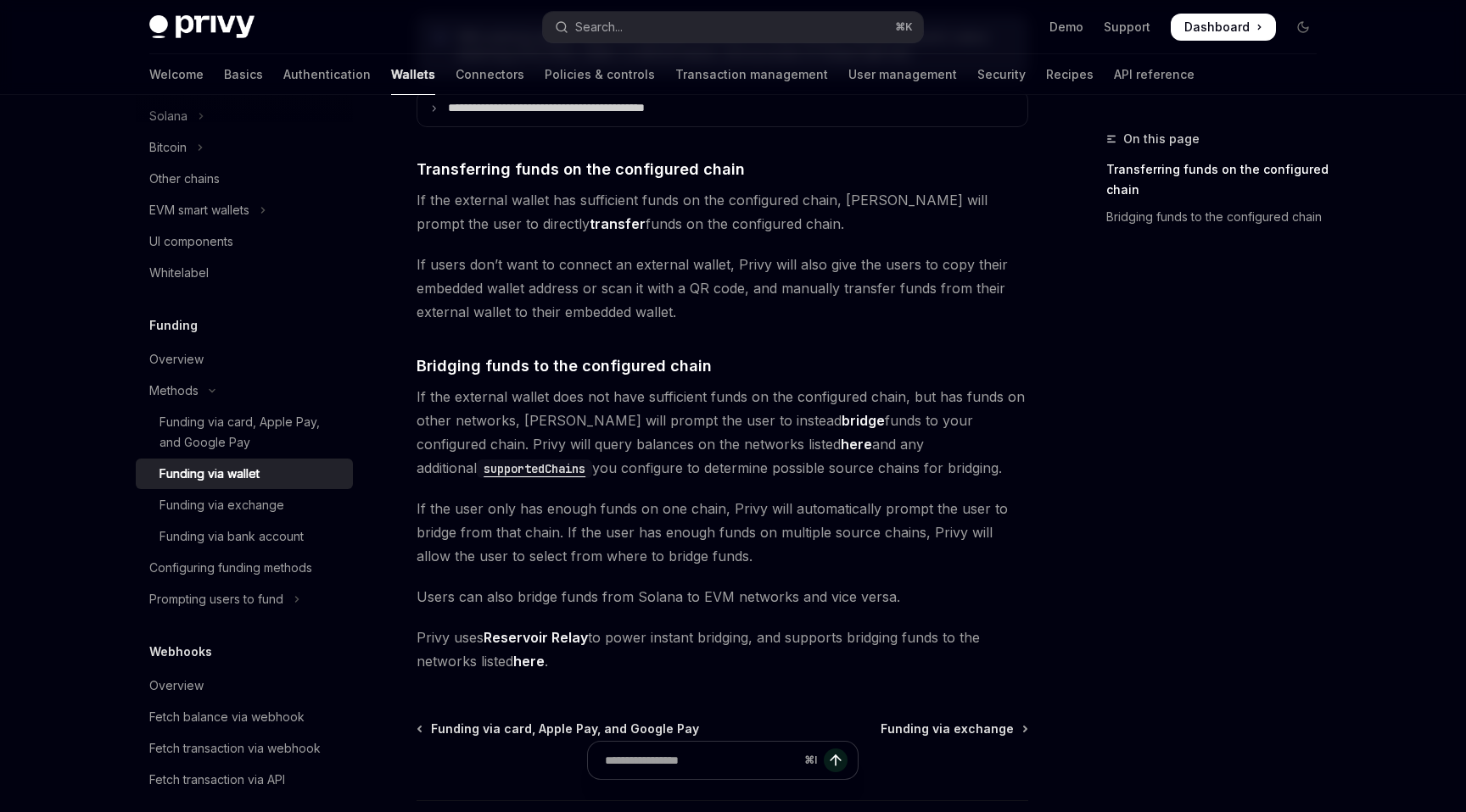
scroll to position [378, 0]
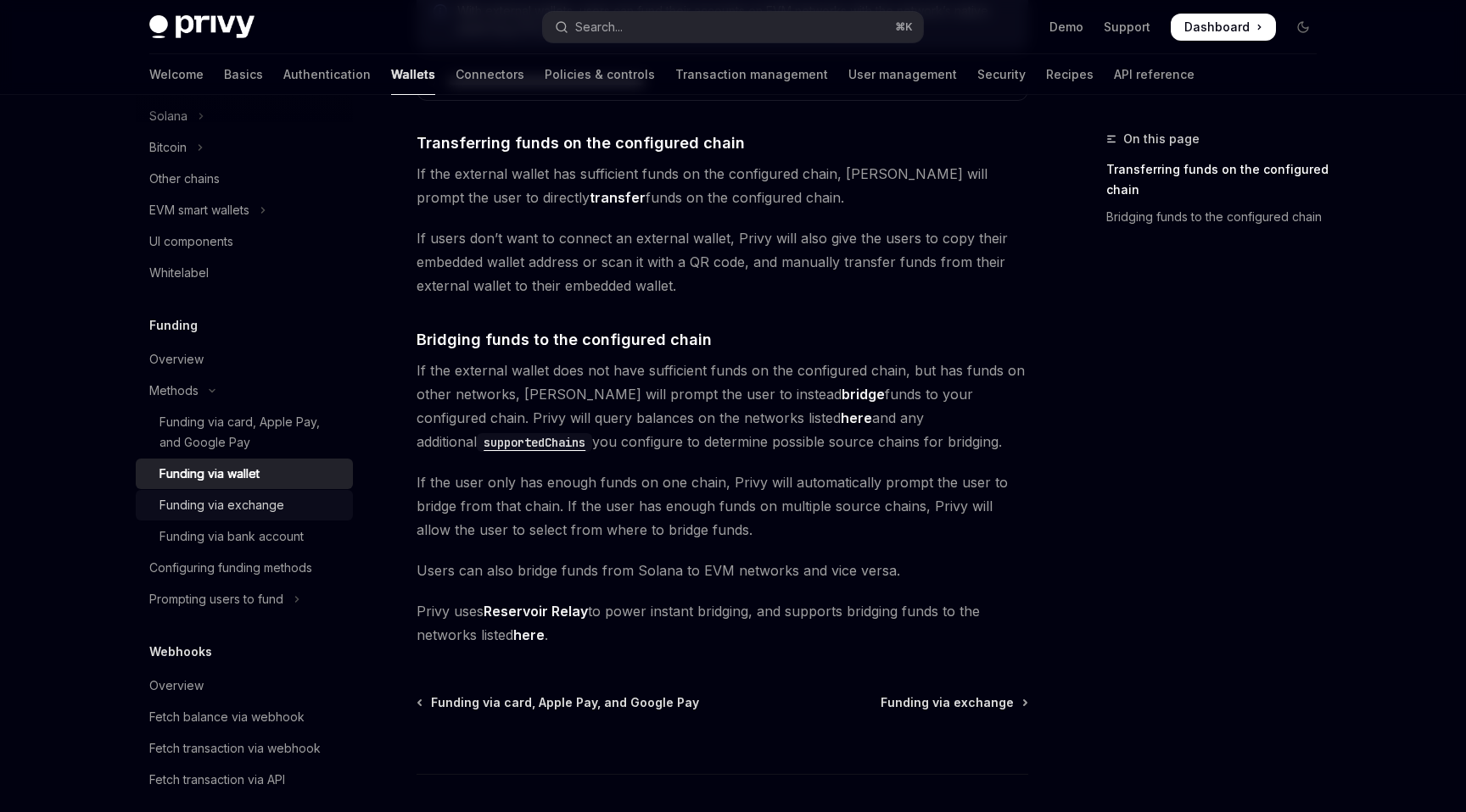
click at [225, 507] on div "Funding via exchange" at bounding box center [222, 505] width 125 height 21
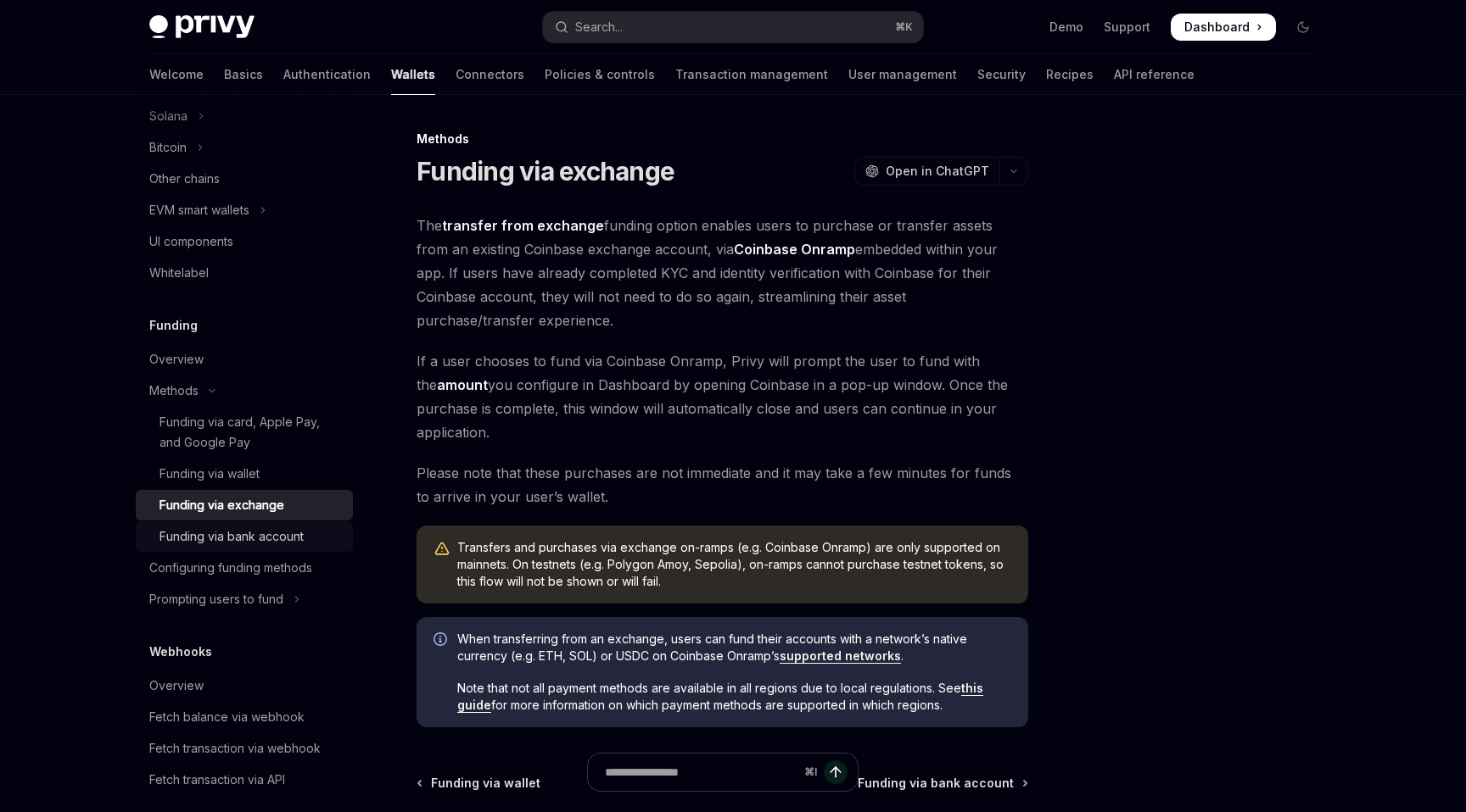
click at [229, 538] on div "Funding via bank account" at bounding box center [231, 537] width 145 height 21
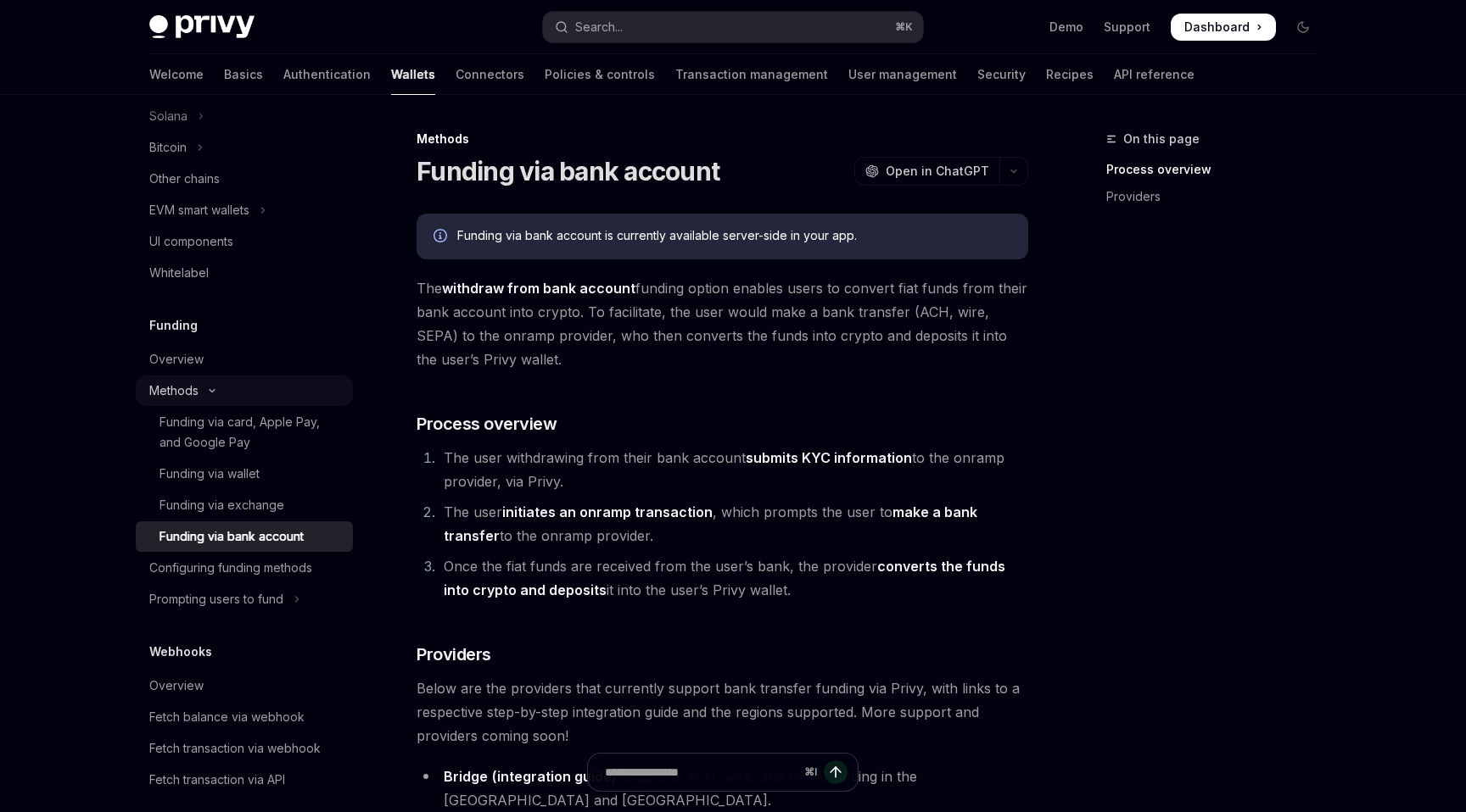
click at [219, 392] on icon "Toggle Methods section" at bounding box center [212, 391] width 21 height 7
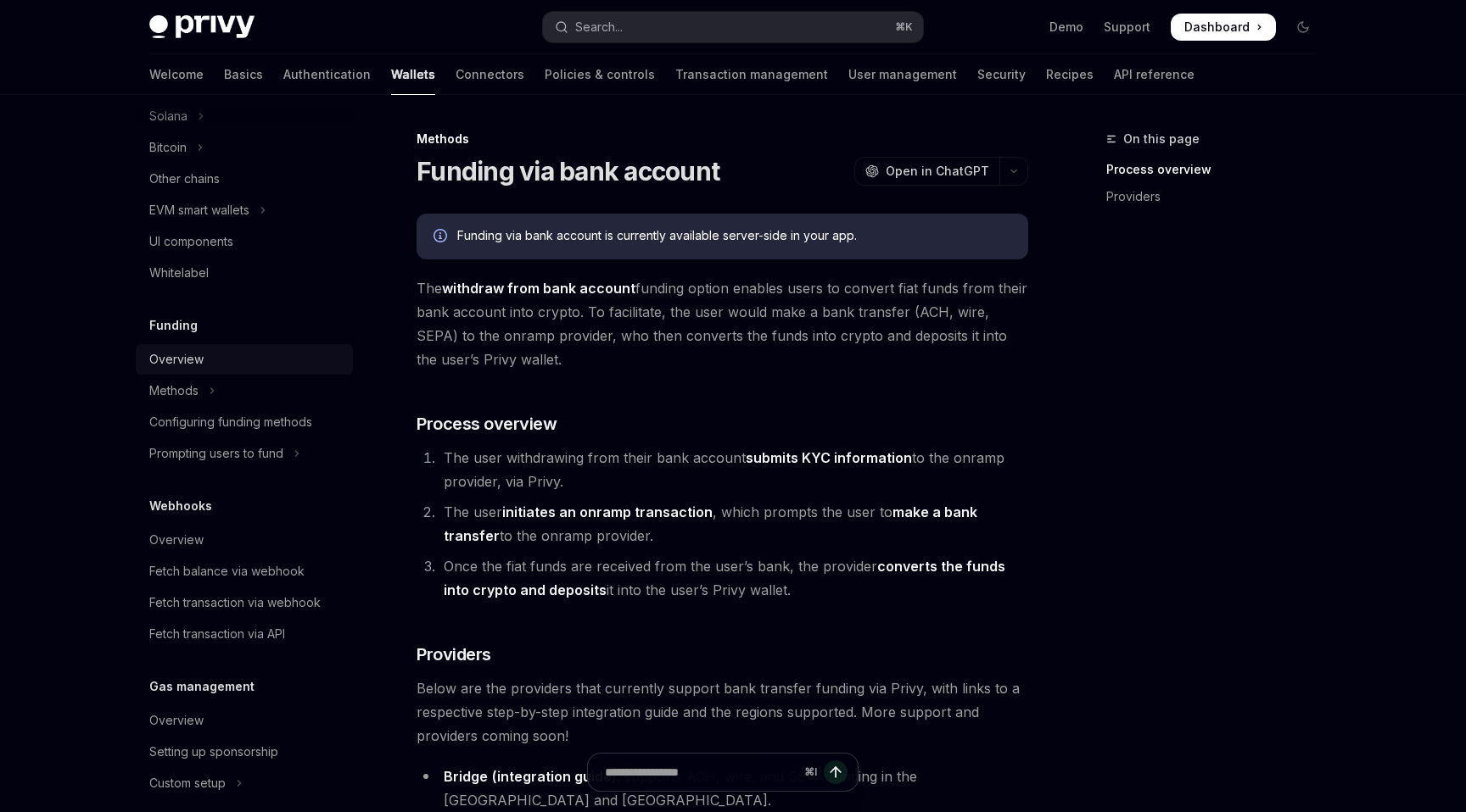
click at [196, 366] on div "Overview" at bounding box center [176, 360] width 54 height 21
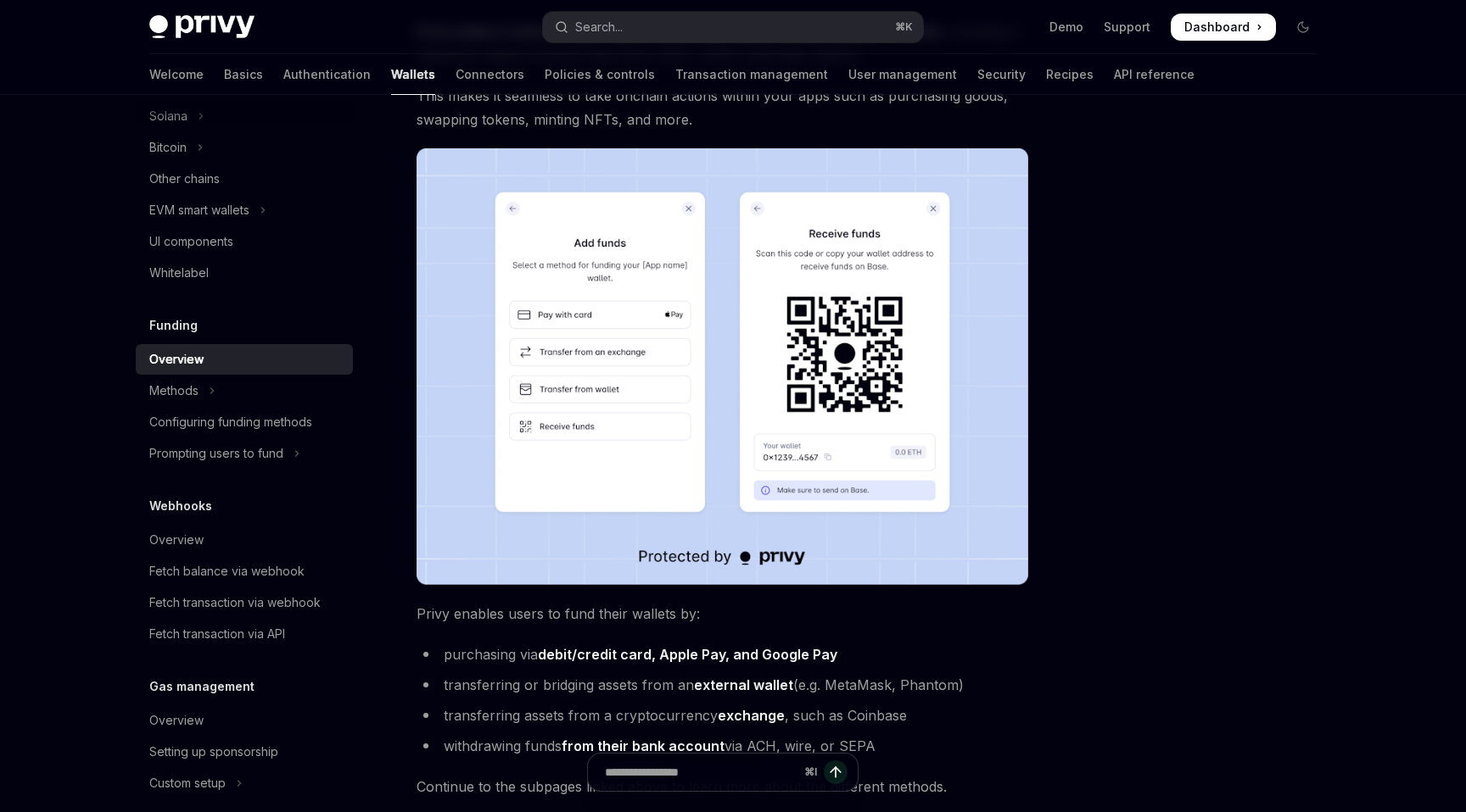
scroll to position [229, 0]
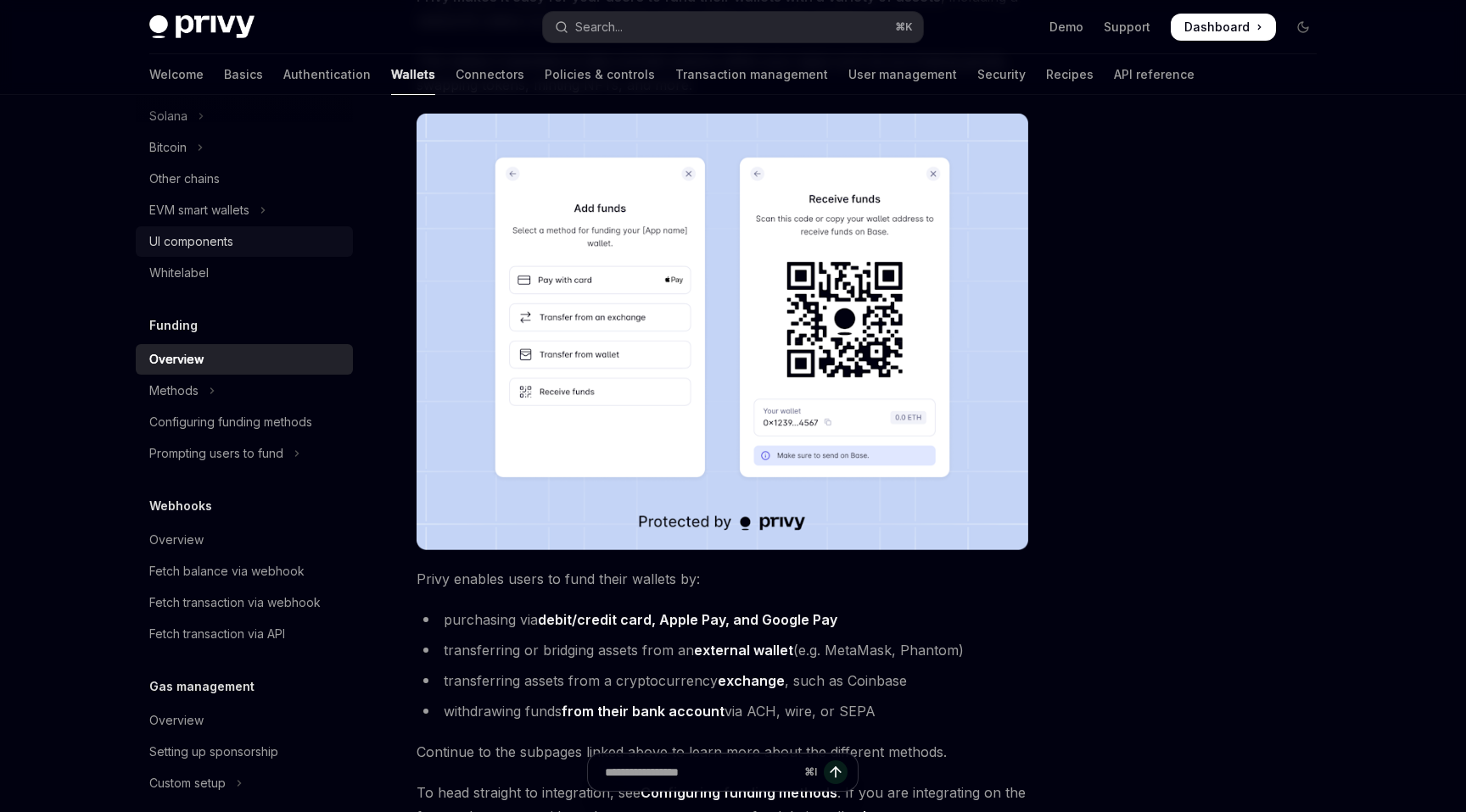
click at [233, 244] on div "UI components" at bounding box center [191, 241] width 84 height 21
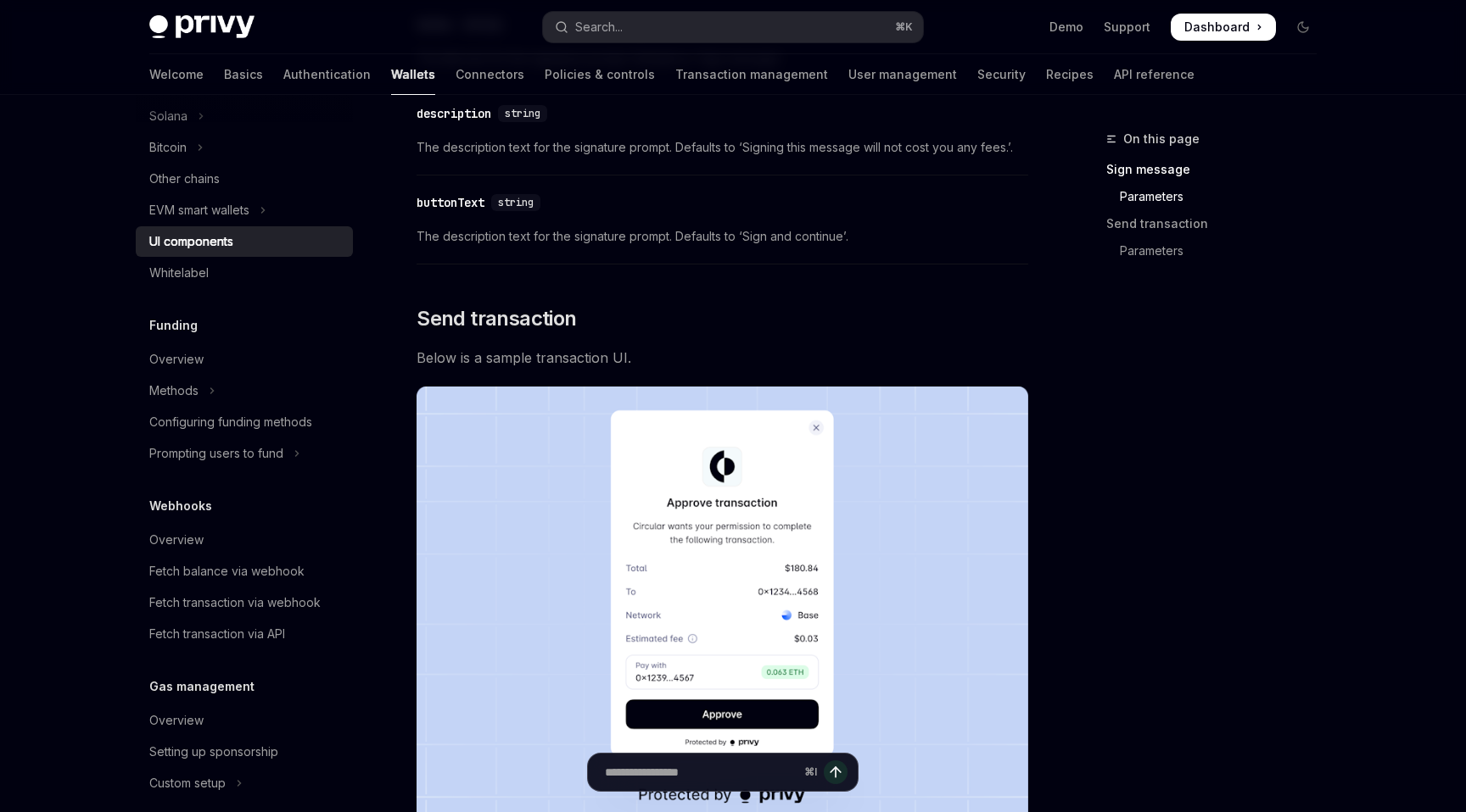
scroll to position [1165, 0]
click at [223, 280] on div "Whitelabel" at bounding box center [245, 273] width 193 height 21
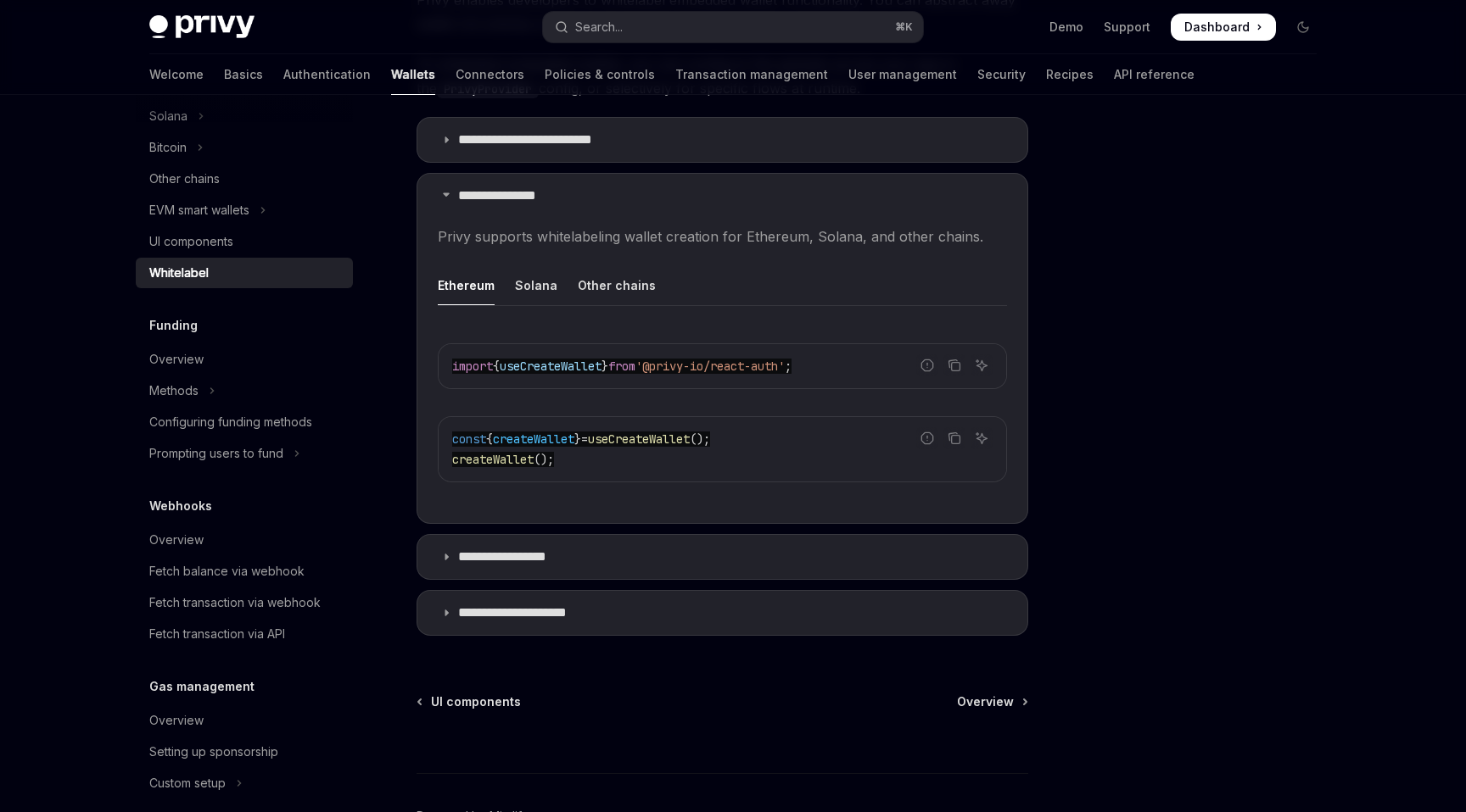
scroll to position [475, 0]
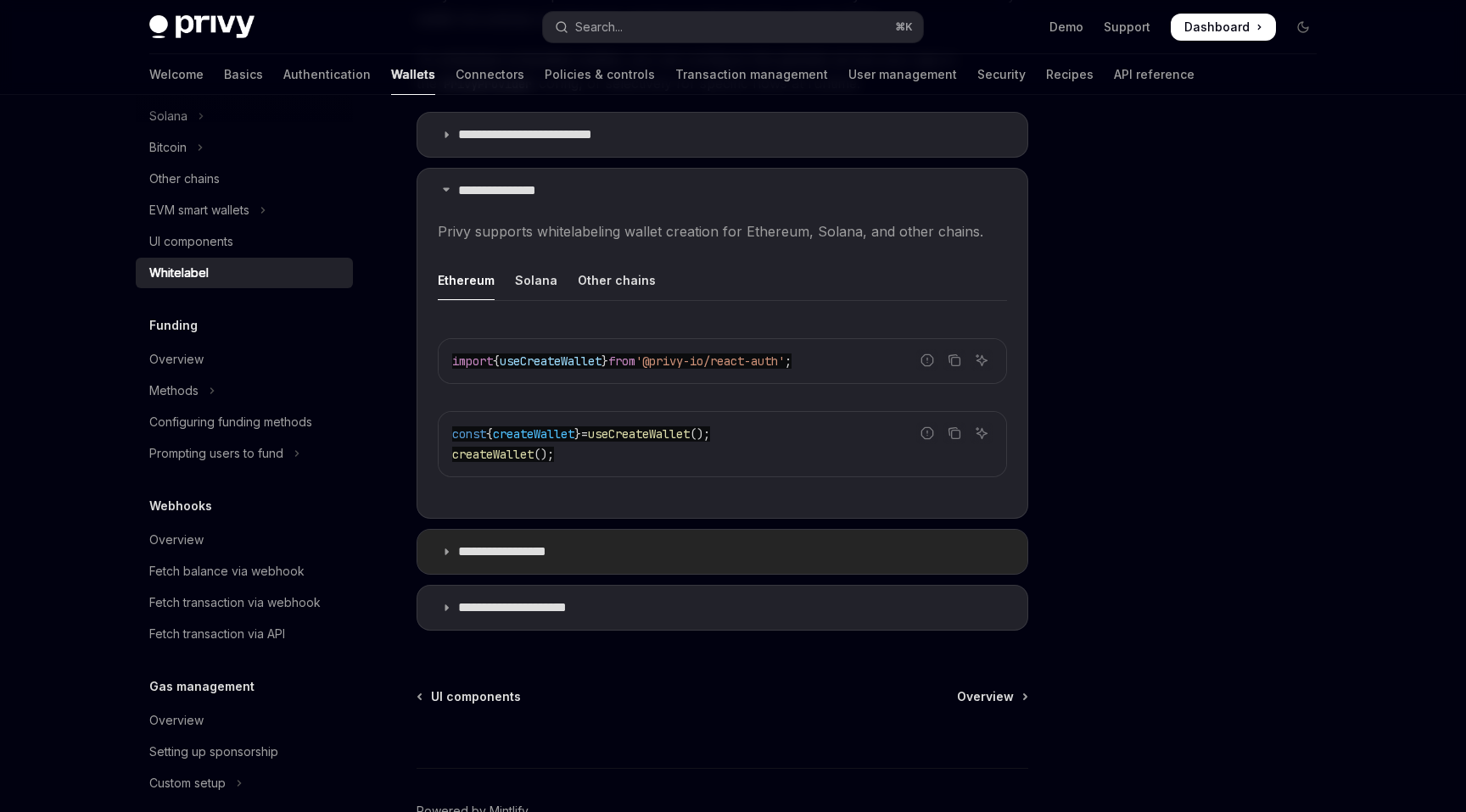
click at [612, 549] on summary "**********" at bounding box center [723, 551] width 610 height 44
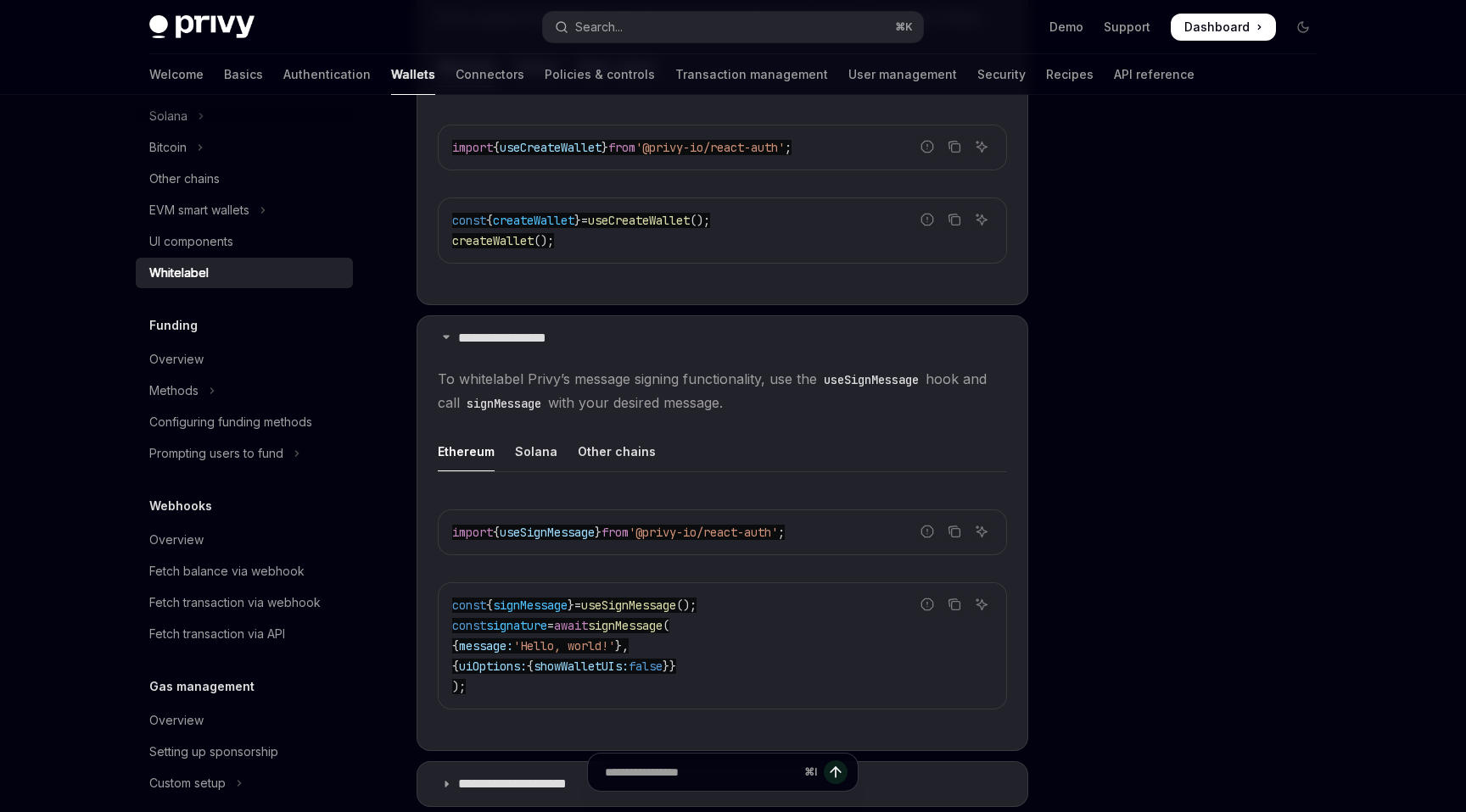
scroll to position [689, 0]
click at [505, 337] on p "**********" at bounding box center [519, 337] width 122 height 17
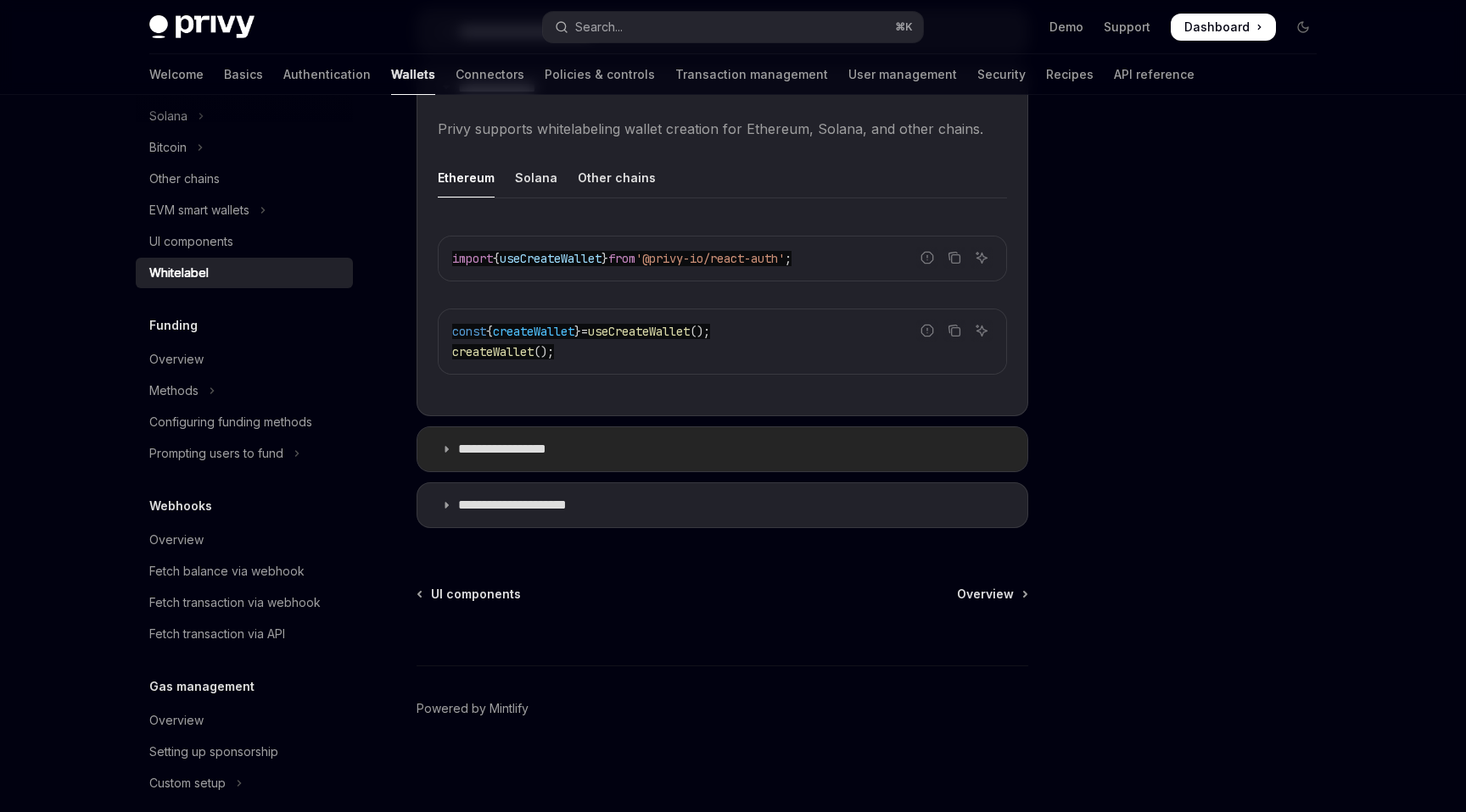
scroll to position [577, 0]
click at [531, 496] on summary "**********" at bounding box center [723, 504] width 610 height 44
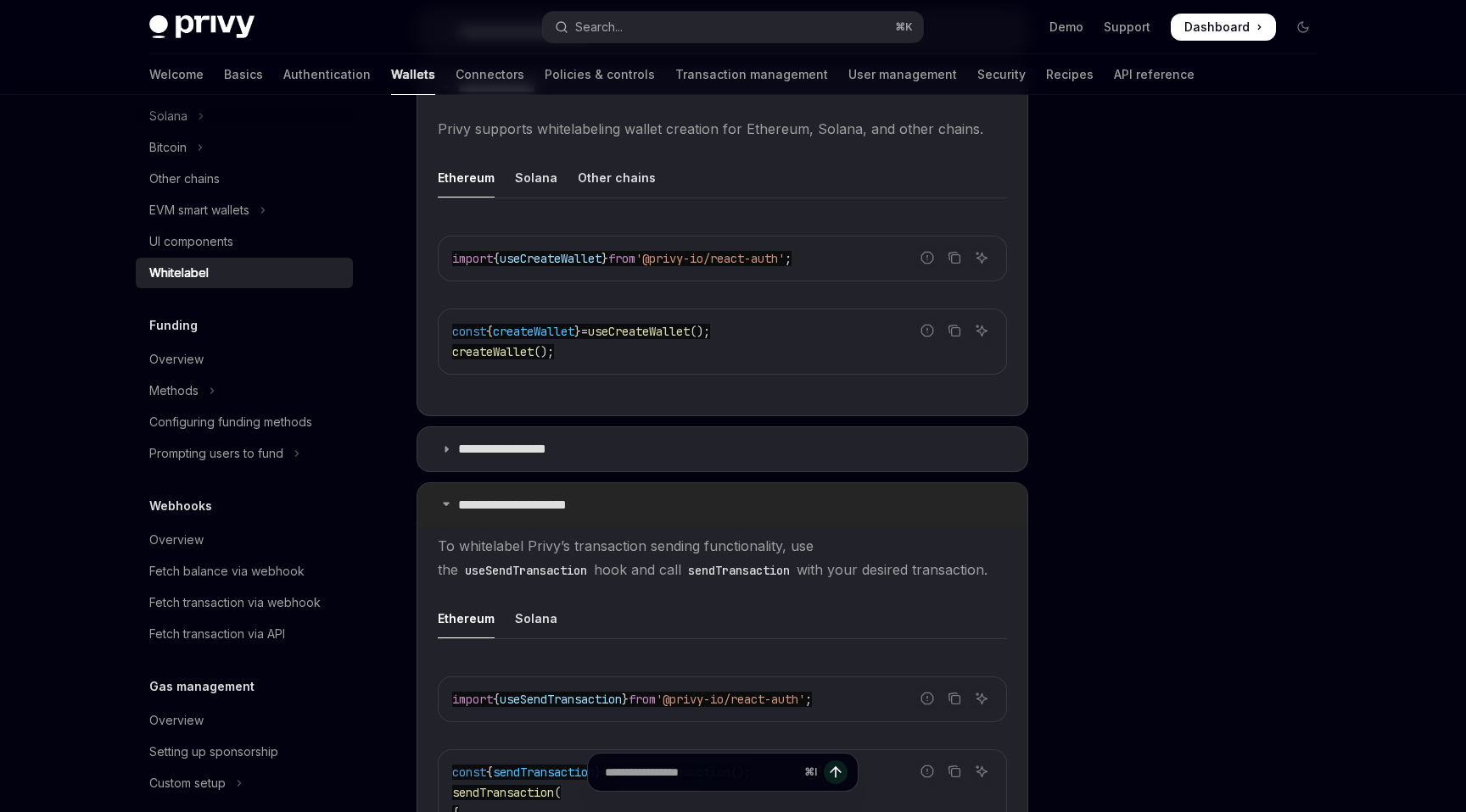
scroll to position [630, 0]
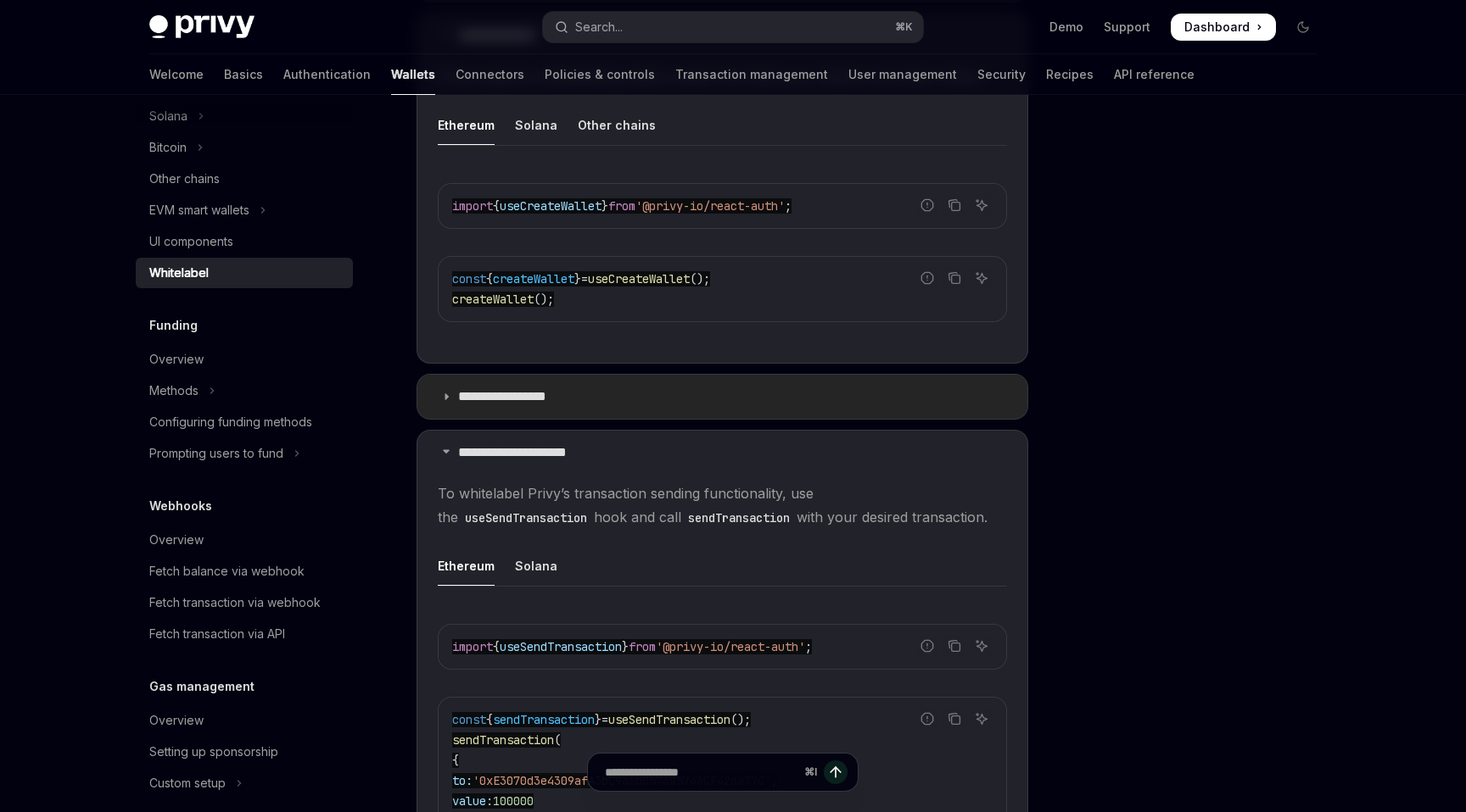
click at [522, 396] on p "**********" at bounding box center [519, 397] width 122 height 17
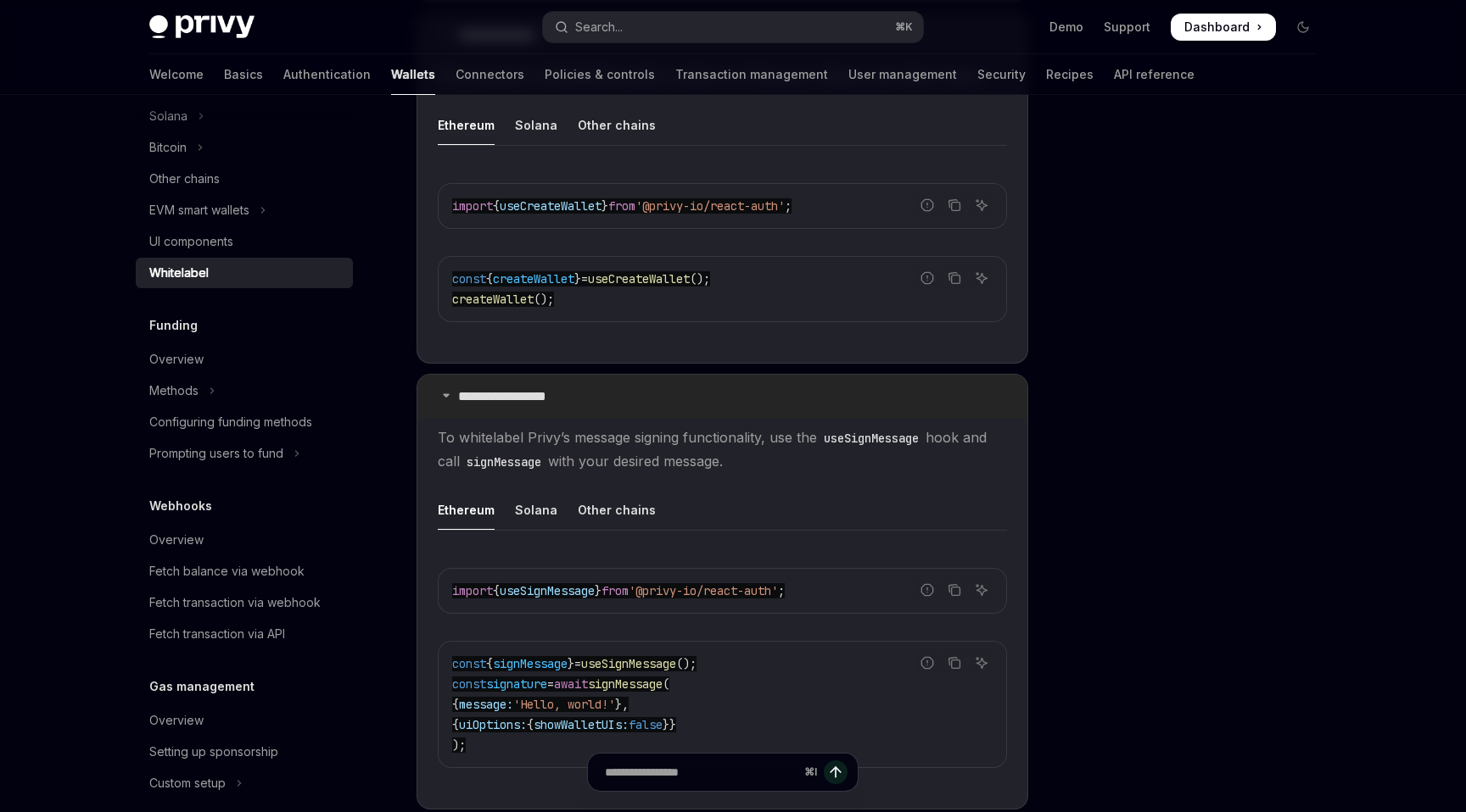
click at [524, 396] on p "**********" at bounding box center [519, 397] width 122 height 17
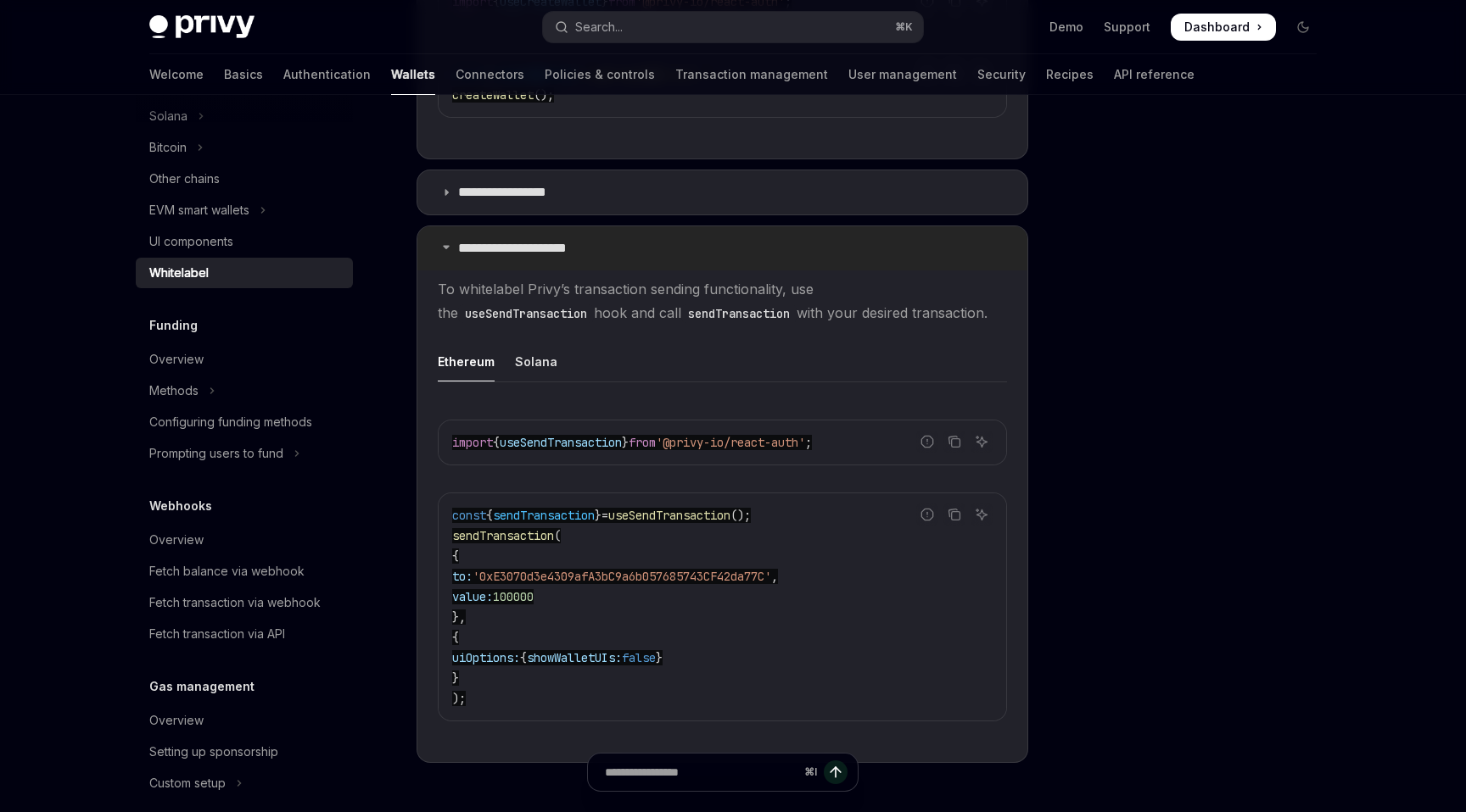
scroll to position [843, 0]
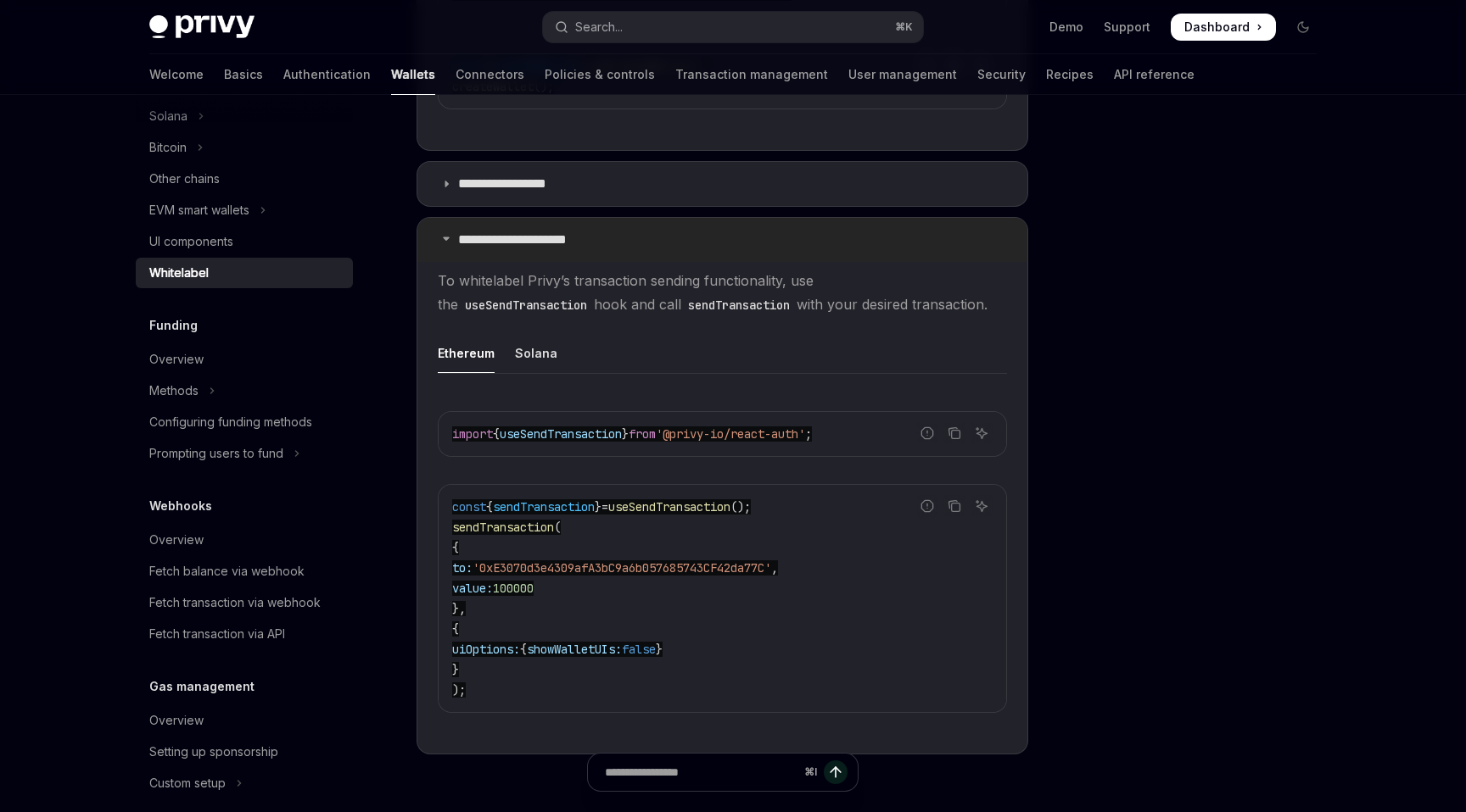
click at [480, 237] on p "**********" at bounding box center [528, 240] width 141 height 17
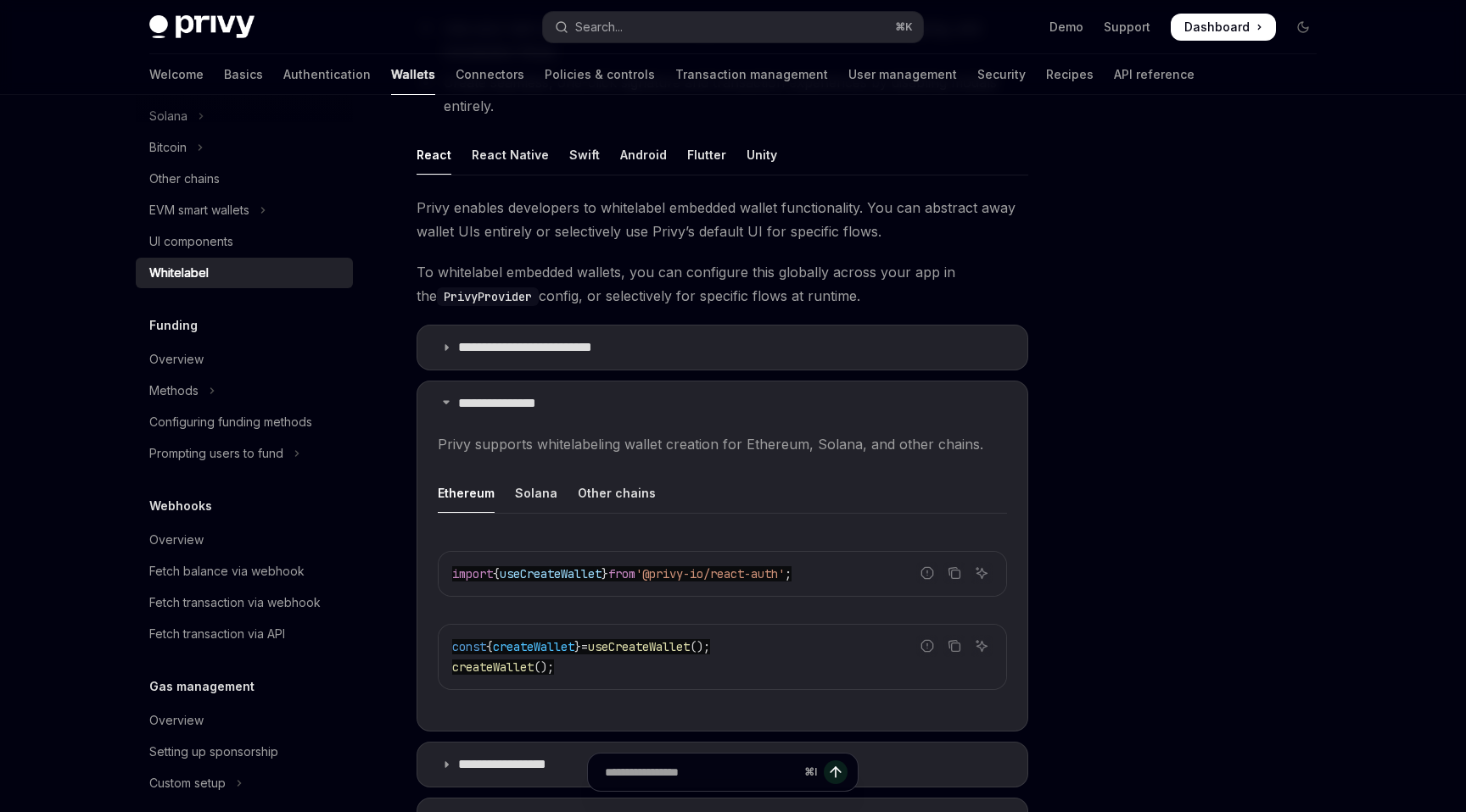
scroll to position [235, 0]
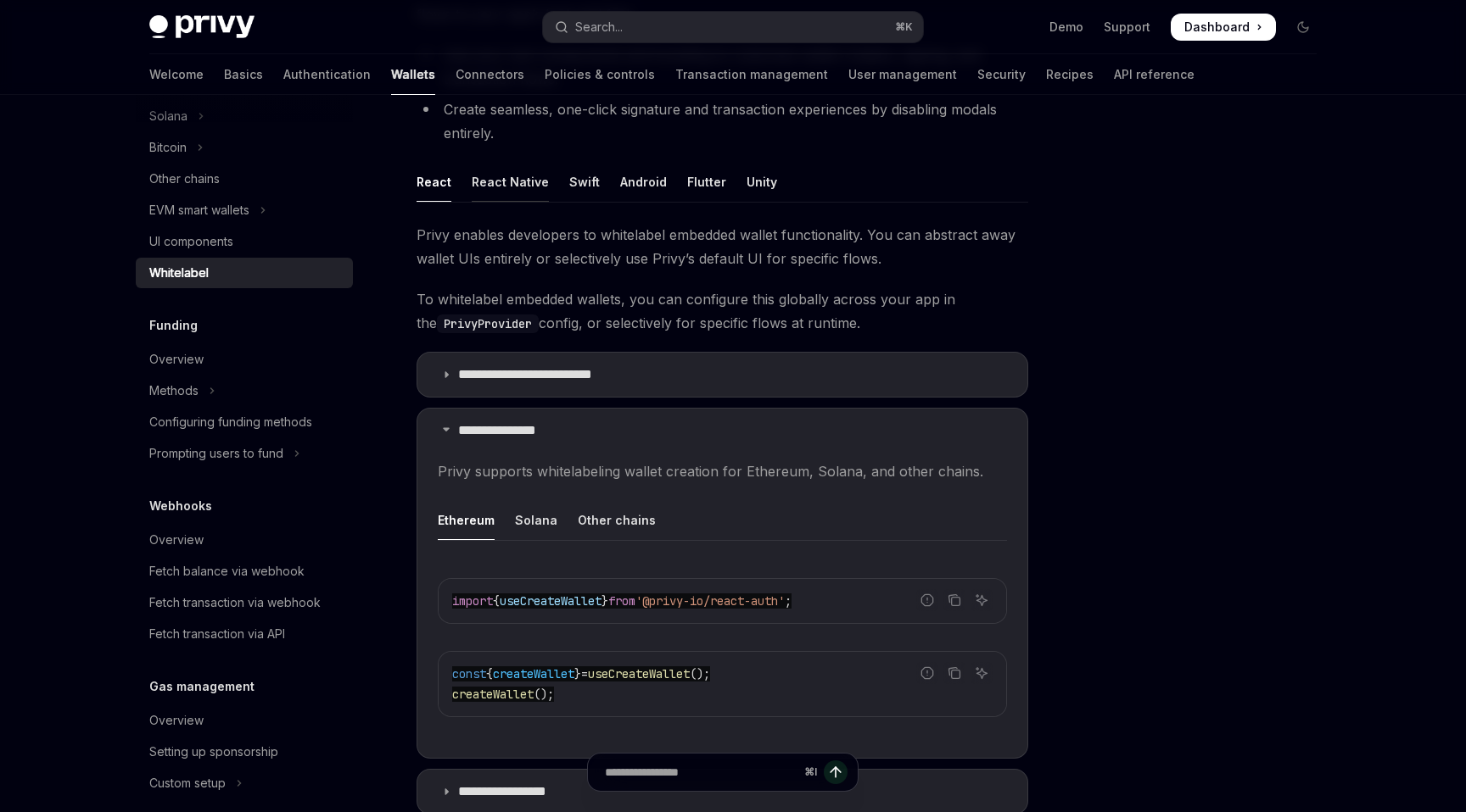
click at [519, 186] on div "React Native" at bounding box center [510, 182] width 77 height 40
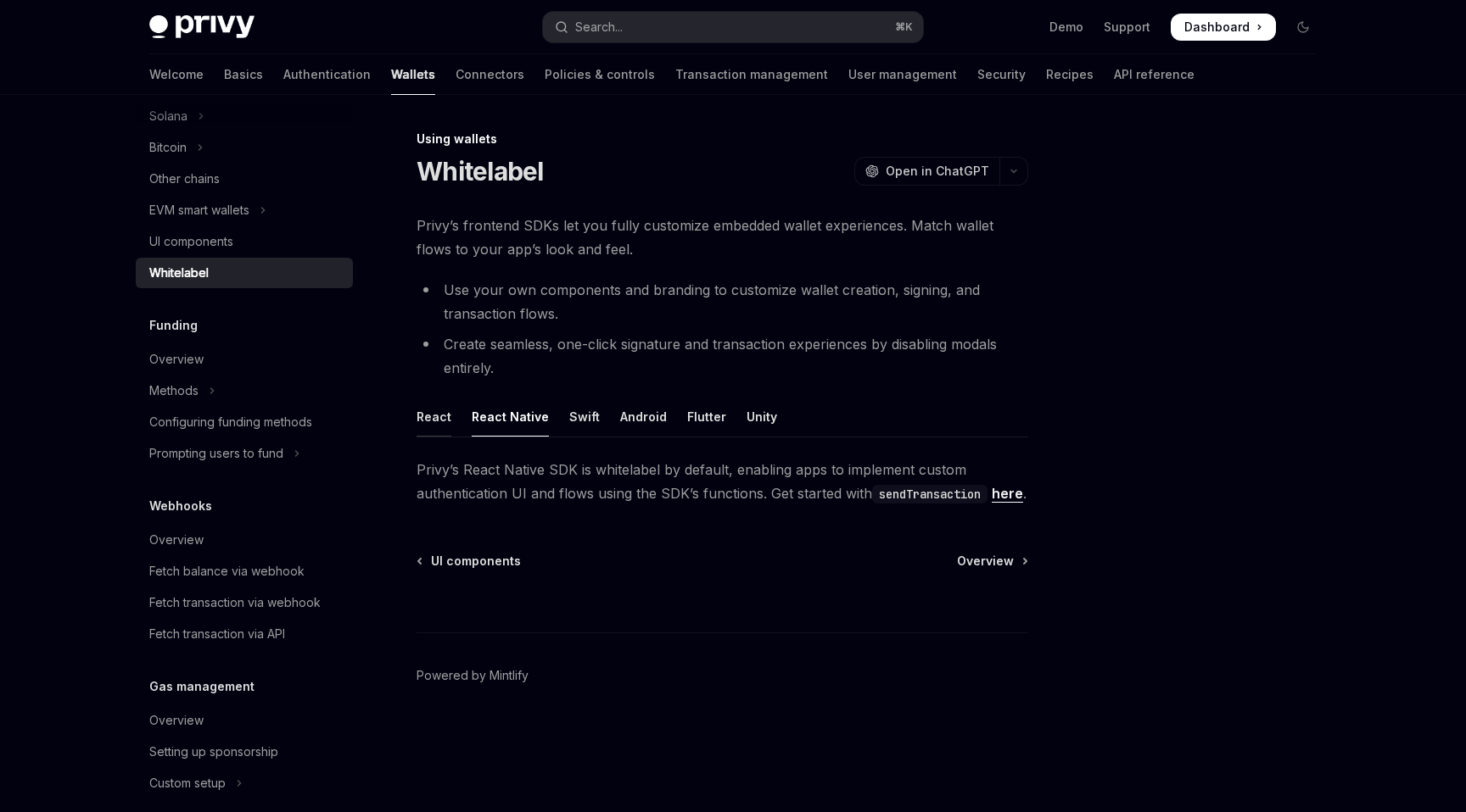
click at [445, 413] on div "React" at bounding box center [434, 417] width 35 height 40
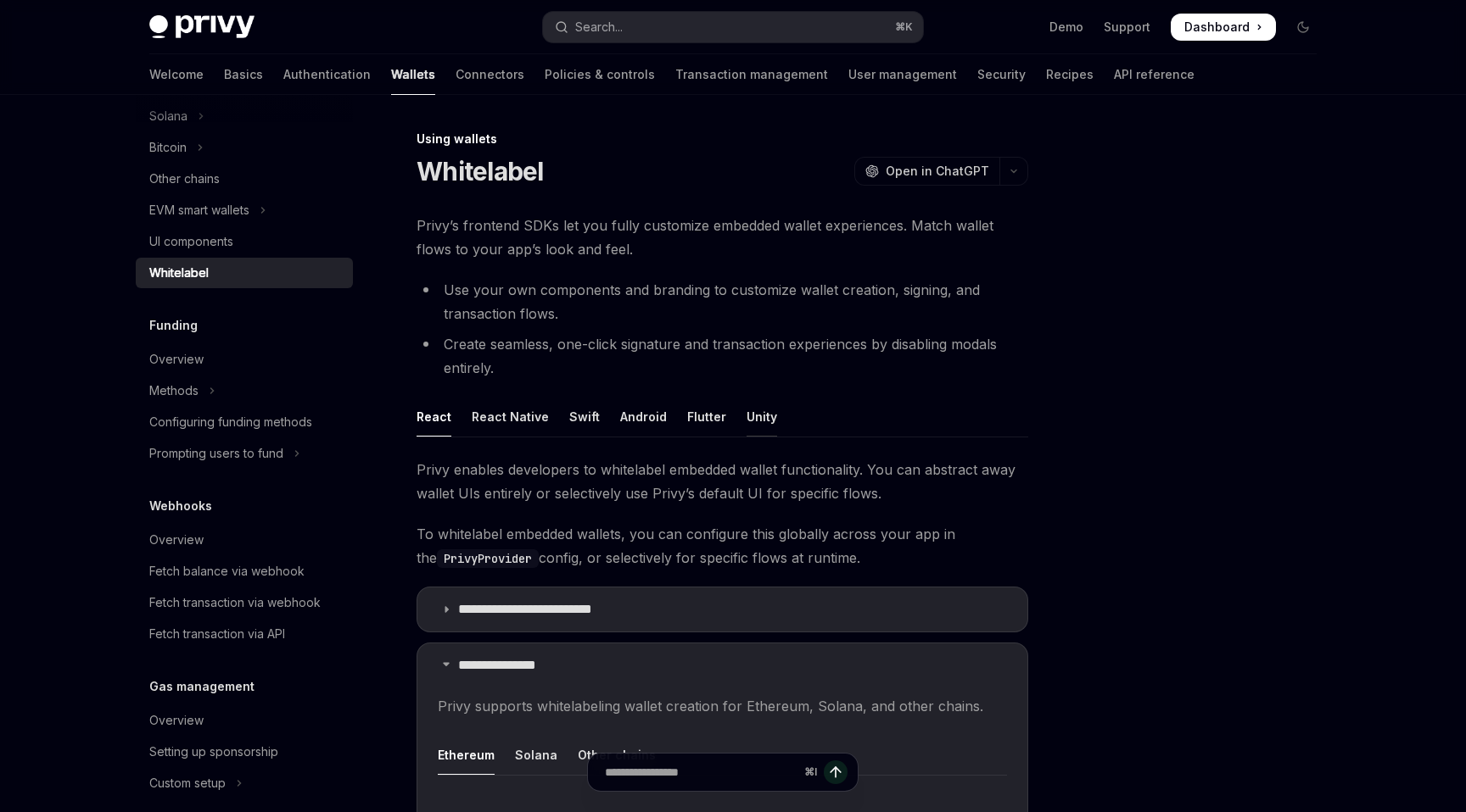
click at [751, 419] on div "Unity" at bounding box center [761, 417] width 31 height 40
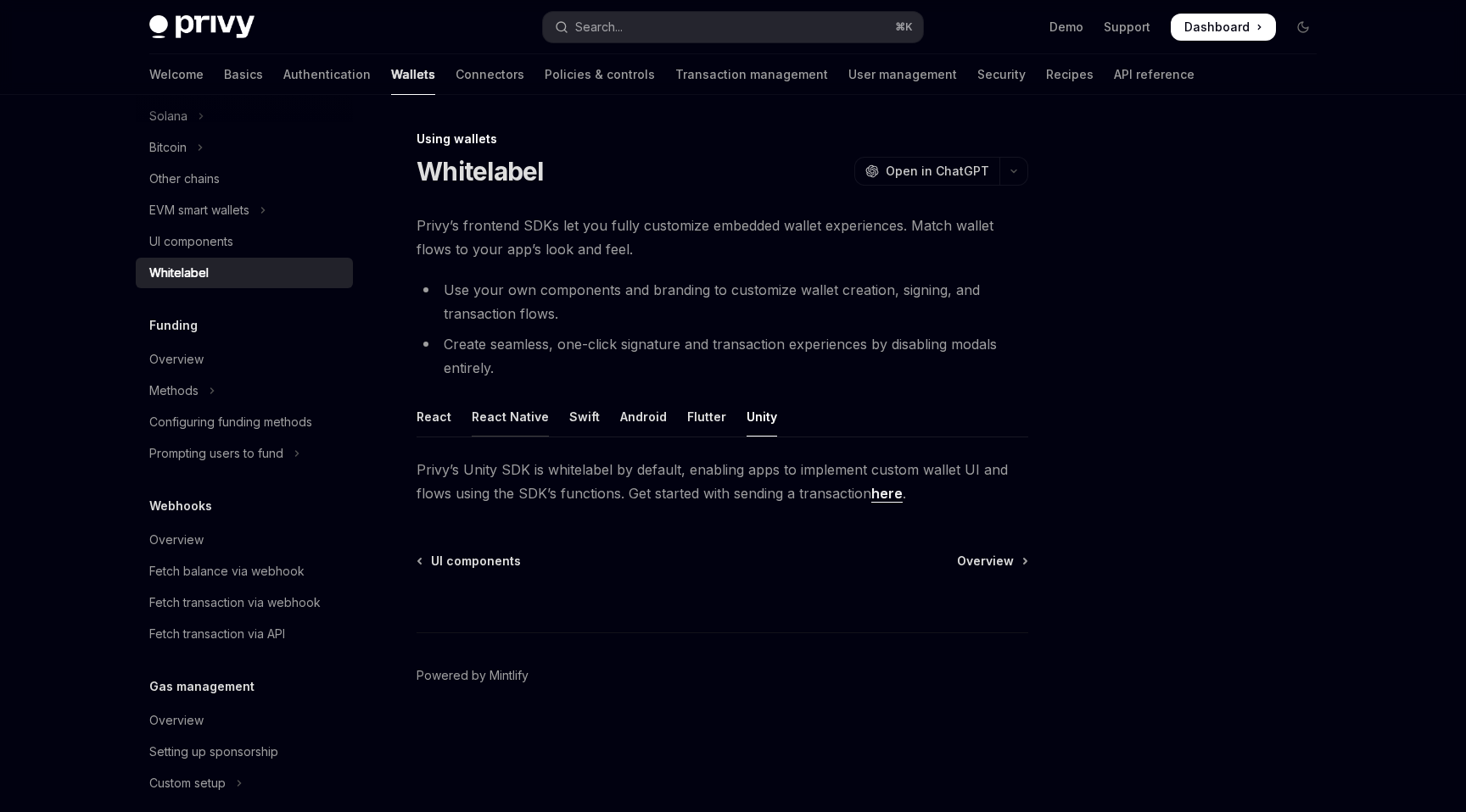
click at [485, 420] on div "React Native" at bounding box center [510, 417] width 77 height 40
click at [585, 424] on div "Swift" at bounding box center [584, 417] width 31 height 40
click at [620, 418] on div "Android" at bounding box center [643, 417] width 47 height 40
click at [675, 420] on ul "React React Native Swift Android Flutter Unity" at bounding box center [723, 418] width 612 height 41
click at [448, 420] on div "React" at bounding box center [434, 417] width 35 height 40
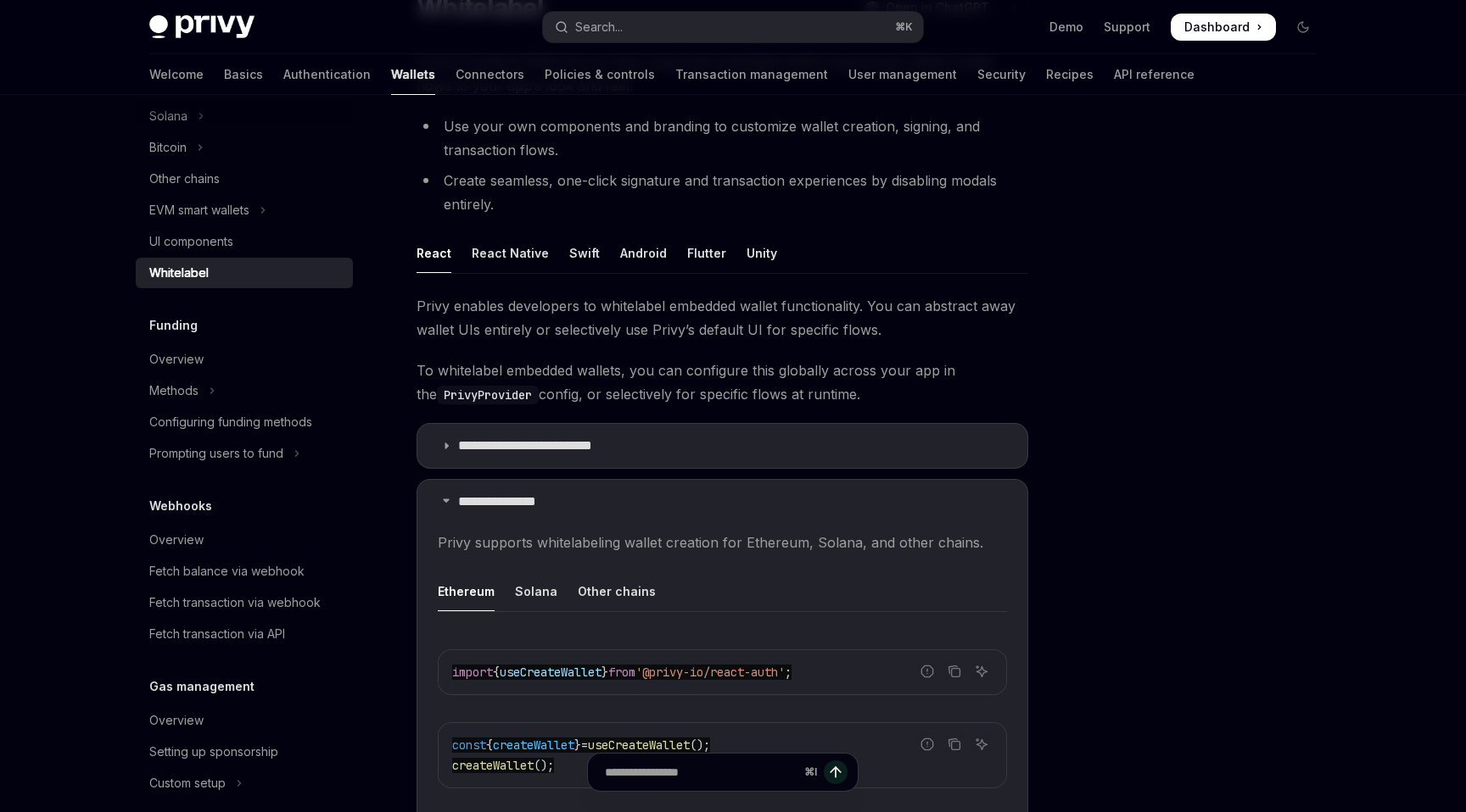
scroll to position [173, 0]
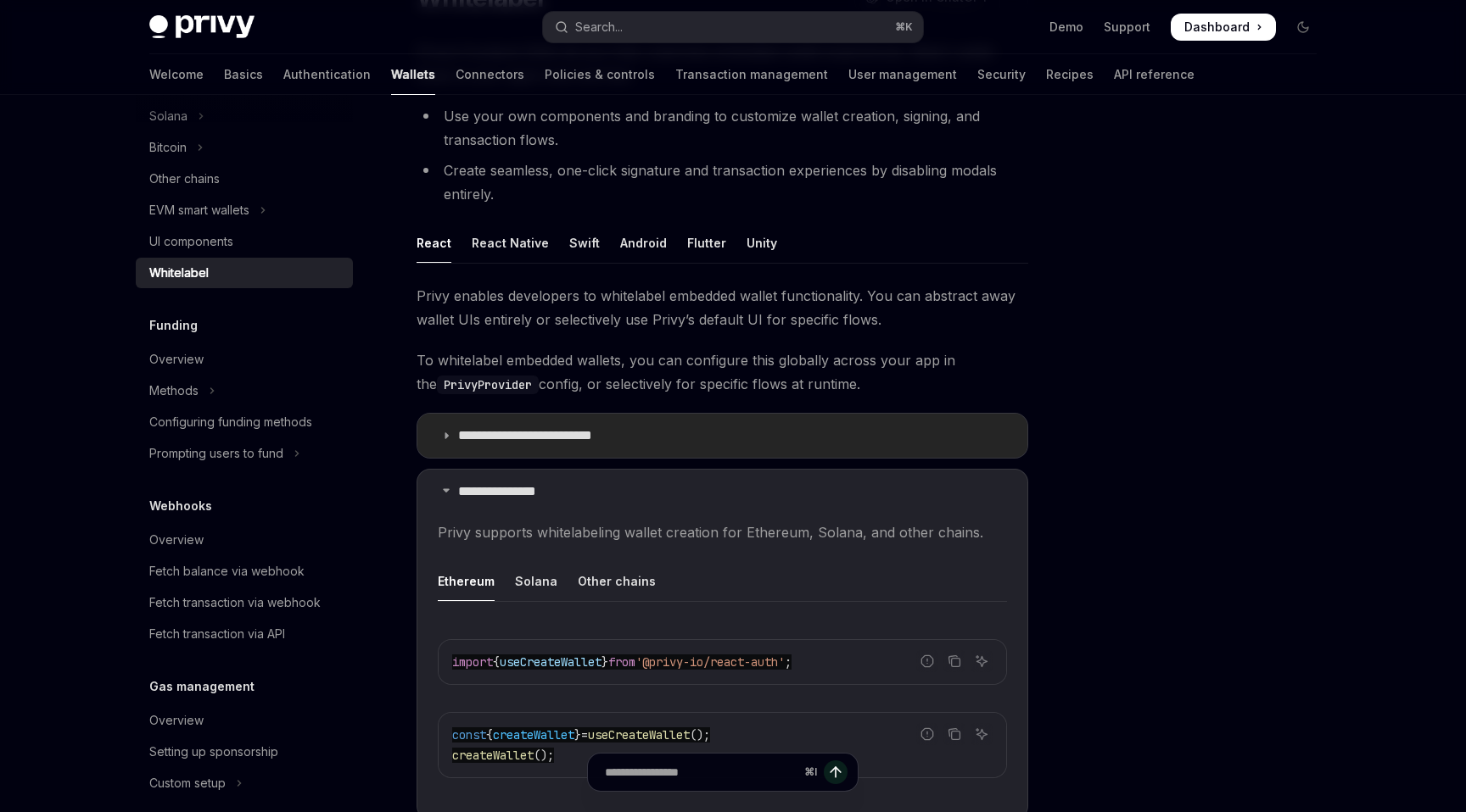
click at [531, 423] on summary "**********" at bounding box center [723, 435] width 610 height 44
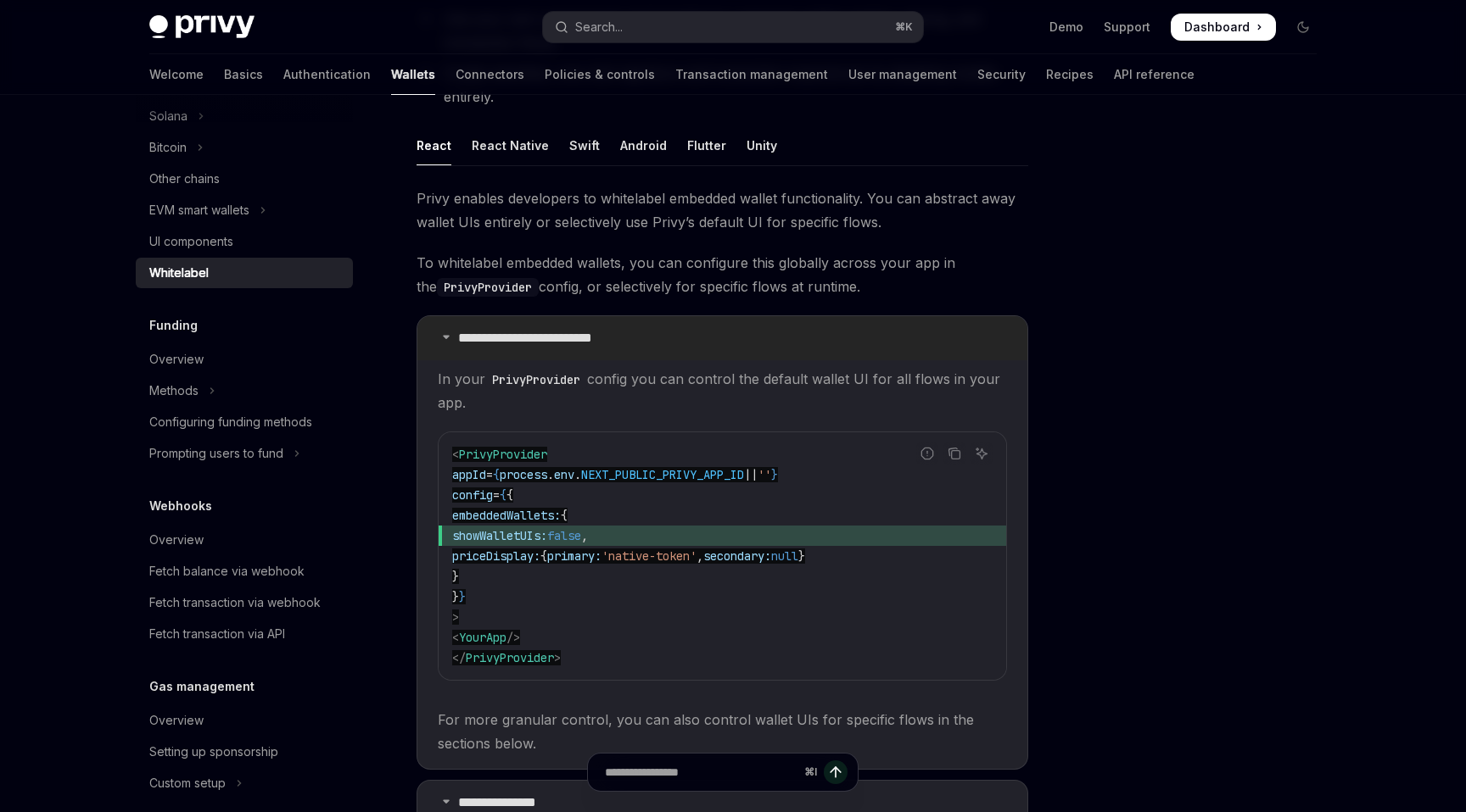
scroll to position [273, 0]
click at [465, 337] on p "**********" at bounding box center [540, 337] width 164 height 17
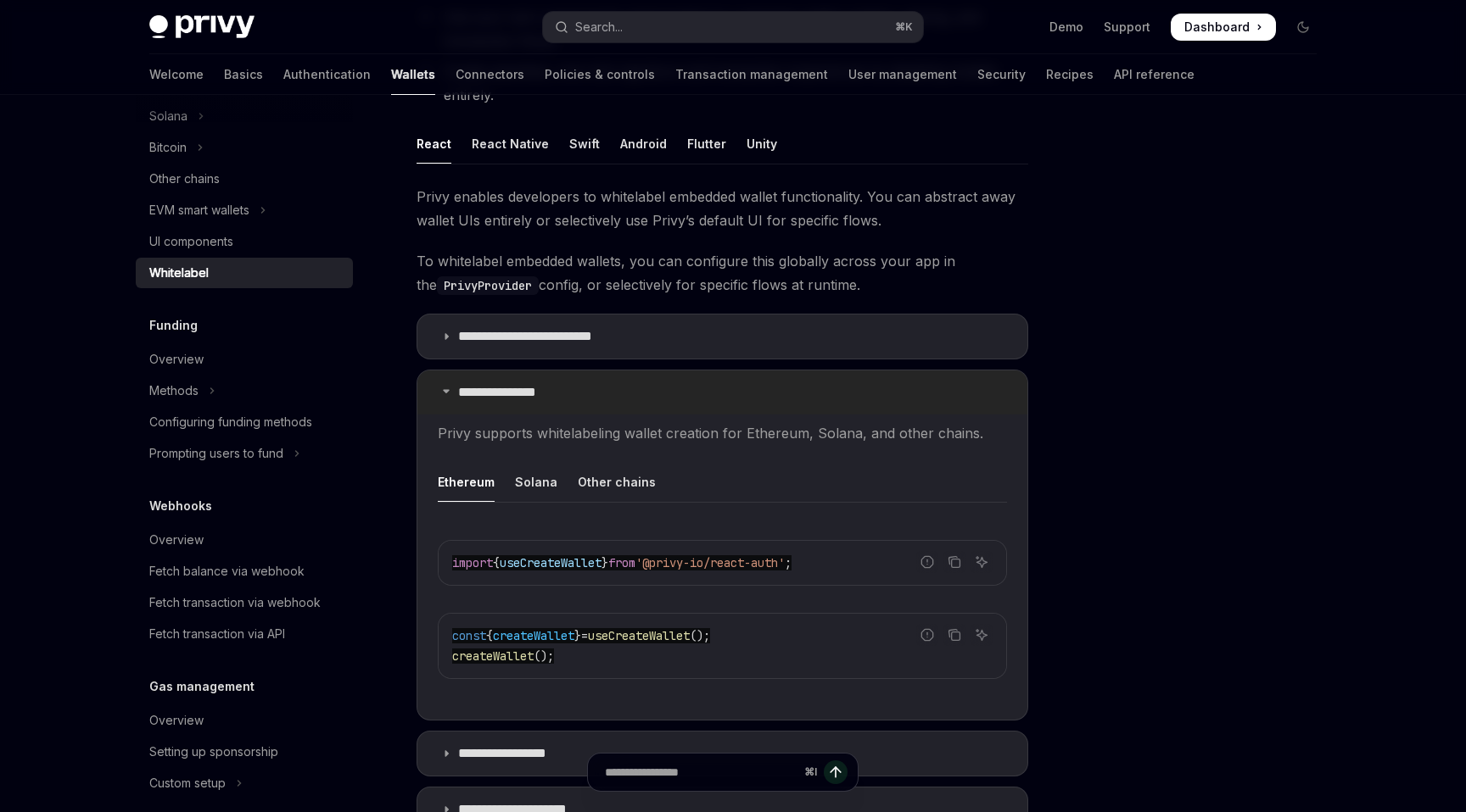
click at [514, 398] on p "**********" at bounding box center [506, 392] width 97 height 17
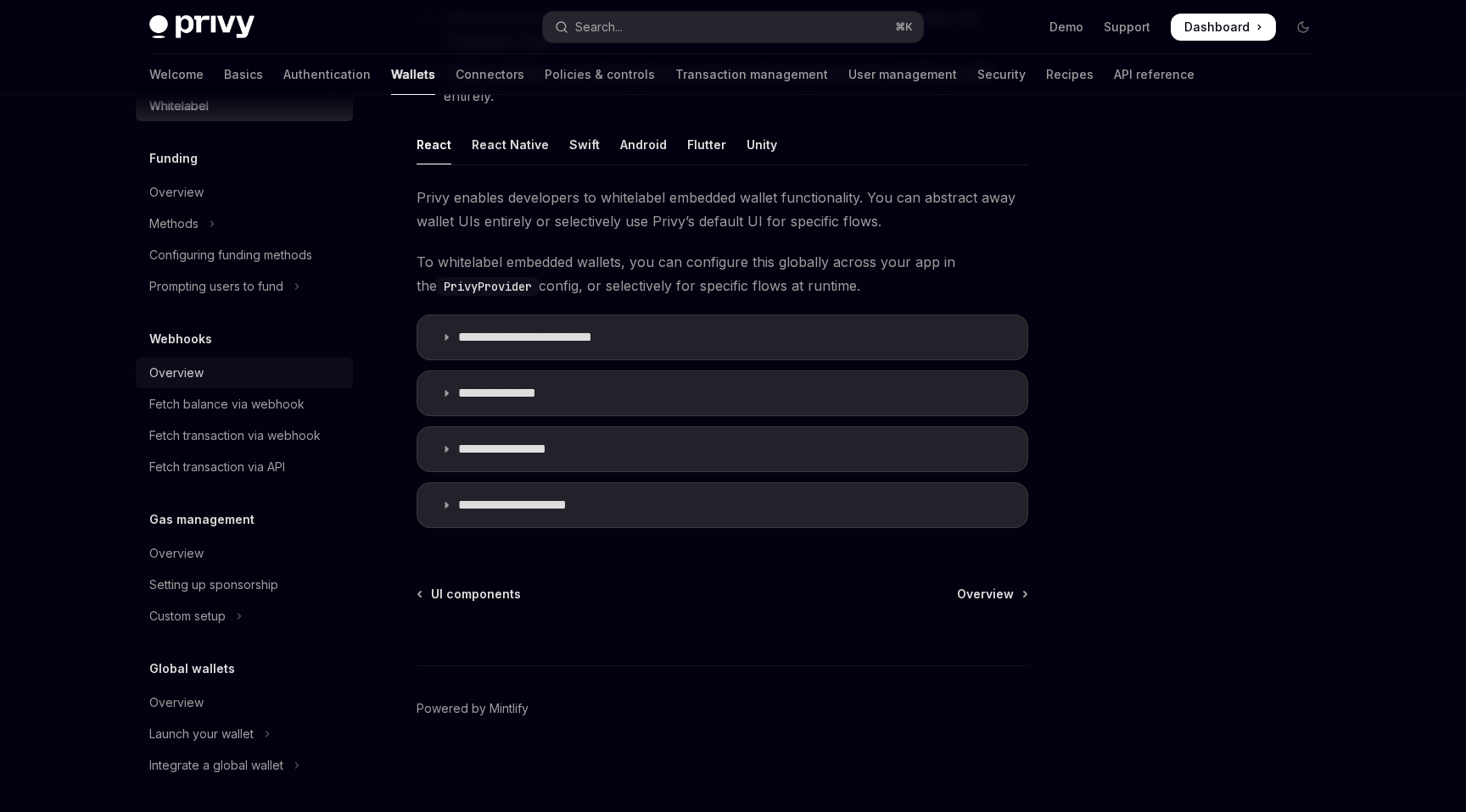
scroll to position [664, 0]
click at [247, 611] on button "Custom setup" at bounding box center [244, 613] width 217 height 31
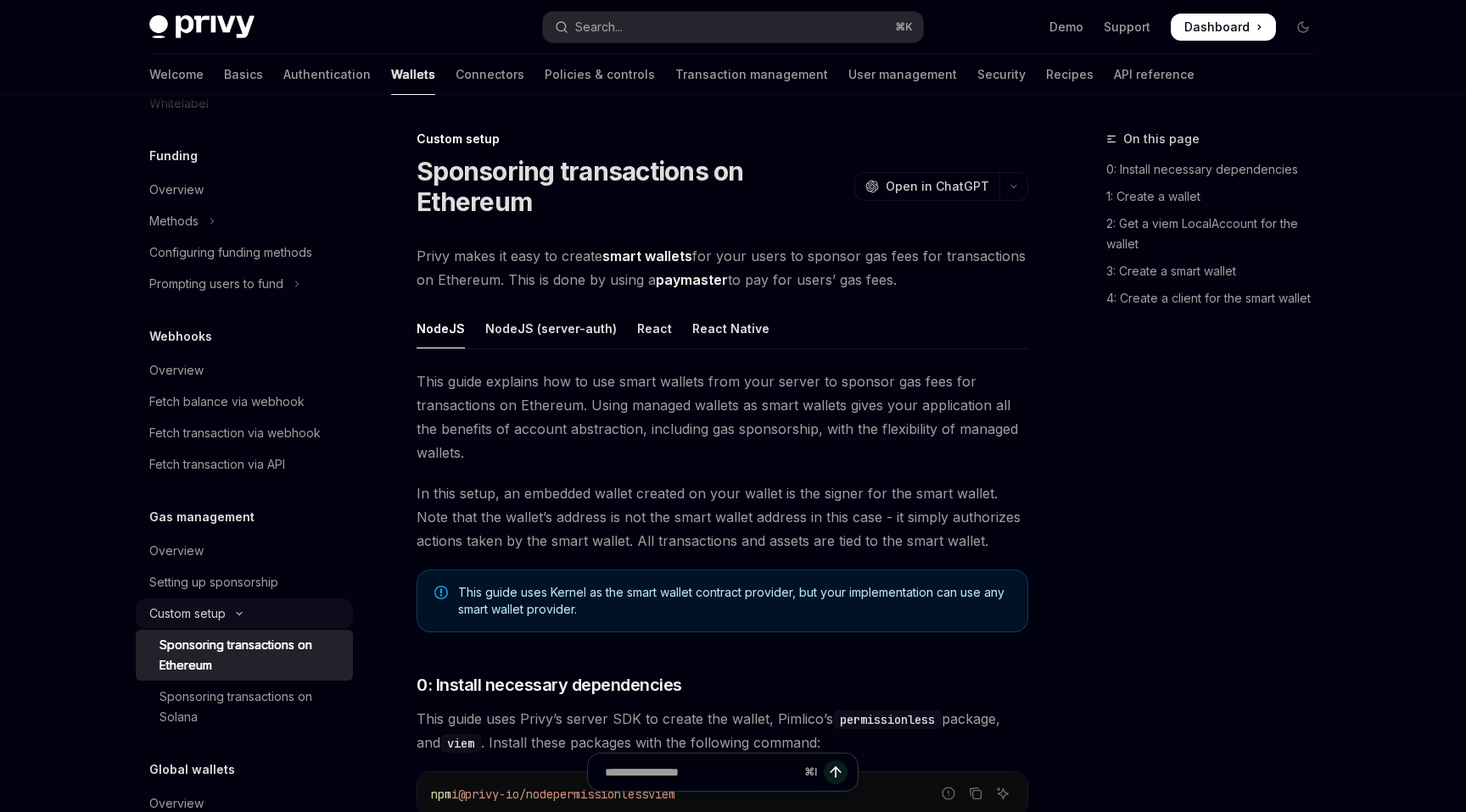
type textarea "*"
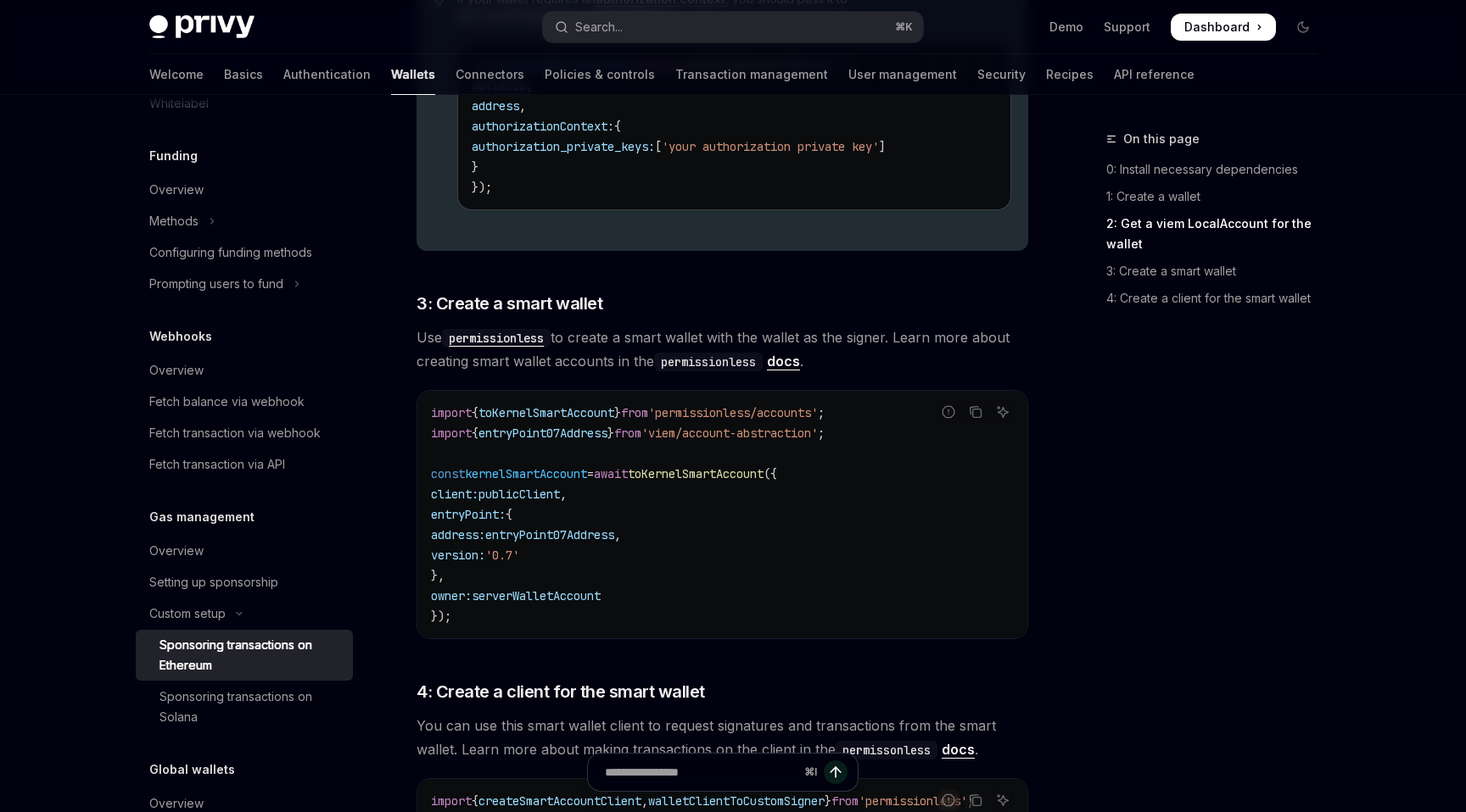
scroll to position [1668, 0]
